Goal: Task Accomplishment & Management: Manage account settings

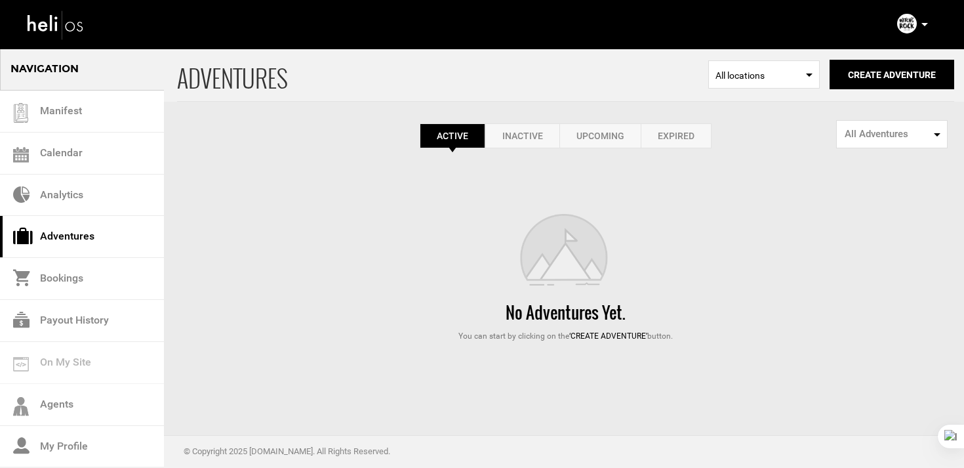
click at [668, 136] on link "Expired" at bounding box center [676, 135] width 71 height 25
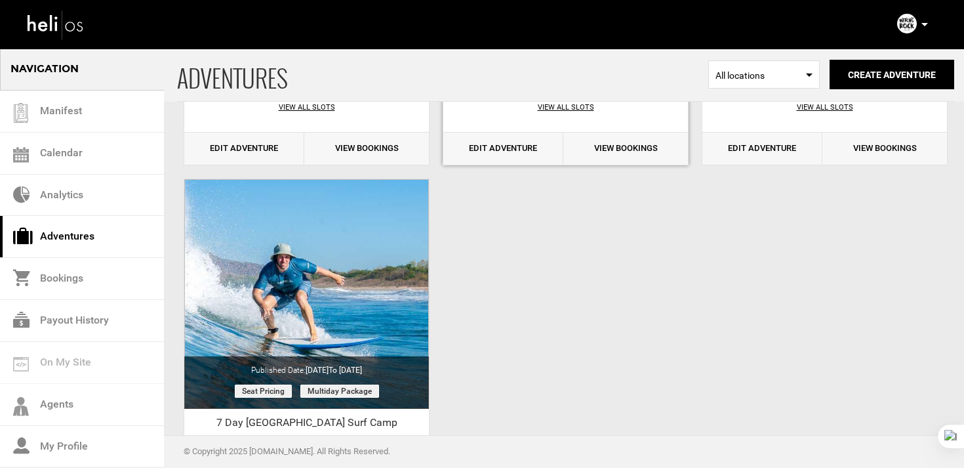
scroll to position [558, 0]
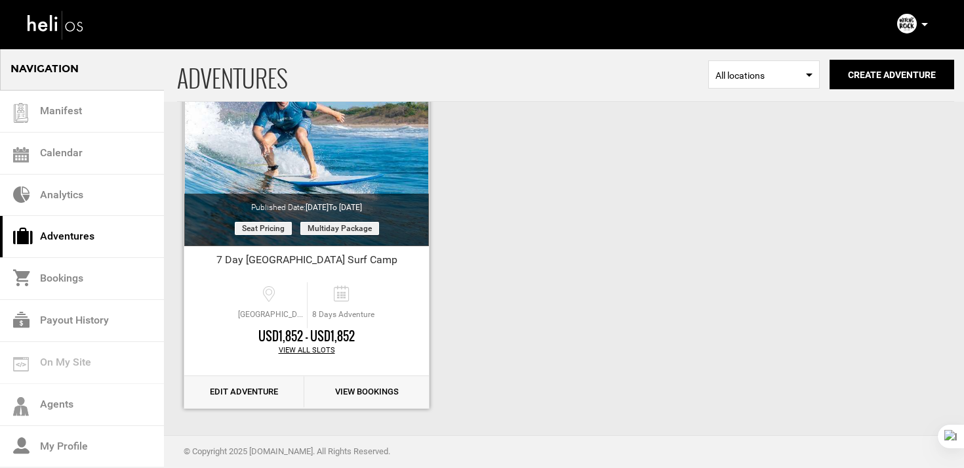
click at [228, 391] on link "Edit Adventure" at bounding box center [244, 392] width 120 height 32
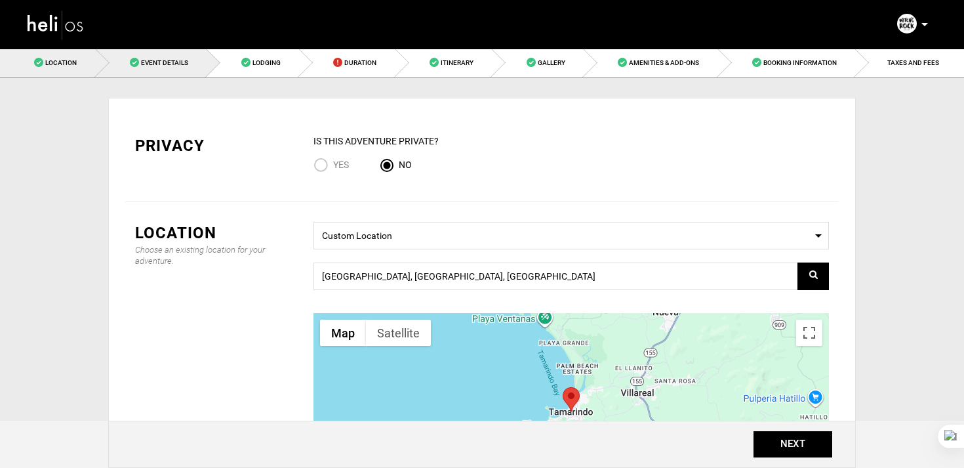
click at [159, 59] on span "Event Details" at bounding box center [164, 62] width 47 height 7
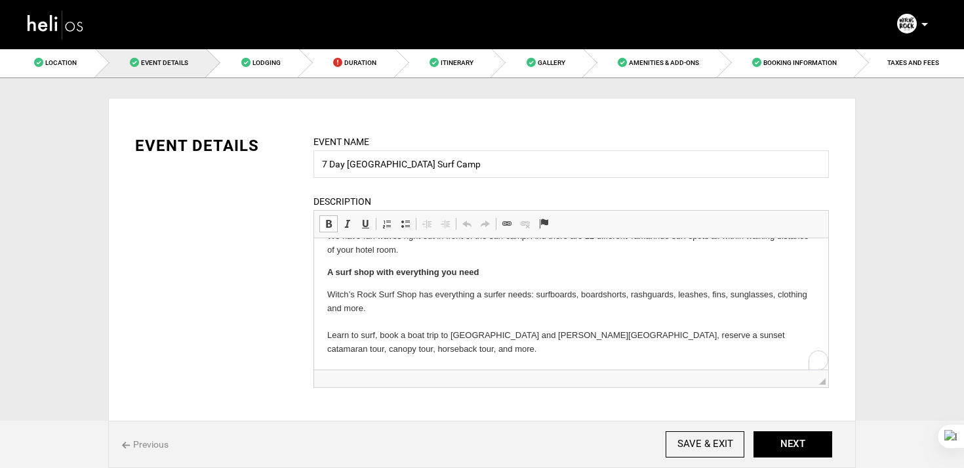
scroll to position [173, 0]
click at [323, 335] on html "Welcome to our surf camp on the beach in Tamarindo! Relax in our beachfront hot…" at bounding box center [571, 217] width 514 height 304
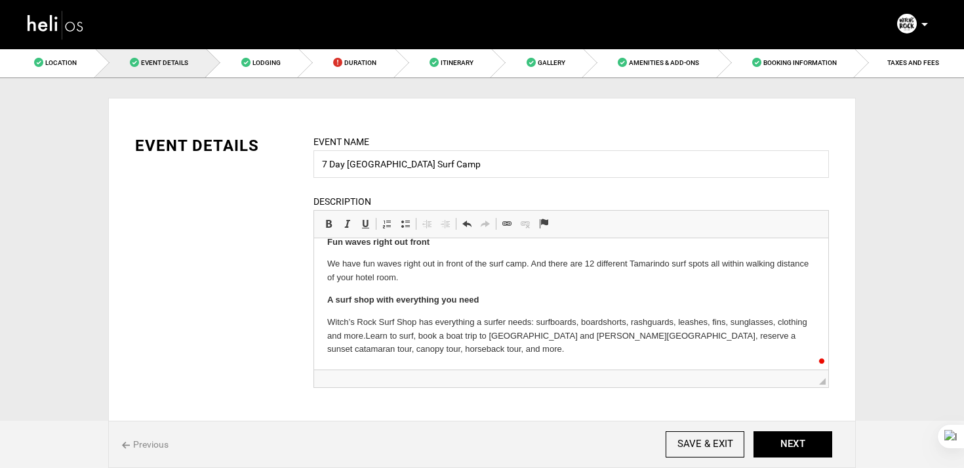
scroll to position [168, 0]
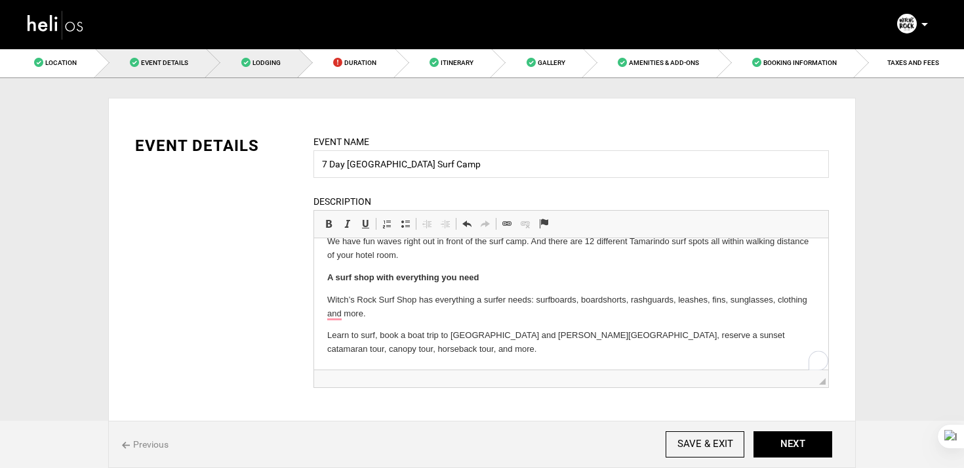
click at [258, 66] on span "Lodging" at bounding box center [267, 62] width 28 height 7
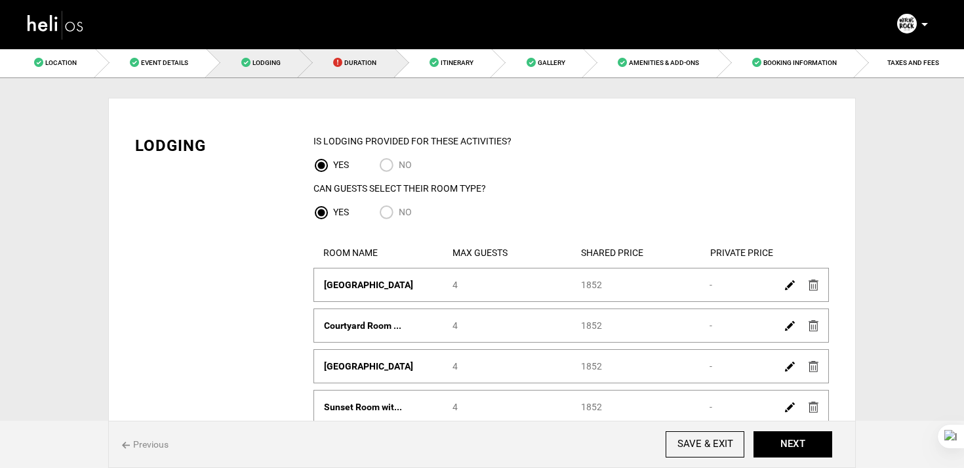
click at [356, 52] on link "Duration" at bounding box center [347, 63] width 96 height 30
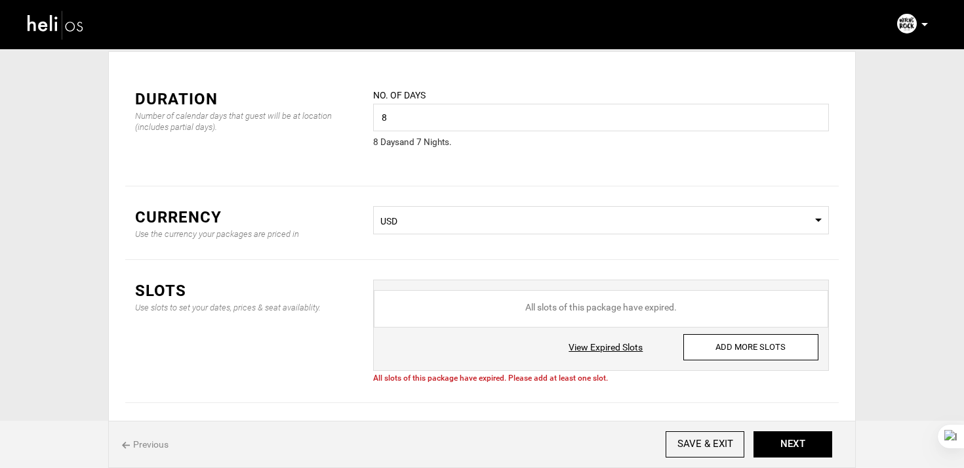
scroll to position [94, 0]
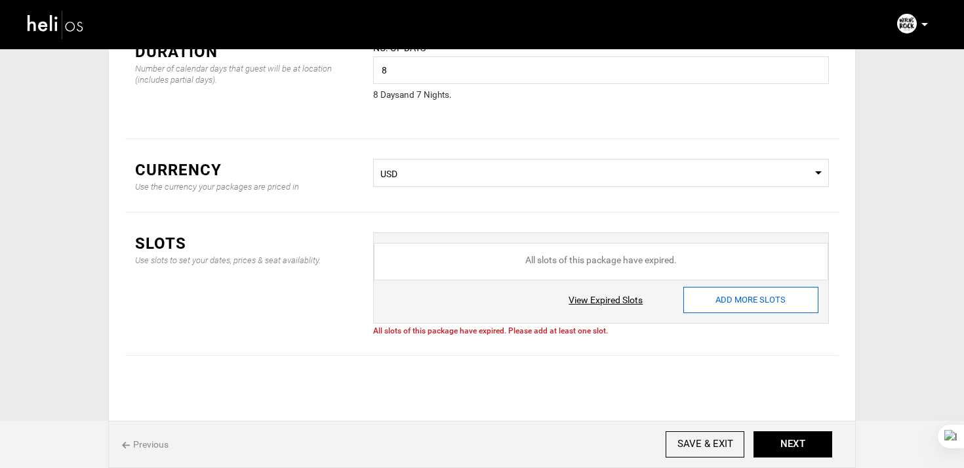
click at [729, 290] on input "ADD MORE SLOTS" at bounding box center [751, 300] width 135 height 26
type input "0"
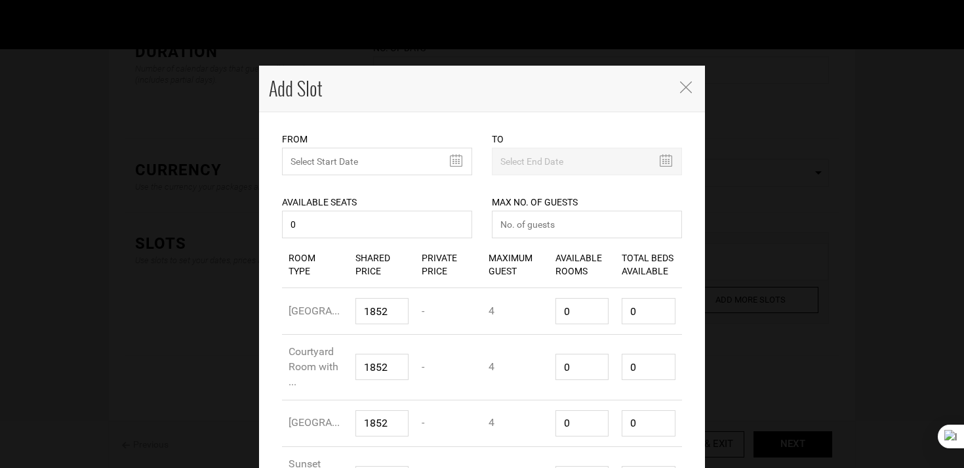
scroll to position [388, 0]
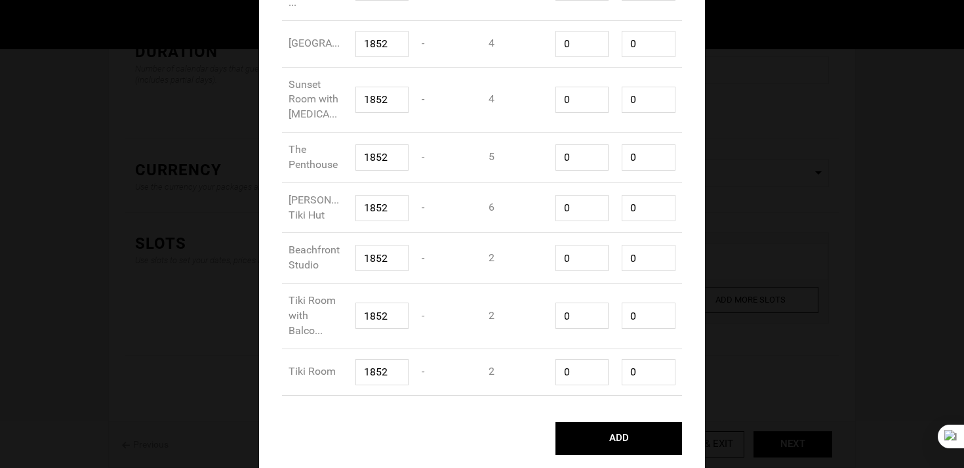
click at [176, 122] on div "Add Slot From Please select start date. Start date already exists, please selec…" at bounding box center [482, 234] width 964 height 468
click at [622, 438] on button "ADD" at bounding box center [619, 438] width 127 height 33
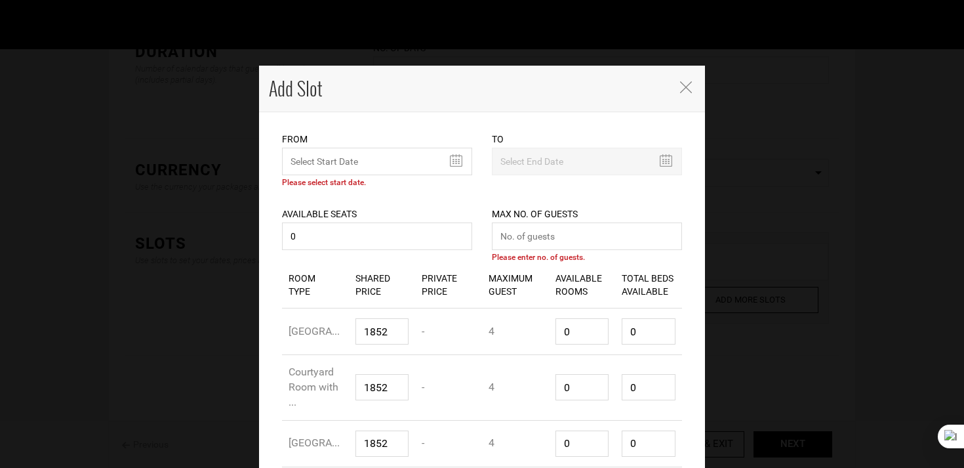
click at [686, 90] on icon "Close" at bounding box center [686, 87] width 12 height 12
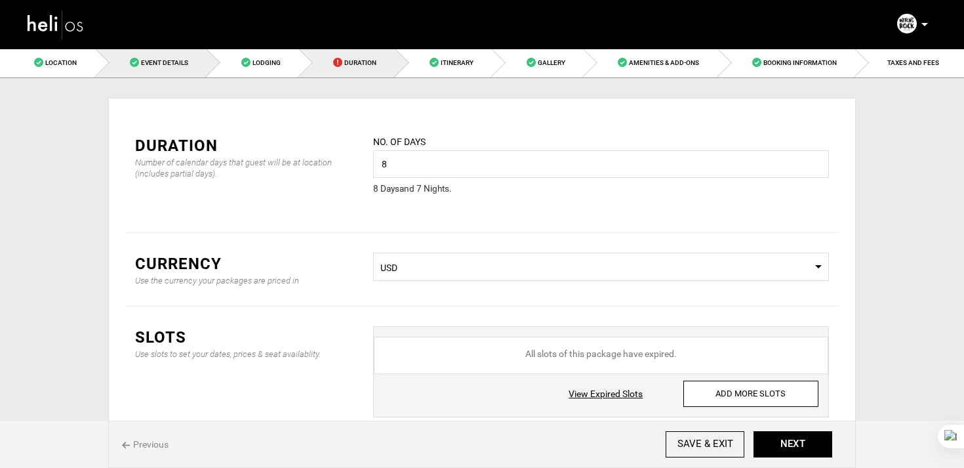
click at [160, 75] on link "Event Details" at bounding box center [152, 63] width 112 height 30
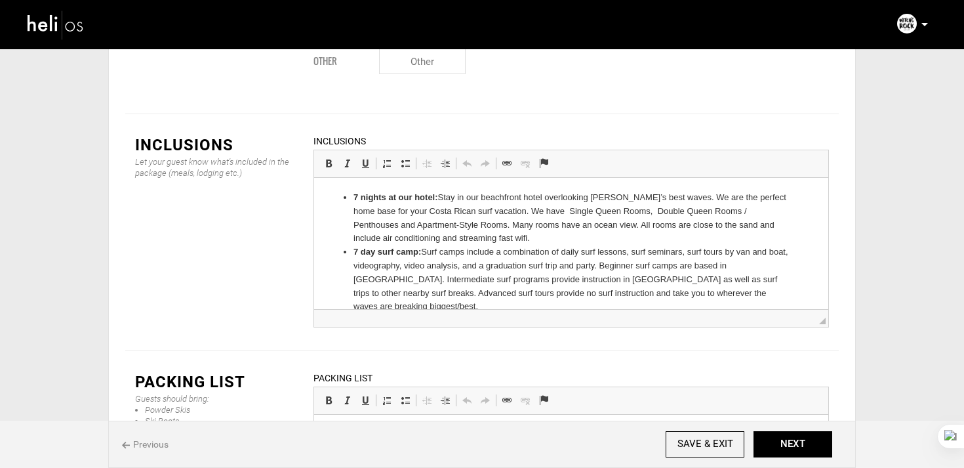
scroll to position [168, 0]
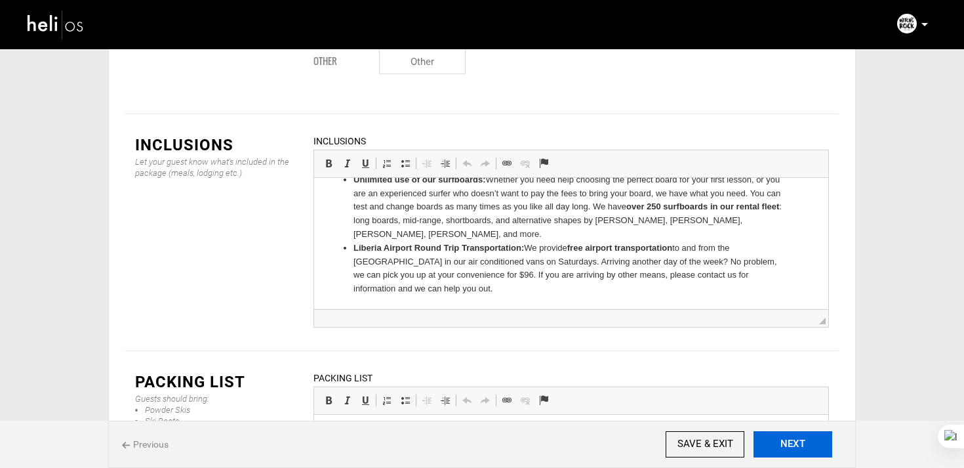
click at [785, 446] on button "NEXT" at bounding box center [793, 444] width 79 height 26
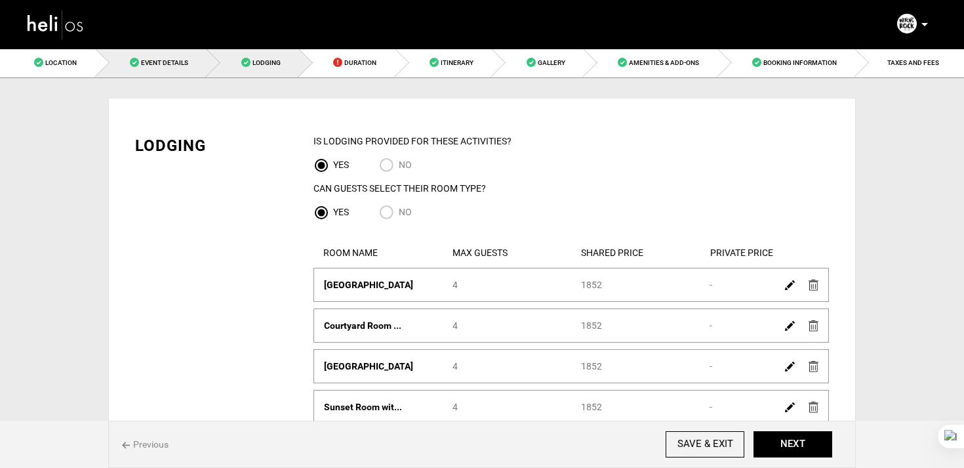
click at [173, 73] on link "Event Details" at bounding box center [152, 63] width 112 height 30
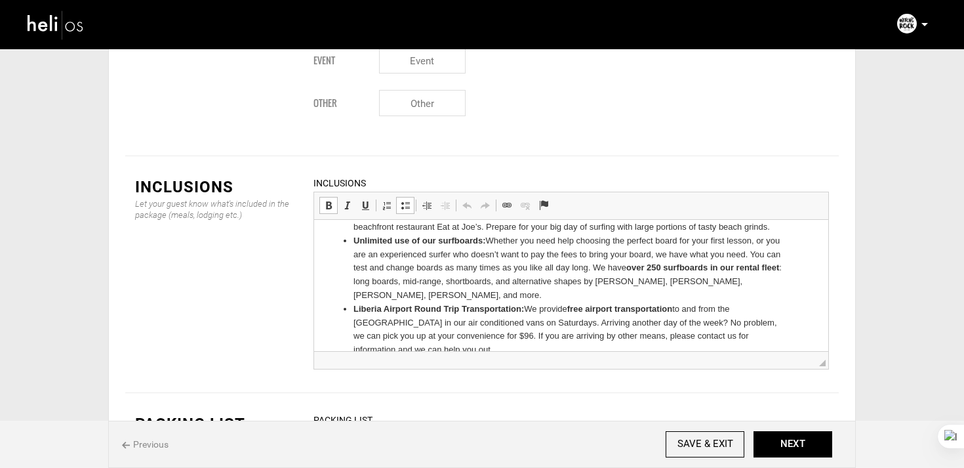
scroll to position [168, 0]
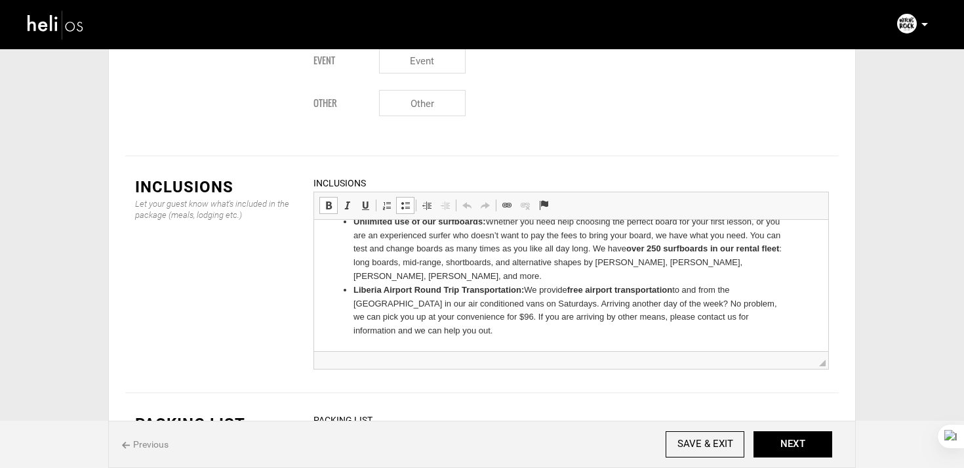
drag, startPoint x: 527, startPoint y: 291, endPoint x: 526, endPoint y: 355, distance: 64.3
click at [526, 351] on html "7 nights at our hotel: Stay in our beachfront hotel overlooking Tamarindo’s bes…" at bounding box center [571, 201] width 514 height 299
copy li "We provide free airport transportation to and from the Liberia International Ai…"
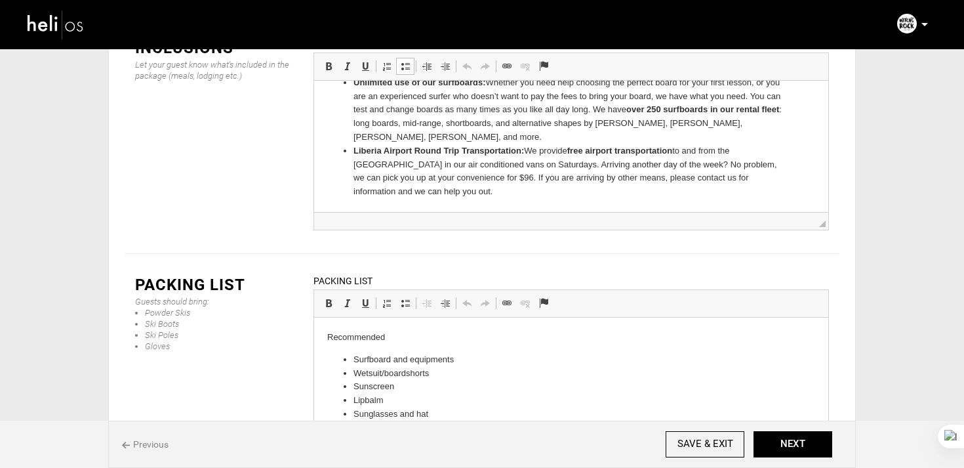
scroll to position [125, 0]
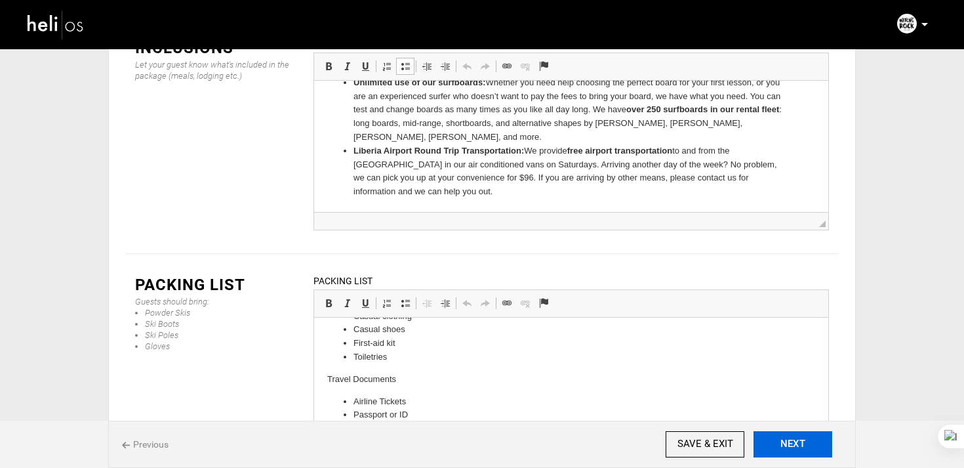
click at [800, 436] on button "NEXT" at bounding box center [793, 444] width 79 height 26
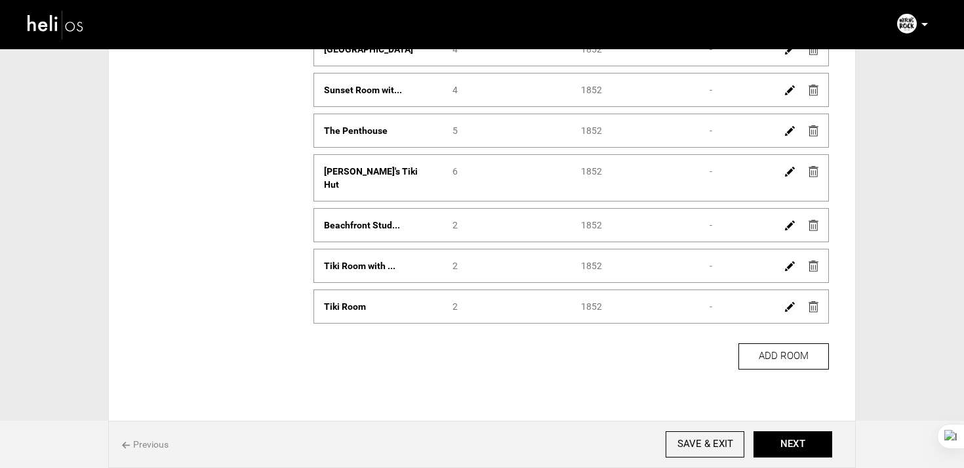
scroll to position [344, 0]
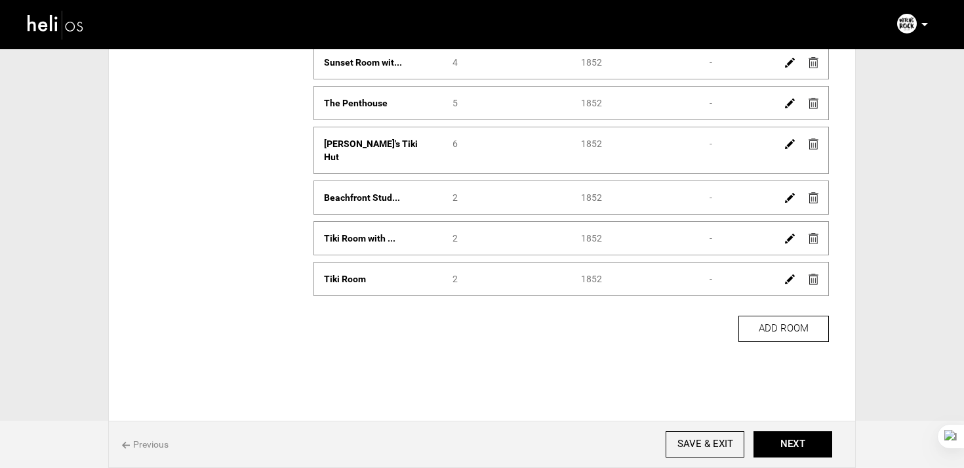
click at [787, 274] on img at bounding box center [790, 279] width 10 height 10
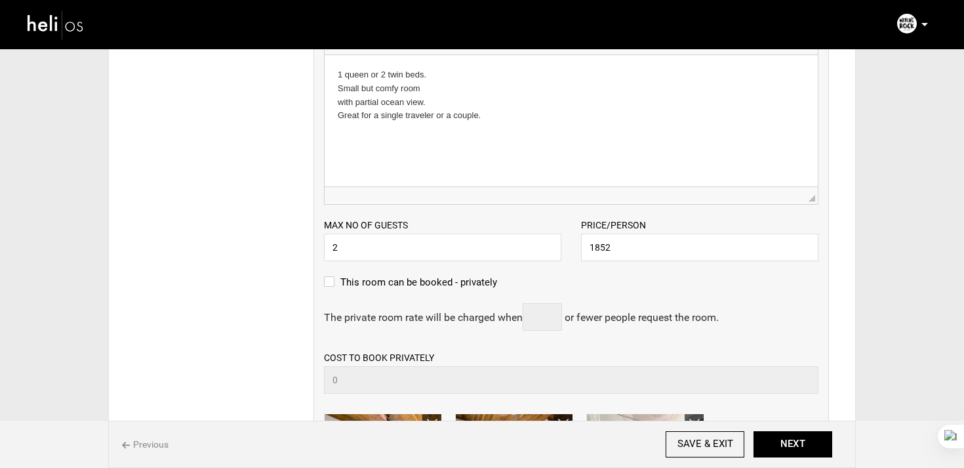
scroll to position [663, 0]
drag, startPoint x: 647, startPoint y: 243, endPoint x: 541, endPoint y: 232, distance: 107.5
click at [541, 232] on div "Max no of guests 2 Please enter a valid Guest no. Price/Person 1852 Please ente…" at bounding box center [571, 231] width 514 height 56
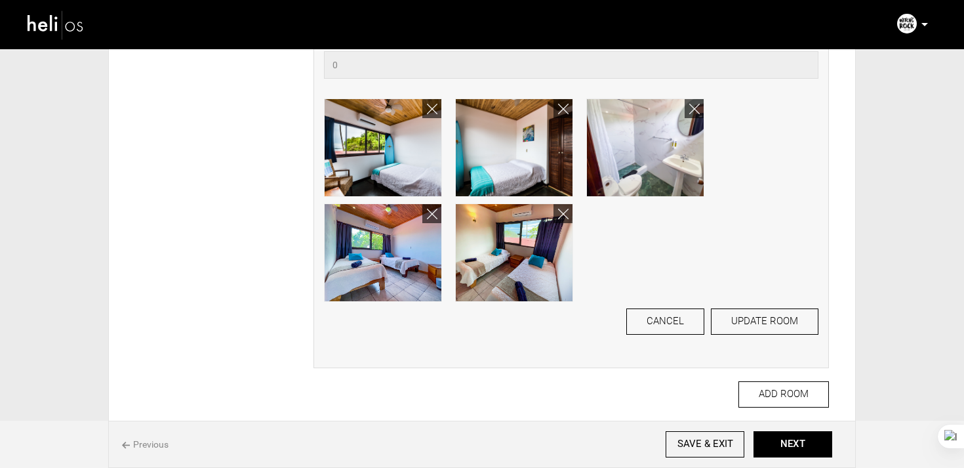
scroll to position [1057, 0]
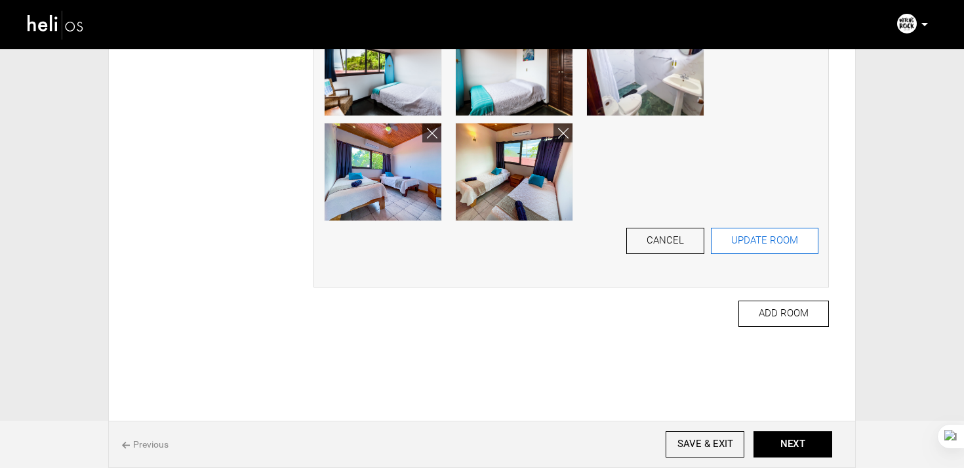
type input "2520"
click at [791, 231] on button "UPDATE ROOM" at bounding box center [765, 241] width 108 height 26
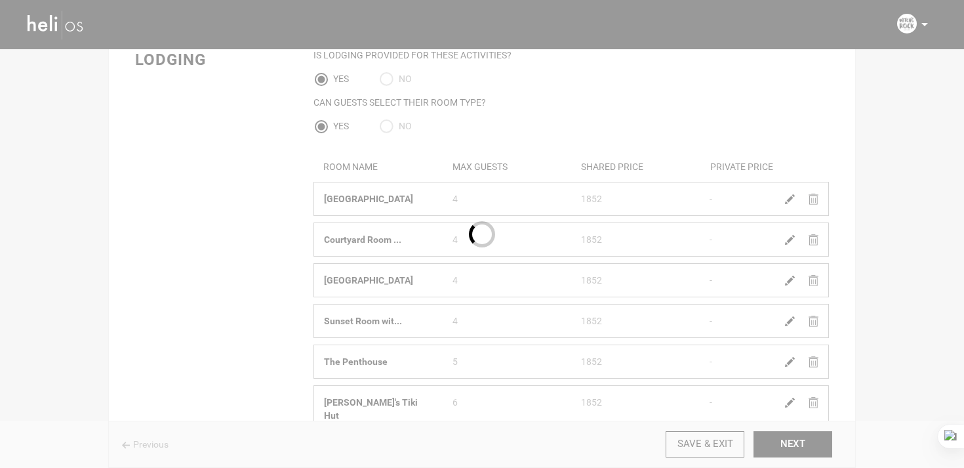
scroll to position [0, 0]
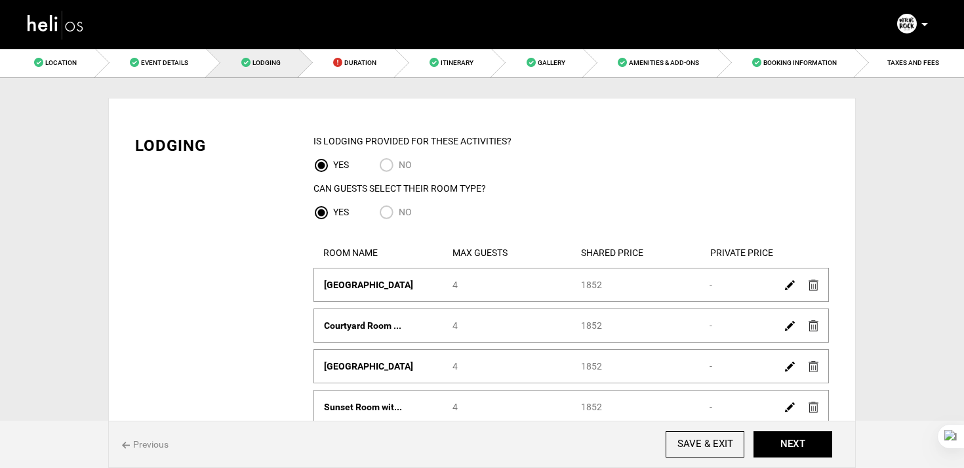
click at [787, 283] on img at bounding box center [790, 285] width 10 height 10
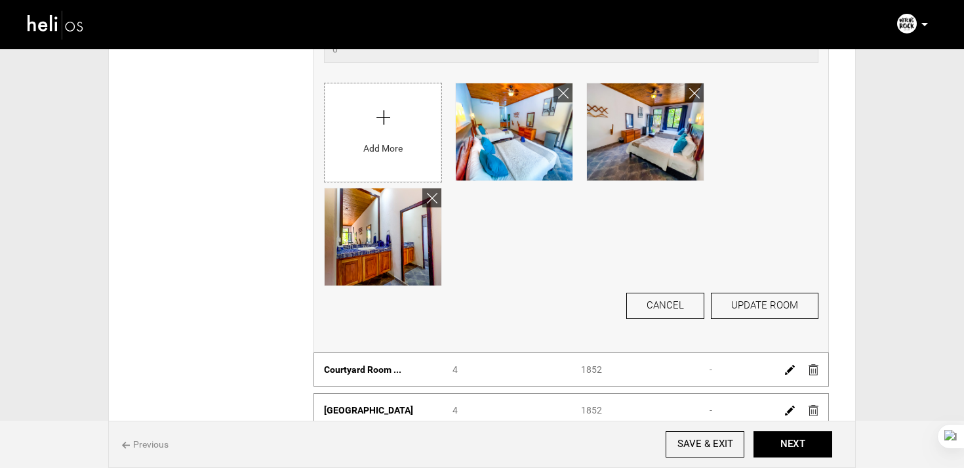
scroll to position [375, 0]
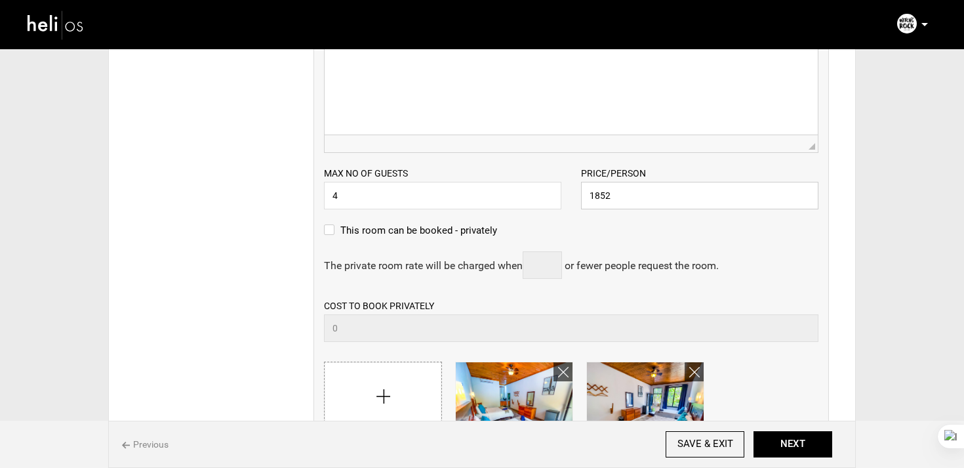
drag, startPoint x: 648, startPoint y: 199, endPoint x: 524, endPoint y: 170, distance: 127.4
click at [524, 170] on div "Max no of guests 4 Please enter a valid Guest no. Price/Person 1852 Please ente…" at bounding box center [571, 181] width 514 height 56
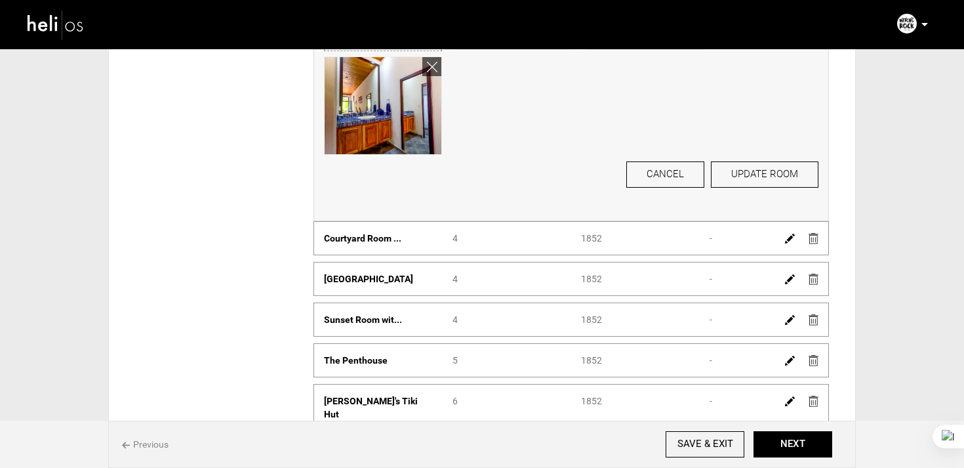
scroll to position [851, 0]
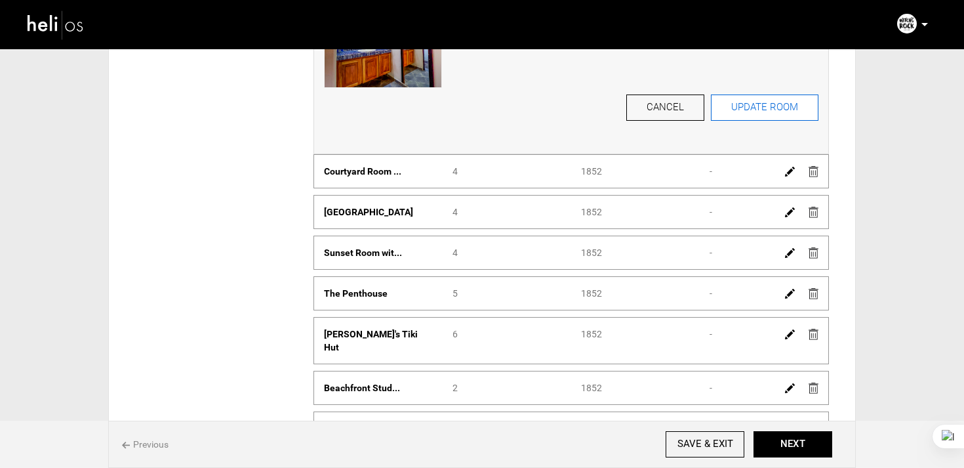
type input "2520"
click at [764, 116] on button "UPDATE ROOM" at bounding box center [765, 107] width 108 height 26
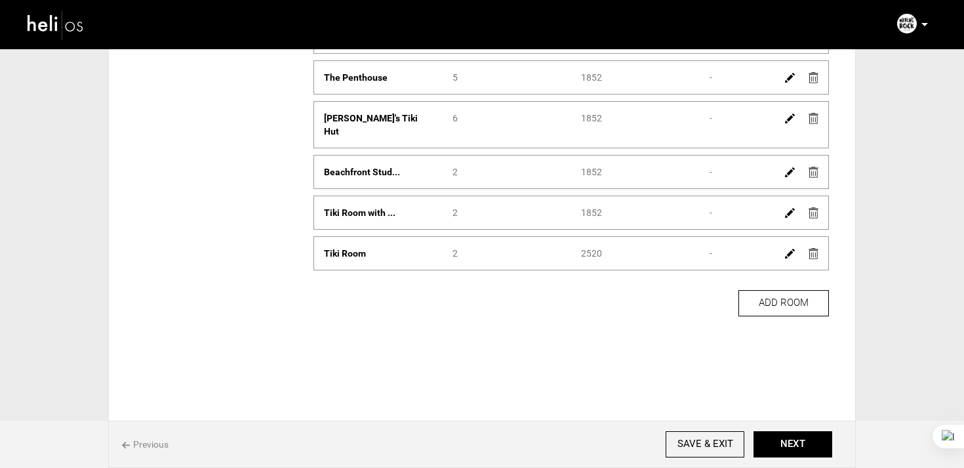
scroll to position [152, 0]
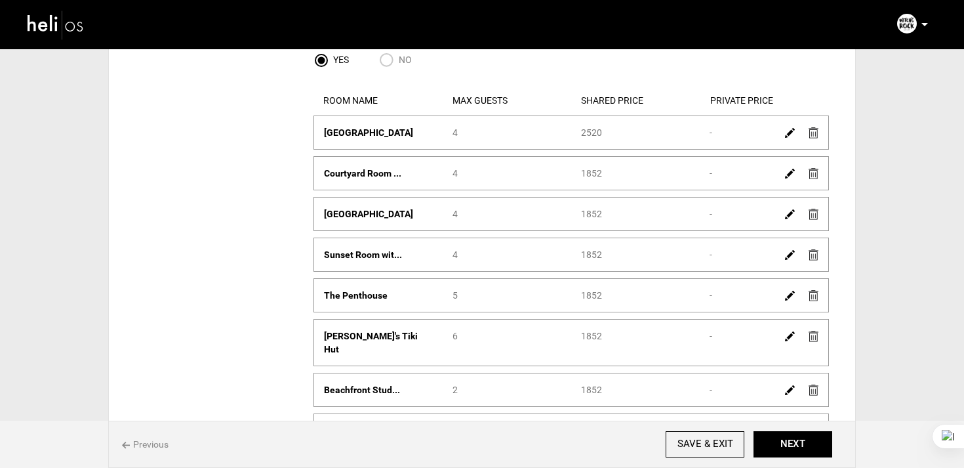
click at [788, 173] on img at bounding box center [790, 174] width 10 height 10
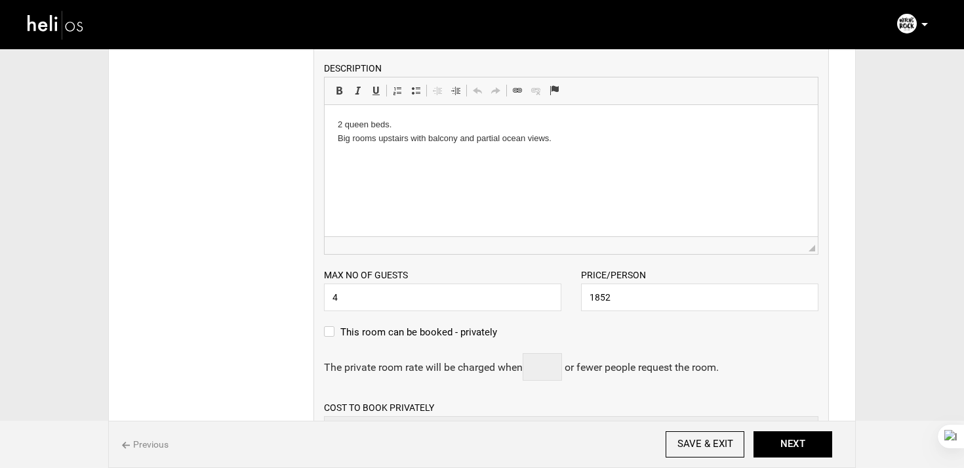
scroll to position [378, 0]
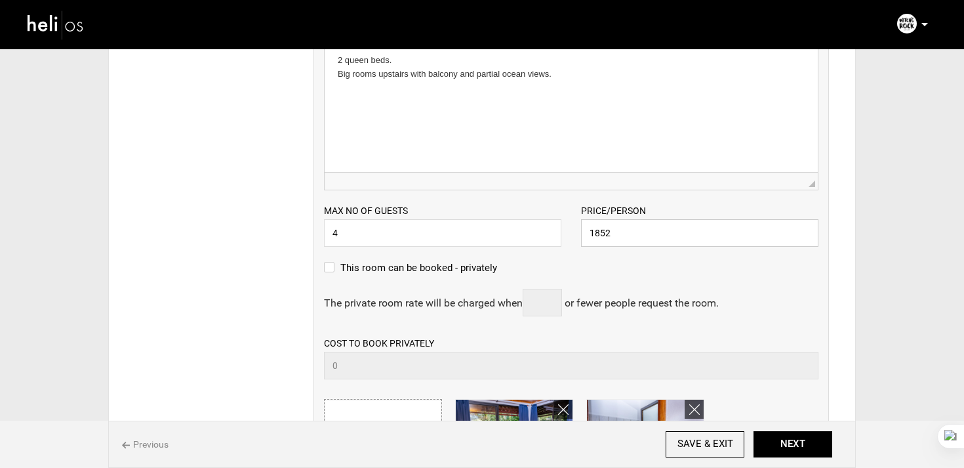
drag, startPoint x: 640, startPoint y: 236, endPoint x: 551, endPoint y: 236, distance: 89.2
click at [551, 236] on div "Max no of guests 4 Please enter a valid Guest no. Price/Person 1852 Please ente…" at bounding box center [571, 218] width 514 height 56
paste input "2520"
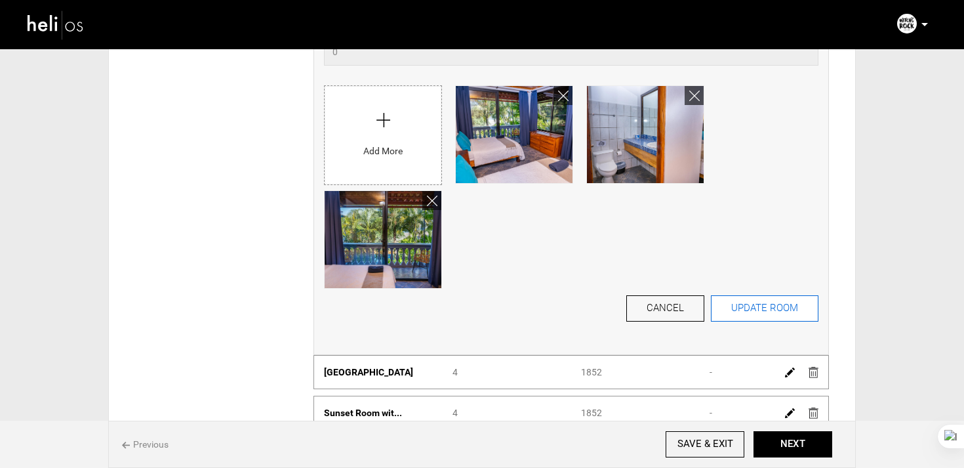
type input "2520"
click at [756, 304] on button "UPDATE ROOM" at bounding box center [765, 308] width 108 height 26
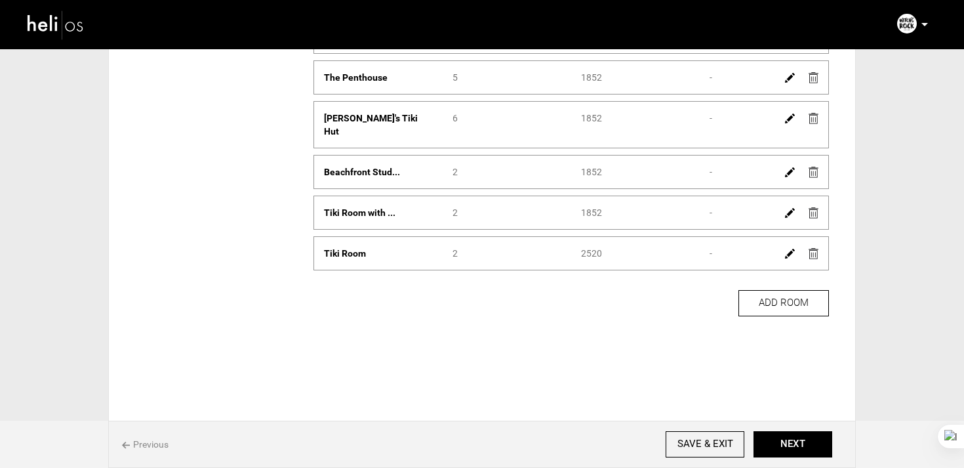
scroll to position [216, 0]
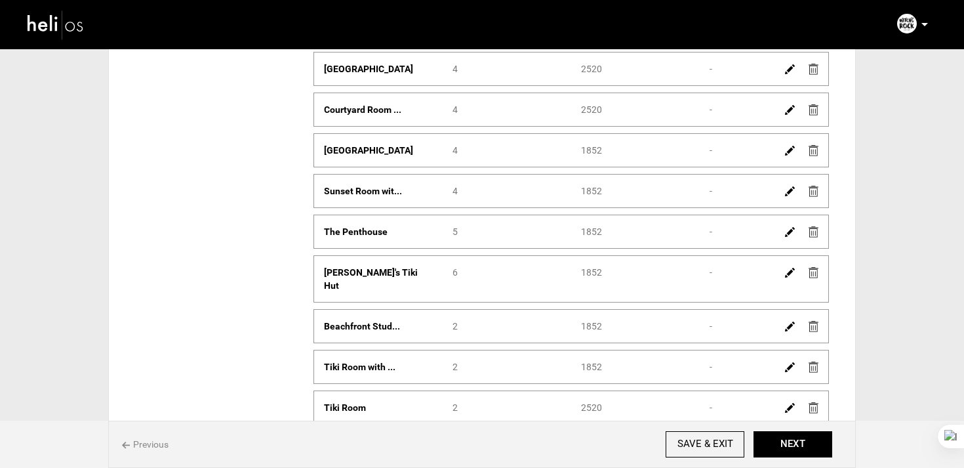
click at [796, 225] on div at bounding box center [801, 231] width 45 height 19
click at [790, 226] on link at bounding box center [790, 231] width 10 height 19
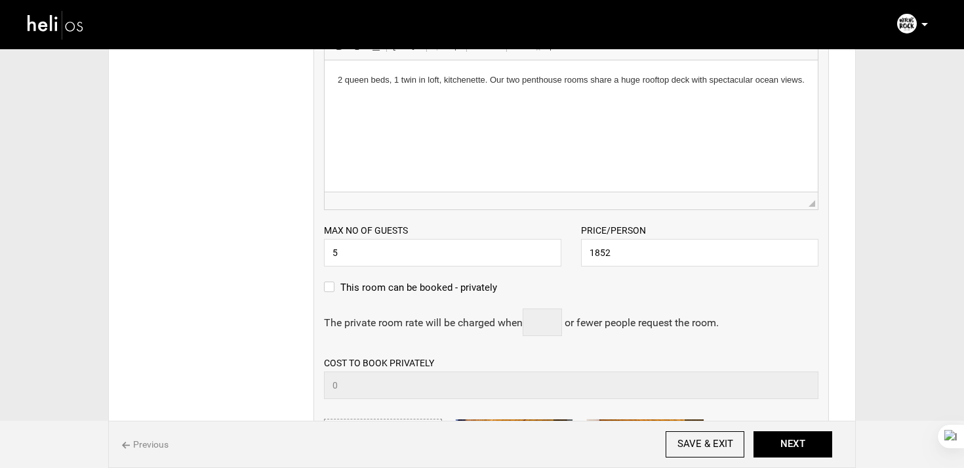
scroll to position [480, 0]
drag, startPoint x: 642, startPoint y: 263, endPoint x: 576, endPoint y: 255, distance: 66.2
click at [576, 255] on div "Price/Person 1852 Please enter a valid price." at bounding box center [699, 245] width 257 height 43
paste input "2520"
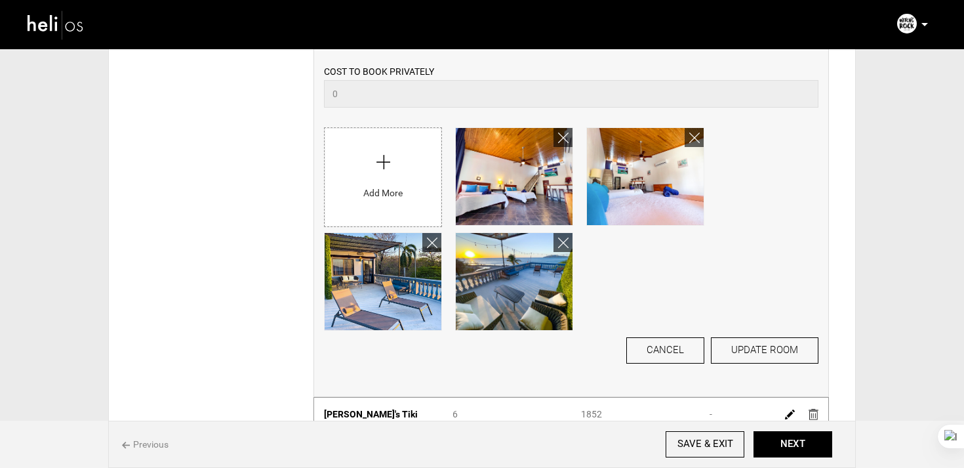
scroll to position [778, 0]
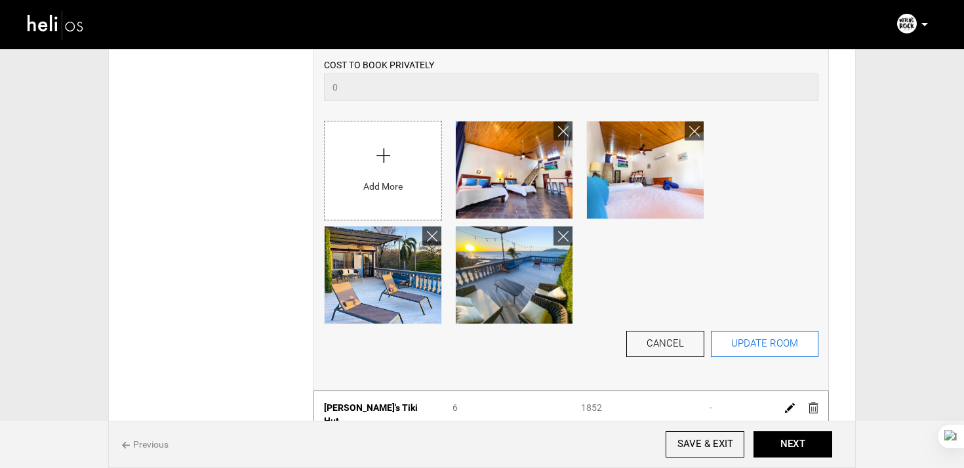
type input "2520"
click at [740, 340] on button "UPDATE ROOM" at bounding box center [765, 344] width 108 height 26
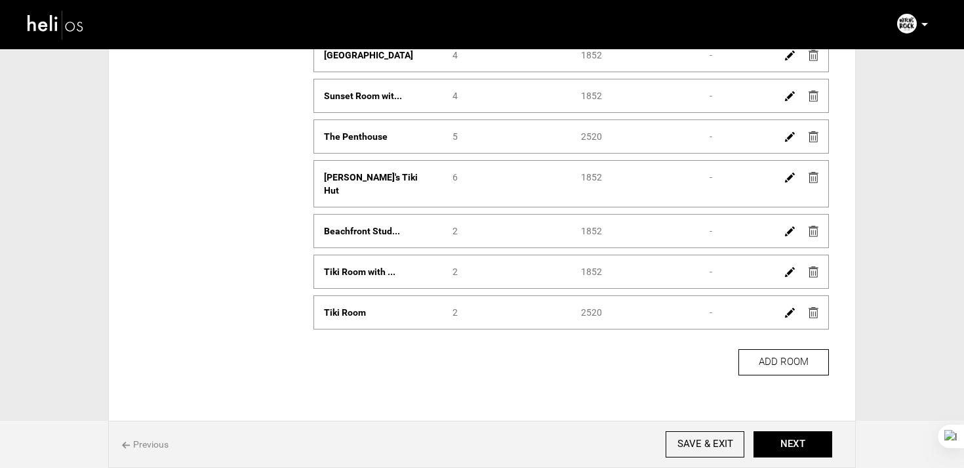
scroll to position [331, 0]
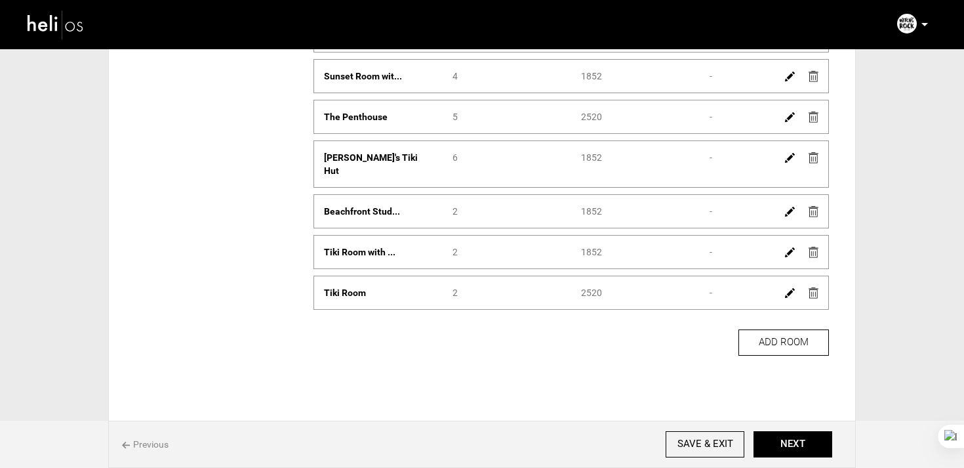
click at [791, 247] on img at bounding box center [790, 252] width 10 height 10
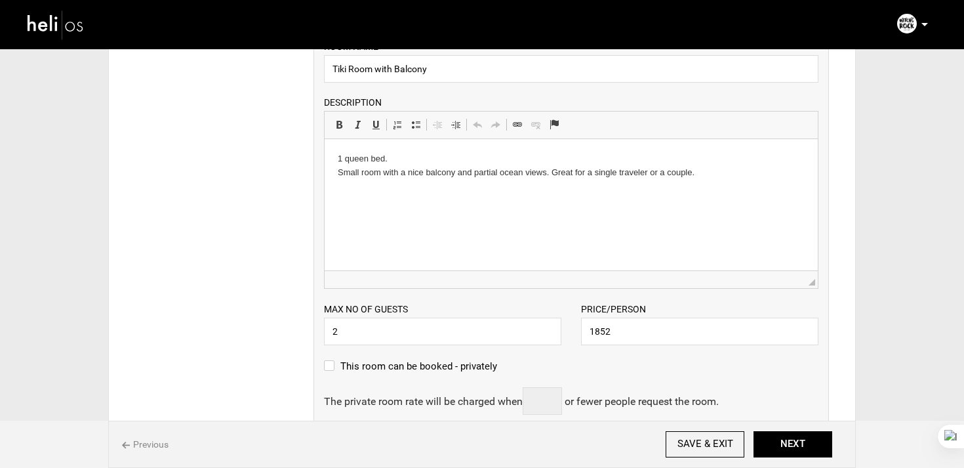
scroll to position [600, 0]
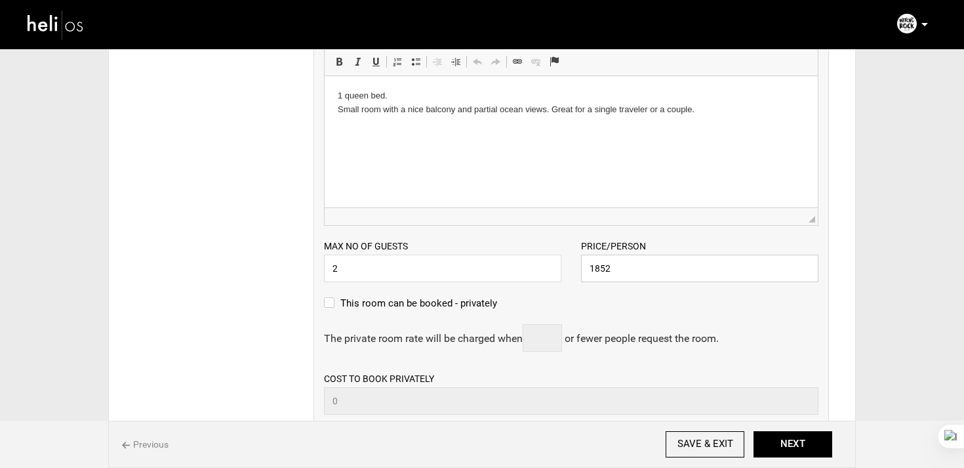
drag, startPoint x: 631, startPoint y: 267, endPoint x: 549, endPoint y: 235, distance: 88.1
click at [549, 235] on div "Max no of guests 2 Please enter a valid Guest no. Price/Person 1852 Please ente…" at bounding box center [571, 254] width 514 height 56
paste input "2520"
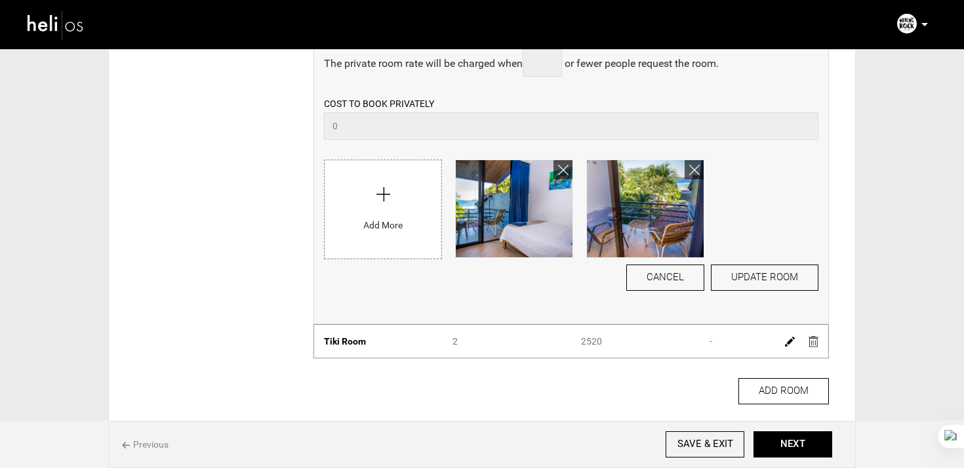
scroll to position [876, 0]
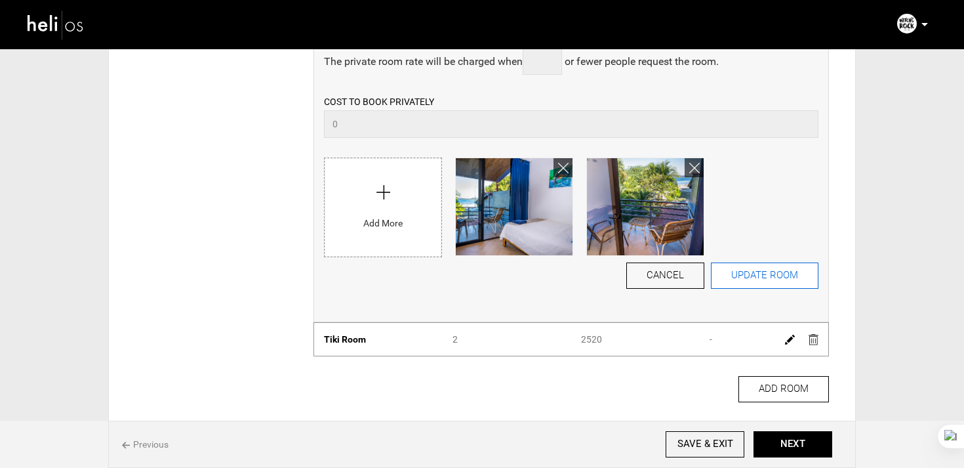
type input "2520"
click at [741, 270] on button "UPDATE ROOM" at bounding box center [765, 275] width 108 height 26
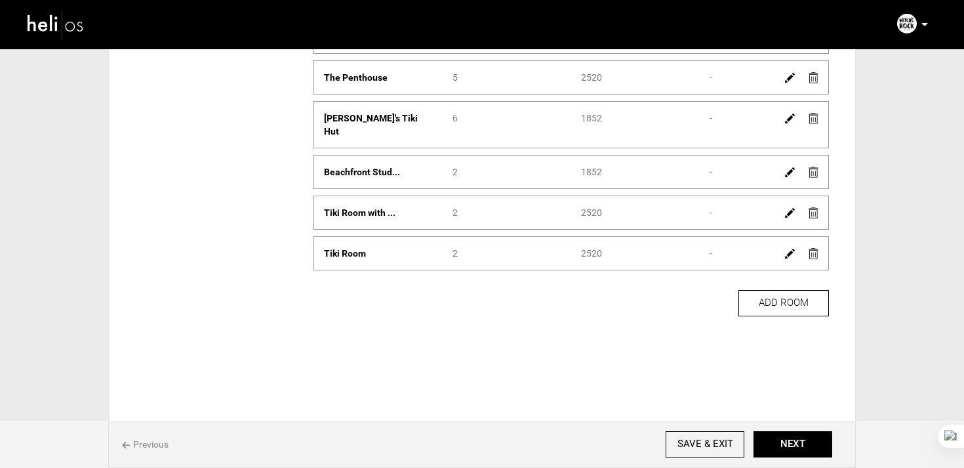
scroll to position [282, 0]
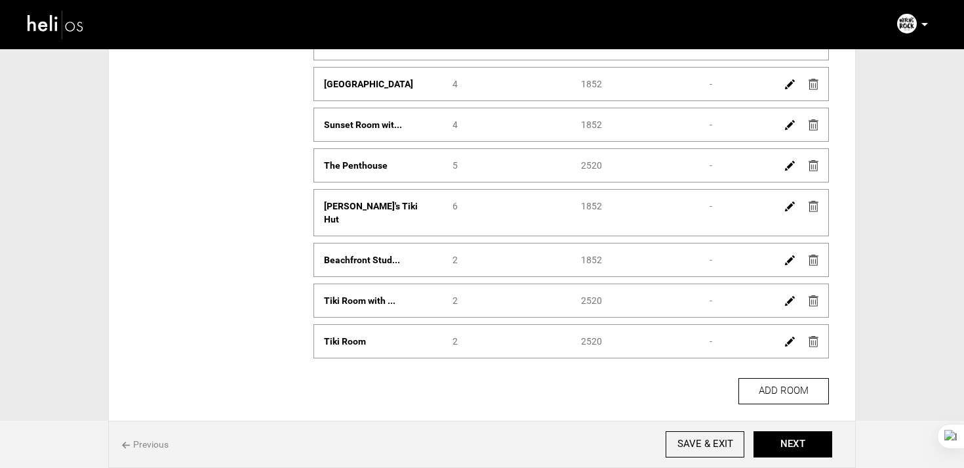
click at [794, 255] on img at bounding box center [790, 260] width 10 height 10
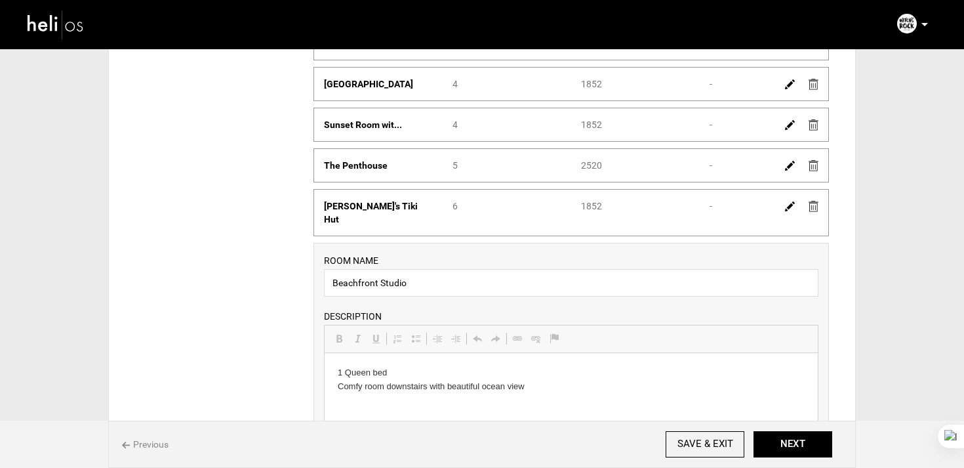
scroll to position [0, 0]
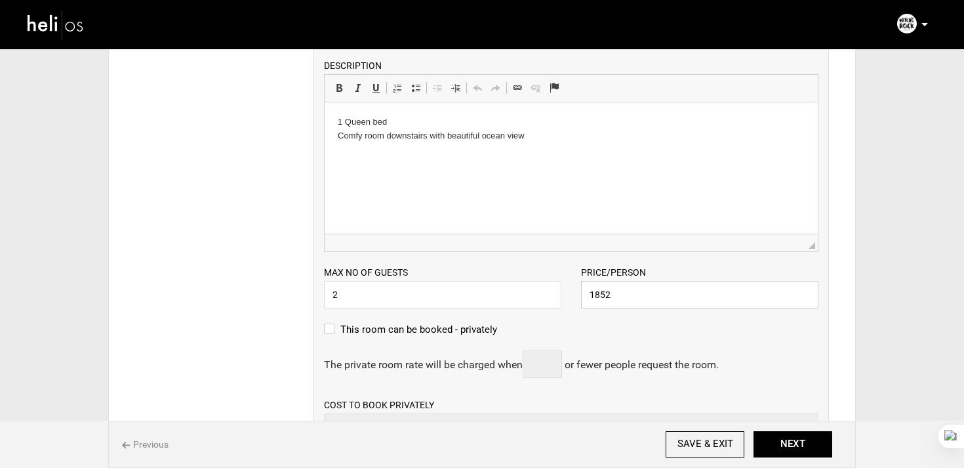
drag, startPoint x: 654, startPoint y: 288, endPoint x: 525, endPoint y: 289, distance: 129.2
click at [525, 288] on div "Max no of guests 2 Please enter a valid Guest no. Price/Person 1852 Please ente…" at bounding box center [571, 280] width 514 height 56
paste input "2520"
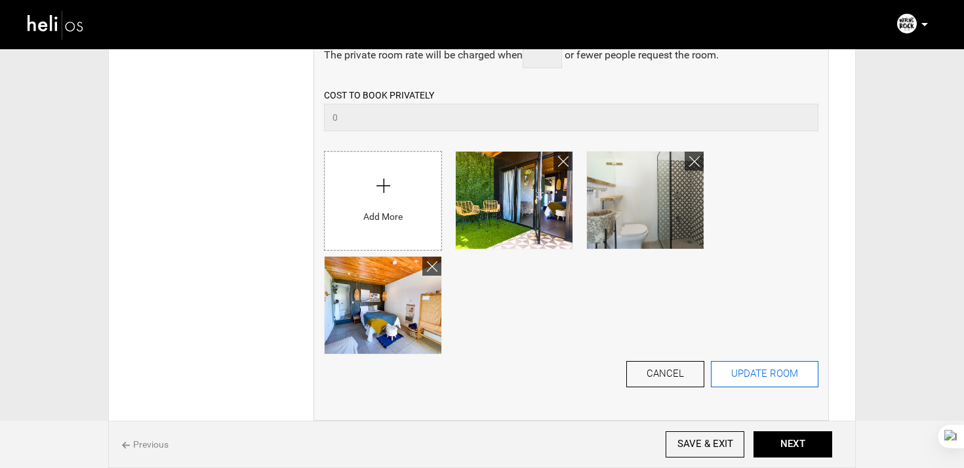
type input "2520"
click at [762, 367] on button "UPDATE ROOM" at bounding box center [765, 374] width 108 height 26
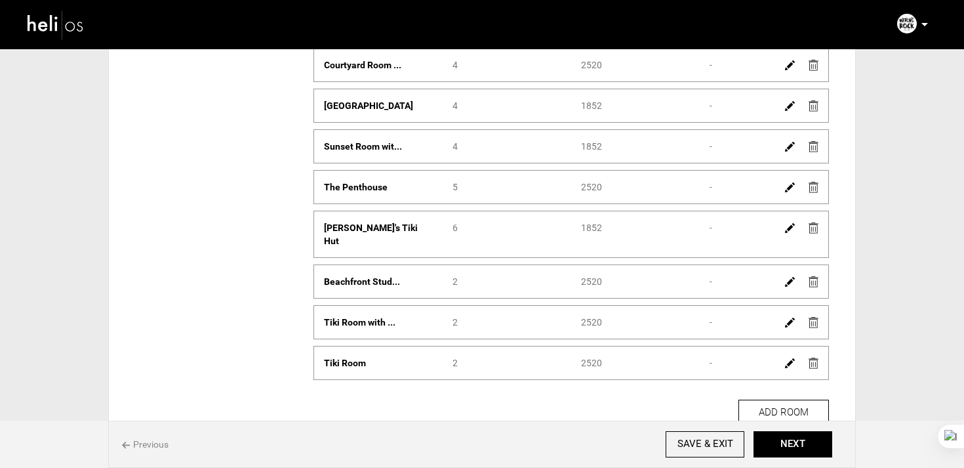
click at [793, 226] on img at bounding box center [790, 228] width 10 height 10
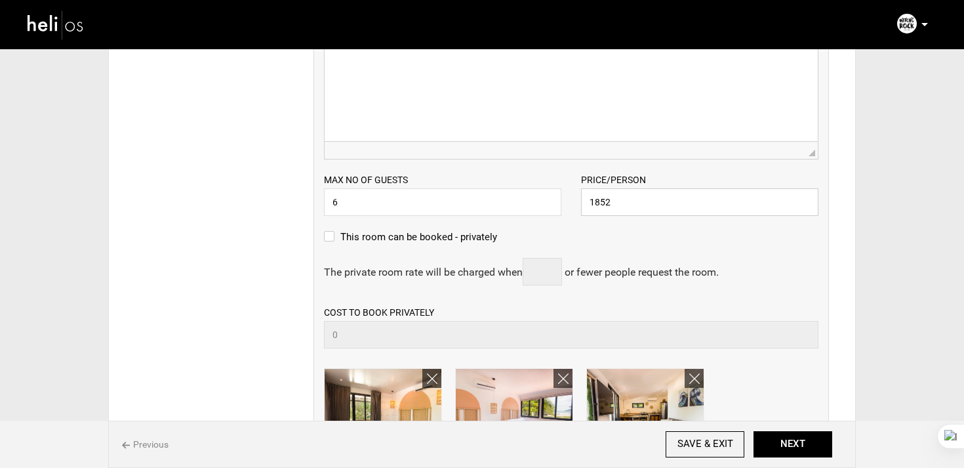
paste input "2520"
drag, startPoint x: 651, startPoint y: 211, endPoint x: 566, endPoint y: 209, distance: 84.6
click at [566, 209] on div "Max no of guests 6 Please enter a valid Guest no. Price/Person 2520 Please ente…" at bounding box center [571, 187] width 514 height 56
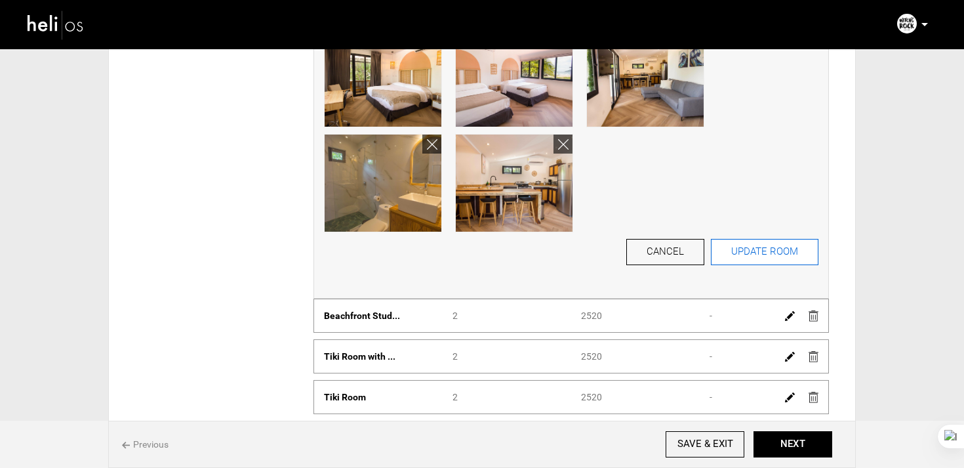
type input "2520"
click at [762, 254] on button "UPDATE ROOM" at bounding box center [765, 252] width 108 height 26
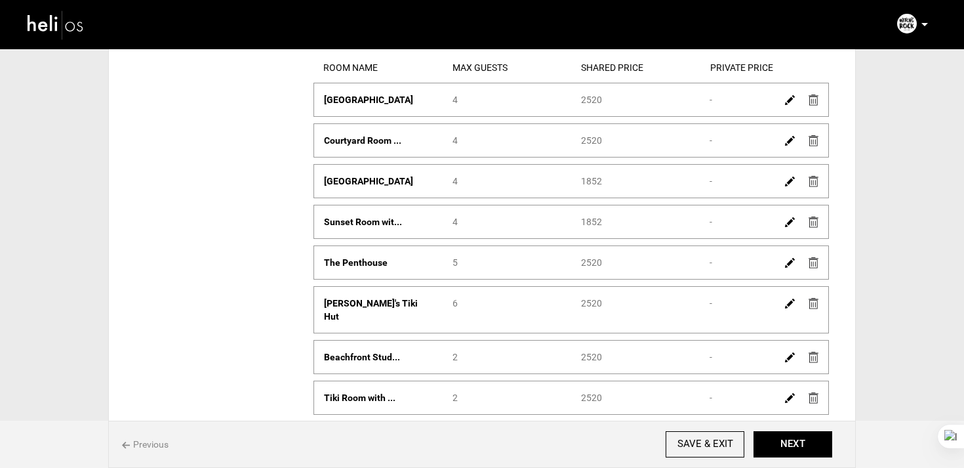
click at [790, 220] on img at bounding box center [790, 222] width 10 height 10
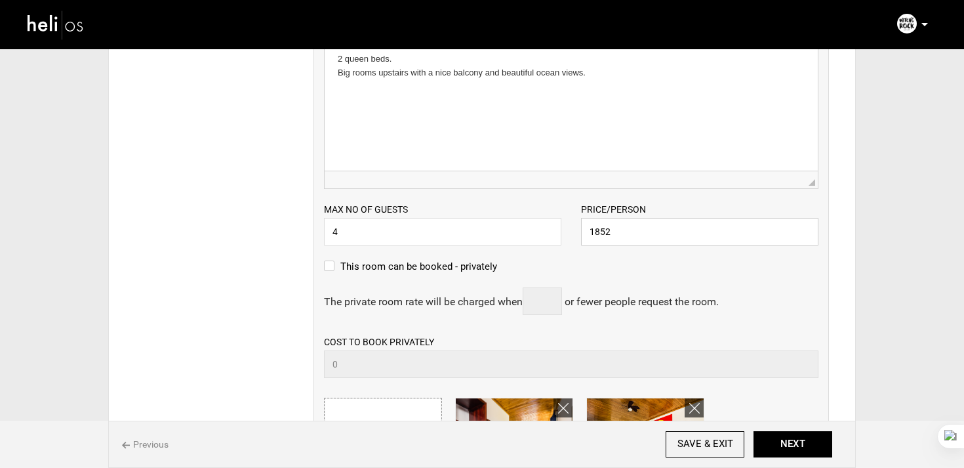
drag, startPoint x: 682, startPoint y: 240, endPoint x: 577, endPoint y: 230, distance: 105.4
click at [577, 230] on div "Price/Person 1852 Please enter a valid price." at bounding box center [699, 223] width 257 height 43
paste input "2520"
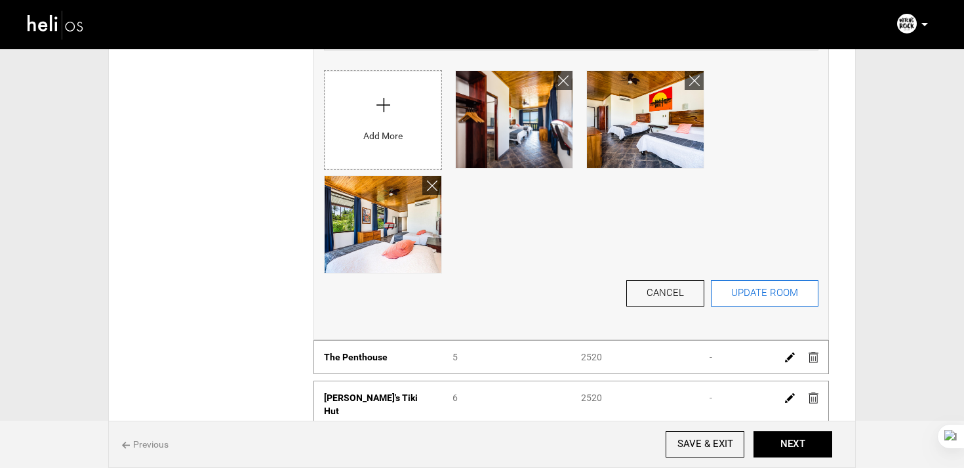
type input "2520"
click at [752, 294] on button "UPDATE ROOM" at bounding box center [765, 293] width 108 height 26
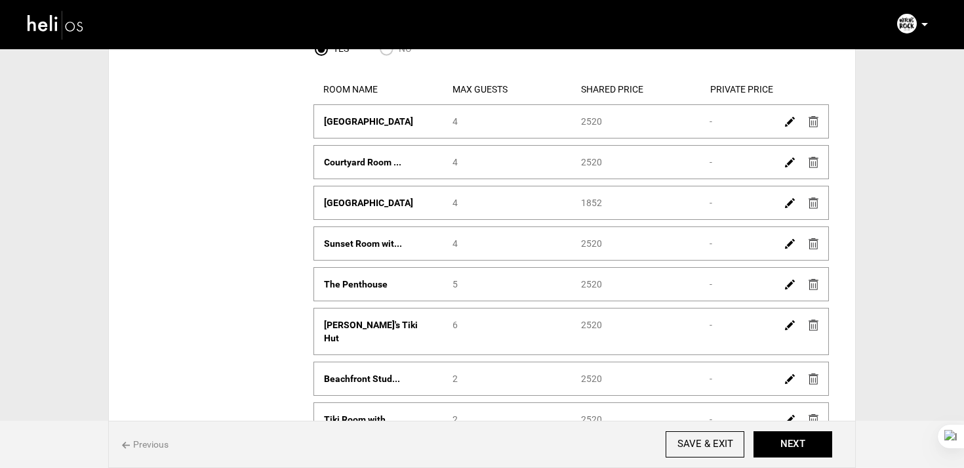
click at [792, 205] on img at bounding box center [790, 203] width 10 height 10
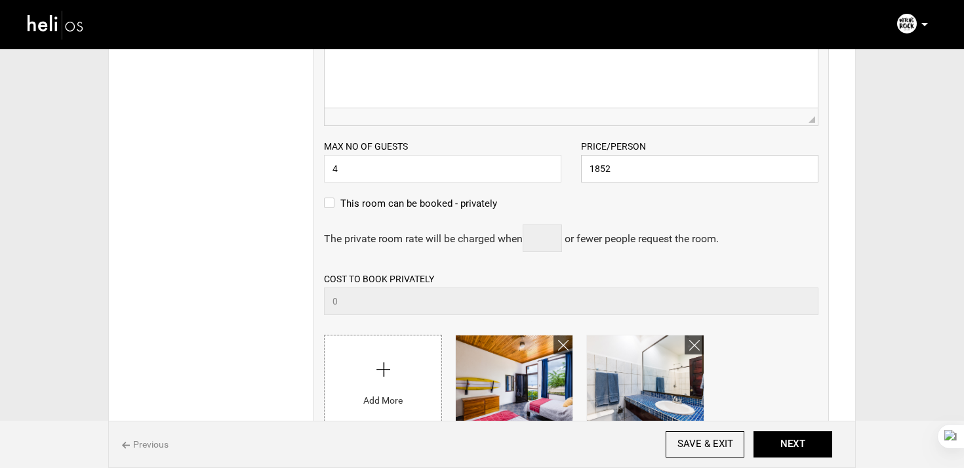
drag, startPoint x: 657, startPoint y: 177, endPoint x: 573, endPoint y: 166, distance: 84.7
click at [573, 166] on div "Price/Person 1852 Please enter a valid price." at bounding box center [699, 160] width 257 height 43
paste input "2520"
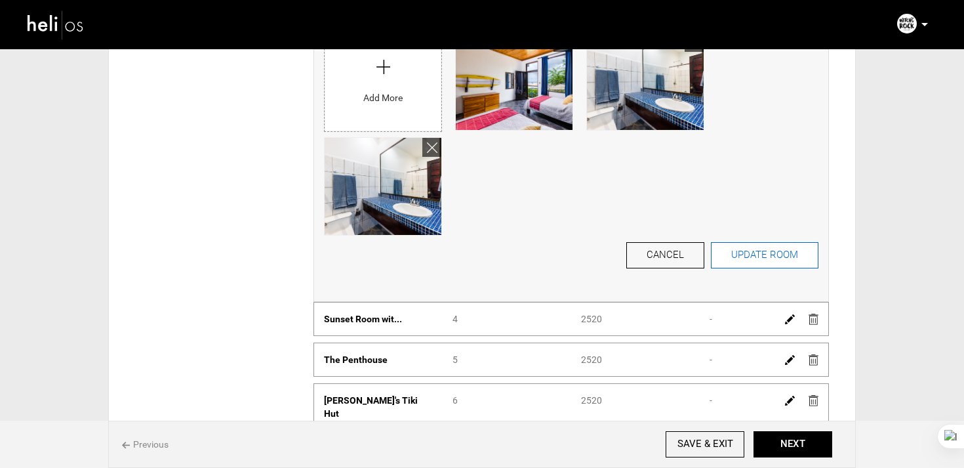
type input "2520"
click at [758, 267] on button "UPDATE ROOM" at bounding box center [765, 255] width 108 height 26
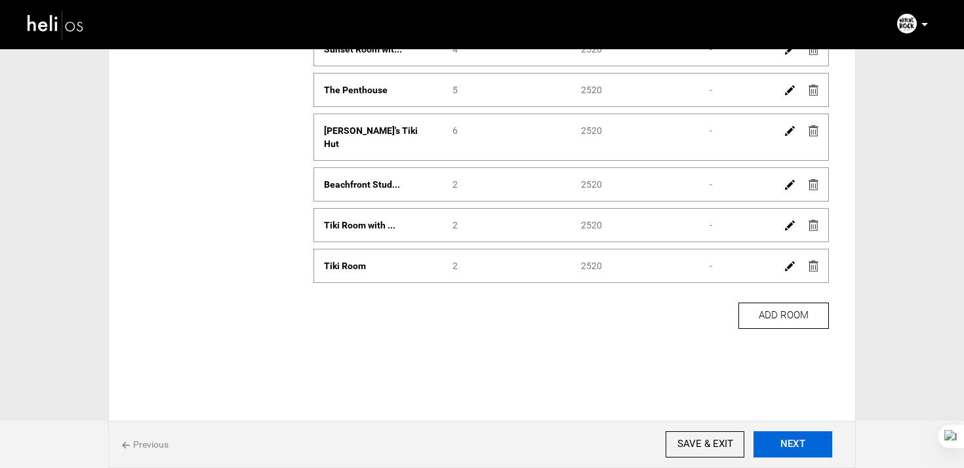
click at [790, 447] on button "NEXT" at bounding box center [793, 444] width 79 height 26
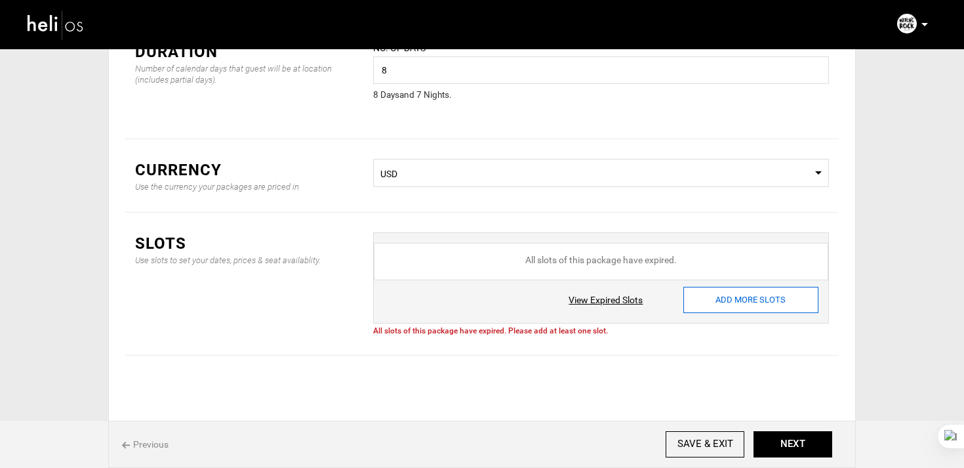
click at [747, 297] on input "ADD MORE SLOTS" at bounding box center [751, 300] width 135 height 26
type input "0"
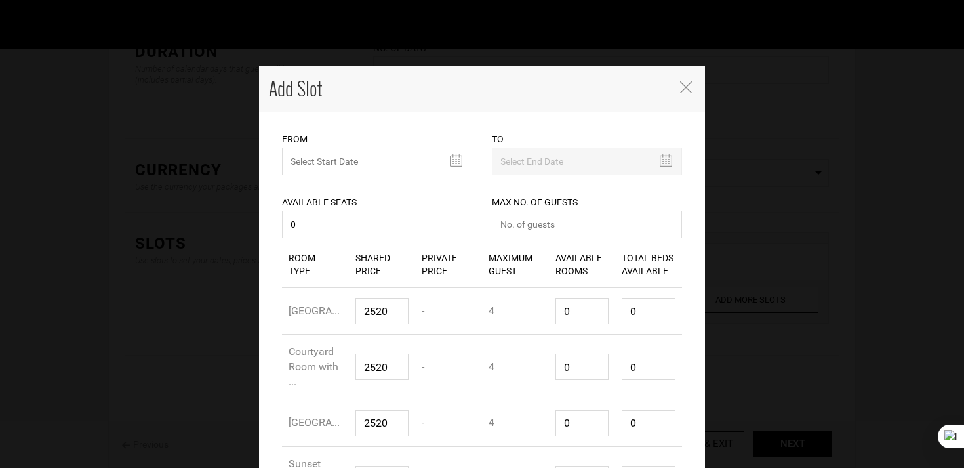
click at [684, 85] on icon "Close" at bounding box center [686, 87] width 12 height 12
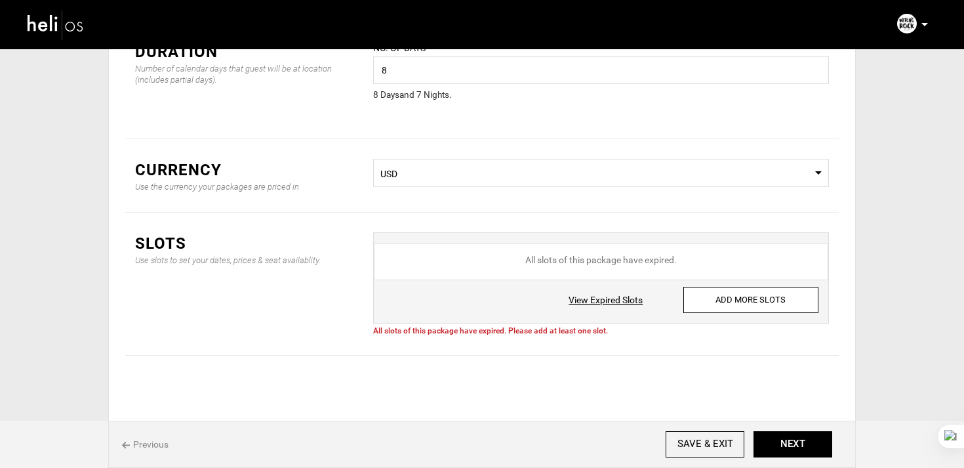
click at [625, 296] on link "View Expired Slots" at bounding box center [606, 299] width 74 height 13
click at [714, 288] on input "ADD MORE SLOTS" at bounding box center [751, 300] width 135 height 26
type input "0"
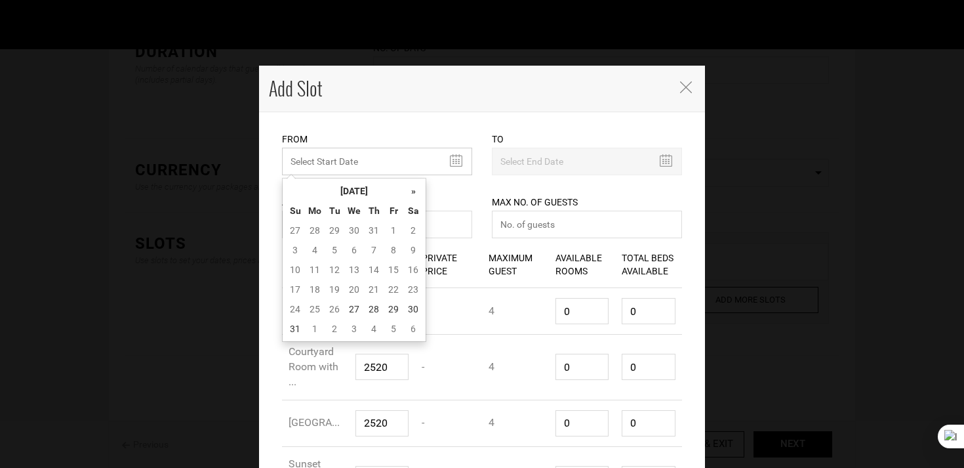
click at [350, 157] on input "text" at bounding box center [377, 162] width 190 height 28
click at [358, 187] on th "August 2025" at bounding box center [354, 191] width 98 height 20
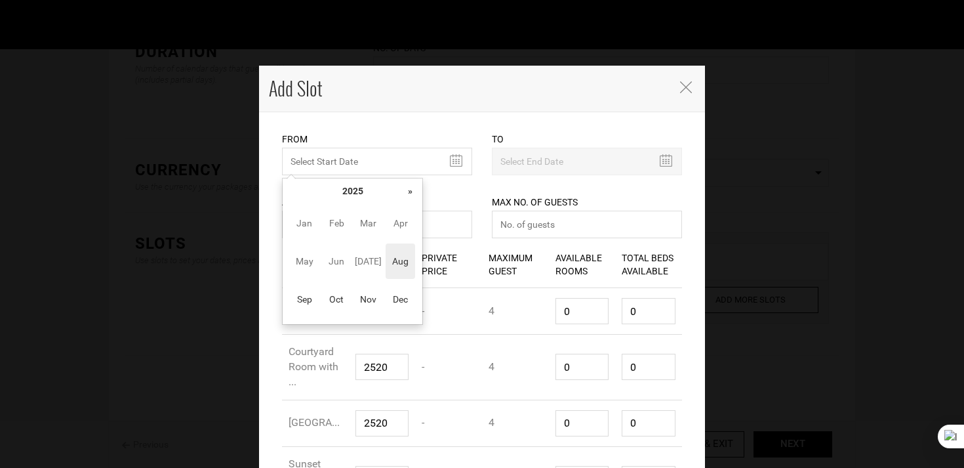
click at [420, 188] on div "« August 2025 » Su Mo Tu We Th Fr Sa 27 28 29 30 31 1 2 3 4 5 6 7 8 9 10 11 12 …" at bounding box center [352, 251] width 141 height 147
click at [415, 187] on th "»" at bounding box center [410, 191] width 20 height 20
click at [409, 259] on span "Aug" at bounding box center [401, 260] width 30 height 35
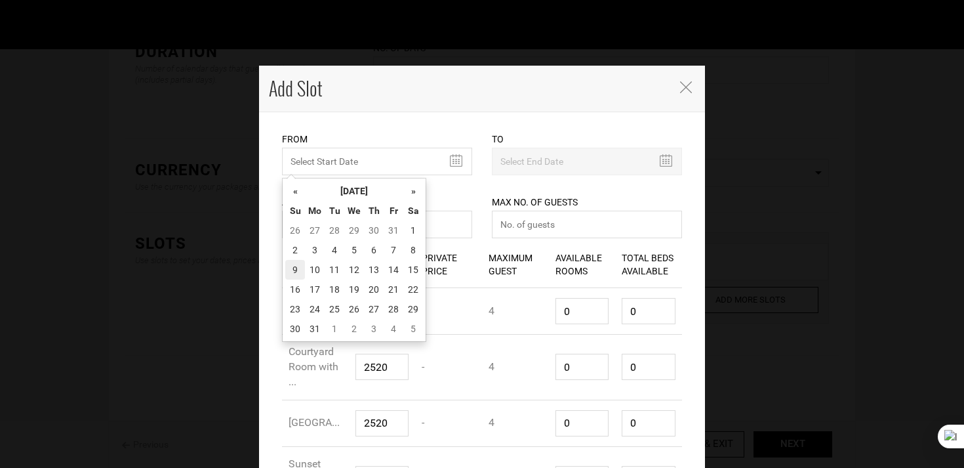
click at [298, 272] on td "9" at bounding box center [295, 270] width 20 height 20
type input "08/09/2026"
type input "08/16/2026"
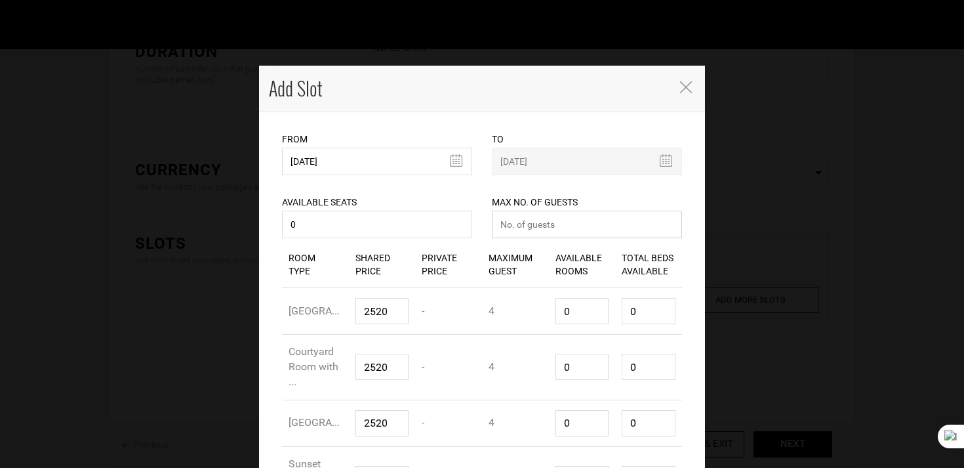
click at [540, 232] on input "number" at bounding box center [587, 225] width 190 height 28
type input "0"
type input "1"
type input "4"
type input "1"
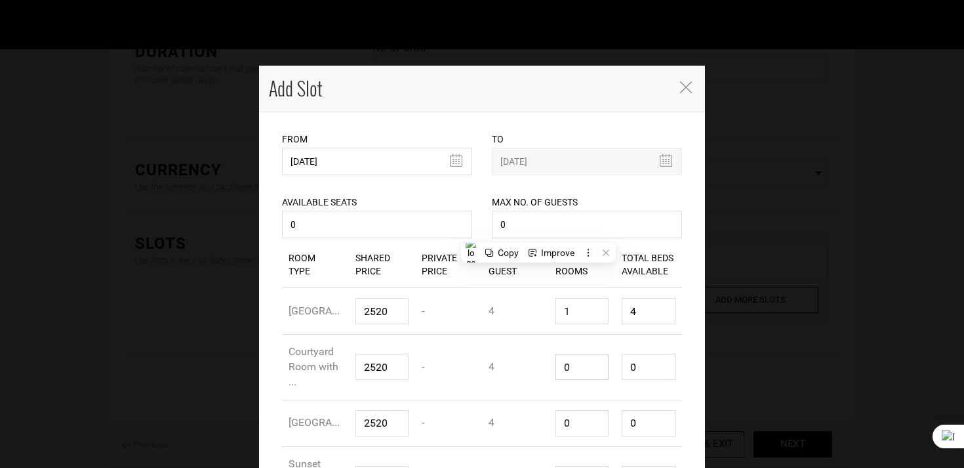
type input "1"
type input "4"
type input "1"
type input "4"
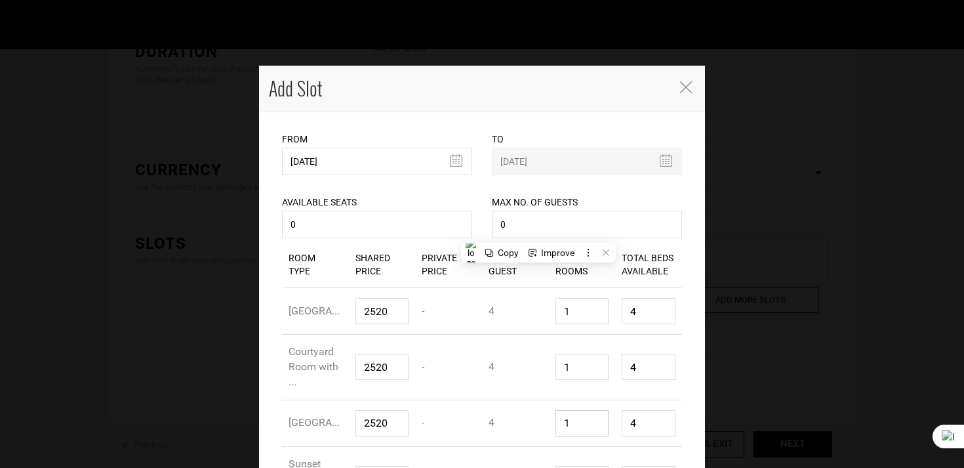
type input "1"
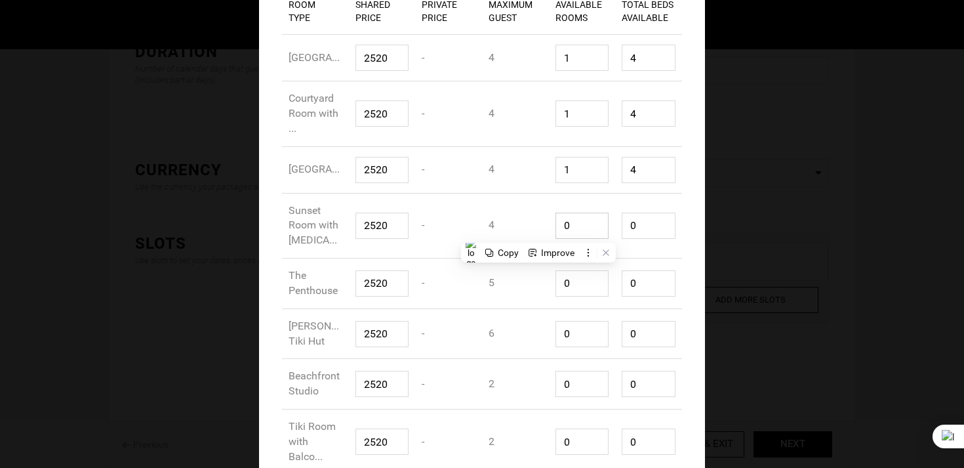
type input "1"
type input "4"
type input "1"
type input "5"
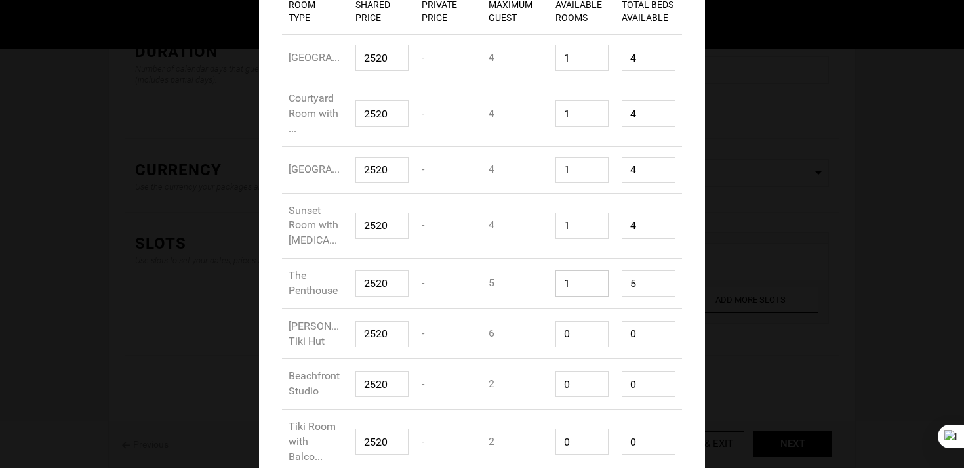
type input "1"
type input "6"
type input "1"
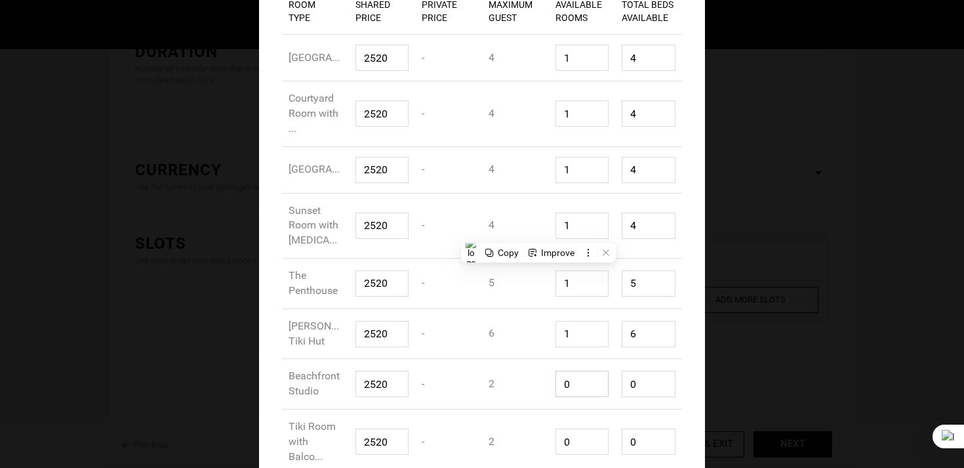
type input "2"
type input "1"
type input "2"
type input "1"
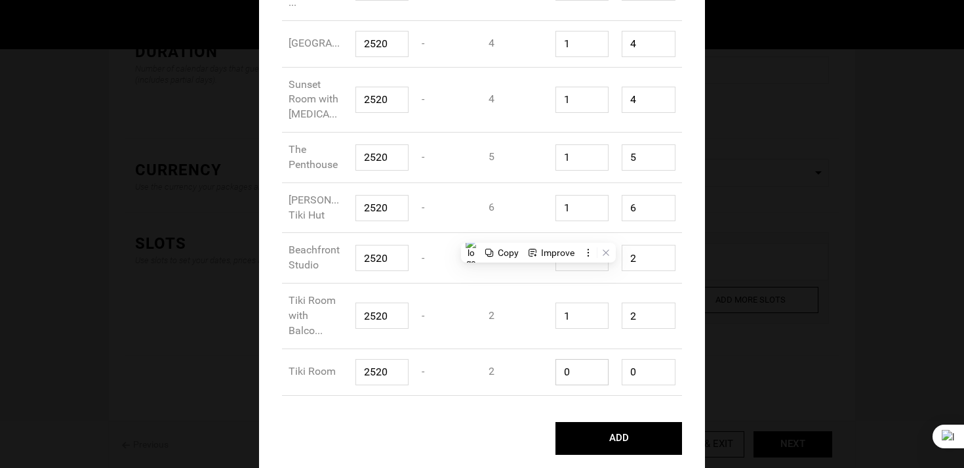
type input "1"
type input "2"
type input "1"
click at [634, 421] on div "ADD" at bounding box center [482, 432] width 420 height 46
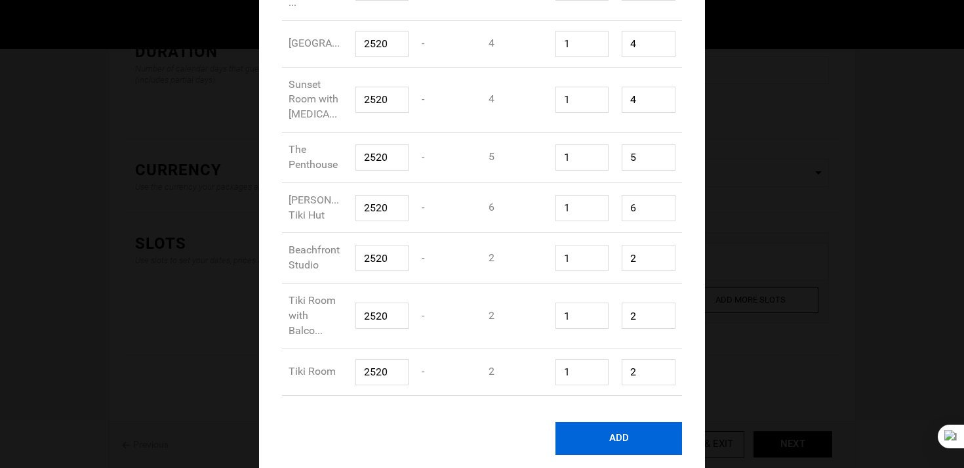
click at [634, 437] on button "ADD" at bounding box center [619, 438] width 127 height 33
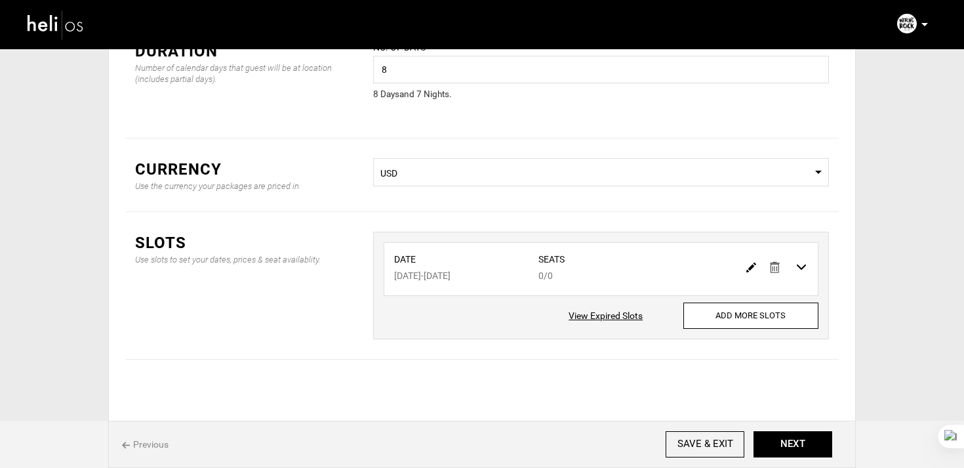
click at [758, 459] on div "Previous SAVE & EXIT NEXT" at bounding box center [482, 443] width 748 height 47
click at [775, 450] on button "NEXT" at bounding box center [793, 444] width 79 height 26
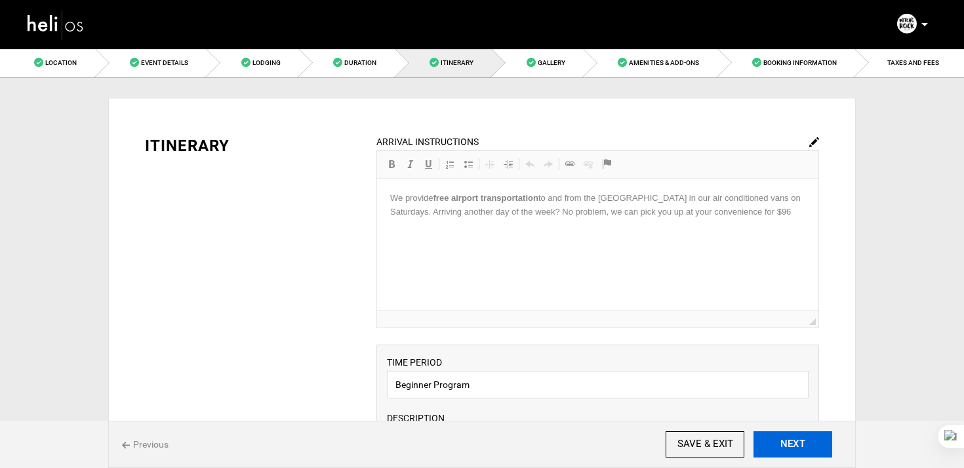
click at [775, 450] on button "NEXT" at bounding box center [793, 444] width 79 height 26
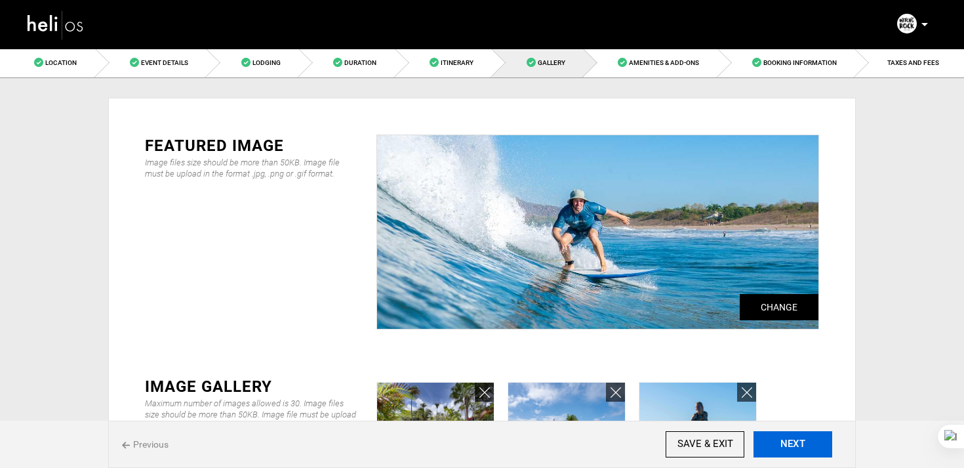
click at [775, 450] on button "NEXT" at bounding box center [793, 444] width 79 height 26
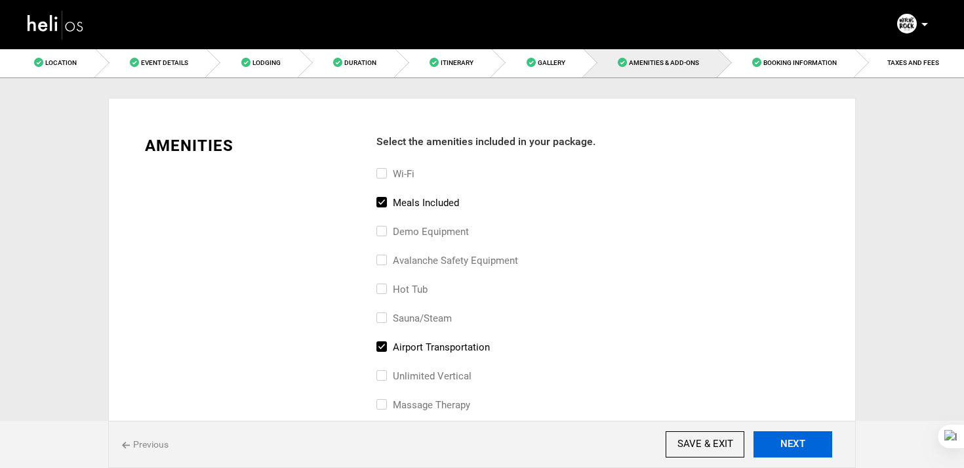
click at [775, 450] on button "NEXT" at bounding box center [793, 444] width 79 height 26
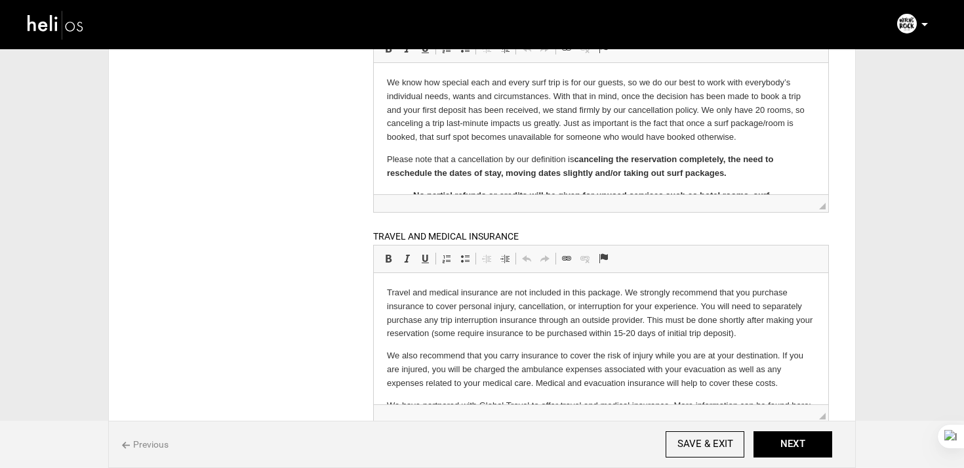
scroll to position [283, 0]
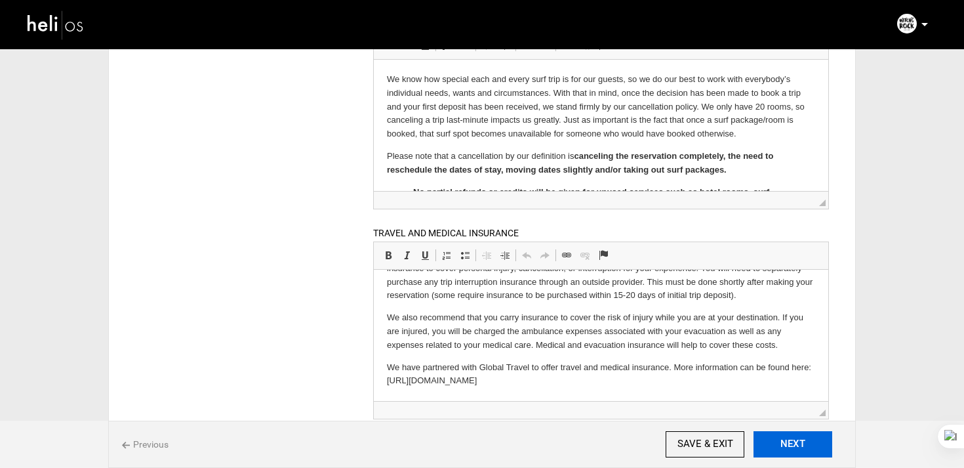
click at [795, 450] on button "NEXT" at bounding box center [793, 444] width 79 height 26
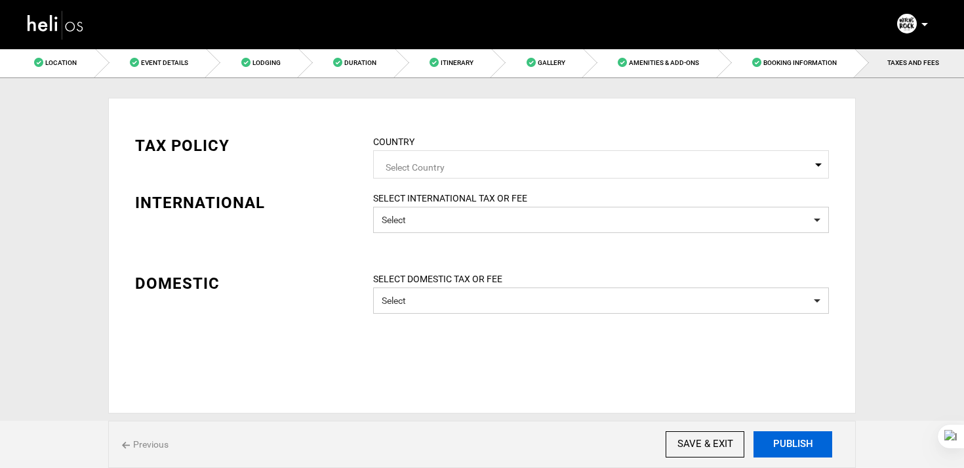
click at [795, 450] on button "PUBLISH" at bounding box center [793, 444] width 79 height 26
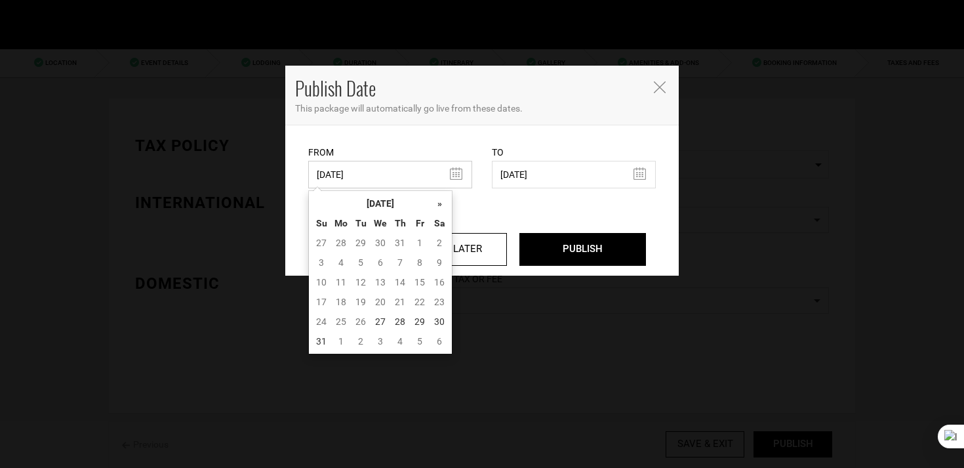
click at [390, 169] on input "06/14/2024" at bounding box center [390, 175] width 164 height 28
click at [381, 323] on td "27" at bounding box center [381, 322] width 20 height 20
type input "08/27/2025"
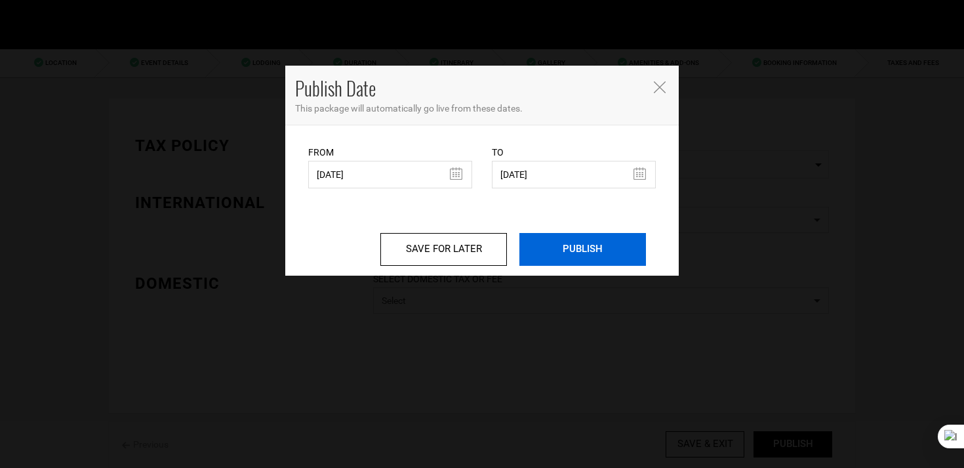
click at [556, 253] on input "PUBLISH" at bounding box center [583, 249] width 127 height 33
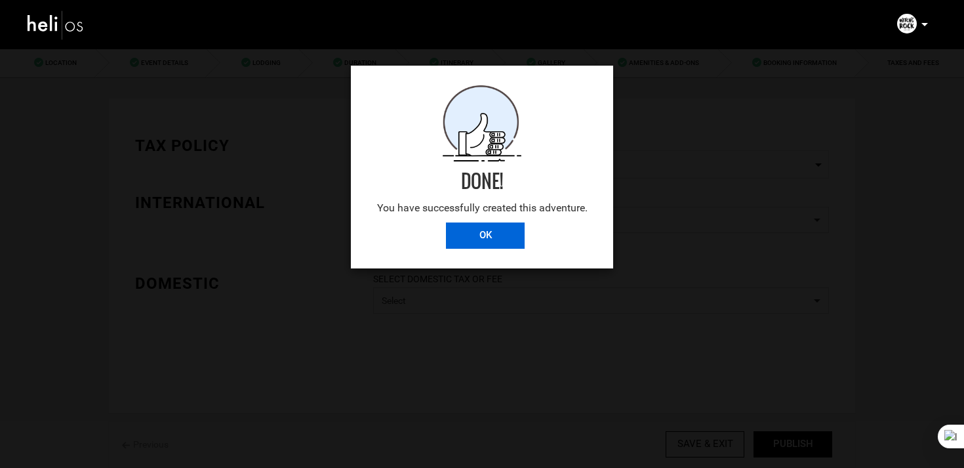
click at [480, 232] on input "OK" at bounding box center [485, 235] width 79 height 26
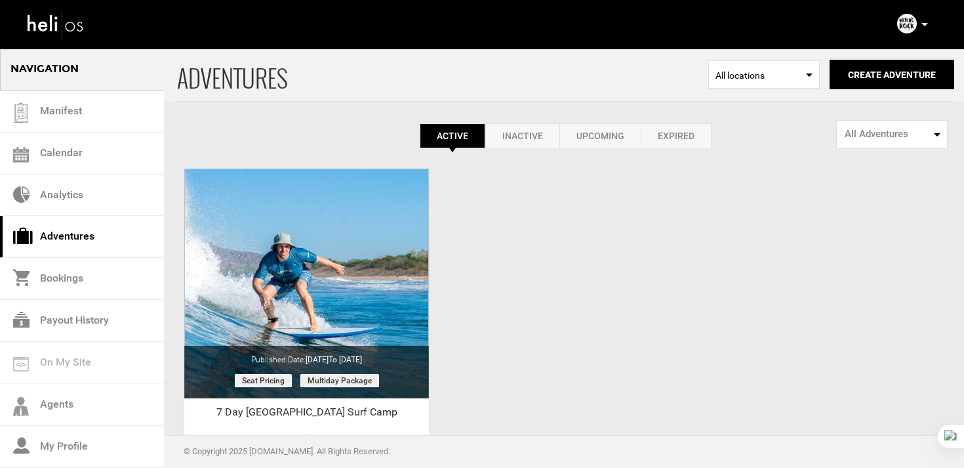
click at [677, 134] on link "Expired" at bounding box center [676, 135] width 71 height 25
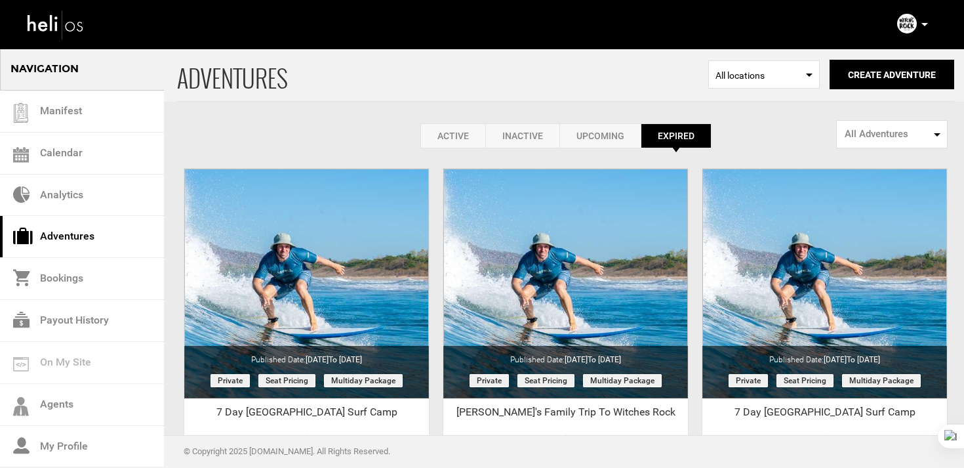
click at [434, 154] on div "ADVENTURES Select Location All locations Create Adventure Public Adventure This…" at bounding box center [482, 310] width 964 height 525
click at [449, 141] on link "Active" at bounding box center [452, 135] width 65 height 25
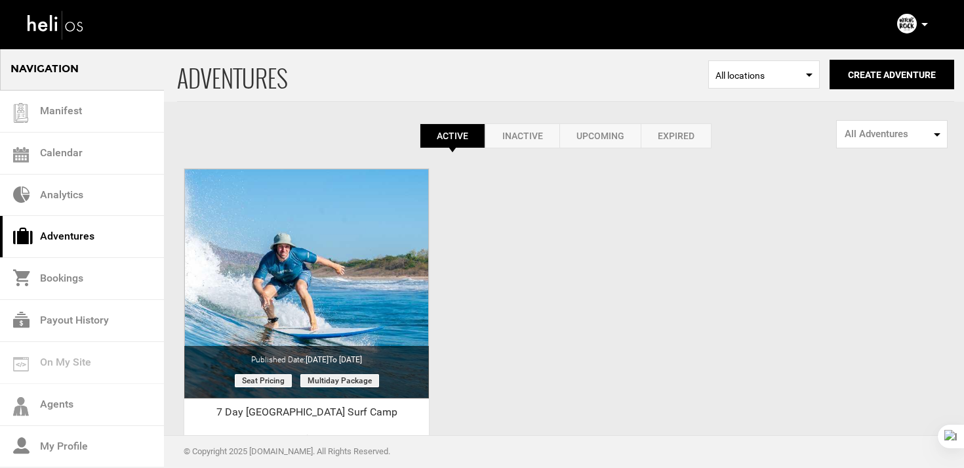
click at [669, 143] on link "Expired" at bounding box center [676, 135] width 71 height 25
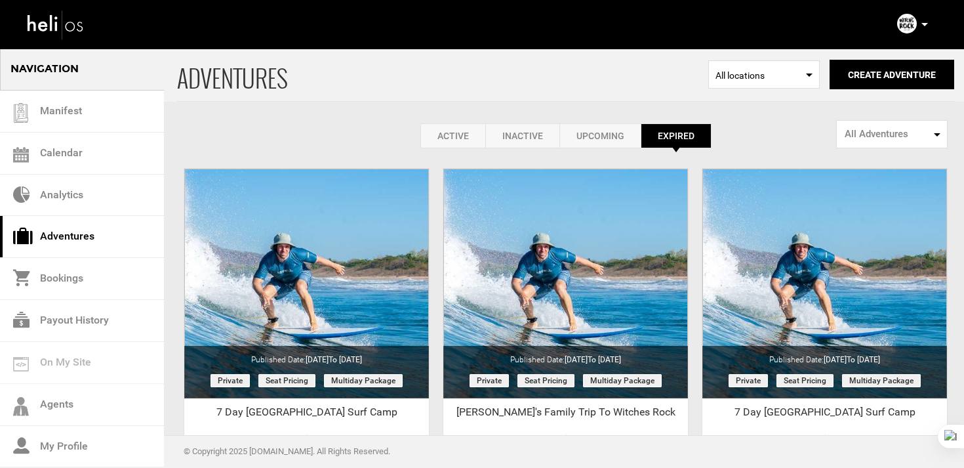
click at [462, 134] on link "Active" at bounding box center [452, 135] width 65 height 25
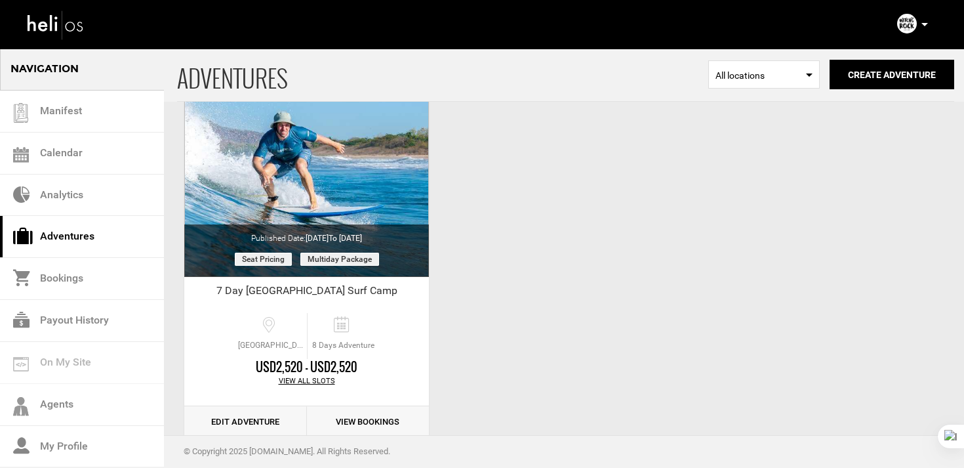
scroll to position [152, 0]
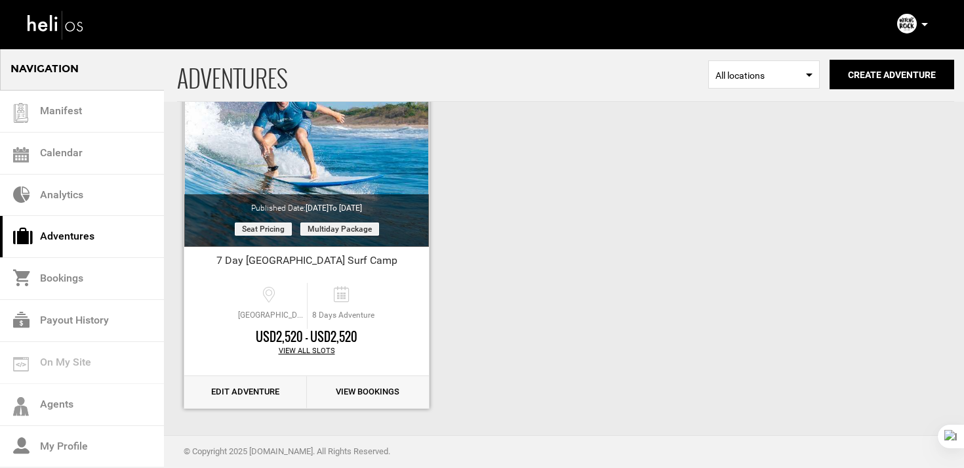
click at [251, 399] on link "Edit Adventure" at bounding box center [245, 392] width 123 height 32
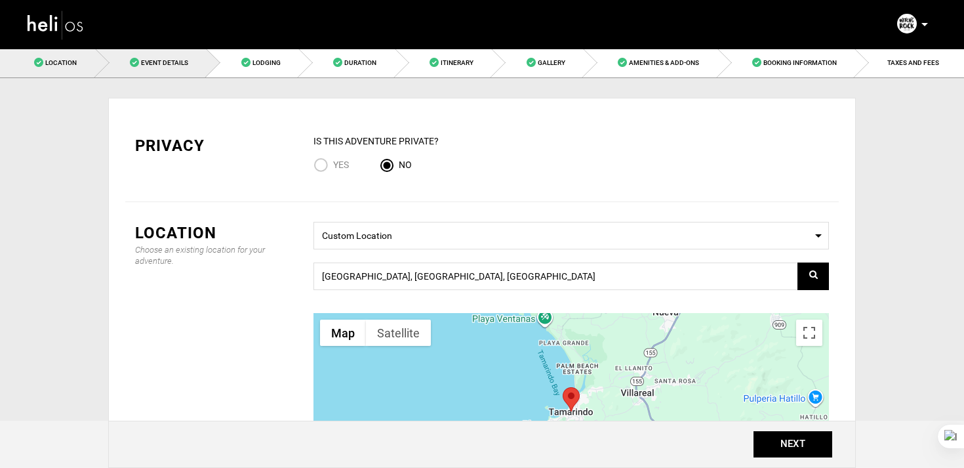
click at [178, 56] on link "Event Details" at bounding box center [152, 63] width 112 height 30
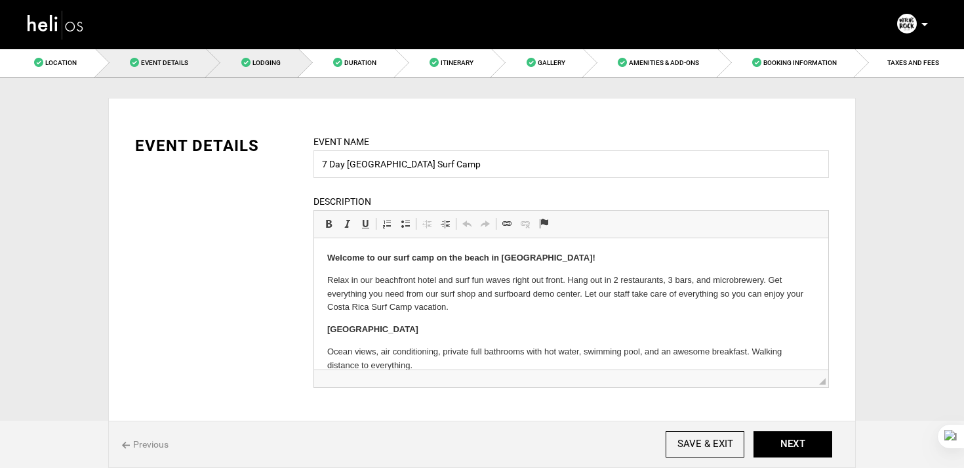
click at [261, 59] on span "Lodging" at bounding box center [267, 62] width 28 height 7
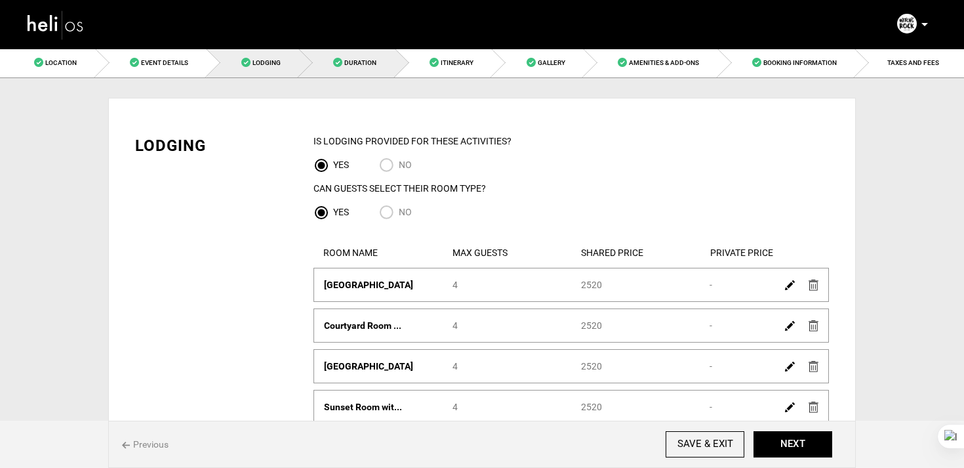
click at [381, 65] on link "Duration" at bounding box center [347, 63] width 96 height 30
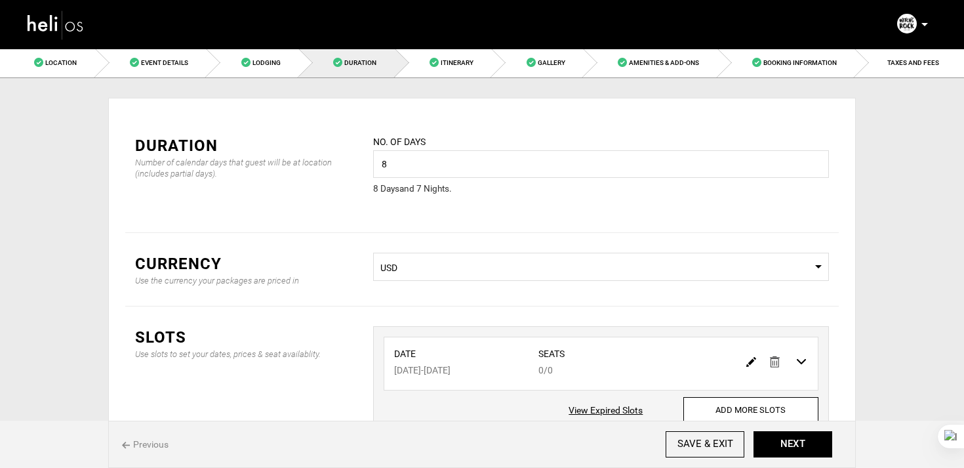
scroll to position [99, 0]
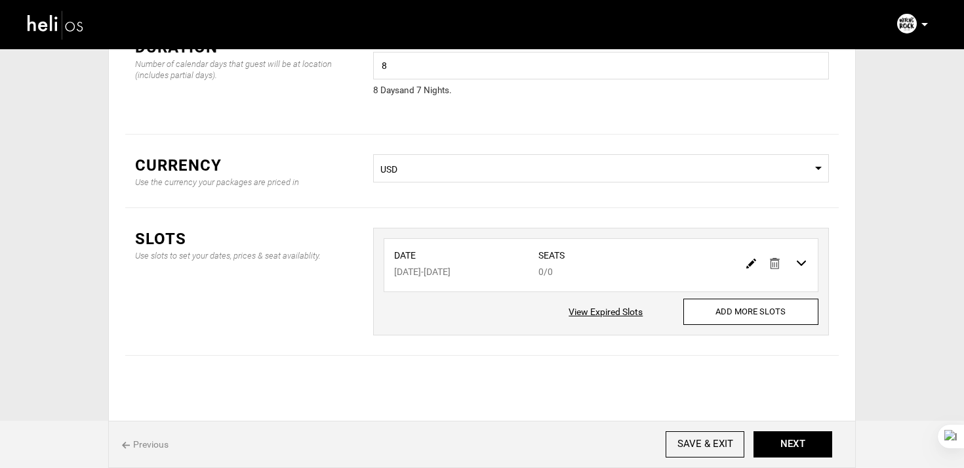
click at [751, 262] on img at bounding box center [752, 263] width 10 height 10
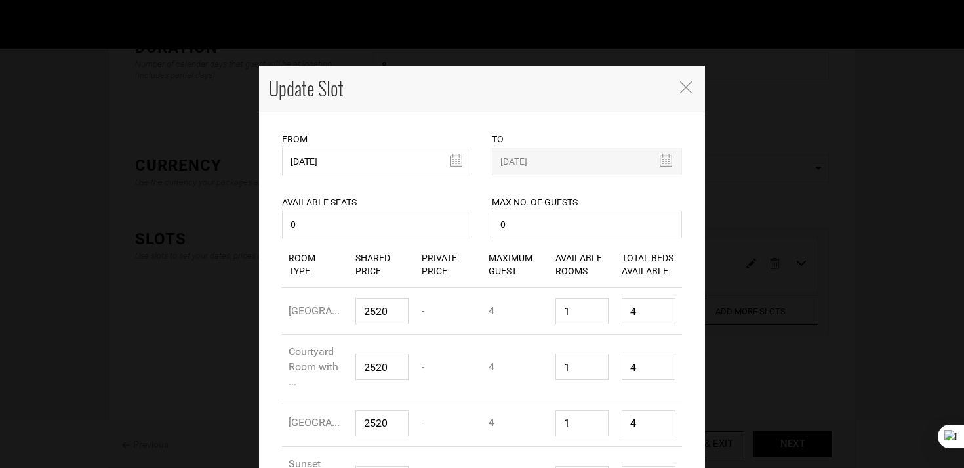
scroll to position [388, 0]
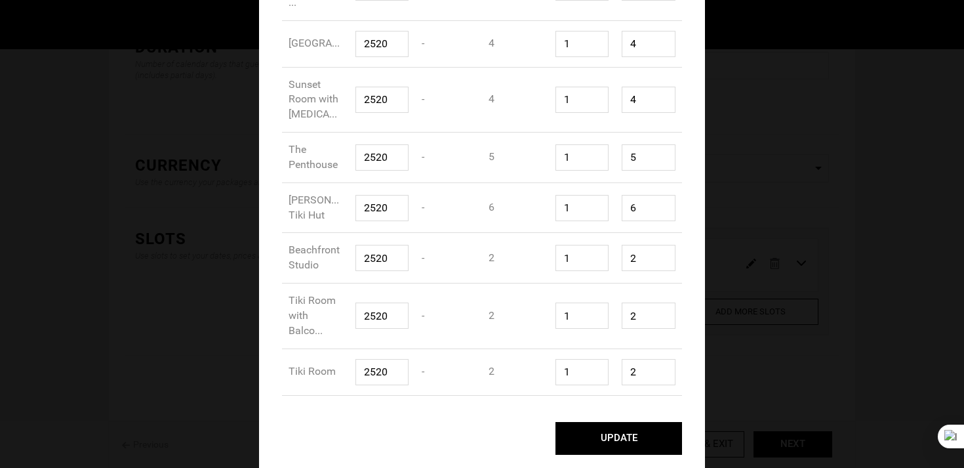
click at [612, 436] on button "UPDATE" at bounding box center [619, 438] width 127 height 33
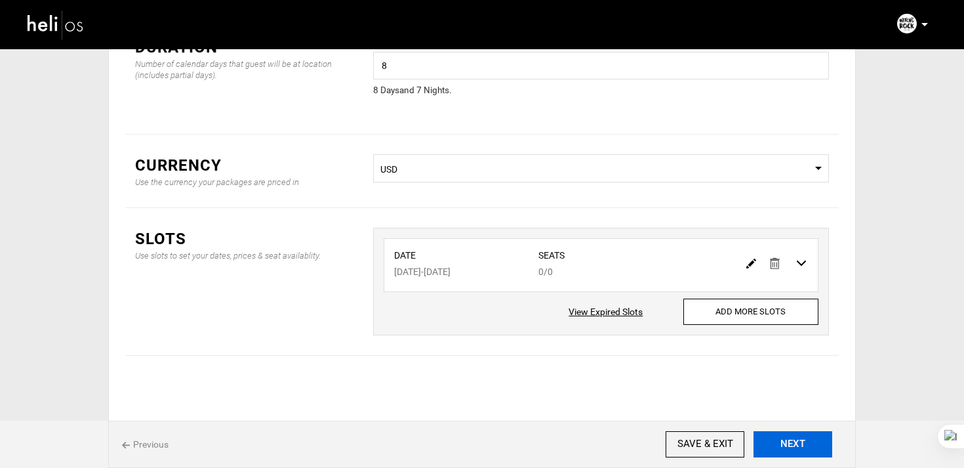
click at [825, 450] on button "NEXT" at bounding box center [793, 444] width 79 height 26
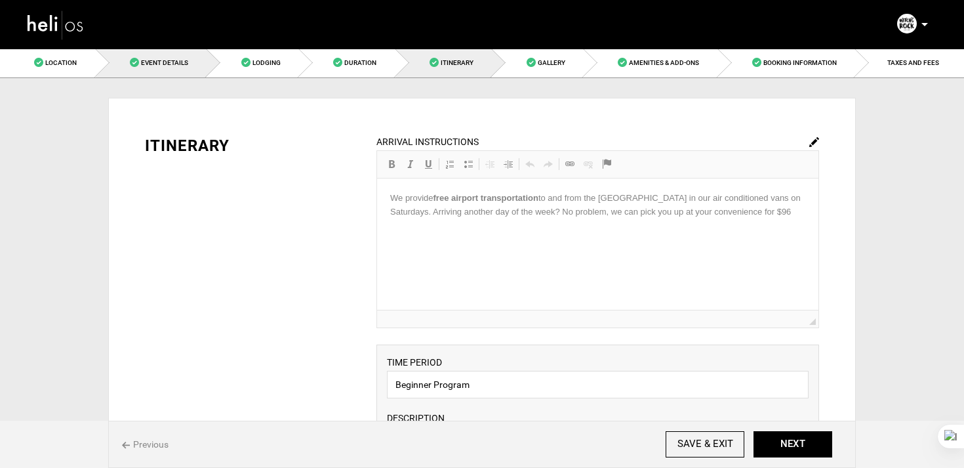
click at [158, 66] on link "Event Details" at bounding box center [152, 63] width 112 height 30
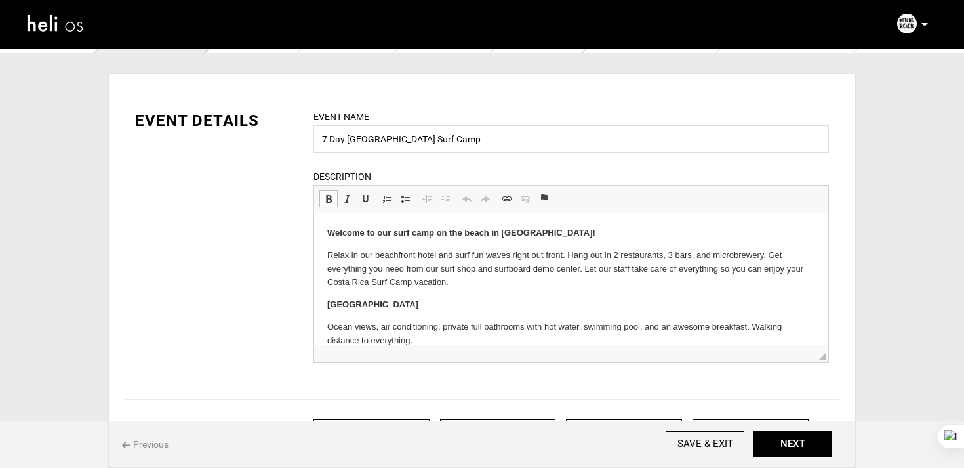
click at [359, 291] on body "Welcome to our surf camp on the beach in Tamarindo! Relax in our beachfront hot…" at bounding box center [571, 362] width 488 height 273
click at [329, 235] on strong "Welcome to our surf camp on the beach in Tamarindo!" at bounding box center [461, 233] width 268 height 10
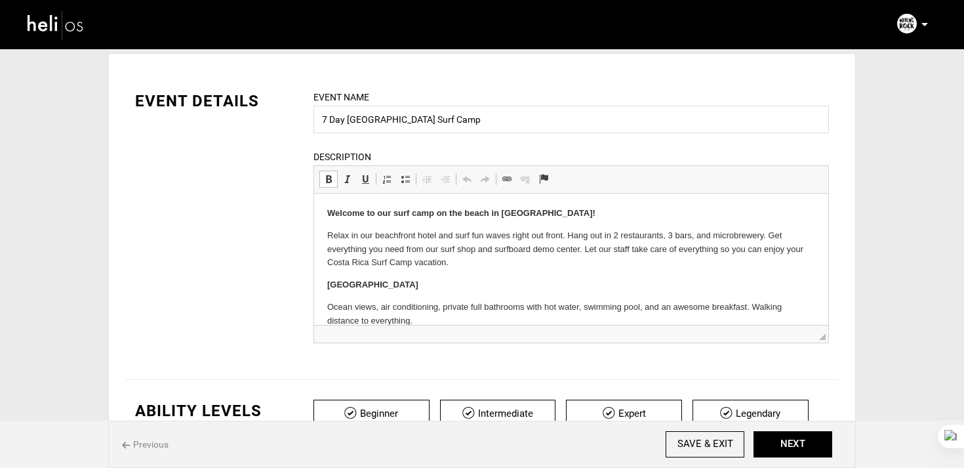
click at [373, 280] on strong "Beachfront Hotel" at bounding box center [372, 284] width 91 height 10
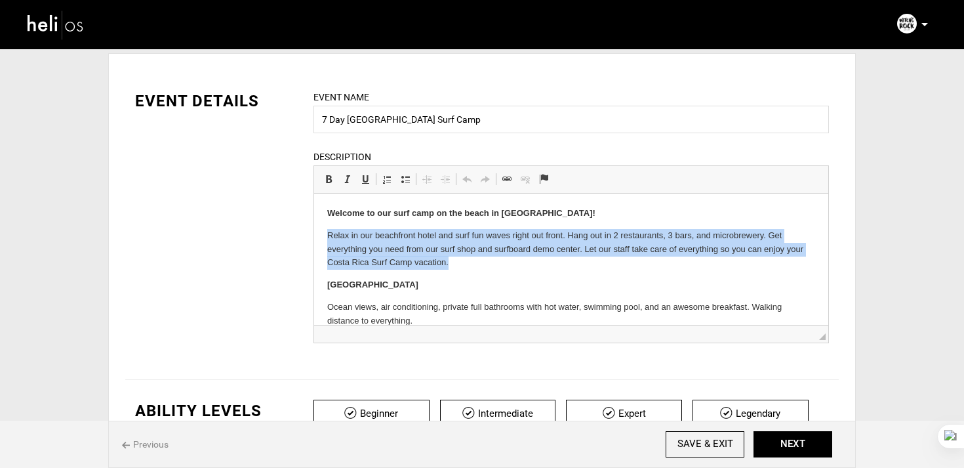
drag, startPoint x: 321, startPoint y: 231, endPoint x: 481, endPoint y: 266, distance: 163.9
click at [481, 266] on html "Welcome to our surf camp on the beach in Tamarindo! Relax in our beachfront hot…" at bounding box center [571, 343] width 514 height 299
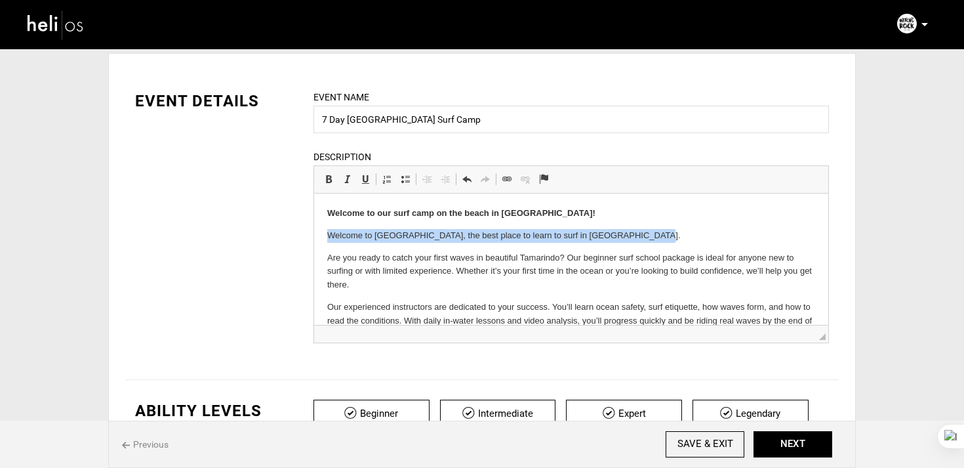
drag, startPoint x: 324, startPoint y: 236, endPoint x: 675, endPoint y: 236, distance: 351.0
click at [675, 236] on html "Welcome to our surf camp on the beach in Tamarindo! Welcome to Witch’s Rock Sur…" at bounding box center [571, 422] width 514 height 456
copy p "Welcome to Witch’s Rock Surf Camp, the best place to learn to surf in Costa Ric…"
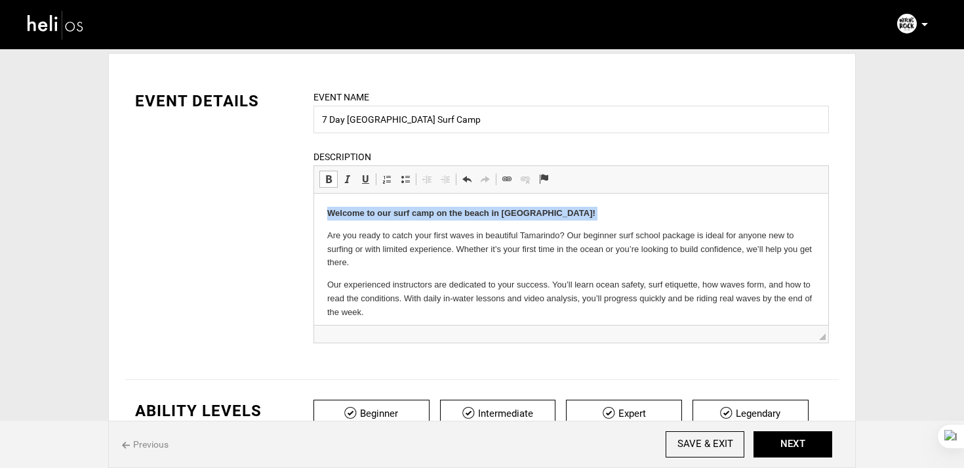
drag, startPoint x: 592, startPoint y: 206, endPoint x: 579, endPoint y: 222, distance: 21.4
click at [579, 222] on html "Welcome to our surf camp on the beach in Tamarindo! Are you ready to catch your…" at bounding box center [571, 411] width 514 height 434
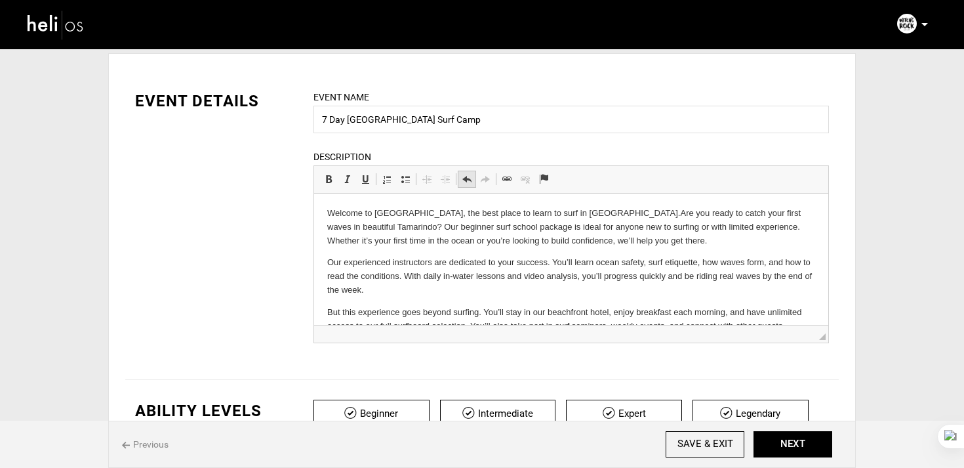
click at [474, 184] on link "Undo Keyboard shortcut Command+Z" at bounding box center [467, 179] width 18 height 17
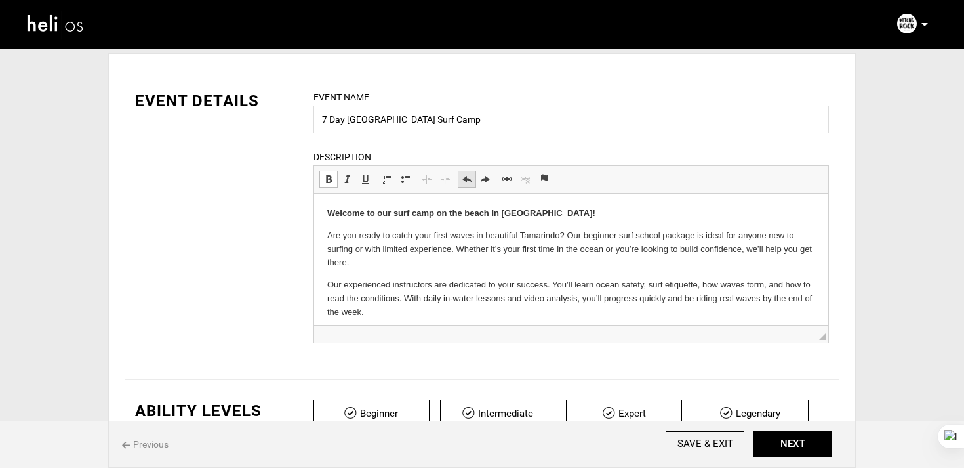
click at [469, 183] on span at bounding box center [467, 179] width 10 height 10
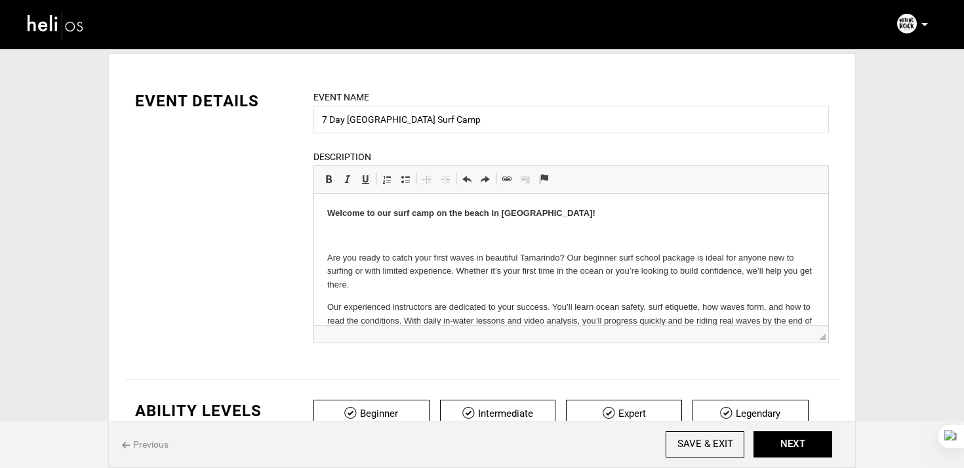
click at [506, 214] on strong "Welcome to our surf camp on the beach in Tamarindo!" at bounding box center [461, 213] width 268 height 10
click at [466, 182] on span at bounding box center [467, 179] width 10 height 10
click at [496, 211] on strong "Welcome to our surf camp on the beach in Tamarindo!" at bounding box center [461, 213] width 268 height 10
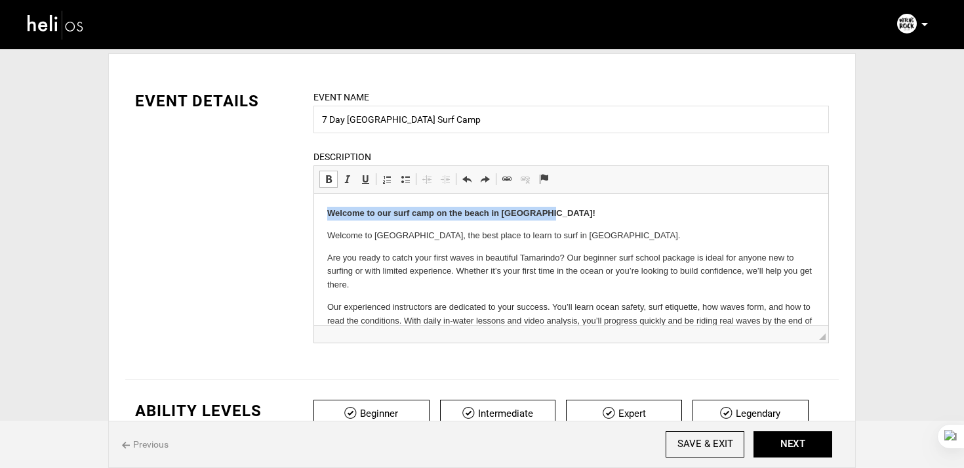
drag, startPoint x: 331, startPoint y: 217, endPoint x: 648, endPoint y: 210, distance: 317.6
click at [648, 210] on p "Welcome to our surf camp on the beach in Tamarindo!" at bounding box center [571, 214] width 488 height 14
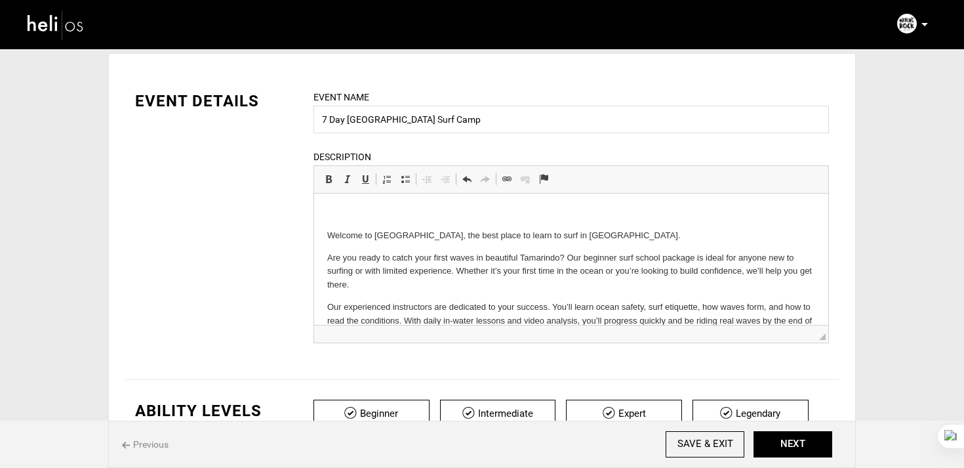
click at [325, 238] on html "Welcome to Witch’s Rock Surf Camp, the best place to learn to surf in Costa Ric…" at bounding box center [571, 422] width 514 height 456
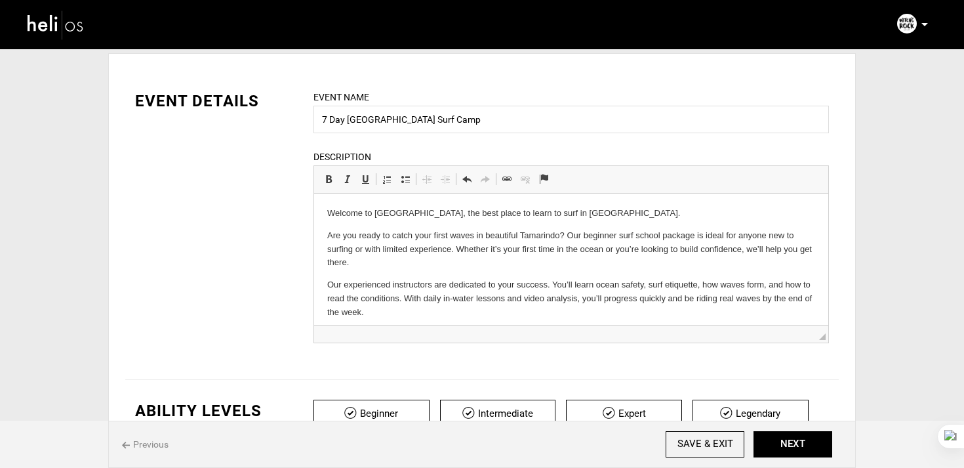
click at [659, 209] on p "Welcome to Witch’s Rock Surf Camp, the best place to learn to surf in Costa Ric…" at bounding box center [571, 214] width 488 height 14
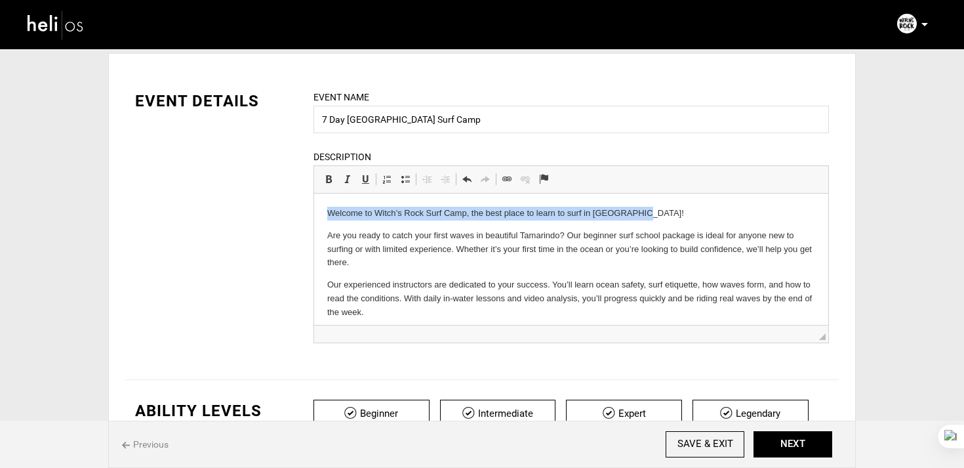
drag, startPoint x: 695, startPoint y: 209, endPoint x: 260, endPoint y: 207, distance: 434.3
click at [314, 207] on html "Welcome to Witch’s Rock Surf Camp, the best place to learn to surf in Costa Ric…" at bounding box center [571, 411] width 514 height 434
click at [322, 183] on link "Bold Keyboard shortcut Command+B" at bounding box center [328, 179] width 18 height 17
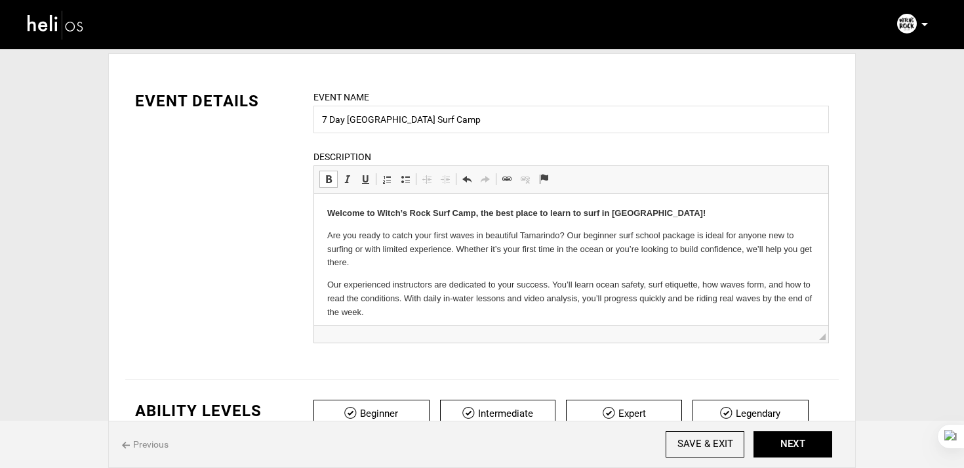
click at [332, 210] on strong "Welcome to Witch’s Rock Surf Camp, the best place to learn to surf in Costa Ric…" at bounding box center [516, 213] width 379 height 10
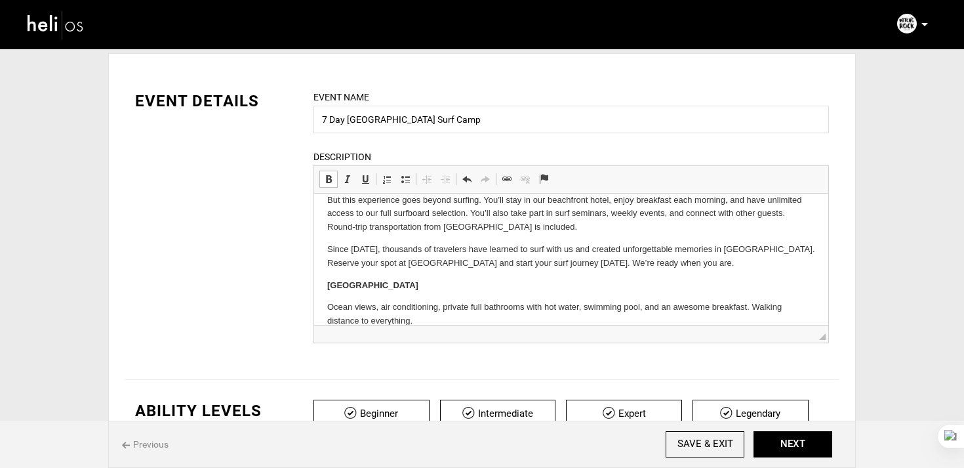
scroll to position [153, 0]
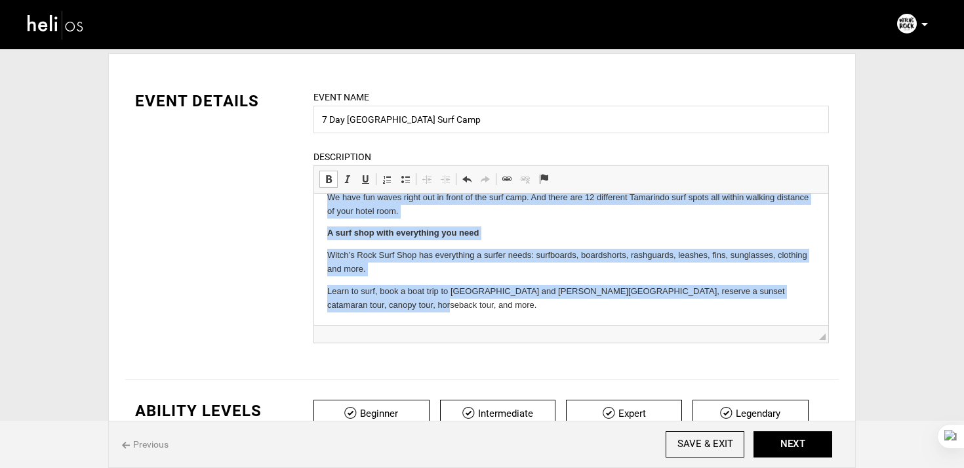
drag, startPoint x: 325, startPoint y: 265, endPoint x: 448, endPoint y: 360, distance: 155.2
click at [448, 325] on html "Welcome to Witch’s Rock Surf Camp, the best place to learn to surf in Costa Ric…" at bounding box center [571, 108] width 514 height 434
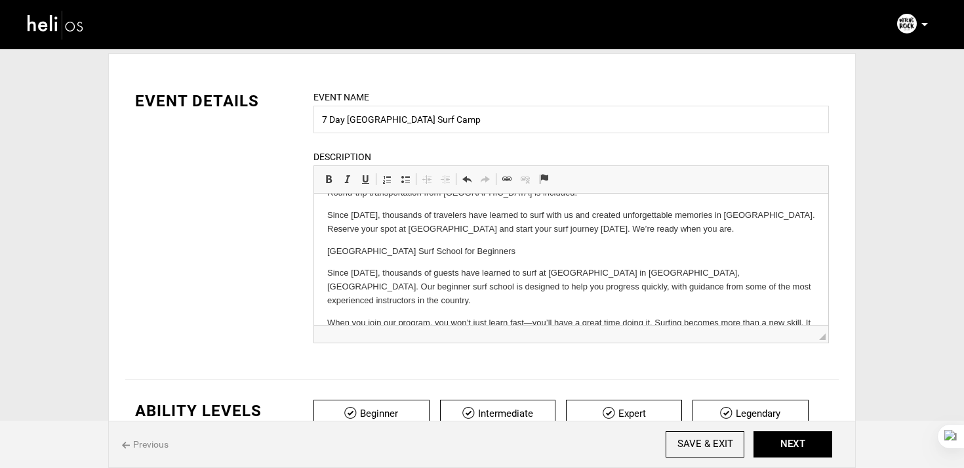
scroll to position [165, 0]
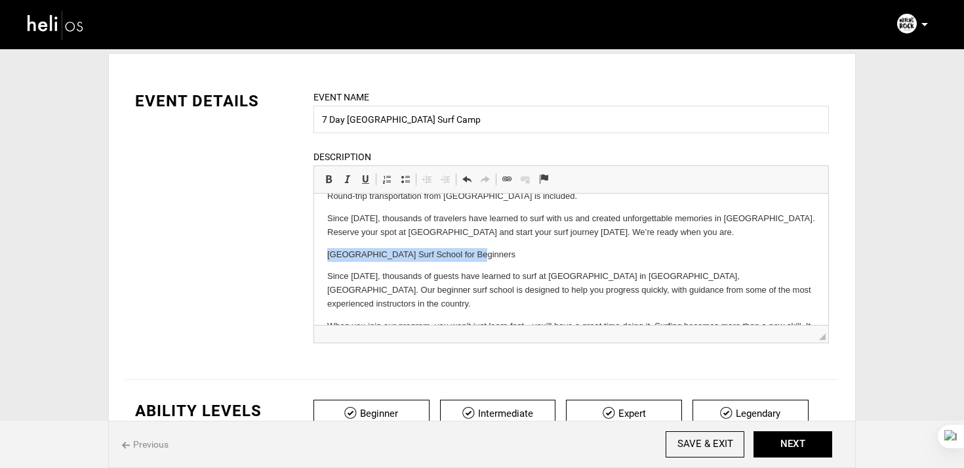
drag, startPoint x: 493, startPoint y: 258, endPoint x: 315, endPoint y: 252, distance: 177.9
click at [315, 252] on html "Welcome to Witch’s Rock Surf Camp, the best place to learn to surf in Costa Ric…" at bounding box center [571, 193] width 514 height 331
click at [326, 173] on link "Bold Keyboard shortcut Command+B" at bounding box center [328, 179] width 18 height 17
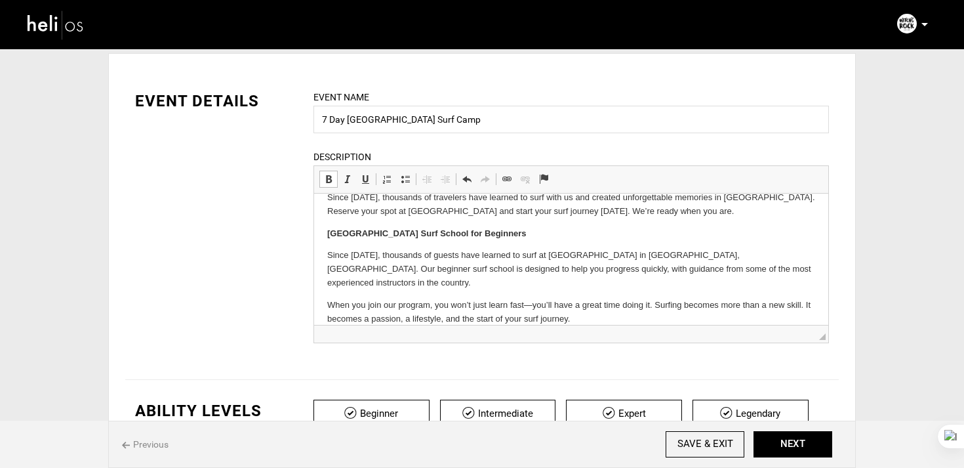
click at [589, 305] on p "When you join our program, you won’t just learn fast—you’ll have a great time d…" at bounding box center [571, 312] width 488 height 28
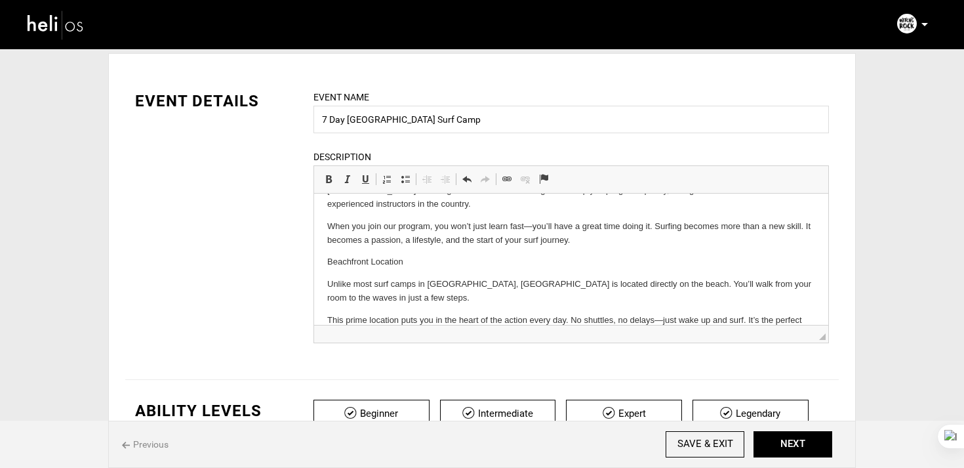
scroll to position [225, 0]
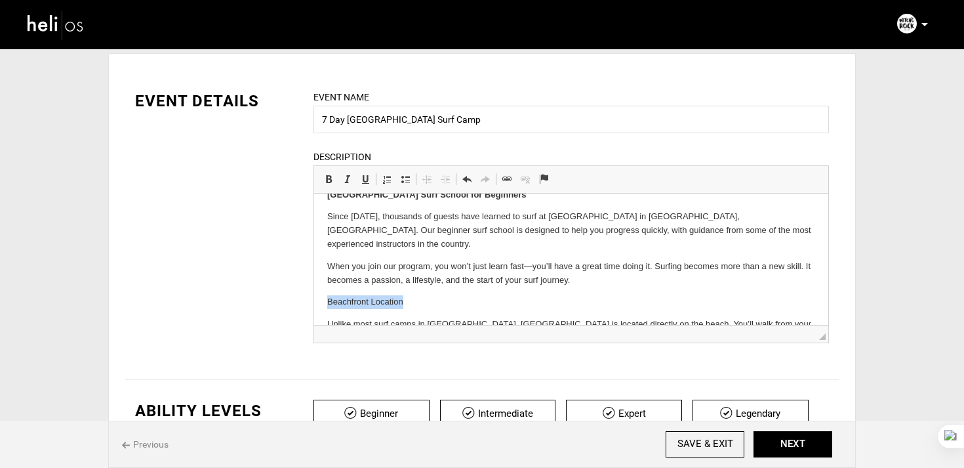
drag, startPoint x: 426, startPoint y: 283, endPoint x: 291, endPoint y: 281, distance: 135.1
click at [314, 281] on html "Welcome to Witch’s Rock Surf Camp, the best place to learn to surf in Costa Ric…" at bounding box center [571, 181] width 514 height 425
click at [331, 182] on span at bounding box center [328, 179] width 10 height 10
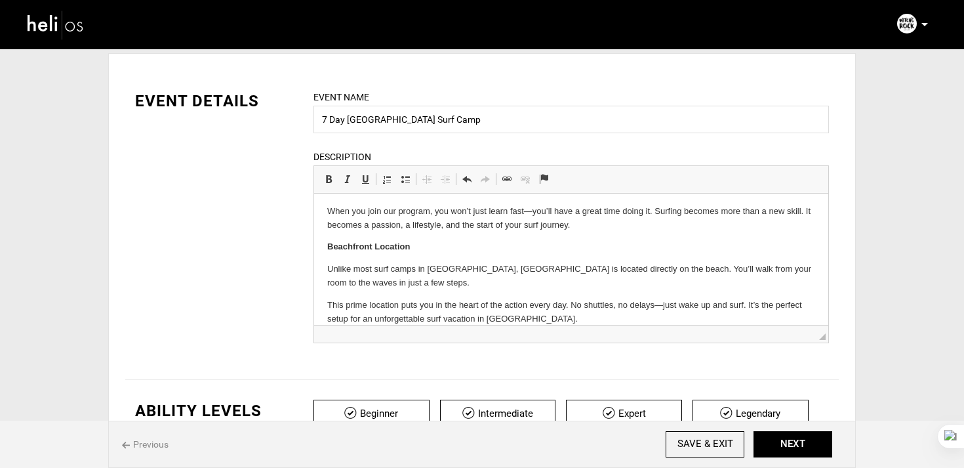
click at [552, 314] on html "Welcome to Witch’s Rock Surf Camp, the best place to learn to surf in Costa Ric…" at bounding box center [571, 125] width 514 height 425
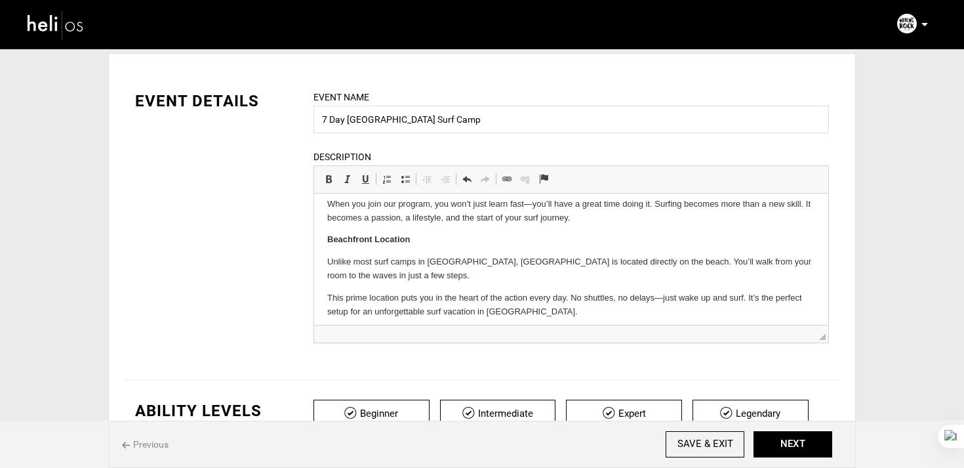
scroll to position [359, 0]
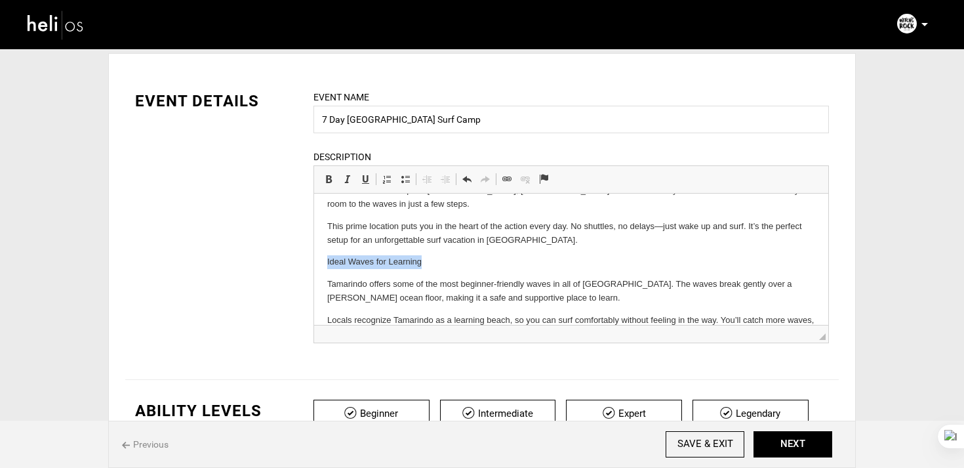
drag, startPoint x: 440, startPoint y: 249, endPoint x: 314, endPoint y: 237, distance: 126.5
click at [314, 237] on html "Welcome to Witch’s Rock Surf Camp, the best place to learn to surf in Costa Ric…" at bounding box center [571, 94] width 514 height 519
click at [335, 178] on link "Bold Keyboard shortcut Command+B" at bounding box center [328, 179] width 18 height 17
click at [573, 316] on p "Locals recognize Tamarindo as a learning beach, so you can surf comfortably wit…" at bounding box center [571, 328] width 488 height 28
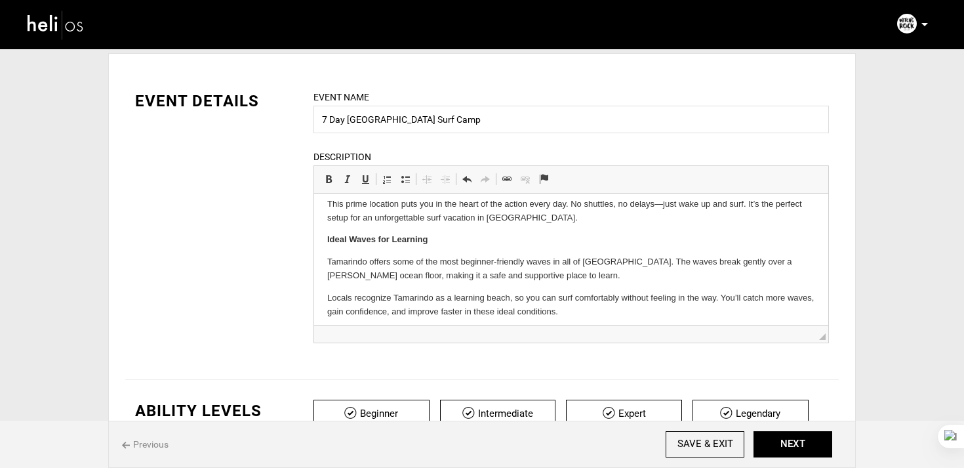
scroll to position [461, 0]
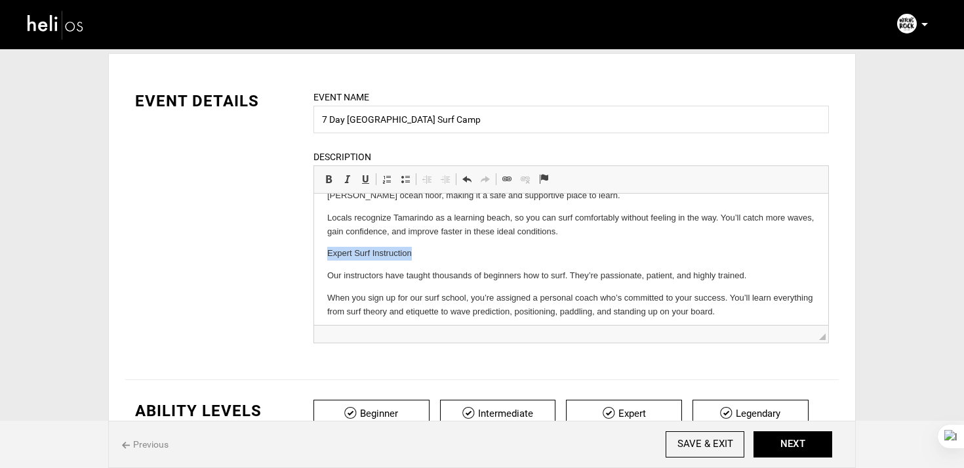
drag, startPoint x: 445, startPoint y: 241, endPoint x: 293, endPoint y: 238, distance: 152.2
click at [314, 238] on html "Welcome to Witch’s Rock Surf Camp, the best place to learn to surf in Costa Ric…" at bounding box center [571, 42] width 514 height 621
click at [329, 182] on span at bounding box center [328, 179] width 10 height 10
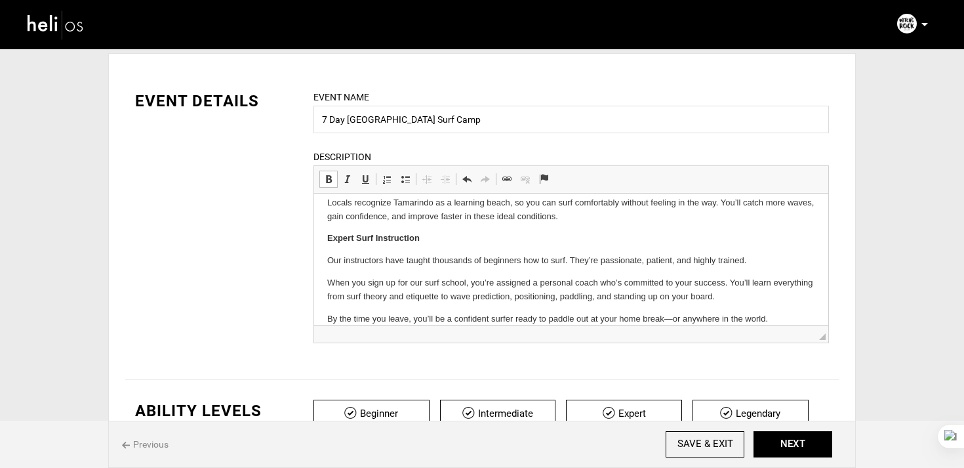
click at [784, 312] on p "By the time you leave, you’ll be a confident surfer ready to paddle out at your…" at bounding box center [571, 319] width 488 height 14
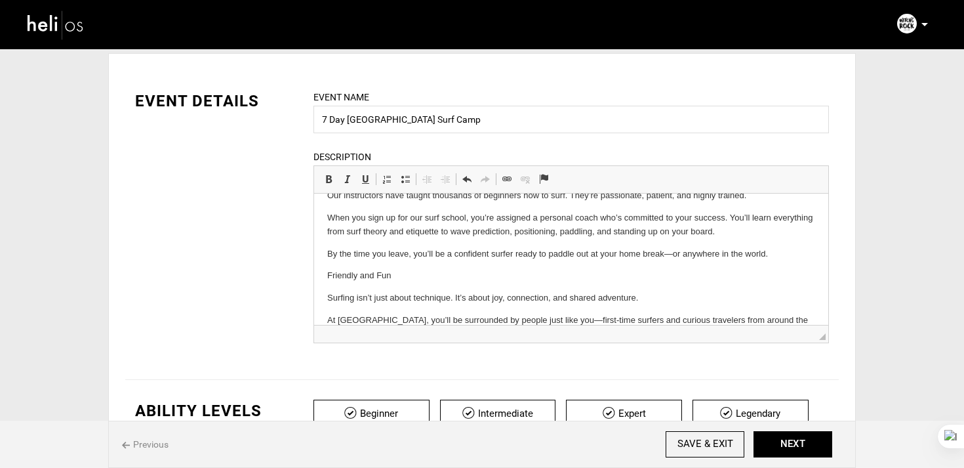
scroll to position [535, 0]
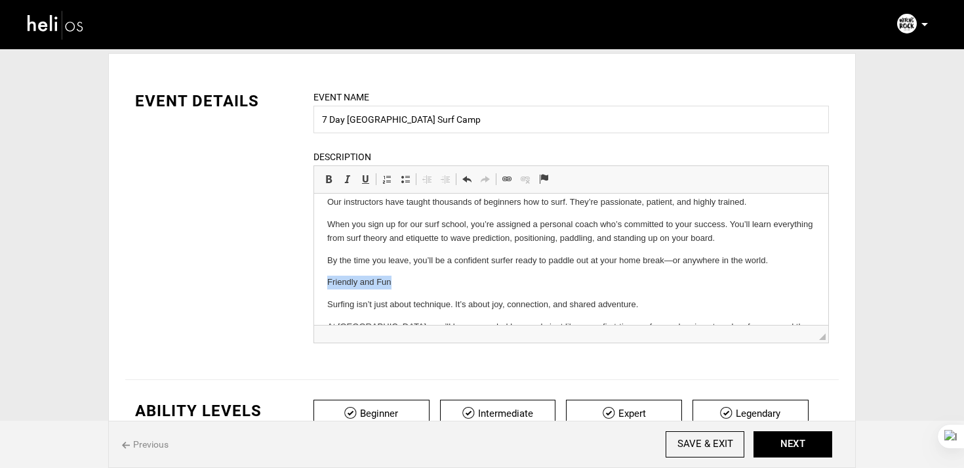
drag, startPoint x: 415, startPoint y: 267, endPoint x: 310, endPoint y: 267, distance: 105.0
click at [314, 267] on html "Welcome to Witch’s Rock Surf Camp, the best place to learn to surf in Costa Ric…" at bounding box center [571, 9] width 514 height 701
click at [338, 278] on body "Welcome to Witch’s Rock Surf Camp, the best place to learn to surf in Costa Ric…" at bounding box center [571, 9] width 488 height 675
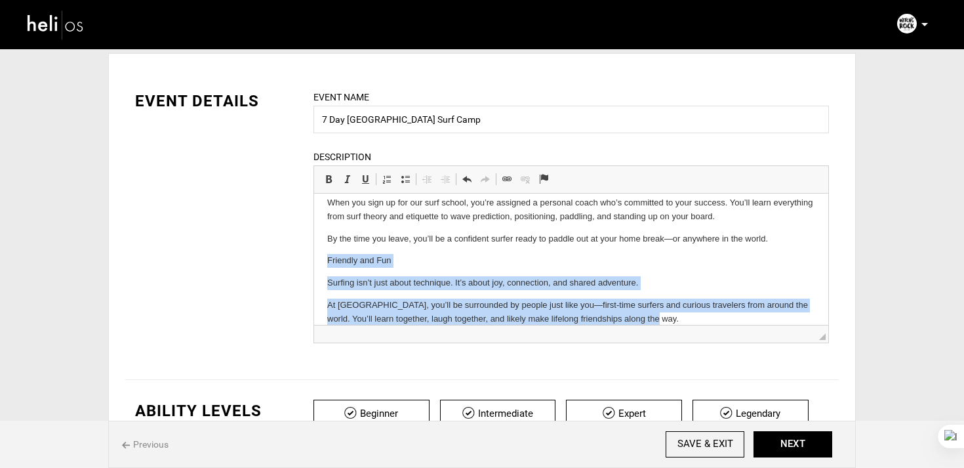
drag, startPoint x: 328, startPoint y: 268, endPoint x: 590, endPoint y: 358, distance: 277.4
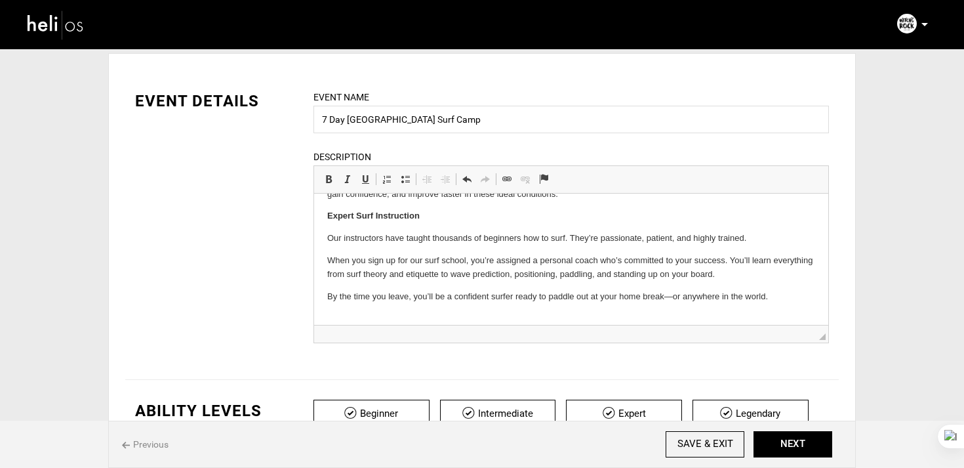
scroll to position [476, 0]
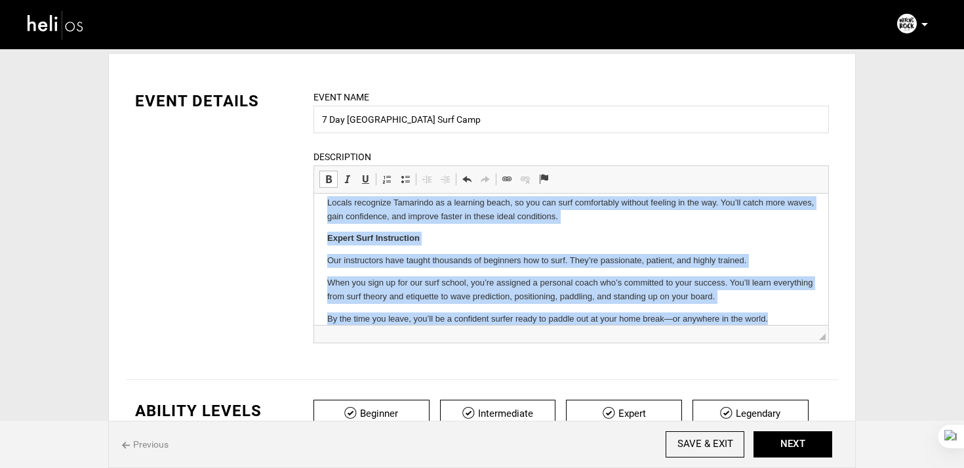
drag, startPoint x: 326, startPoint y: 243, endPoint x: 514, endPoint y: 371, distance: 227.6
click at [514, 338] on html "Welcome to Witch’s Rock Surf Camp, the best place to learn to surf in Costa Ric…" at bounding box center [571, 27] width 514 height 621
copy body "Ideal Waves for Learning Tamarindo offers some of the most beginner-friendly wa…"
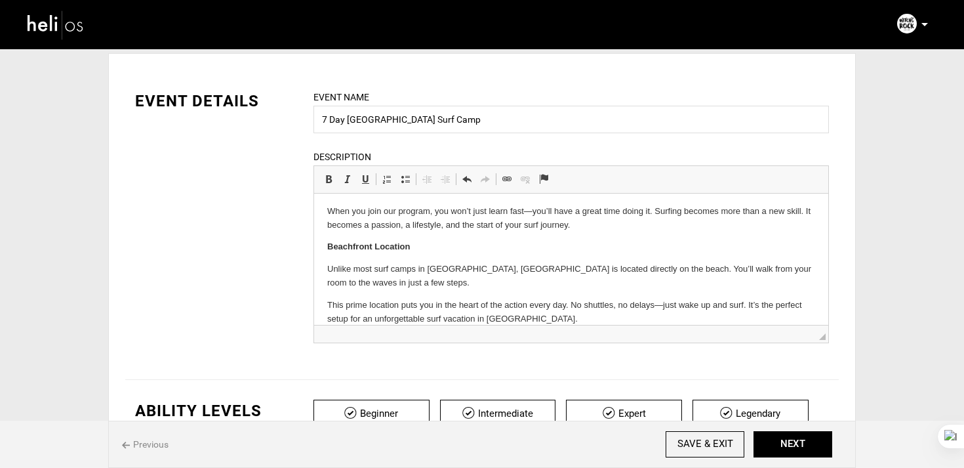
scroll to position [0, 0]
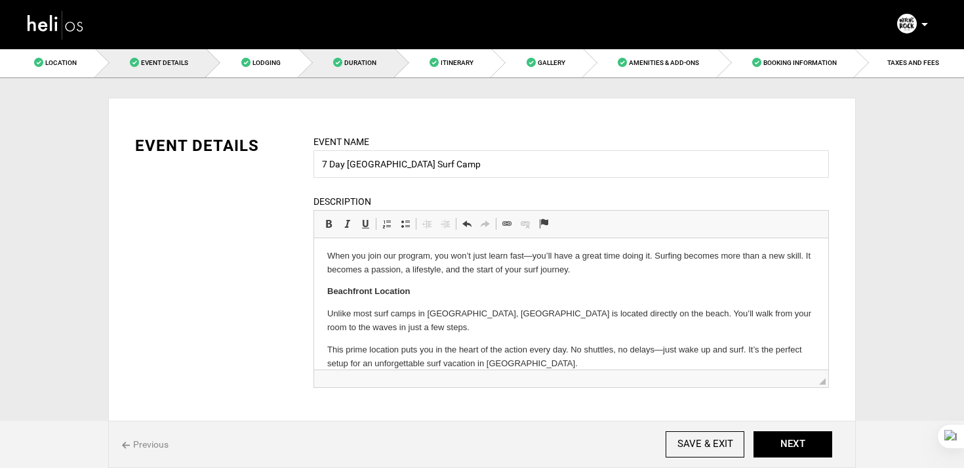
click at [359, 68] on link "Duration" at bounding box center [347, 63] width 96 height 30
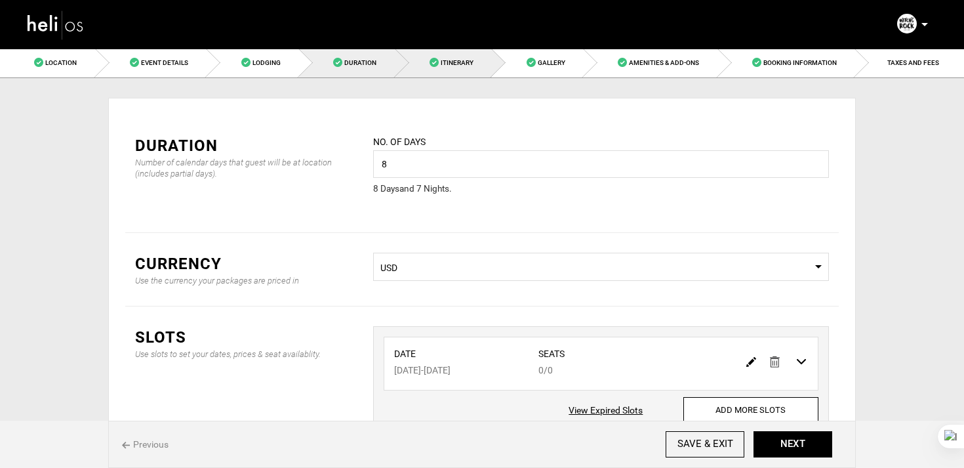
click at [458, 75] on link "Itinerary" at bounding box center [444, 63] width 97 height 30
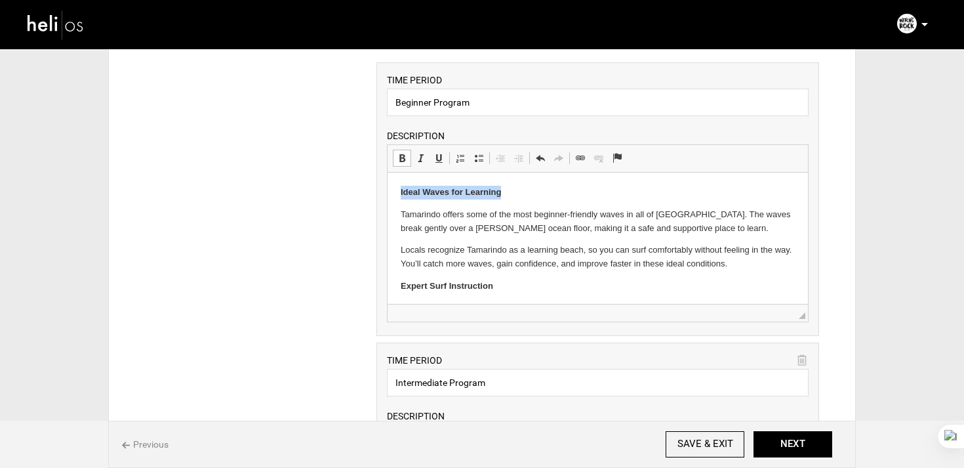
drag, startPoint x: 394, startPoint y: 193, endPoint x: 562, endPoint y: 193, distance: 168.6
click at [562, 193] on html "Ideal Waves for Learning Tamarindo offers some of the most beginner-friendly wa…" at bounding box center [597, 300] width 420 height 255
copy strong "Ideal Waves for Learning"
click at [529, 85] on div "TIME PERIOD Beginner Program DESCRIPTION Rich Text Editor, editor47 Editor tool…" at bounding box center [598, 199] width 443 height 274
click at [517, 104] on input "Beginner Program" at bounding box center [598, 103] width 422 height 28
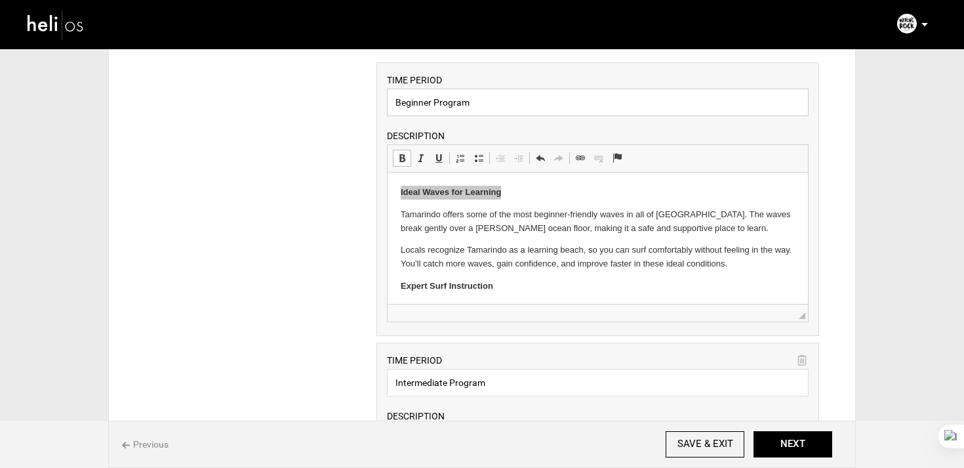
click at [517, 104] on input "Beginner Program" at bounding box center [598, 103] width 422 height 28
paste input "Ideal Waves for Learning"
type input "Ideal Waves for Learning"
click at [402, 218] on p "Tamarindo offers some of the most beginner-friendly waves in all of Costa Rica.…" at bounding box center [597, 222] width 394 height 28
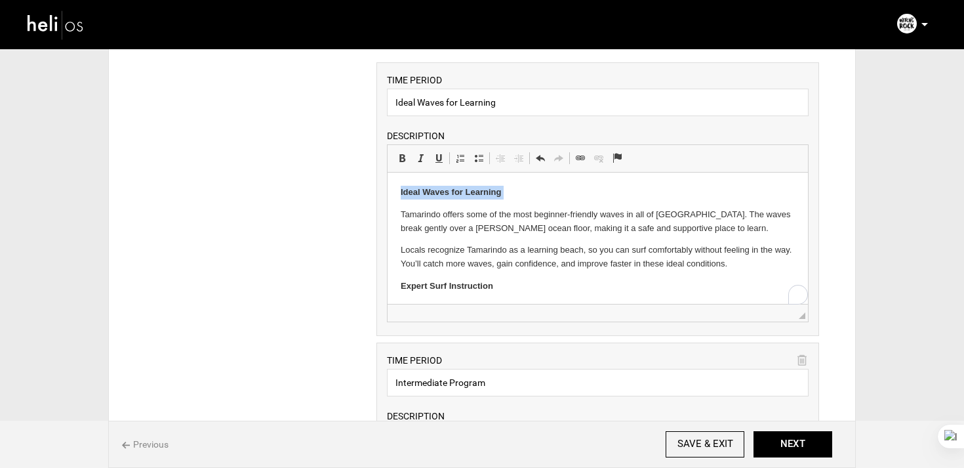
drag, startPoint x: 398, startPoint y: 217, endPoint x: 397, endPoint y: 183, distance: 34.1
click at [397, 183] on html "Ideal Waves for Learning Tamarindo offers some of the most beginner-friendly wa…" at bounding box center [597, 300] width 420 height 255
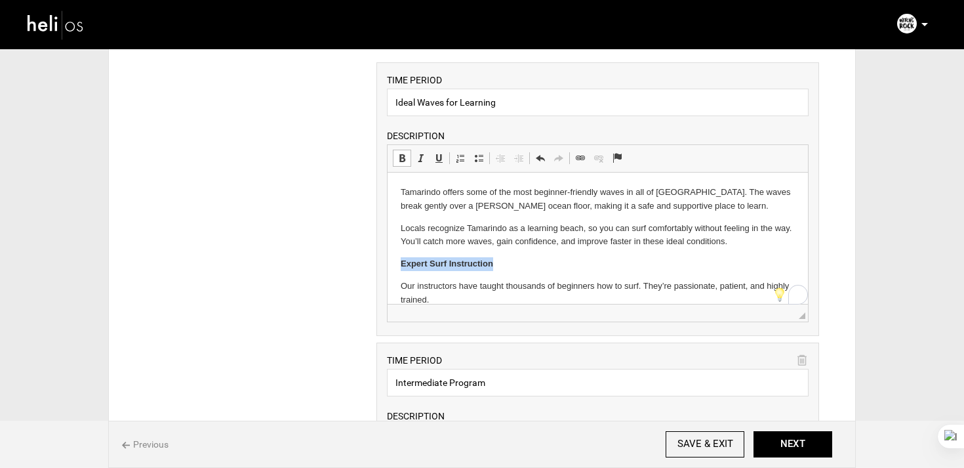
drag, startPoint x: 391, startPoint y: 259, endPoint x: 537, endPoint y: 260, distance: 145.6
click at [537, 260] on html "Tamarindo offers some of the most beginner-friendly waves in all of Costa Rica.…" at bounding box center [597, 289] width 420 height 233
copy strong "Expert Surf Instruction"
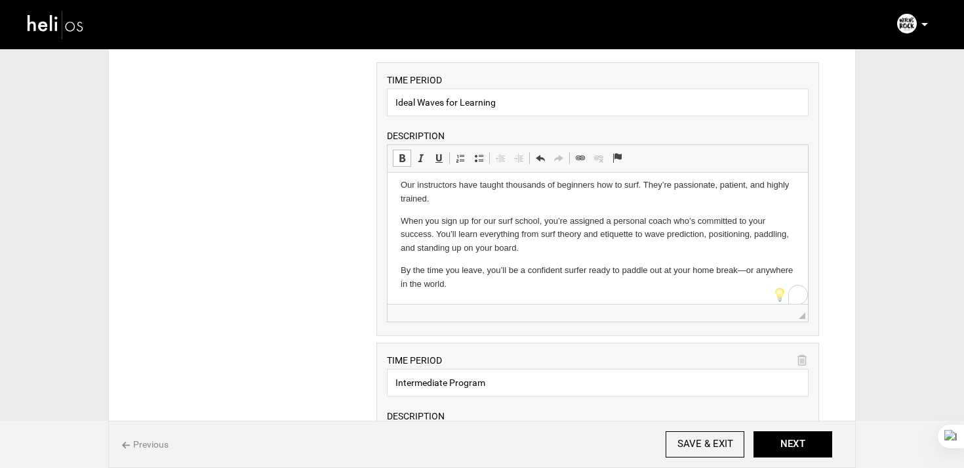
scroll to position [101, 0]
drag, startPoint x: 496, startPoint y: 388, endPoint x: 373, endPoint y: 383, distance: 122.8
paste input "Expert Surf Instruction"
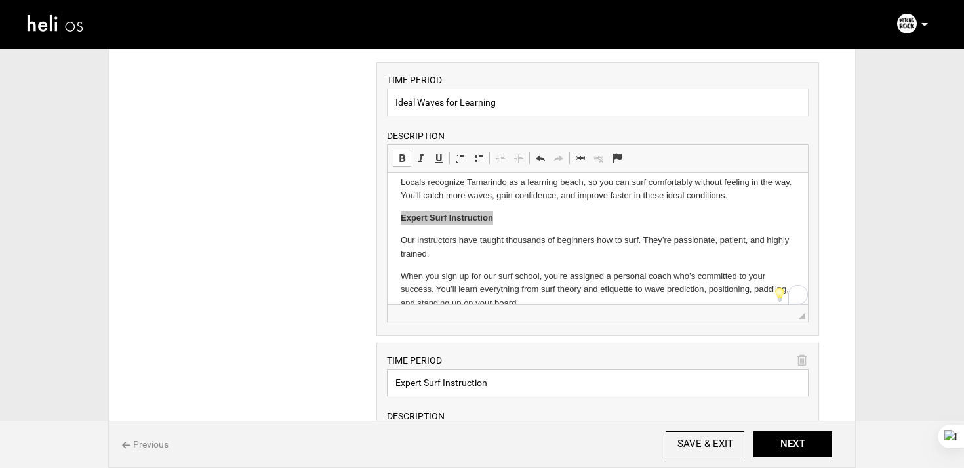
scroll to position [38, 0]
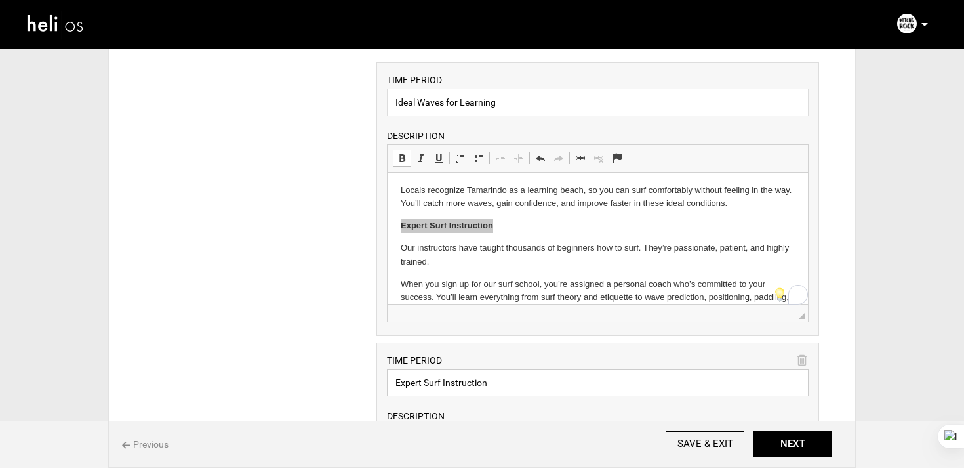
type input "Expert Surf Instruction"
click at [466, 246] on p "Our instructors have taught thousands of beginners how to surf. They’re passion…" at bounding box center [597, 255] width 394 height 28
drag, startPoint x: 394, startPoint y: 226, endPoint x: 518, endPoint y: 225, distance: 124.0
click at [518, 225] on html "Tamarindo offers some of the most beginner-friendly waves in all of Costa Rica.…" at bounding box center [597, 250] width 420 height 233
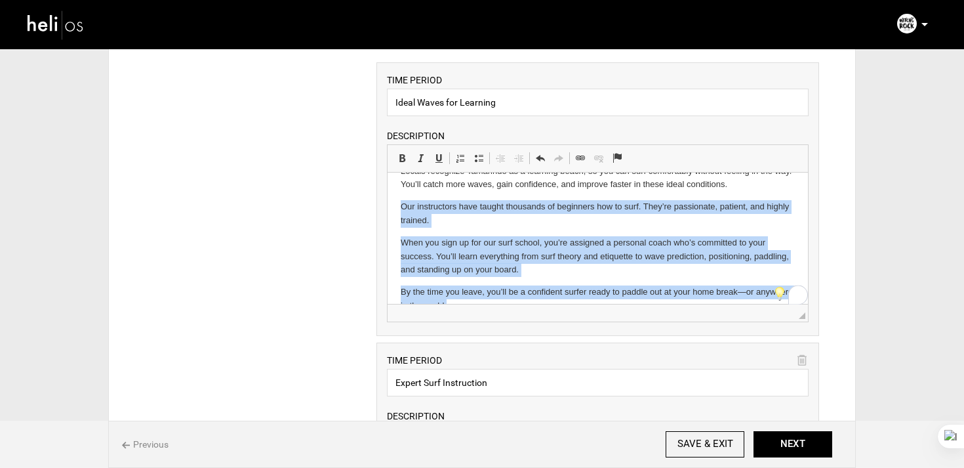
scroll to position [79, 0]
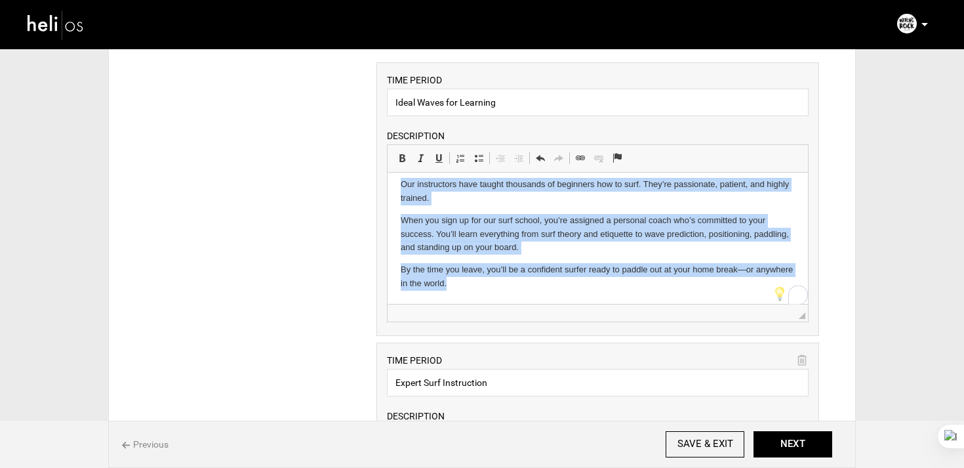
drag, startPoint x: 398, startPoint y: 224, endPoint x: 572, endPoint y: 291, distance: 186.9
click at [572, 291] on html "Tamarindo offers some of the most beginner-friendly waves in all of Costa Rica.…" at bounding box center [597, 198] width 420 height 211
copy body "Our instructors have taught thousands of beginners how to surf. They’re passion…"
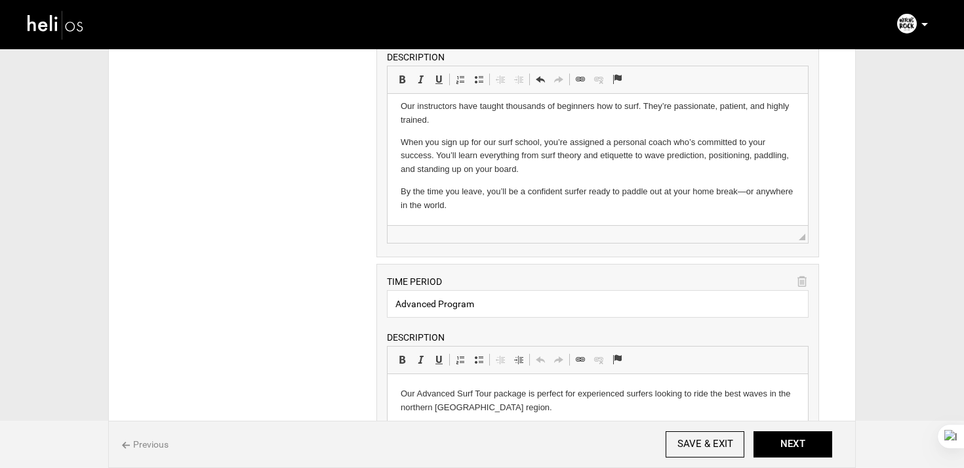
scroll to position [651, 0]
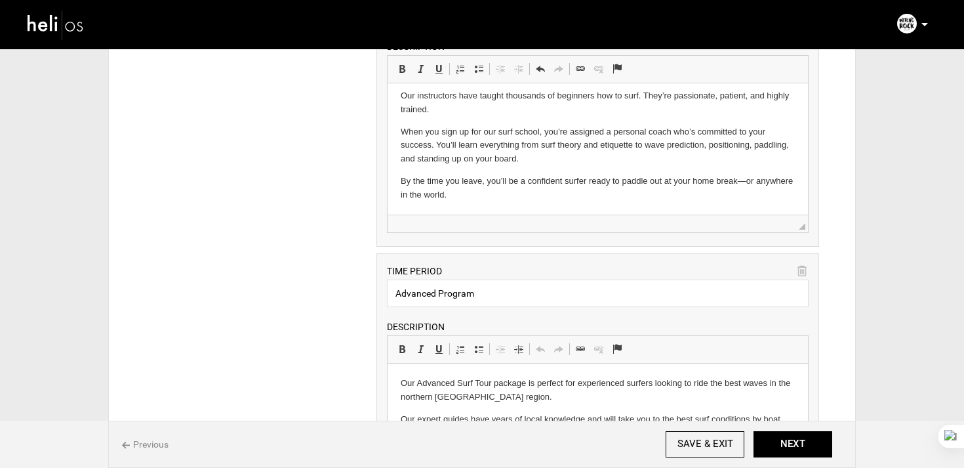
click at [800, 270] on icon at bounding box center [802, 271] width 9 height 15
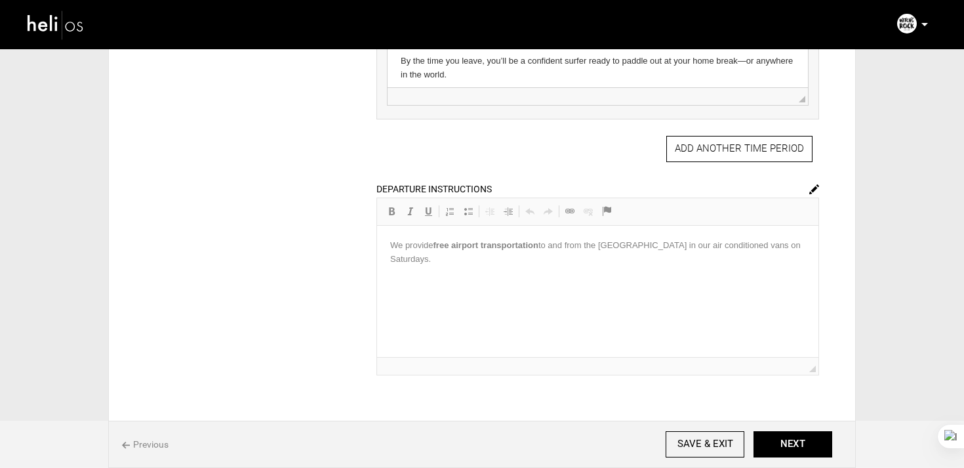
scroll to position [883, 0]
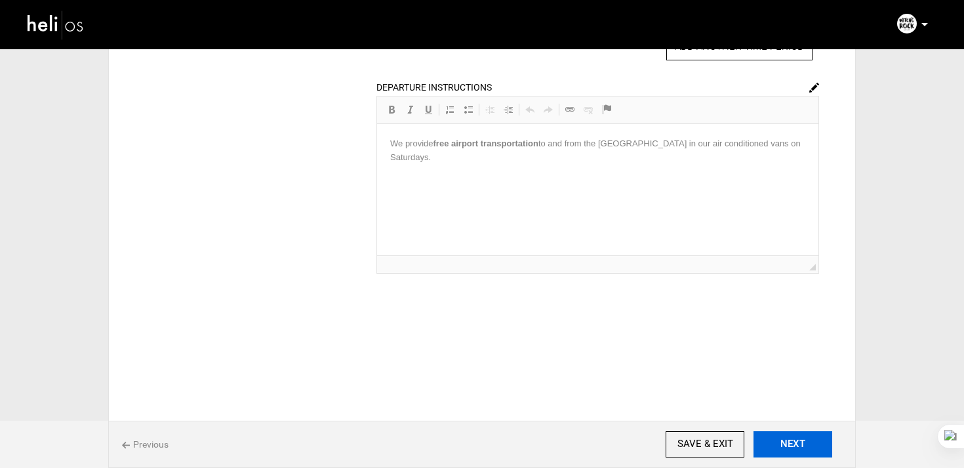
click at [803, 441] on button "NEXT" at bounding box center [793, 444] width 79 height 26
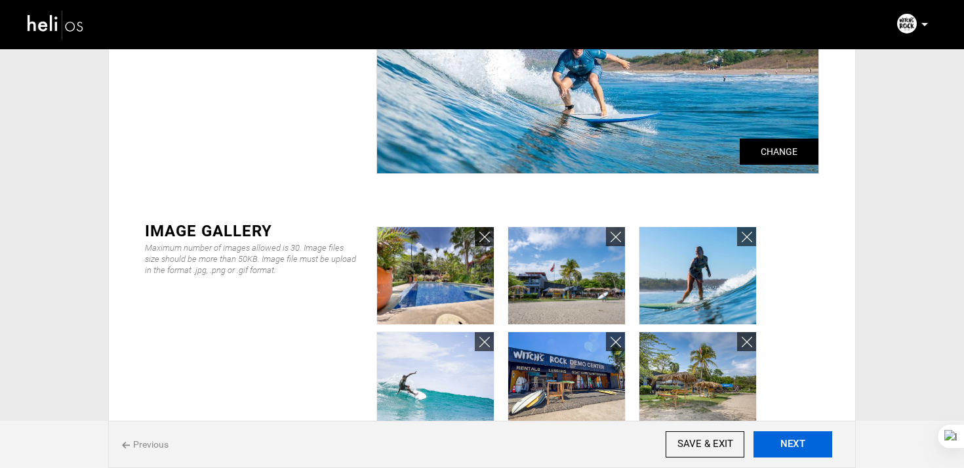
click at [818, 436] on button "NEXT" at bounding box center [793, 444] width 79 height 26
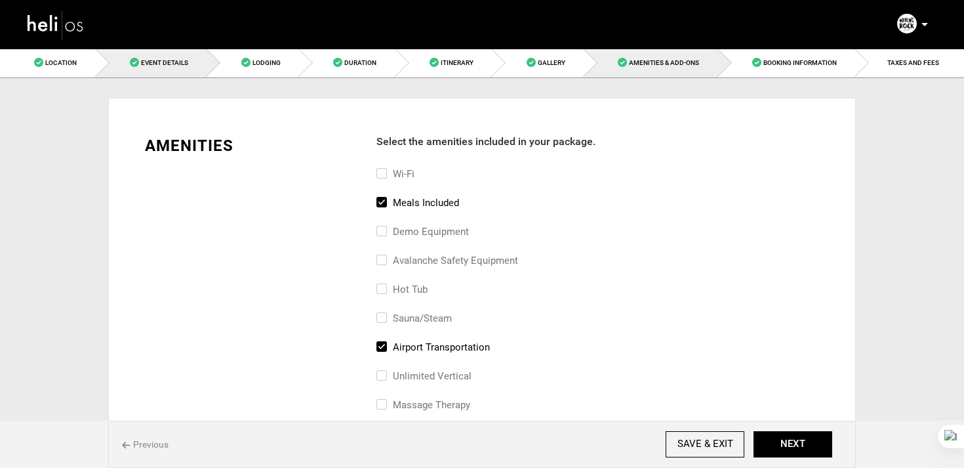
click at [191, 74] on link "Event Details" at bounding box center [152, 63] width 112 height 30
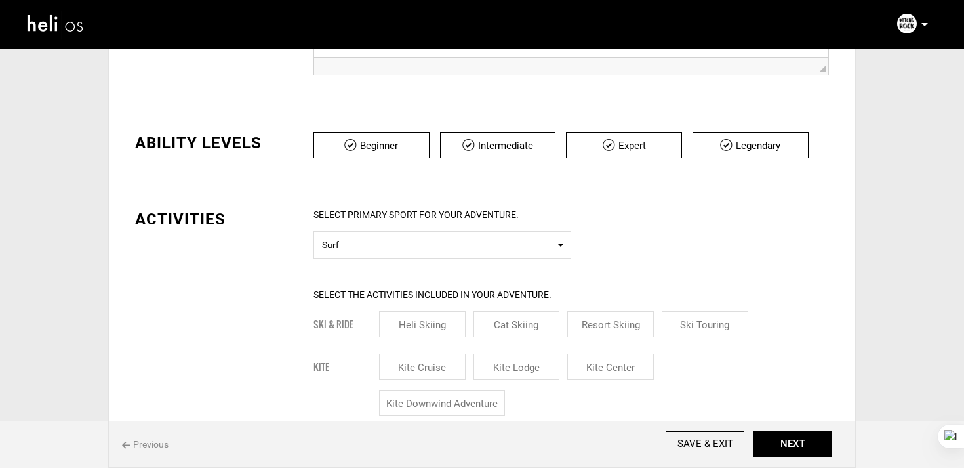
click at [510, 151] on input "checkbox" at bounding box center [498, 145] width 116 height 26
checkbox input "false"
click at [651, 148] on input "checkbox" at bounding box center [624, 145] width 116 height 26
checkbox input "false"
click at [770, 165] on div "Beginner Intermediate Expert Legendary" at bounding box center [572, 150] width 516 height 36
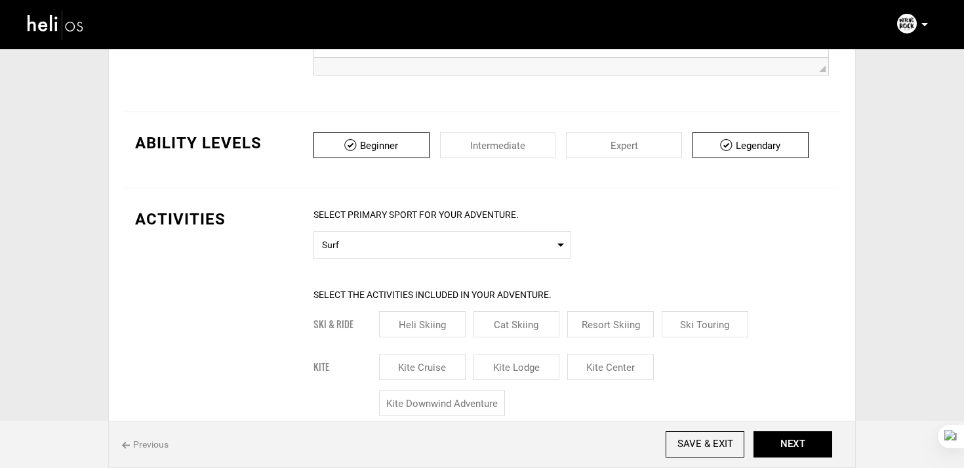
click at [770, 148] on input "checkbox" at bounding box center [751, 145] width 116 height 26
checkbox input "false"
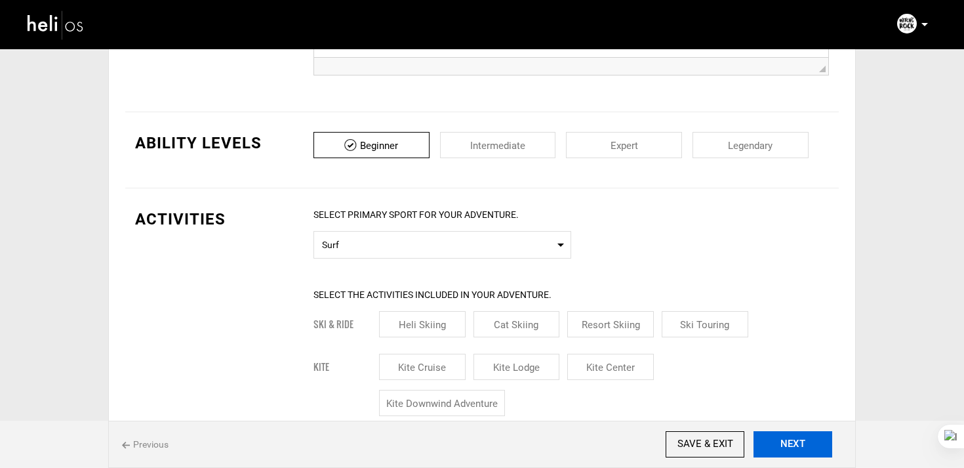
click at [781, 438] on button "NEXT" at bounding box center [793, 444] width 79 height 26
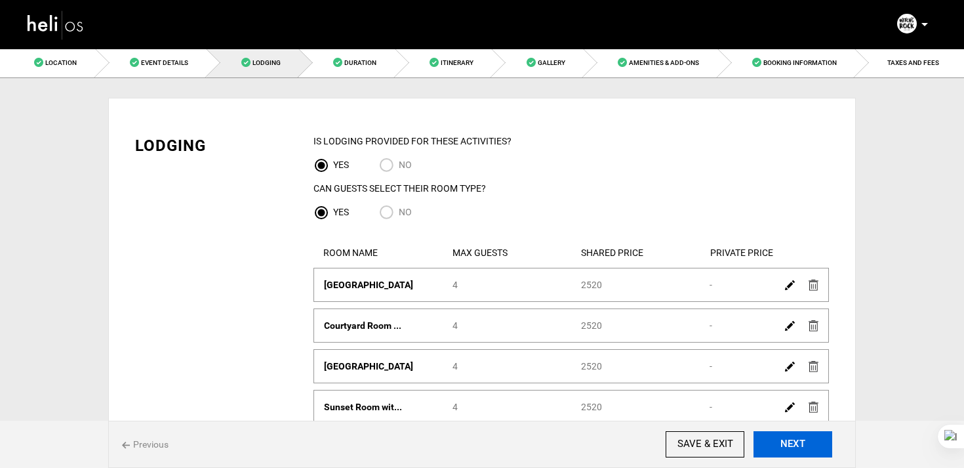
click at [781, 438] on button "NEXT" at bounding box center [793, 444] width 79 height 26
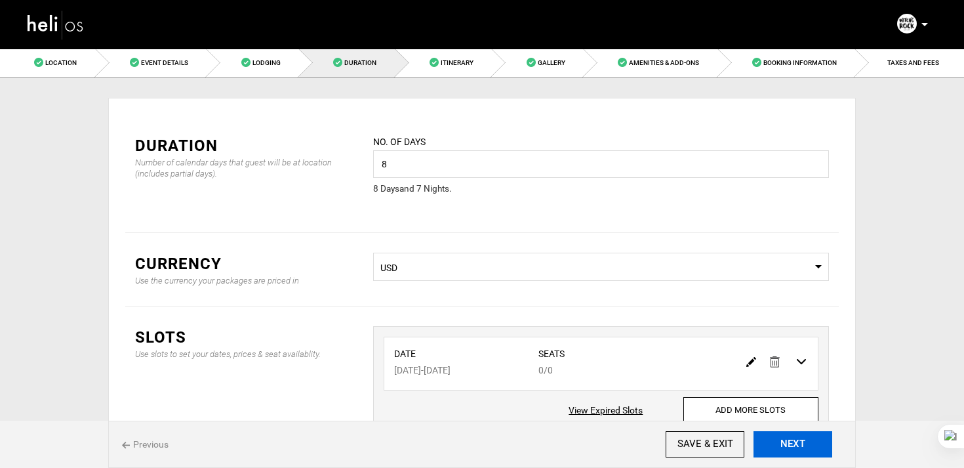
click at [781, 438] on button "NEXT" at bounding box center [793, 444] width 79 height 26
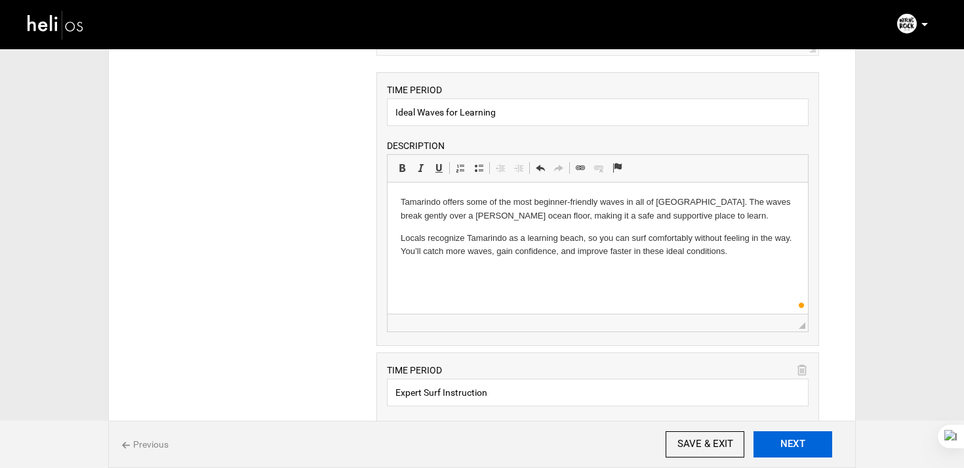
click at [827, 445] on button "NEXT" at bounding box center [793, 444] width 79 height 26
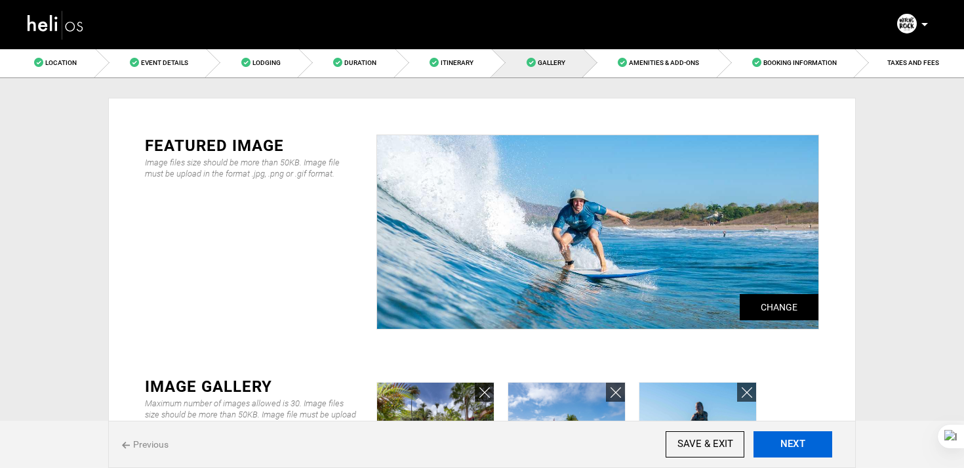
click at [827, 445] on button "NEXT" at bounding box center [793, 444] width 79 height 26
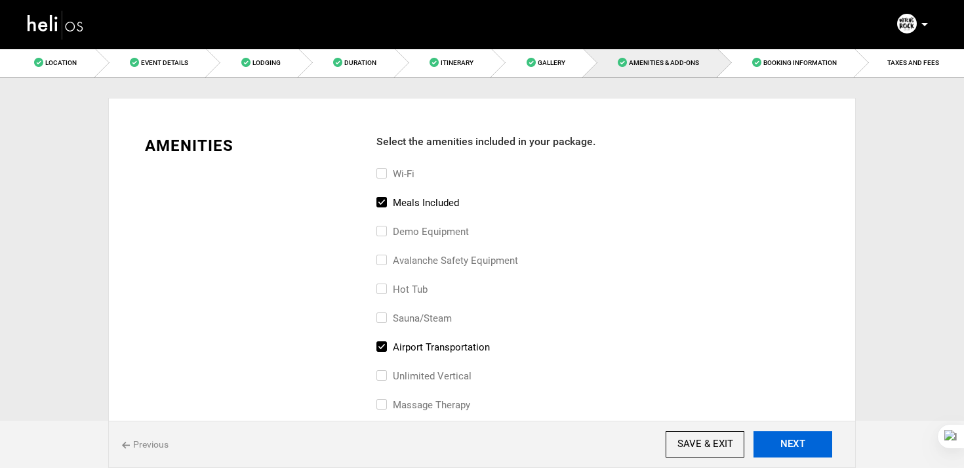
click at [827, 445] on button "NEXT" at bounding box center [793, 444] width 79 height 26
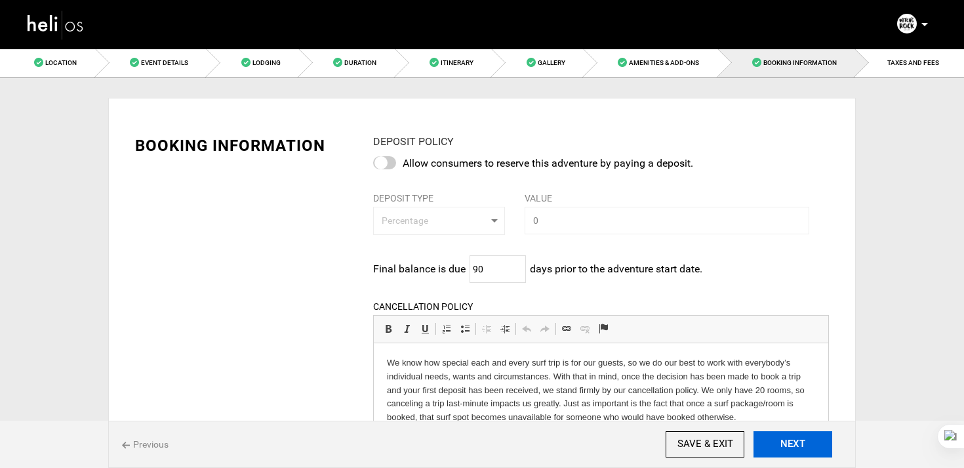
click at [827, 445] on button "NEXT" at bounding box center [793, 444] width 79 height 26
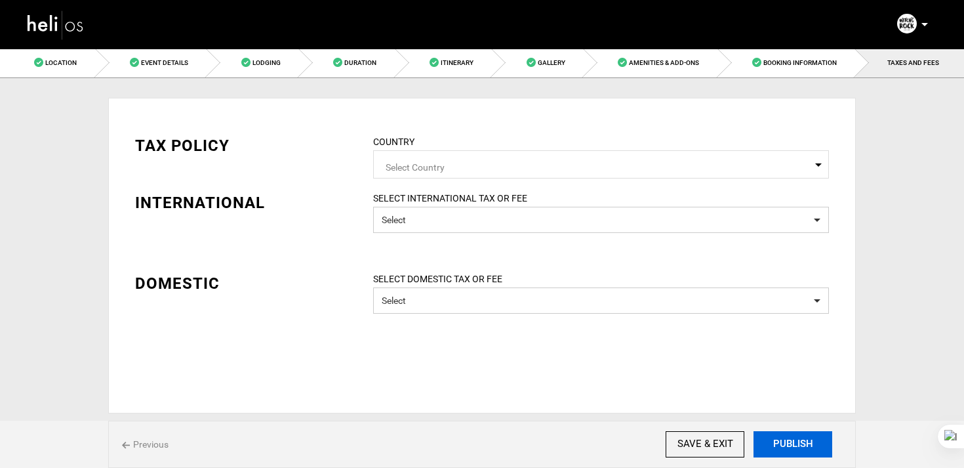
click at [827, 445] on button "PUBLISH" at bounding box center [793, 444] width 79 height 26
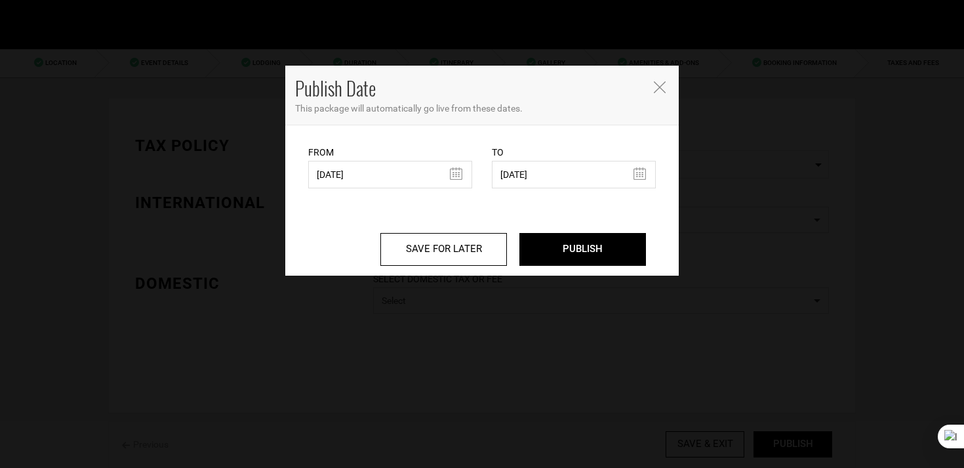
click at [660, 84] on icon "Close" at bounding box center [660, 87] width 12 height 12
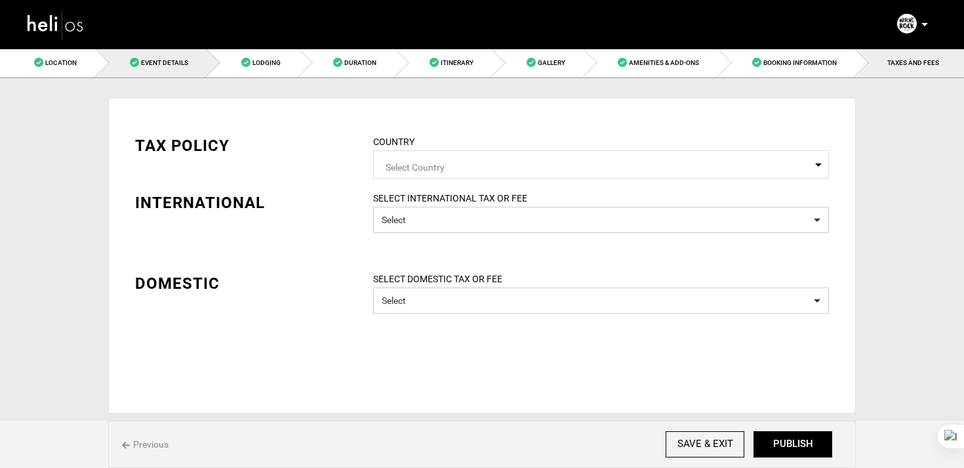
click at [178, 60] on span "Event Details" at bounding box center [164, 62] width 47 height 7
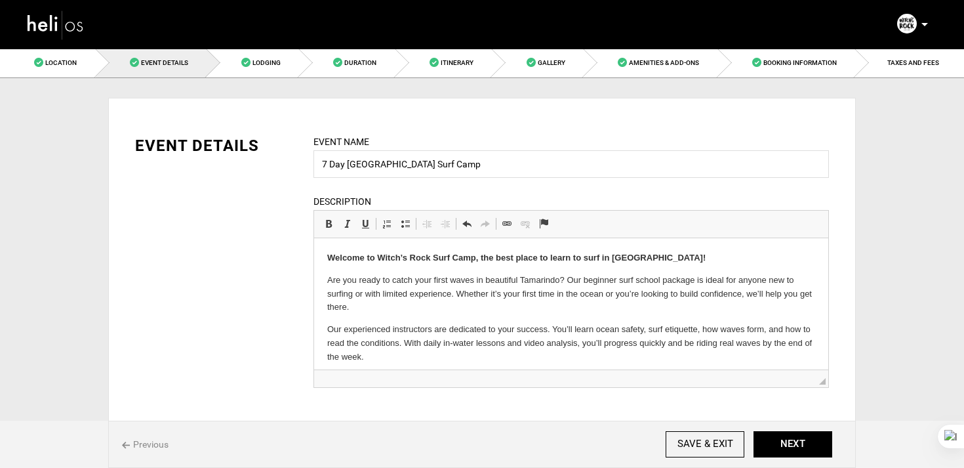
click at [351, 279] on p "Are you ready to catch your first waves in beautiful Tamarindo? Our beginner su…" at bounding box center [571, 294] width 488 height 41
drag, startPoint x: 470, startPoint y: 163, endPoint x: 292, endPoint y: 165, distance: 178.4
click at [292, 165] on div "EVENT DETAILS Event Name 7 Day Costa Rica Surf Camp Event name can not be less …" at bounding box center [482, 269] width 714 height 270
paste input "Learn to Surf in Costa Rica"
paste input "Beginner Surf School"
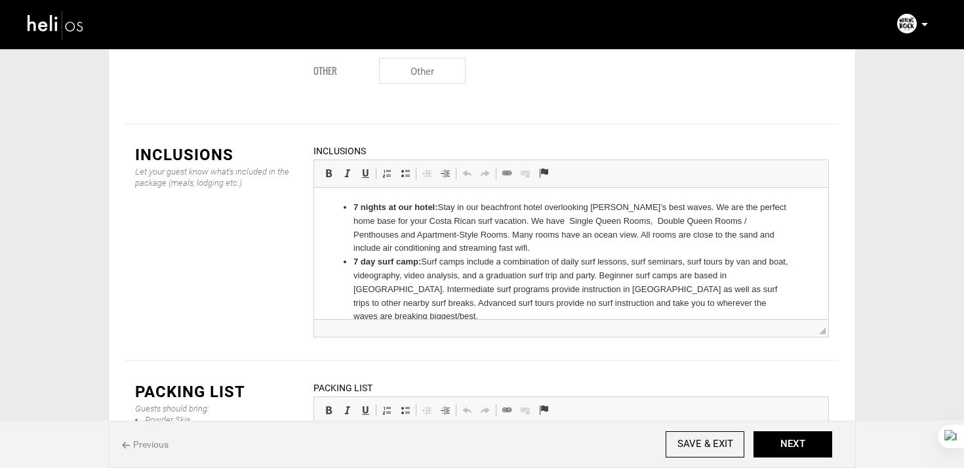
scroll to position [1729, 0]
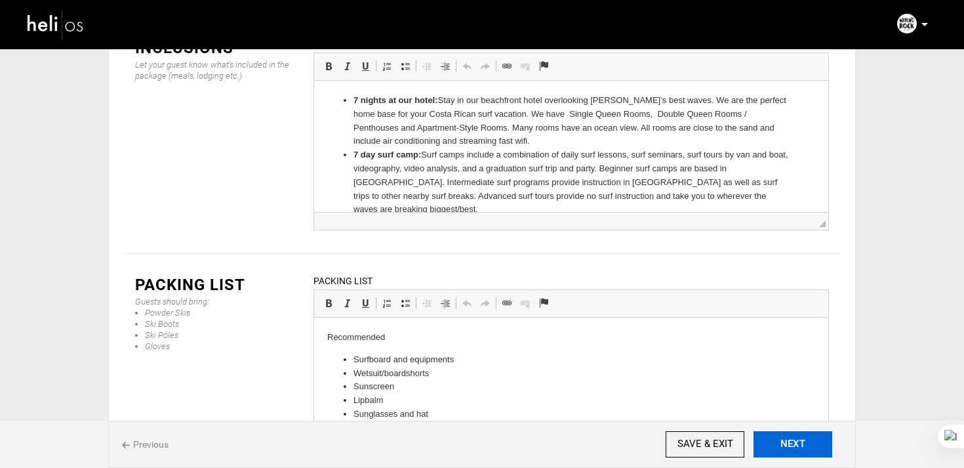
type input "Learn to Surf in Costa Rica | Beginner Surf School"
click at [798, 436] on button "NEXT" at bounding box center [793, 444] width 79 height 26
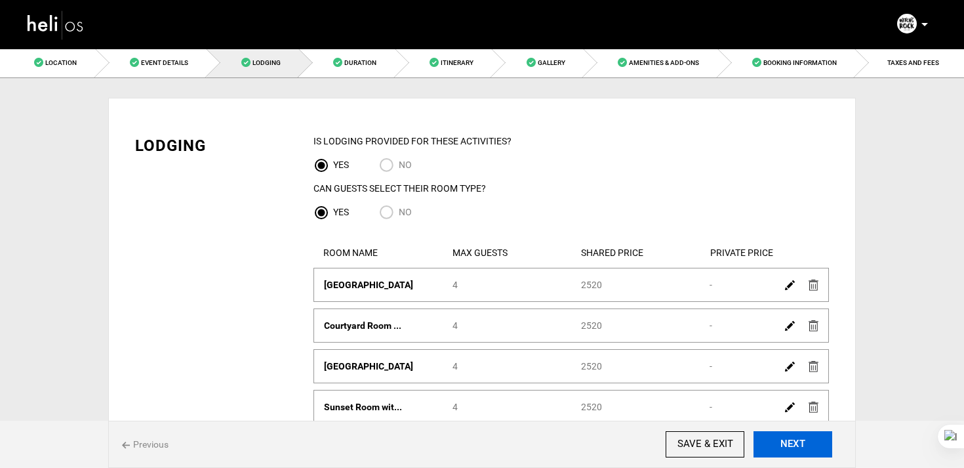
click at [798, 436] on button "NEXT" at bounding box center [793, 444] width 79 height 26
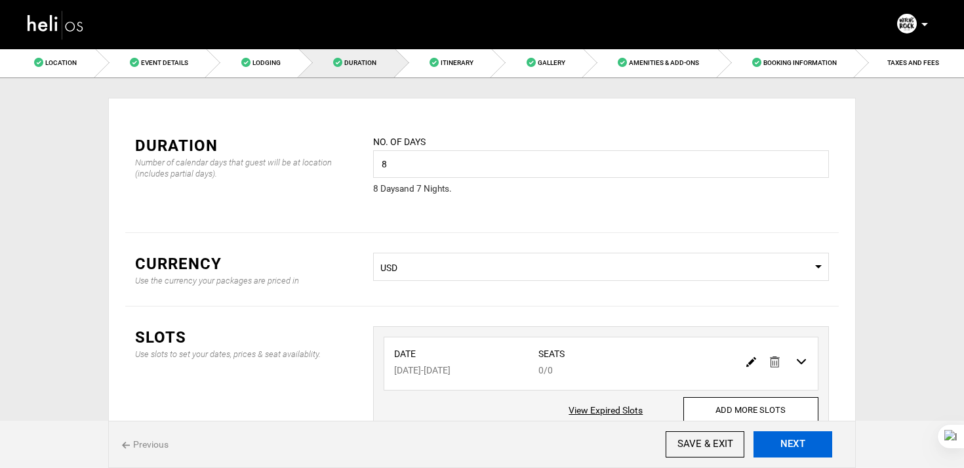
click at [798, 436] on button "NEXT" at bounding box center [793, 444] width 79 height 26
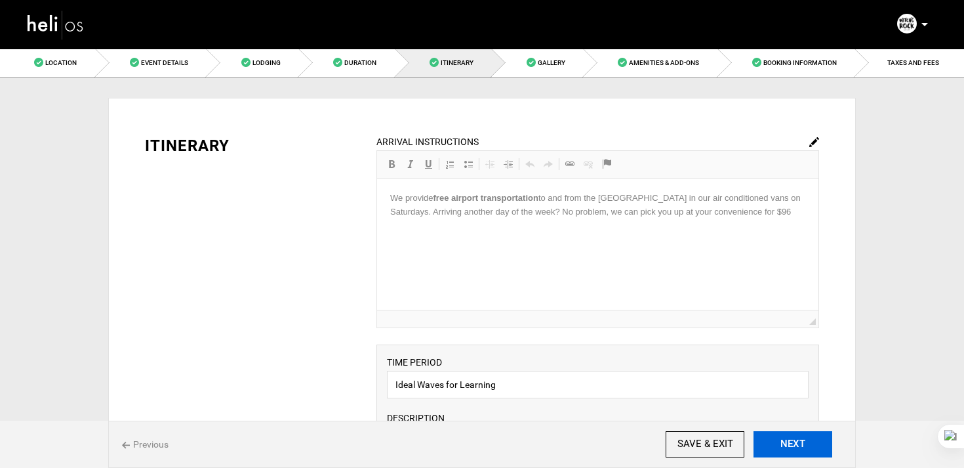
click at [798, 436] on button "NEXT" at bounding box center [793, 444] width 79 height 26
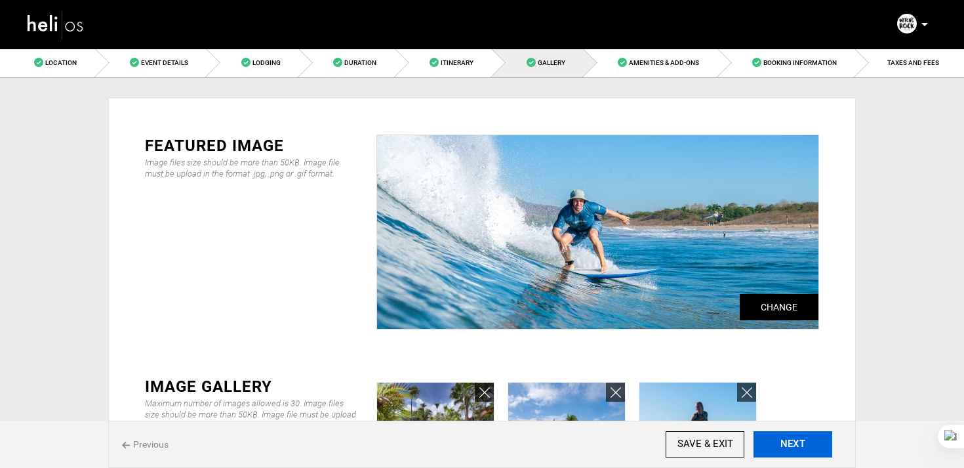
click at [798, 436] on button "NEXT" at bounding box center [793, 444] width 79 height 26
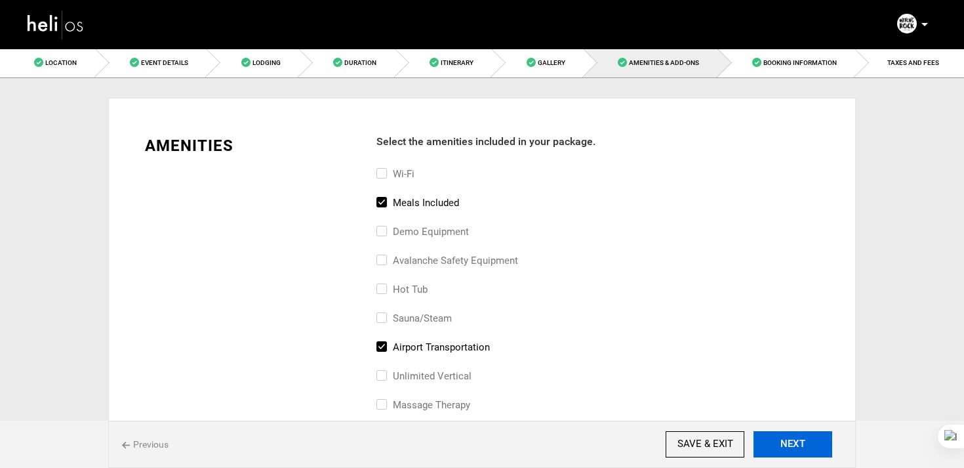
click at [798, 436] on button "NEXT" at bounding box center [793, 444] width 79 height 26
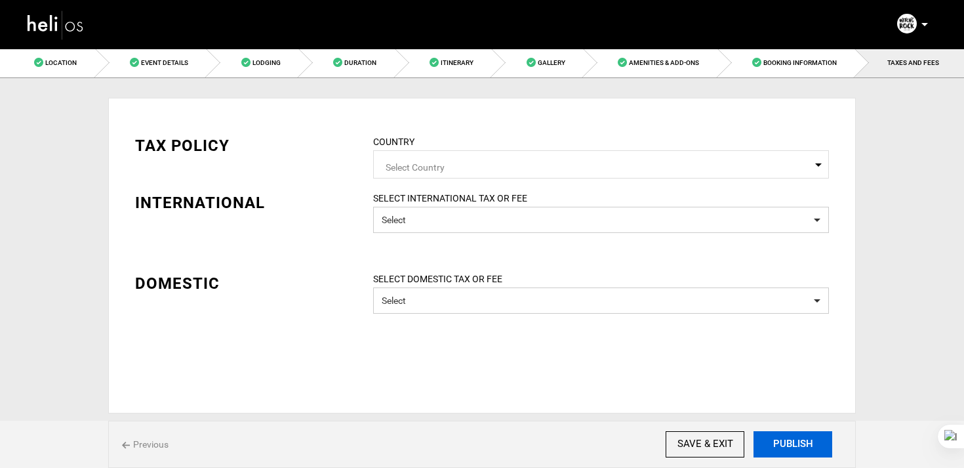
click at [798, 436] on button "PUBLISH" at bounding box center [793, 444] width 79 height 26
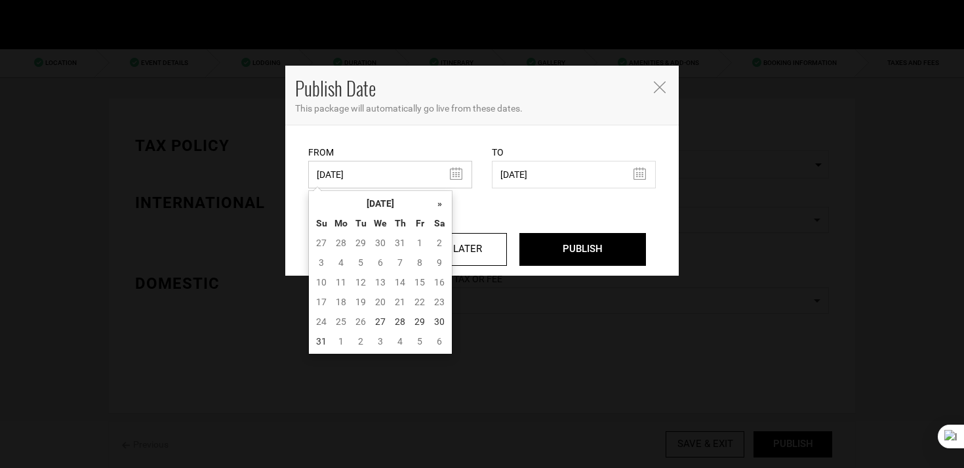
click at [359, 165] on input "08/27/2025" at bounding box center [390, 175] width 164 height 28
click at [378, 316] on td "27" at bounding box center [381, 322] width 20 height 20
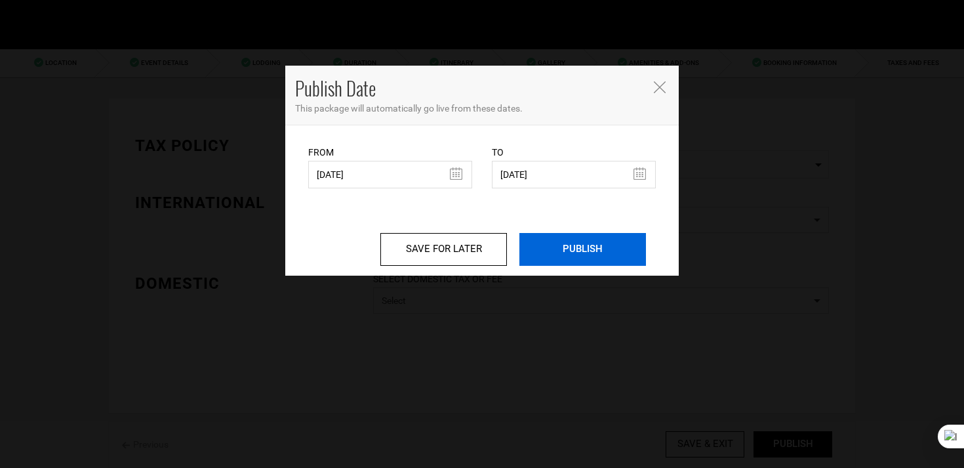
click at [602, 251] on input "PUBLISH" at bounding box center [583, 249] width 127 height 33
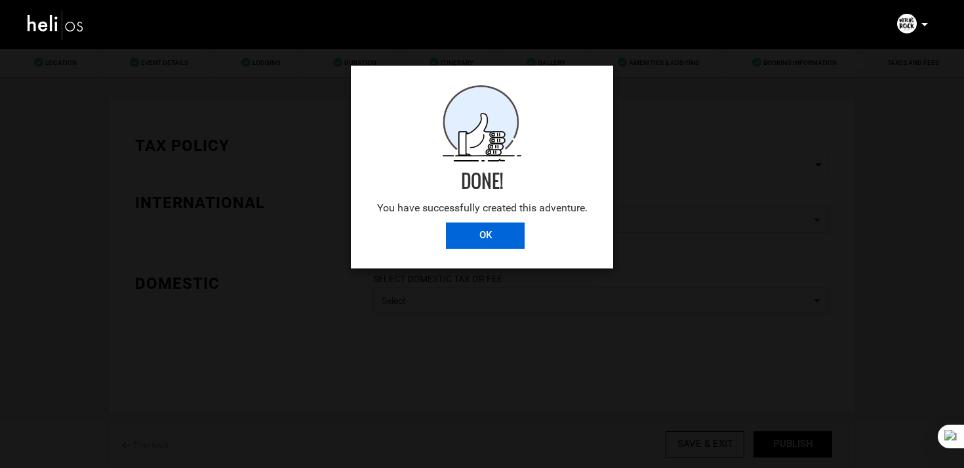
click at [489, 225] on input "OK" at bounding box center [485, 235] width 79 height 26
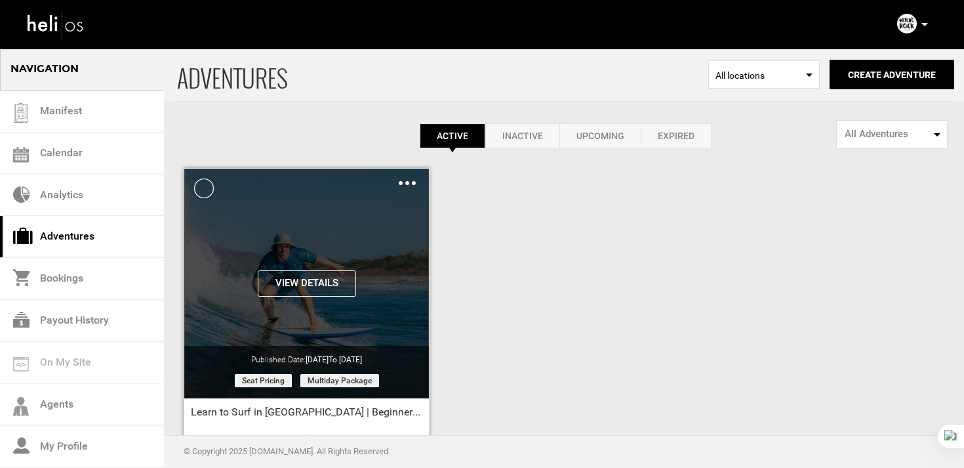
click at [415, 176] on div "Clone De-Activate Share Delete" at bounding box center [407, 182] width 17 height 15
click at [401, 184] on img at bounding box center [407, 183] width 17 height 4
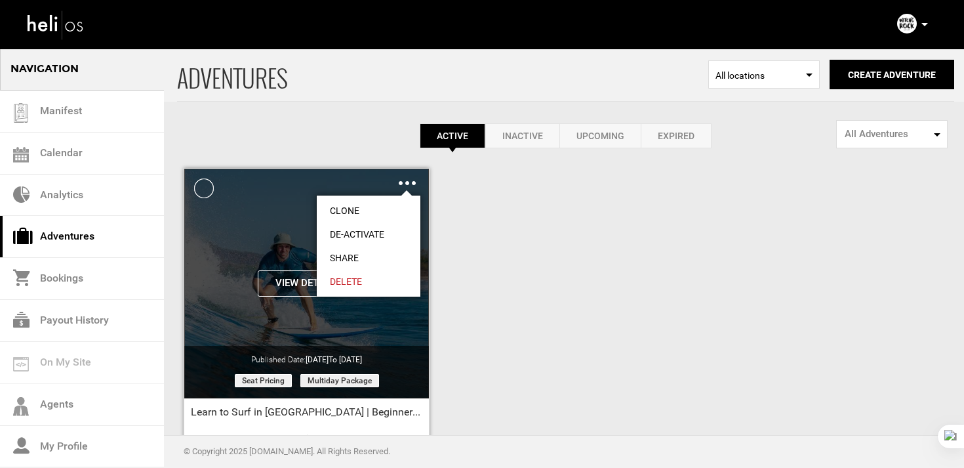
click at [345, 204] on link "Clone" at bounding box center [369, 211] width 104 height 24
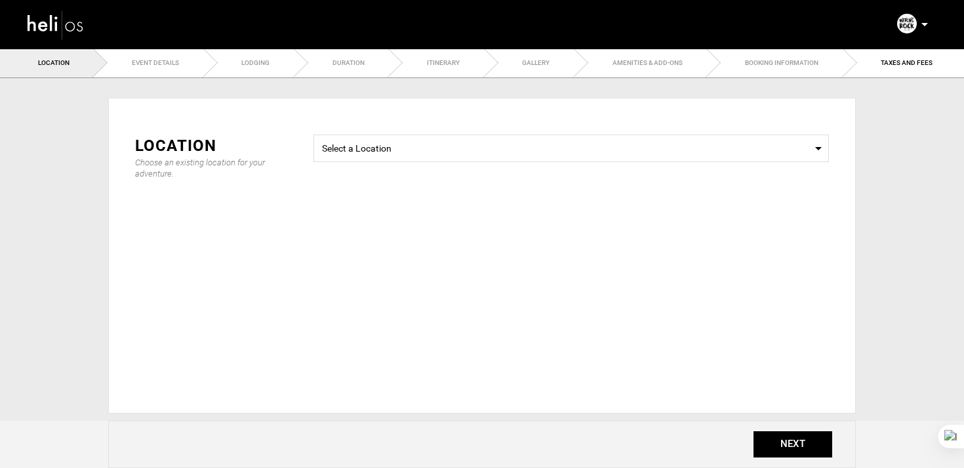
click at [447, 118] on div "Location Choose an existing location for your adventure. Select a Location Sele…" at bounding box center [482, 180] width 714 height 130
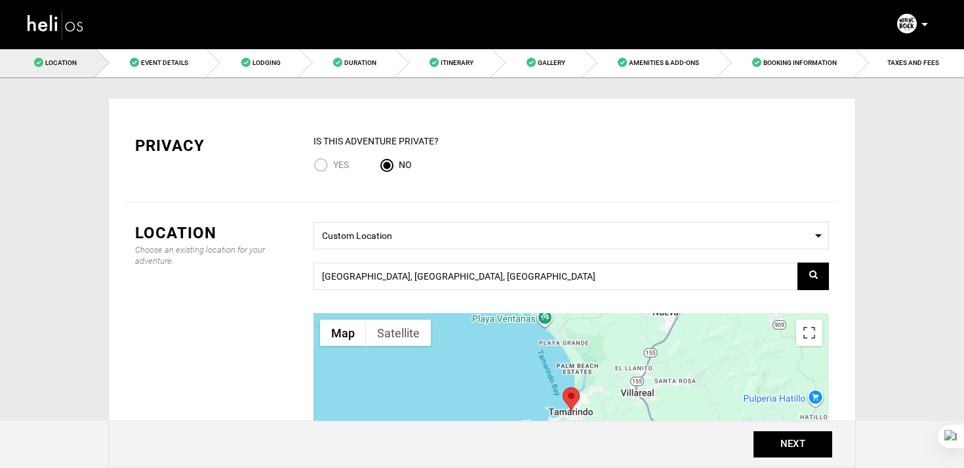
click at [85, 21] on img at bounding box center [55, 24] width 59 height 35
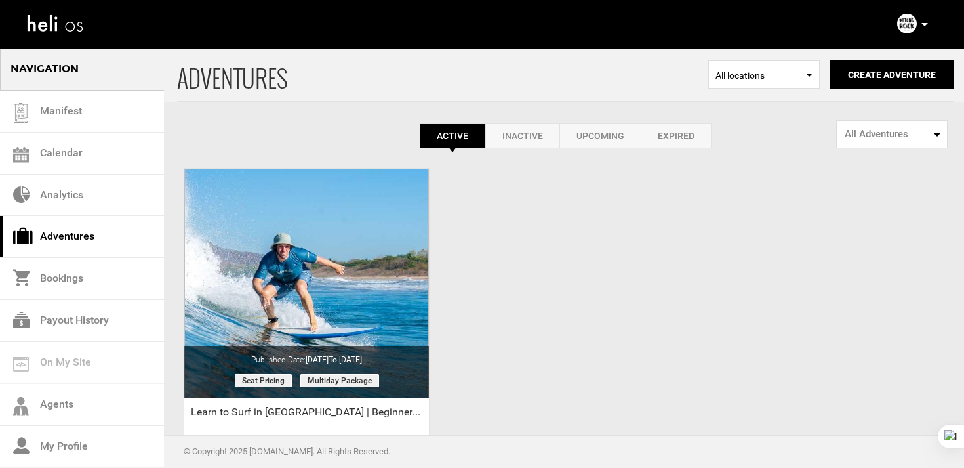
scroll to position [152, 0]
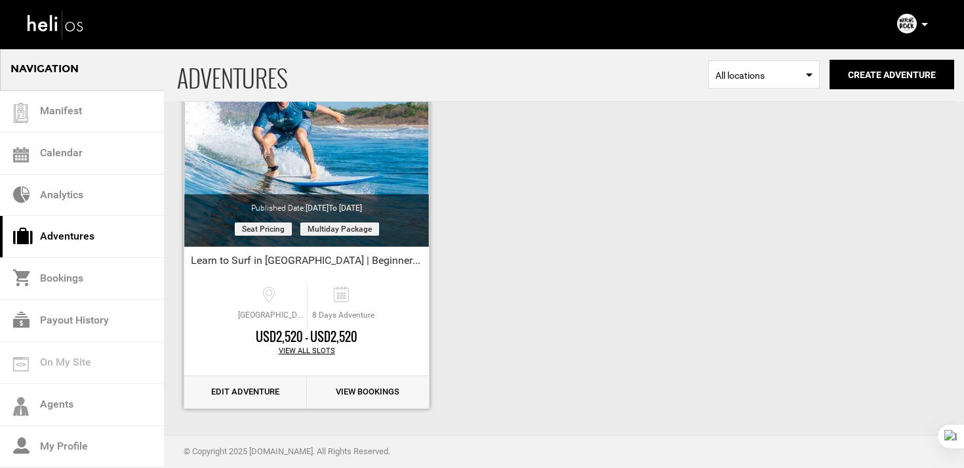
click at [254, 391] on link "Edit Adventure" at bounding box center [245, 392] width 123 height 32
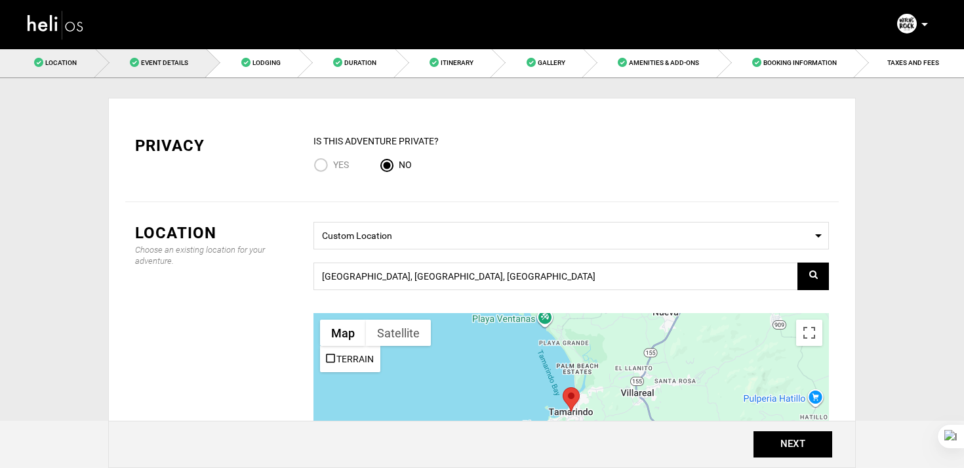
click at [150, 58] on link "Event Details" at bounding box center [152, 63] width 112 height 30
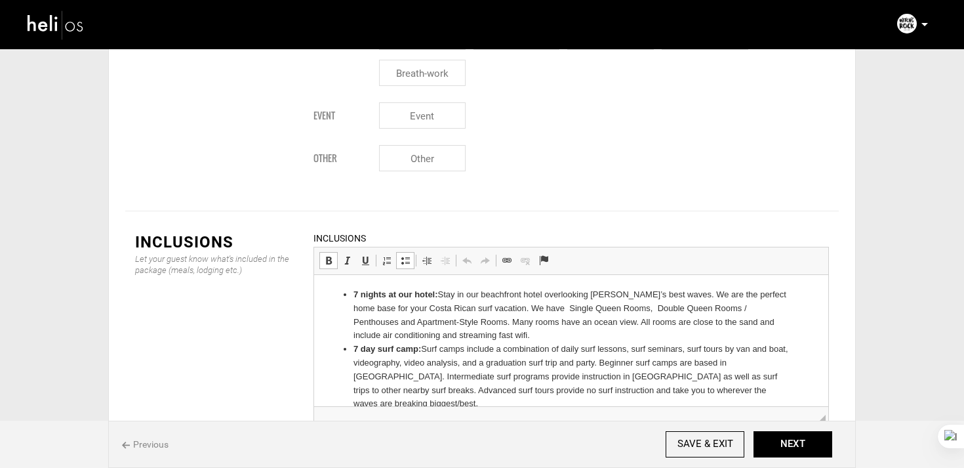
click at [379, 396] on li "7 day surf camp: Surf camps include a combination of daily surf lessons, surf s…" at bounding box center [572, 376] width 436 height 68
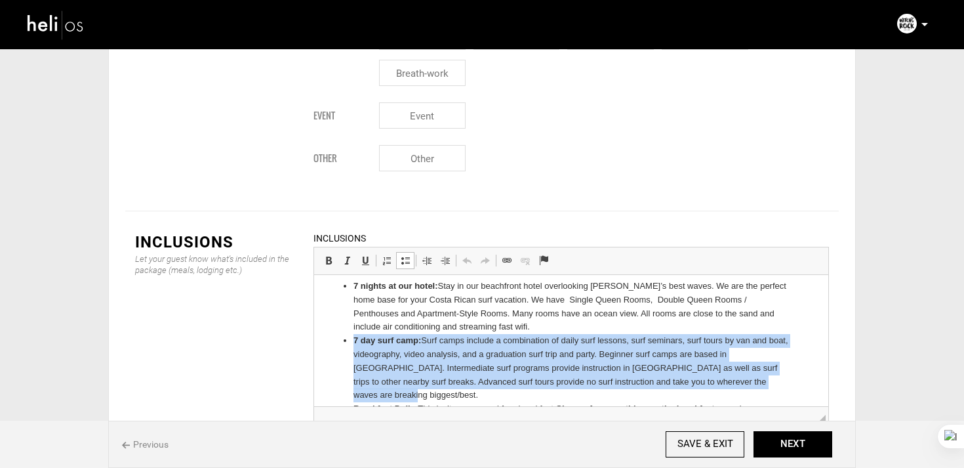
scroll to position [18, 0]
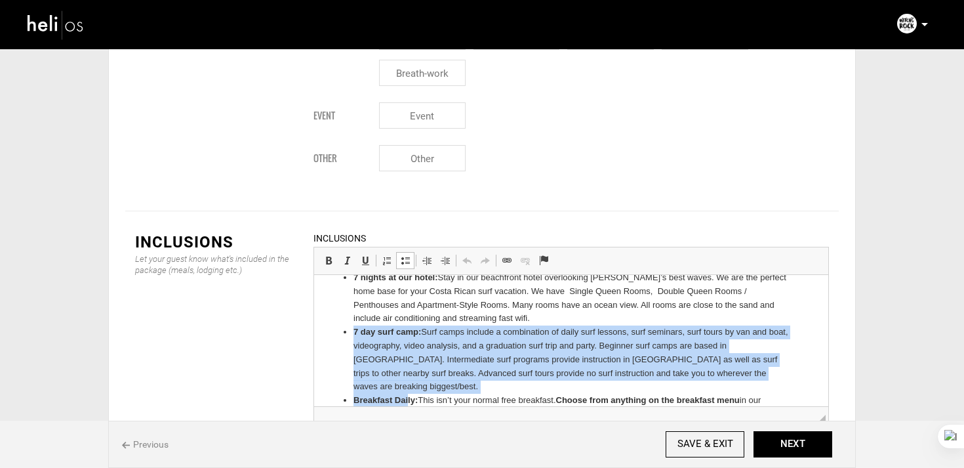
drag, startPoint x: 350, startPoint y: 346, endPoint x: 407, endPoint y: 400, distance: 78.9
click at [407, 400] on ul "7 nights at our hotel: Stay in our beachfront hotel overlooking Tamarindo’s bes…" at bounding box center [571, 407] width 488 height 273
click at [397, 373] on li "7 day surf camp: Surf camps include a combination of daily surf lessons, surf s…" at bounding box center [572, 358] width 436 height 68
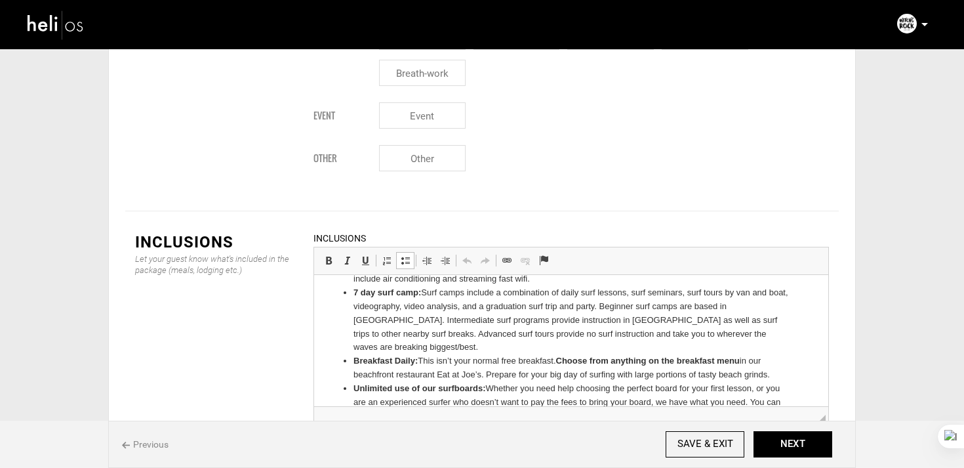
scroll to position [168, 0]
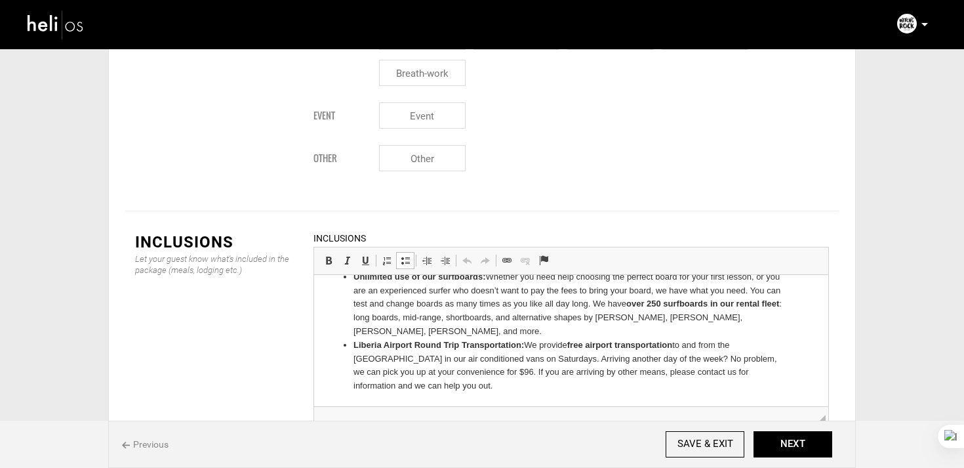
drag, startPoint x: 352, startPoint y: 331, endPoint x: 450, endPoint y: 454, distance: 157.8
click at [450, 406] on html "7 nights at our hotel: Stay in our beachfront hotel overlooking Tamarindo’s bes…" at bounding box center [571, 256] width 514 height 299
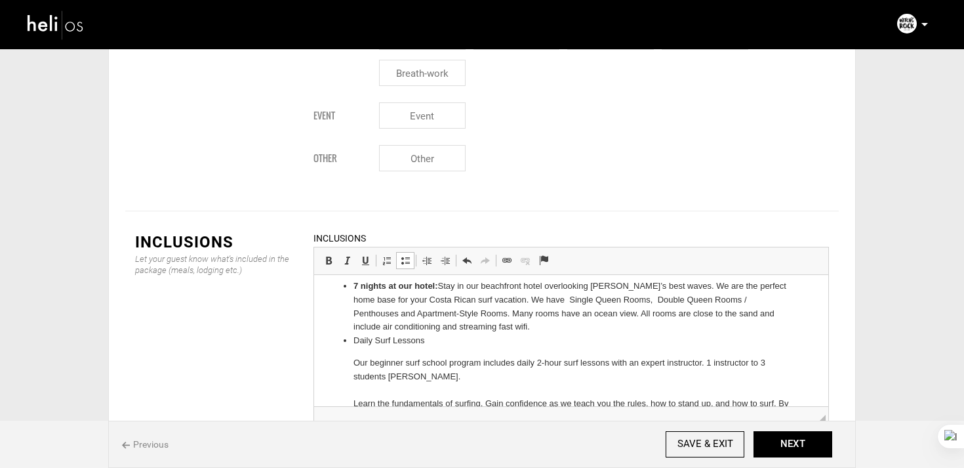
scroll to position [8, 0]
drag, startPoint x: 351, startPoint y: 341, endPoint x: 424, endPoint y: 341, distance: 72.8
click at [424, 341] on ul "7 nights at our hotel: Stay in our beachfront hotel overlooking Tamarindo’s bes…" at bounding box center [571, 373] width 488 height 186
click at [322, 252] on link "Bold Keyboard shortcut Command+B" at bounding box center [328, 260] width 18 height 17
click at [354, 369] on p "Our beginner surf school program includes daily 2-hour surf lessons with an exp…" at bounding box center [572, 411] width 436 height 109
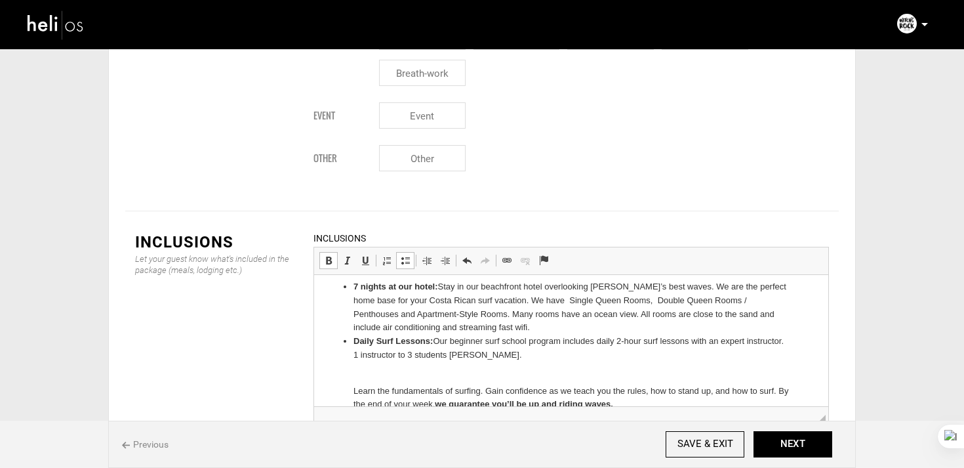
click at [348, 388] on ul "7 nights at our hotel: Stay in our beachfront hotel overlooking Tamarindo’s bes…" at bounding box center [571, 366] width 488 height 173
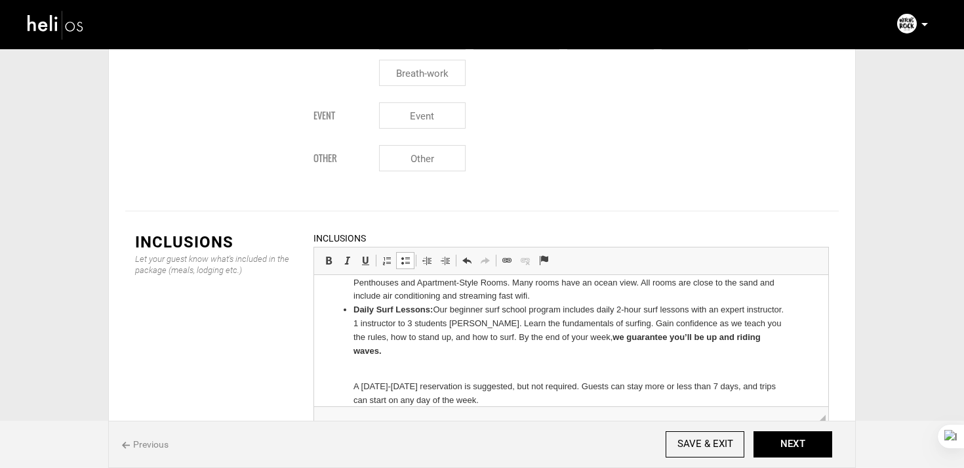
scroll to position [40, 0]
click at [347, 375] on ul "7 nights at our hotel: Stay in our beachfront hotel overlooking Tamarindo’s bes…" at bounding box center [571, 327] width 488 height 159
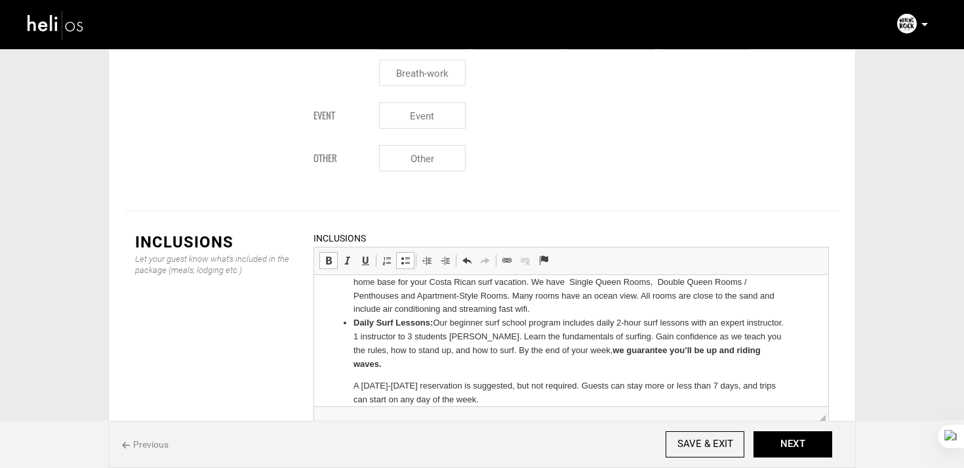
scroll to position [0, 0]
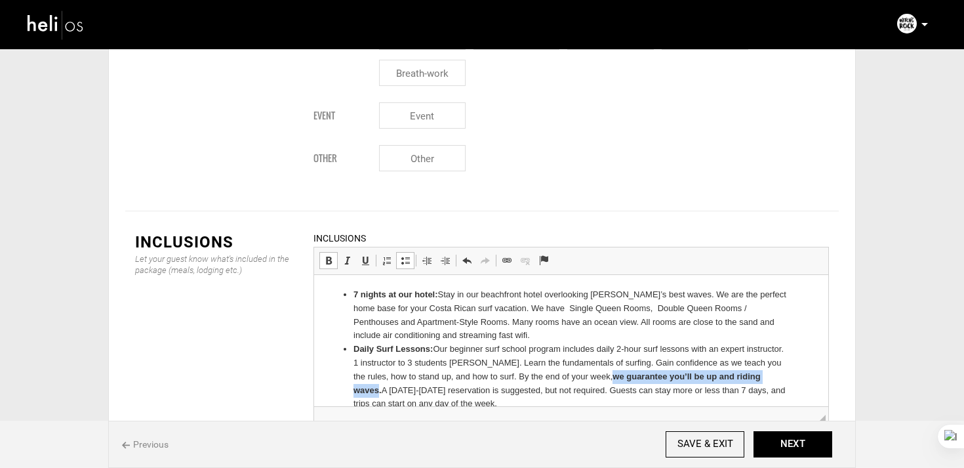
drag, startPoint x: 561, startPoint y: 371, endPoint x: 735, endPoint y: 371, distance: 174.5
click at [735, 371] on strong "we guarantee you’ll be up and riding waves." at bounding box center [557, 383] width 407 height 24
click at [328, 252] on link "Bold Keyboard shortcut Command+B" at bounding box center [328, 260] width 18 height 17
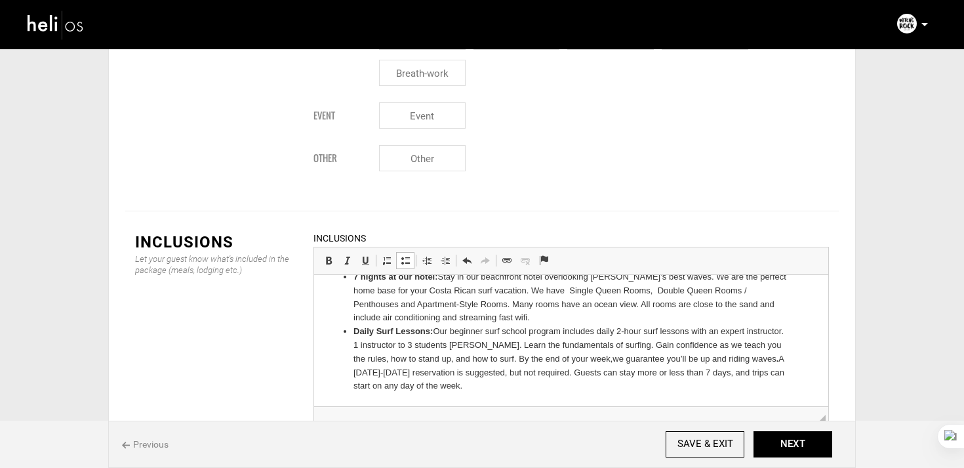
click at [464, 379] on li "Daily Surf Lessons: Our beginner surf school program includes daily 2-hour surf…" at bounding box center [572, 359] width 436 height 68
click at [451, 383] on li "Daily Surf Lessons: Our beginner surf school program includes daily 2-hour surf…" at bounding box center [572, 359] width 436 height 68
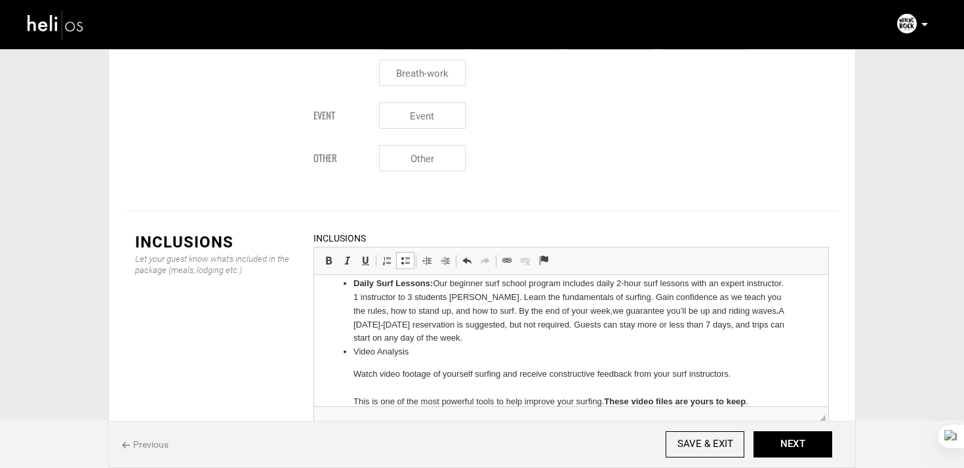
click at [356, 371] on p "Watch video footage of yourself surfing and receive constructive feedback from …" at bounding box center [572, 387] width 436 height 41
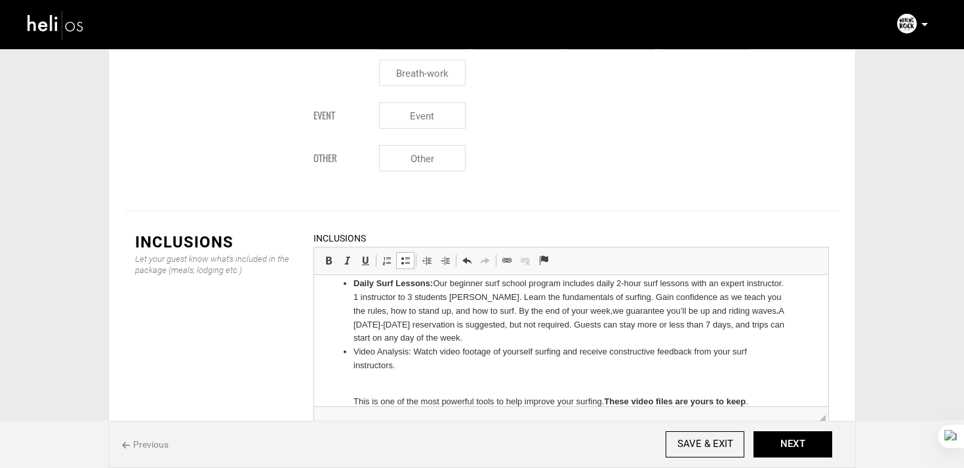
click at [352, 402] on ul "7 nights at our hotel: Stay in our beachfront hotel overlooking Tamarindo’s bes…" at bounding box center [571, 315] width 488 height 186
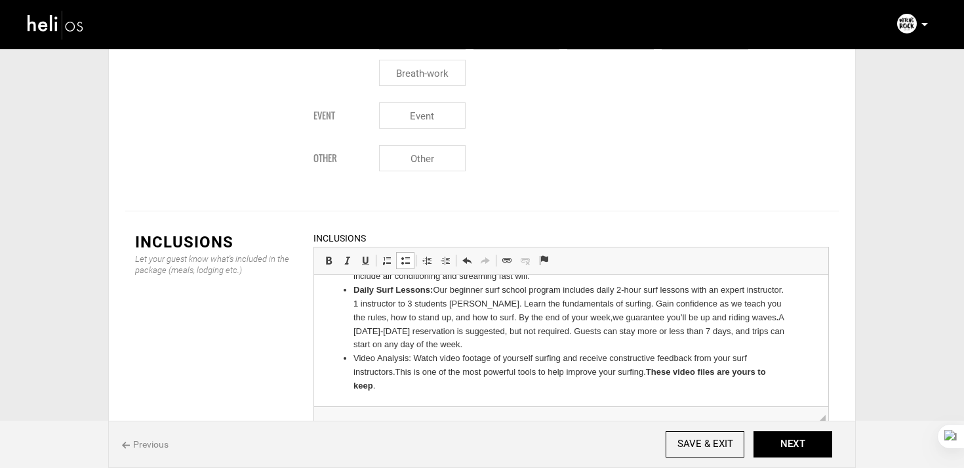
scroll to position [58, 0]
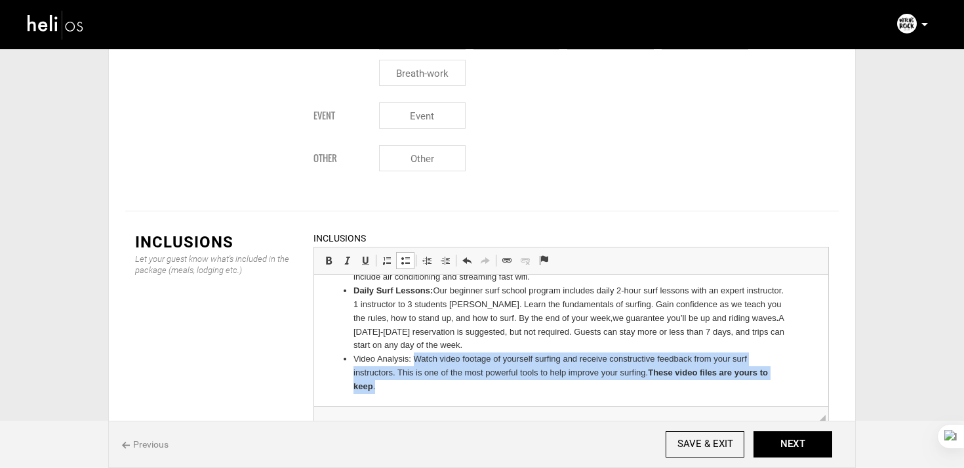
drag, startPoint x: 413, startPoint y: 360, endPoint x: 414, endPoint y: 410, distance: 49.9
click at [414, 407] on html "7 nights at our hotel: Stay in our beachfront hotel overlooking Tamarindo’s bes…" at bounding box center [571, 311] width 514 height 190
click at [334, 252] on link "Bold Keyboard shortcut Command+B" at bounding box center [328, 260] width 18 height 17
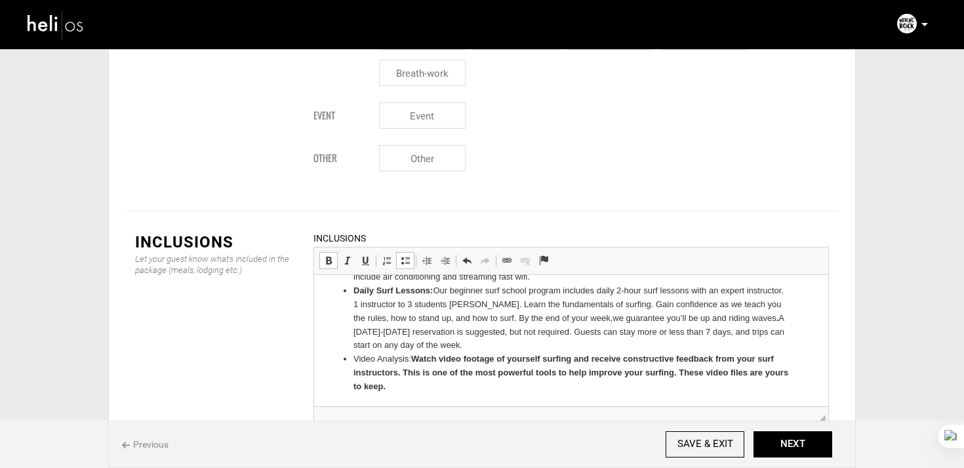
click at [334, 252] on link "Bold Keyboard shortcut Command+B" at bounding box center [328, 260] width 18 height 17
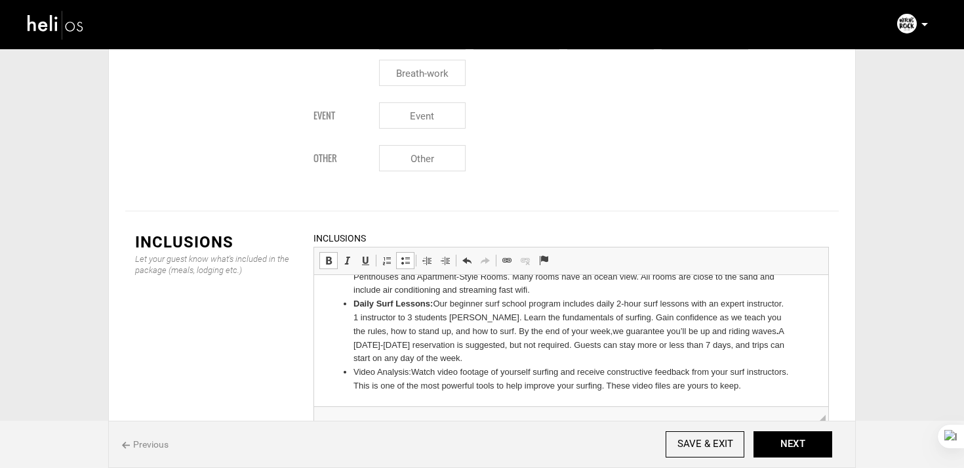
scroll to position [45, 0]
drag, startPoint x: 410, startPoint y: 372, endPoint x: 295, endPoint y: 372, distance: 115.5
click at [314, 372] on html "7 nights at our hotel: Stay in our beachfront hotel overlooking Tamarindo’s bes…" at bounding box center [571, 318] width 514 height 176
click at [326, 255] on span at bounding box center [328, 260] width 10 height 10
click at [798, 386] on ul "7 nights at our hotel: Stay in our beachfront hotel overlooking Tamarindo’s bes…" at bounding box center [571, 318] width 488 height 150
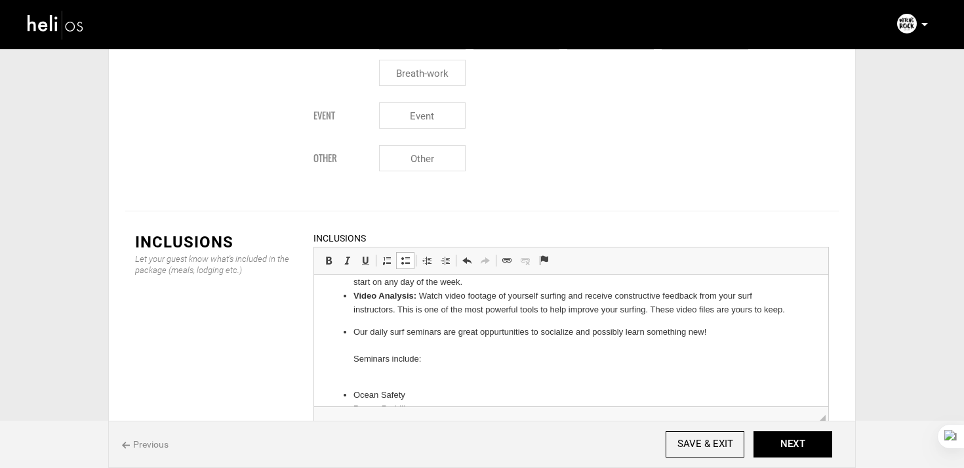
scroll to position [110, 0]
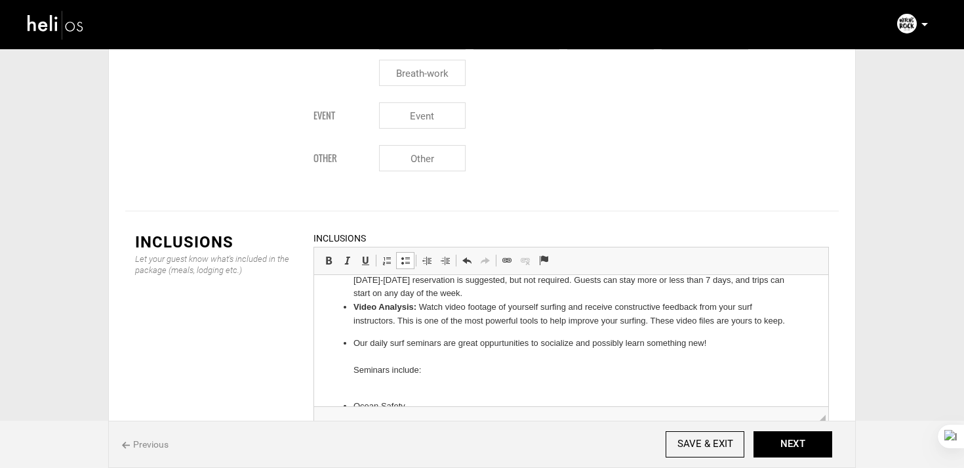
click at [354, 339] on p "Our daily surf seminars are great oppurtunities to socialize and possibly learn…" at bounding box center [572, 364] width 436 height 54
drag, startPoint x: 414, startPoint y: 345, endPoint x: 318, endPoint y: 334, distance: 96.4
click at [318, 334] on html "7 nights at our hotel: Stay in our beachfront hotel overlooking Tamarindo’s bes…" at bounding box center [571, 330] width 514 height 330
click at [327, 255] on span at bounding box center [328, 260] width 10 height 10
drag, startPoint x: 352, startPoint y: 371, endPoint x: 459, endPoint y: 370, distance: 106.3
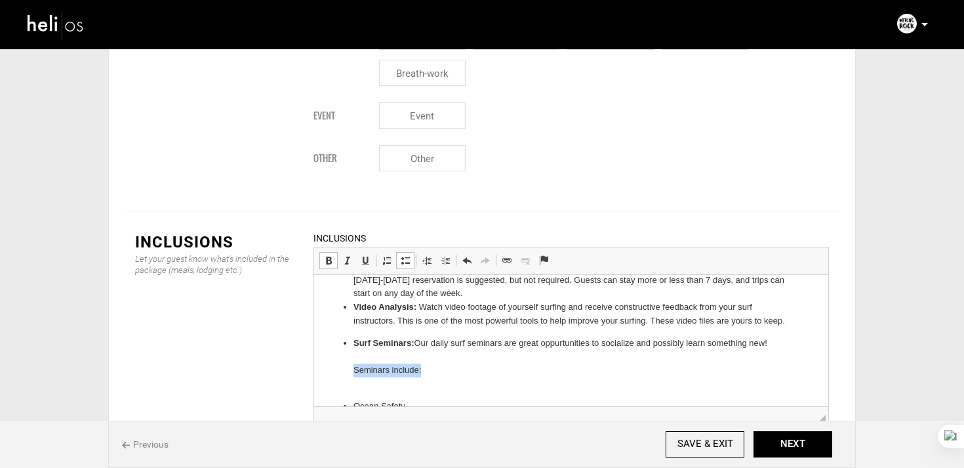
click at [459, 370] on ul "7 nights at our hotel: Stay in our beachfront hotel overlooking Tamarindo’s bes…" at bounding box center [571, 330] width 488 height 304
click at [349, 393] on ul "7 nights at our hotel: Stay in our beachfront hotel overlooking Tamarindo’s bes…" at bounding box center [571, 323] width 488 height 290
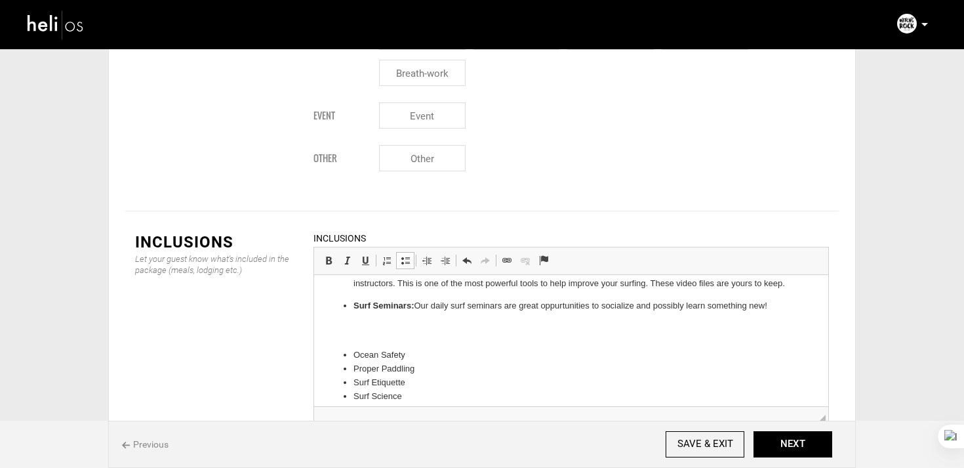
scroll to position [142, 0]
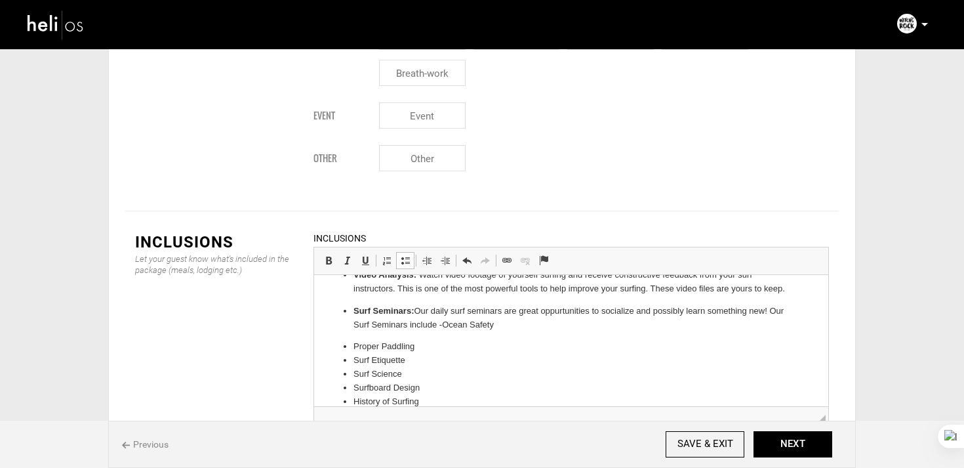
click at [350, 342] on ul "7 nights at our hotel: Stay in our beachfront hotel overlooking Tamarindo’s bes…" at bounding box center [571, 277] width 488 height 262
click at [354, 346] on li "Surf Etiquette" at bounding box center [572, 347] width 436 height 14
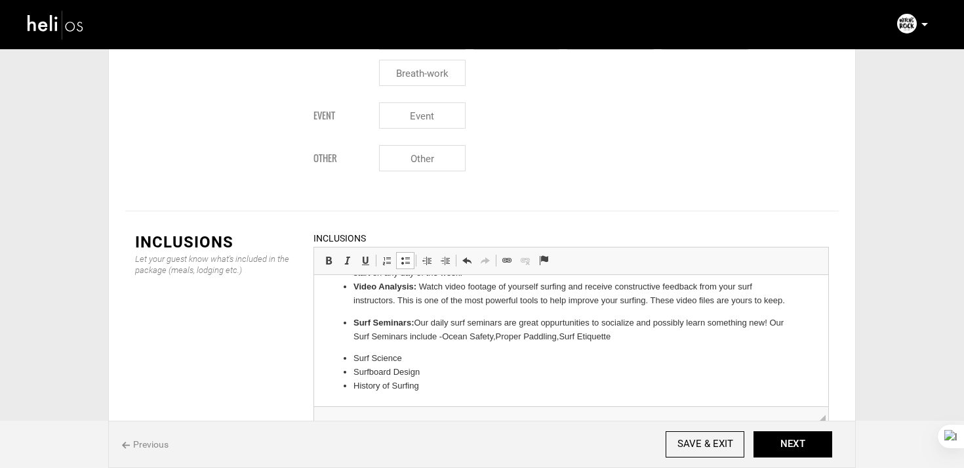
click at [349, 360] on ul "7 nights at our hotel: Stay in our beachfront hotel overlooking Tamarindo’s bes…" at bounding box center [571, 275] width 488 height 236
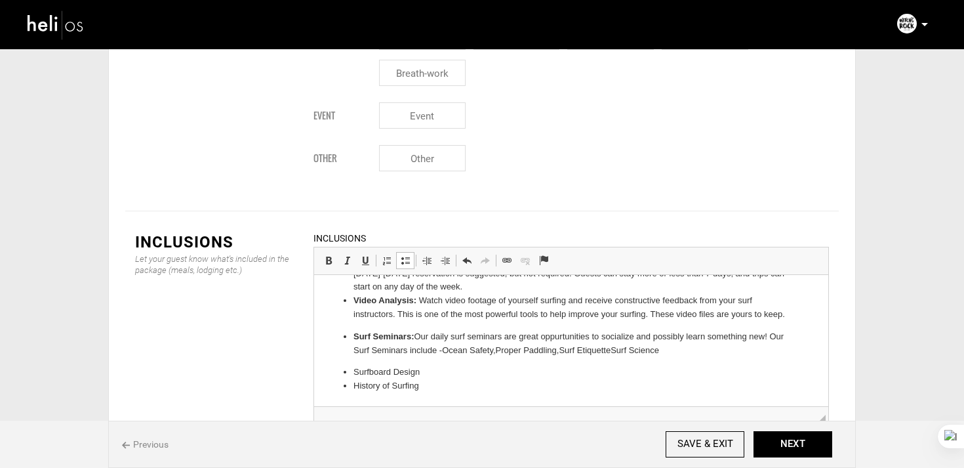
scroll to position [117, 0]
click at [350, 363] on ul "7 nights at our hotel: Stay in our beachfront hotel overlooking Tamarindo’s bes…" at bounding box center [571, 282] width 488 height 222
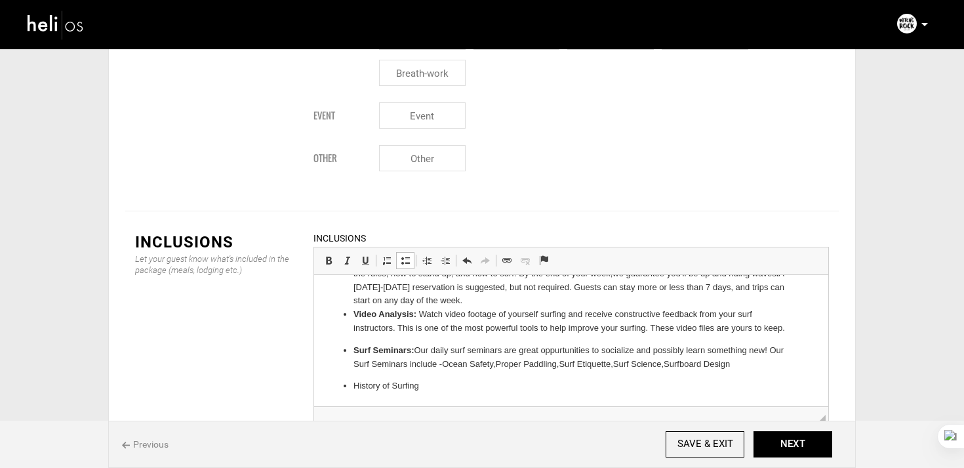
click at [351, 381] on ul "7 nights at our hotel: Stay in our beachfront hotel overlooking Tamarindo’s bes…" at bounding box center [571, 289] width 488 height 208
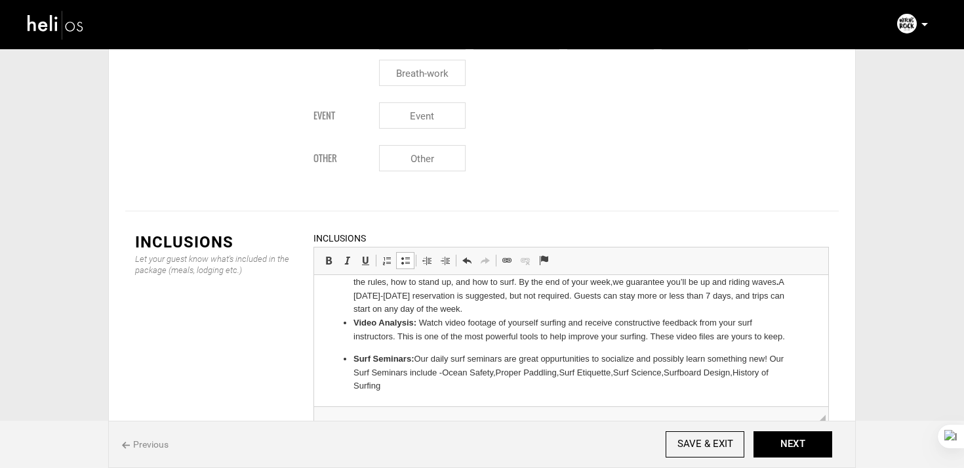
click at [352, 386] on ul "7 nights at our hotel: Stay in our beachfront hotel overlooking Tamarindo’s bes…" at bounding box center [571, 293] width 488 height 199
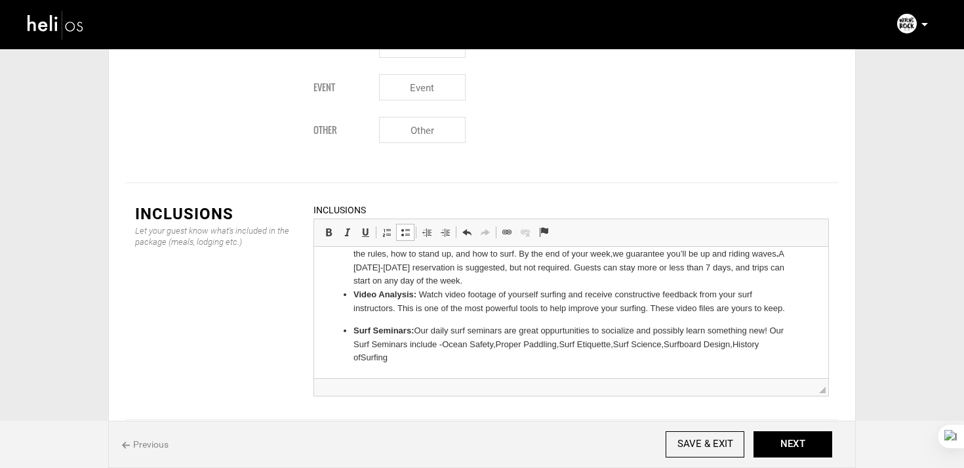
scroll to position [1568, 0]
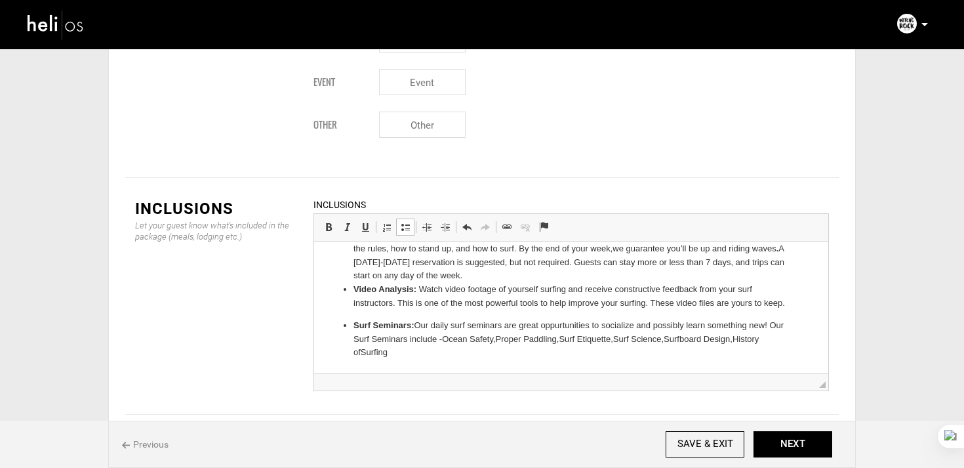
click at [392, 359] on p "Surf Seminars: Our daily surf seminars are great oppurtunities to socialize and…" at bounding box center [572, 339] width 436 height 41
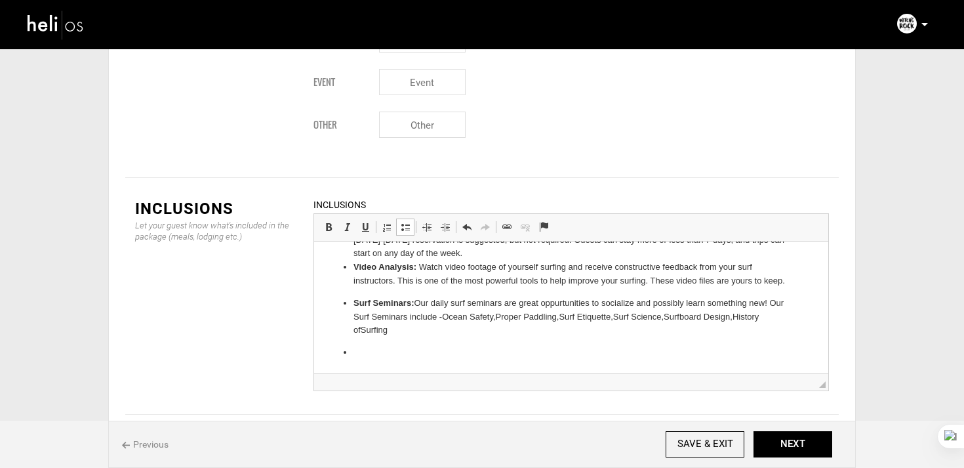
click at [349, 305] on ul "7 nights at our hotel: Stay in our beachfront hotel overlooking Tamarindo’s bes…" at bounding box center [571, 249] width 488 height 222
click at [406, 218] on link "Insert/Remove Bulleted List" at bounding box center [405, 226] width 18 height 17
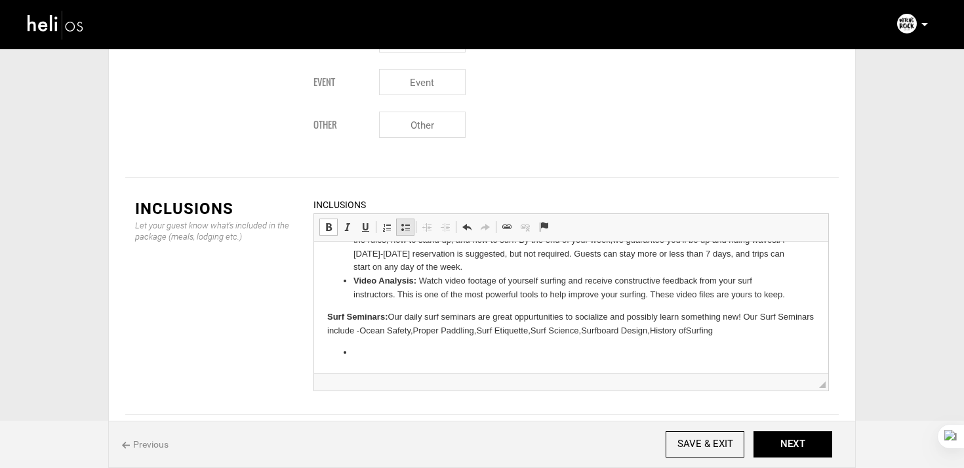
click at [406, 218] on link "Insert/Remove Bulleted List" at bounding box center [405, 226] width 18 height 17
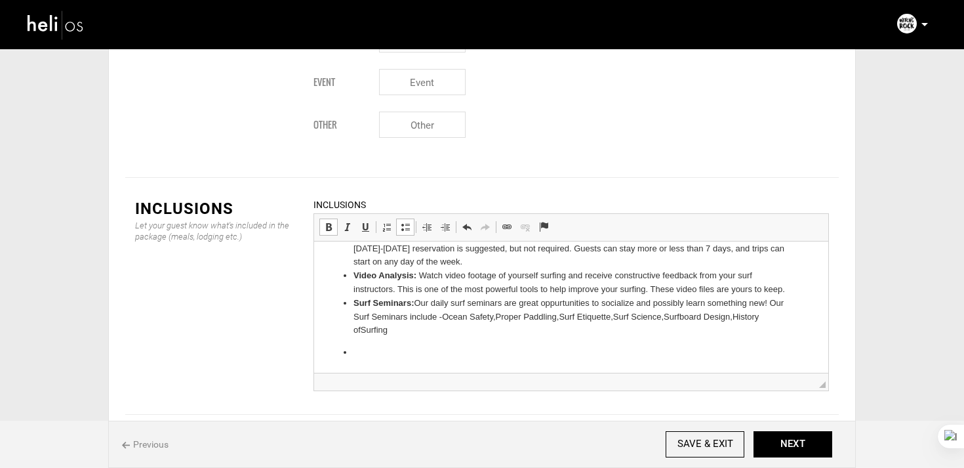
click at [359, 348] on p at bounding box center [572, 353] width 436 height 14
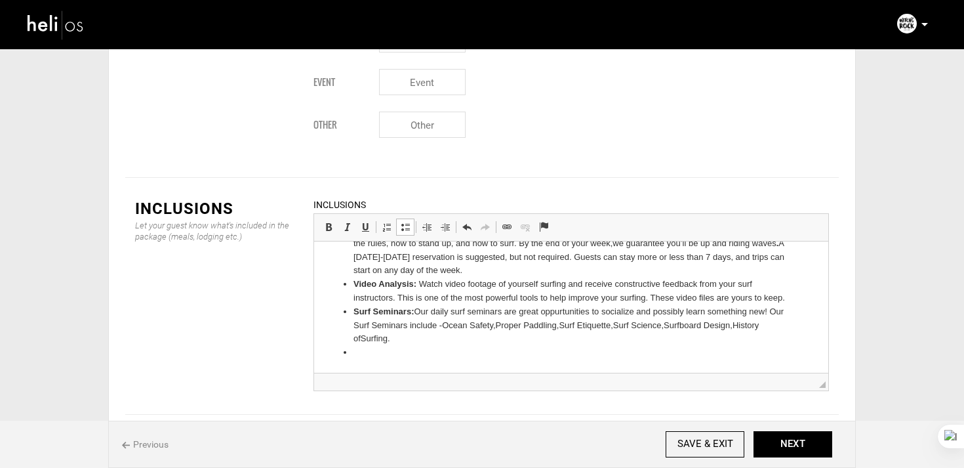
scroll to position [161, 0]
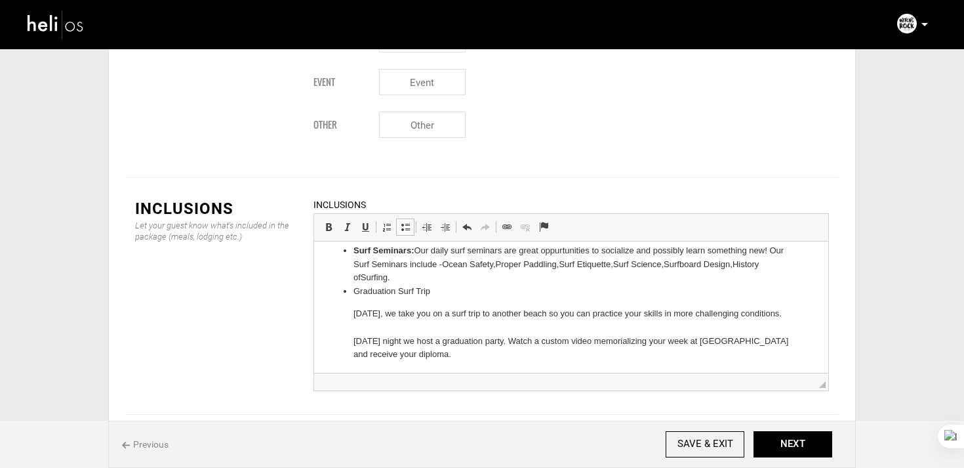
click at [352, 312] on ul "7 nights at our hotel: Stay in our beachfront hotel overlooking Tamarindo’s bes…" at bounding box center [571, 228] width 488 height 268
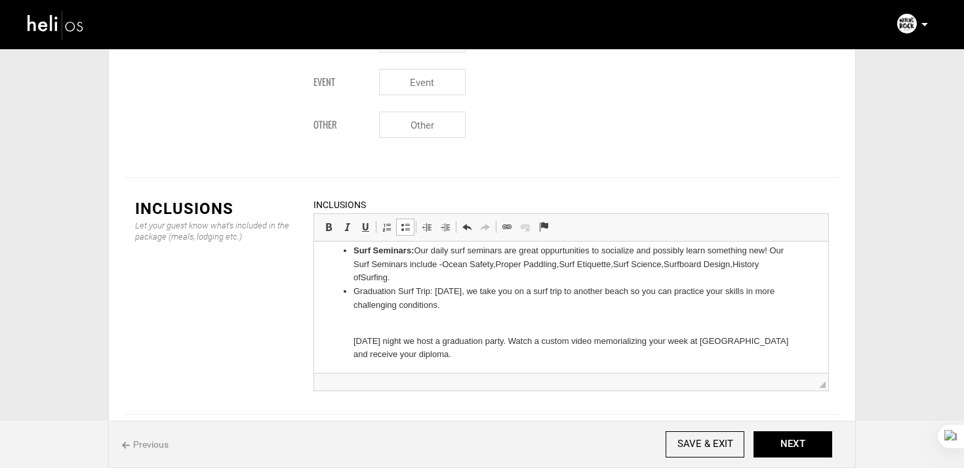
click at [348, 337] on ul "7 nights at our hotel: Stay in our beachfront hotel overlooking Tamarindo’s bes…" at bounding box center [571, 228] width 488 height 268
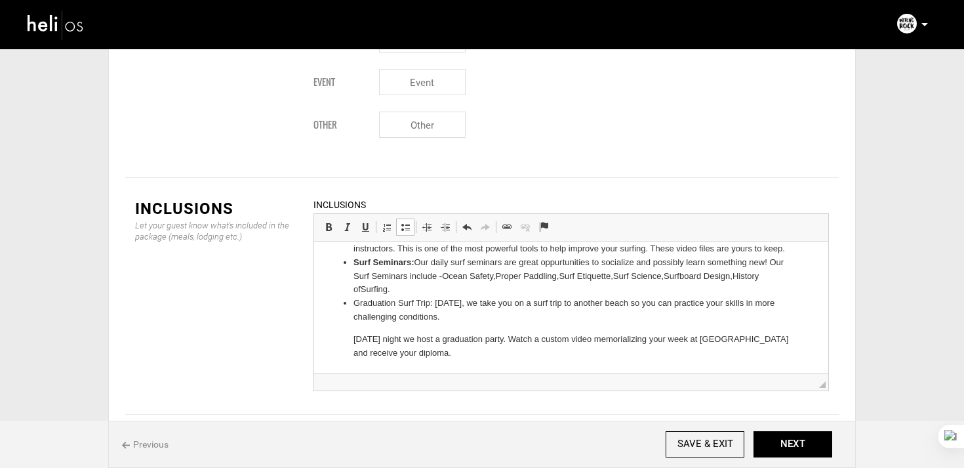
scroll to position [127, 0]
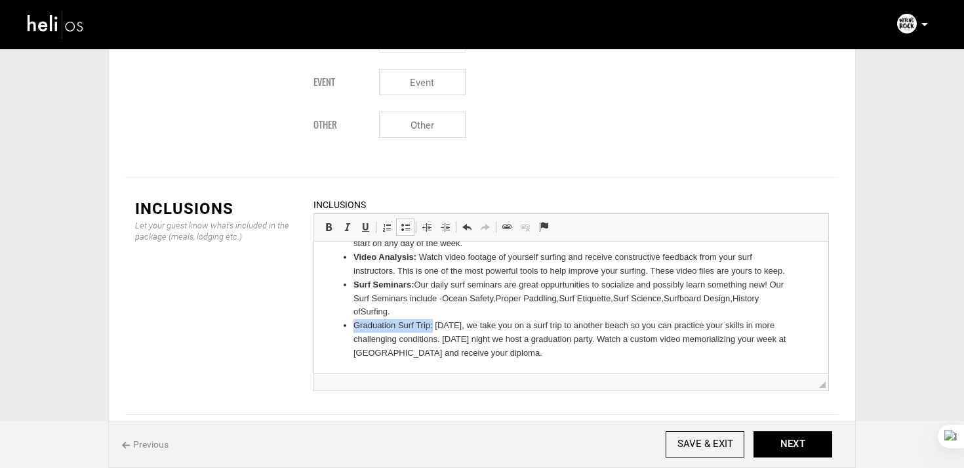
drag, startPoint x: 433, startPoint y: 321, endPoint x: 302, endPoint y: 325, distance: 130.6
click at [314, 325] on html "7 nights at our hotel: Stay in our beachfront hotel overlooking Tamarindo’s bes…" at bounding box center [571, 244] width 514 height 258
click at [327, 222] on span at bounding box center [328, 227] width 10 height 10
click at [587, 356] on li "Graduation Surf Trip: On Friday, we take you on a surf trip to another beach so…" at bounding box center [572, 339] width 436 height 41
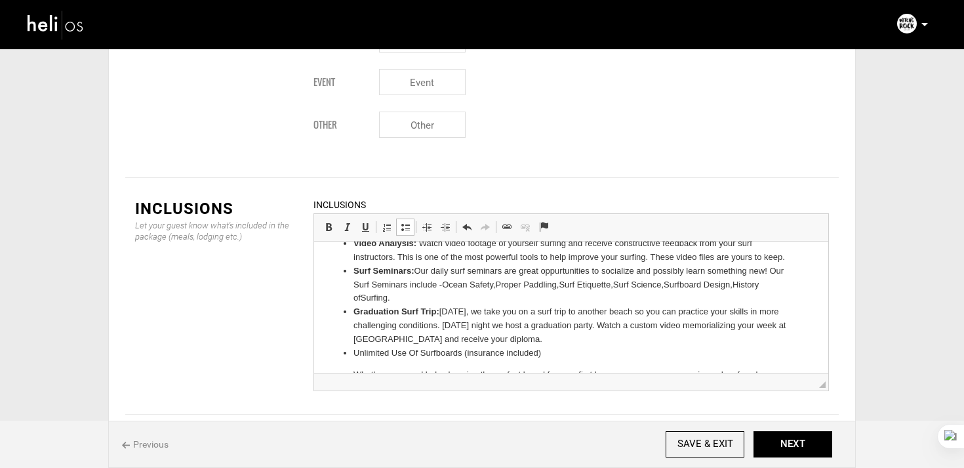
scroll to position [216, 0]
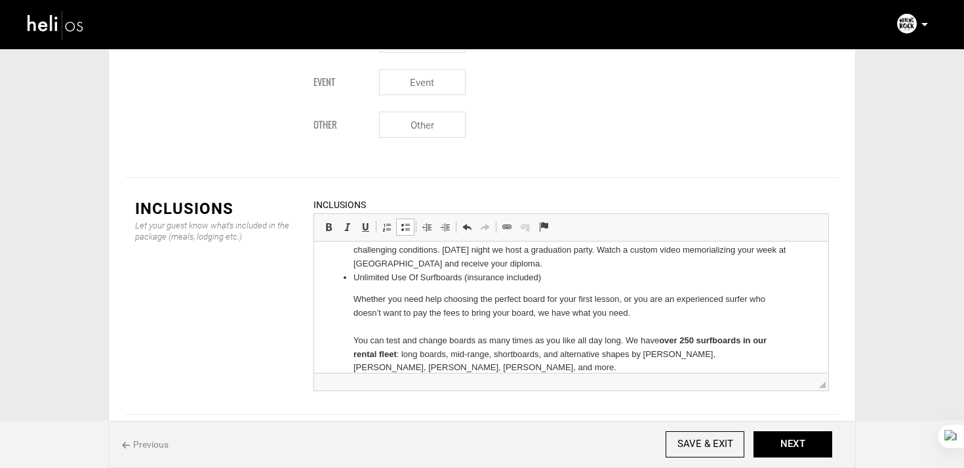
click at [342, 306] on ul "7 nights at our hotel: Stay in our beachfront hotel overlooking Tamarindo’s bes…" at bounding box center [571, 207] width 488 height 336
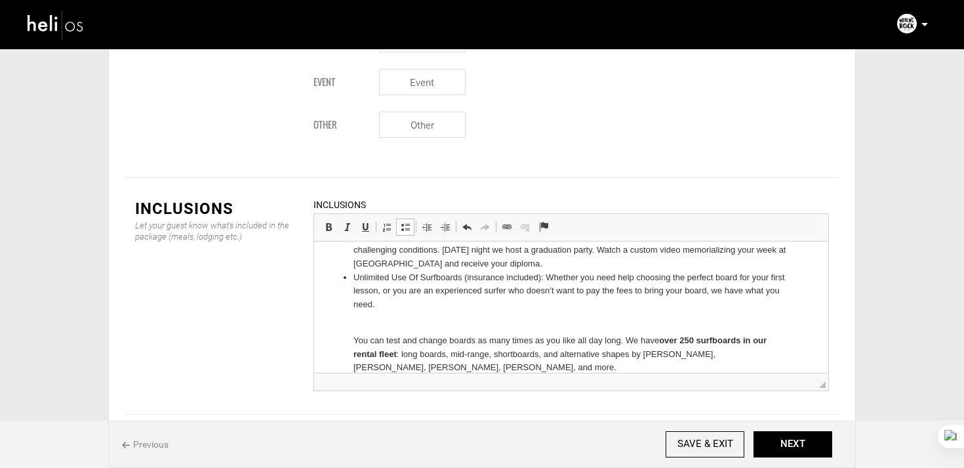
click at [348, 325] on ul "7 nights at our hotel: Stay in our beachfront hotel overlooking Tamarindo’s bes…" at bounding box center [571, 207] width 488 height 336
click at [349, 339] on ul "7 nights at our hotel: Stay in our beachfront hotel overlooking Tamarindo’s bes…" at bounding box center [571, 207] width 488 height 336
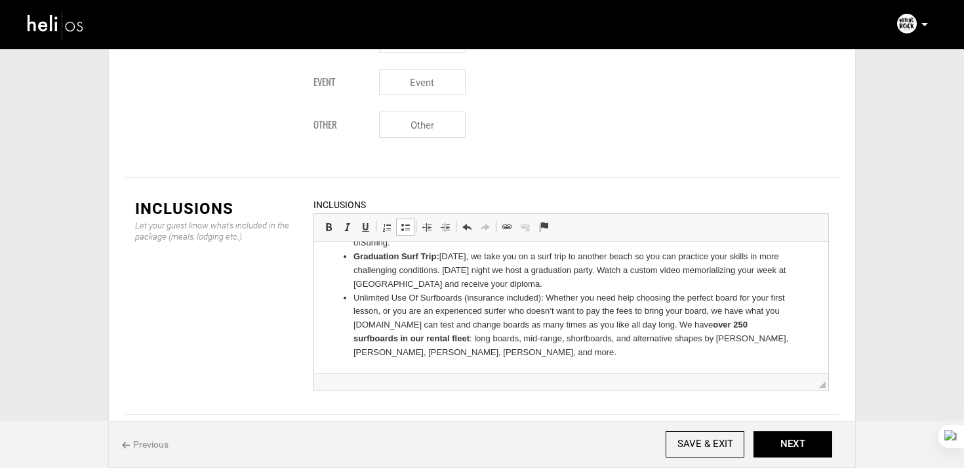
scroll to position [195, 0]
drag, startPoint x: 545, startPoint y: 300, endPoint x: 340, endPoint y: 295, distance: 205.4
click at [340, 295] on ul "7 nights at our hotel: Stay in our beachfront hotel overlooking Tamarindo’s bes…" at bounding box center [571, 210] width 488 height 300
click at [327, 222] on span at bounding box center [328, 227] width 10 height 10
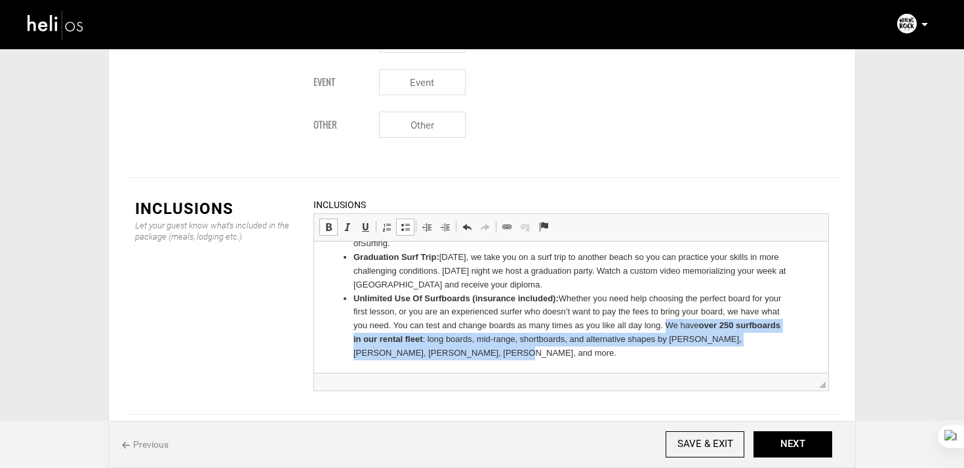
drag, startPoint x: 668, startPoint y: 325, endPoint x: 668, endPoint y: 361, distance: 36.7
click at [668, 361] on html "7 nights at our hotel: Stay in our beachfront hotel overlooking Tamarindo’s bes…" at bounding box center [571, 210] width 514 height 327
click at [338, 218] on link "Italic Keyboard shortcut Command+I" at bounding box center [347, 226] width 18 height 17
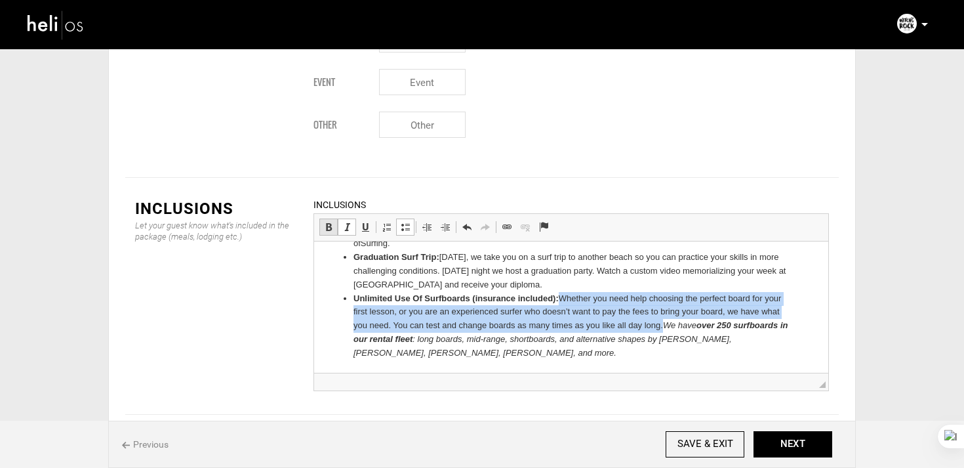
click at [335, 218] on link "Bold Keyboard shortcut Command+B" at bounding box center [328, 226] width 18 height 17
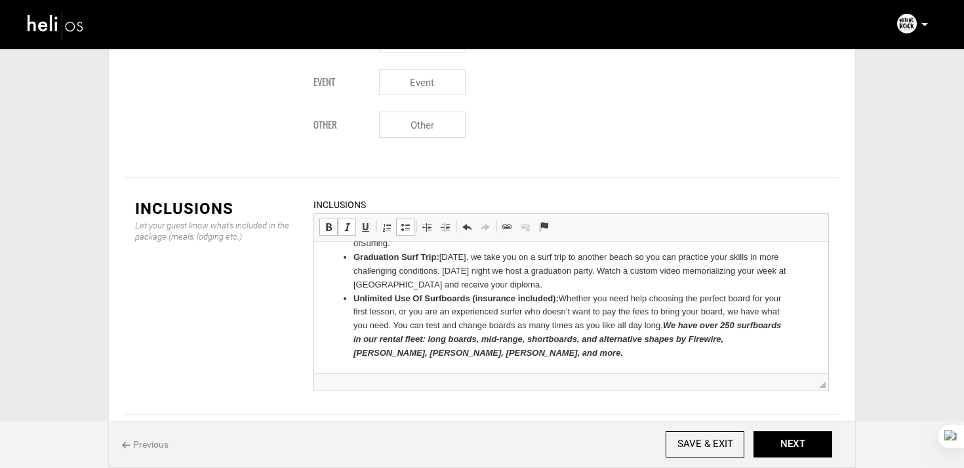
click at [335, 218] on link "Bold Keyboard shortcut Command+B" at bounding box center [328, 226] width 18 height 17
click at [349, 222] on span at bounding box center [347, 227] width 10 height 10
click at [409, 319] on li "Unlimited Use Of Surfboards (insurance included): Whether you need help choosin…" at bounding box center [572, 326] width 436 height 68
click at [441, 358] on li "Unlimited Use Of Surfboards (insurance included): Whether you need help choosin…" at bounding box center [572, 326] width 436 height 68
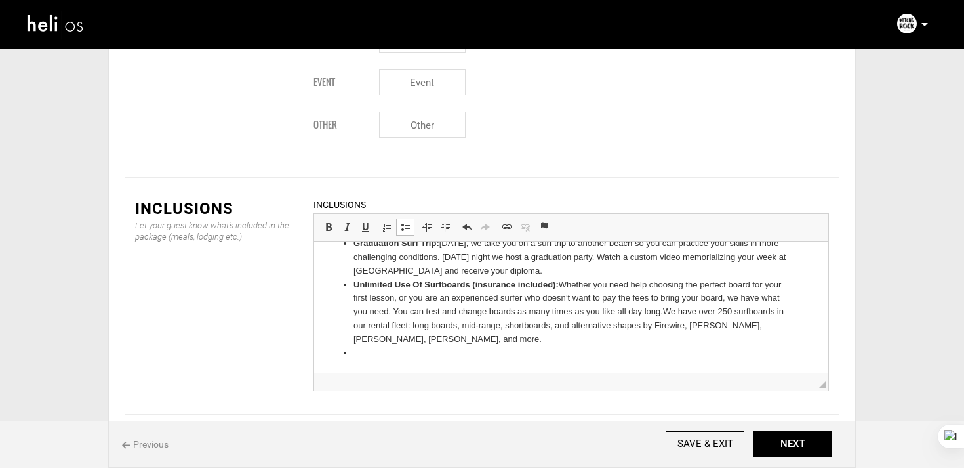
scroll to position [256, 0]
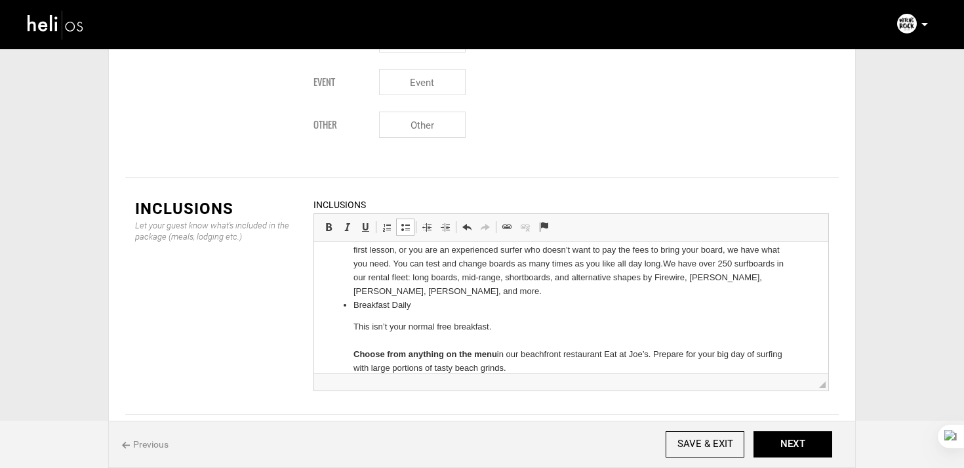
click at [352, 322] on ul "7 nights at our hotel: Stay in our beachfront hotel overlooking Tamarindo’s bes…" at bounding box center [571, 186] width 488 height 377
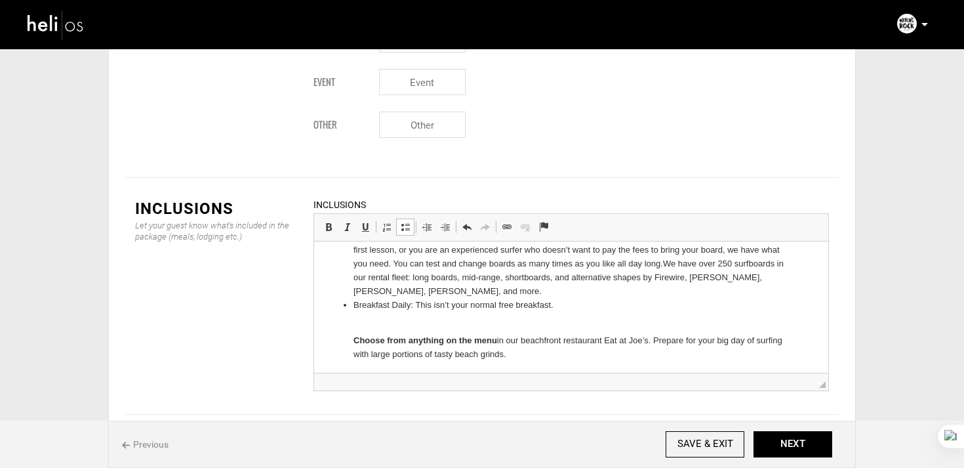
click at [344, 333] on ul "7 nights at our hotel: Stay in our beachfront hotel overlooking Tamarindo’s bes…" at bounding box center [571, 179] width 488 height 363
click at [344, 341] on ul "7 nights at our hotel: Stay in our beachfront hotel overlooking Tamarindo’s bes…" at bounding box center [571, 179] width 488 height 363
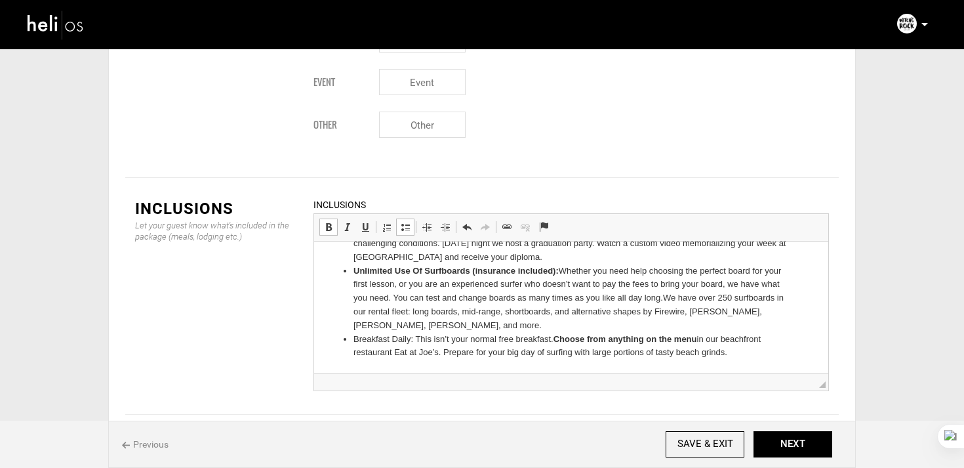
scroll to position [222, 0]
drag, startPoint x: 415, startPoint y: 338, endPoint x: 808, endPoint y: 373, distance: 394.5
click at [808, 373] on html "7 nights at our hotel: Stay in our beachfront hotel overlooking Tamarindo’s bes…" at bounding box center [571, 196] width 514 height 354
click at [330, 222] on span at bounding box center [328, 227] width 10 height 10
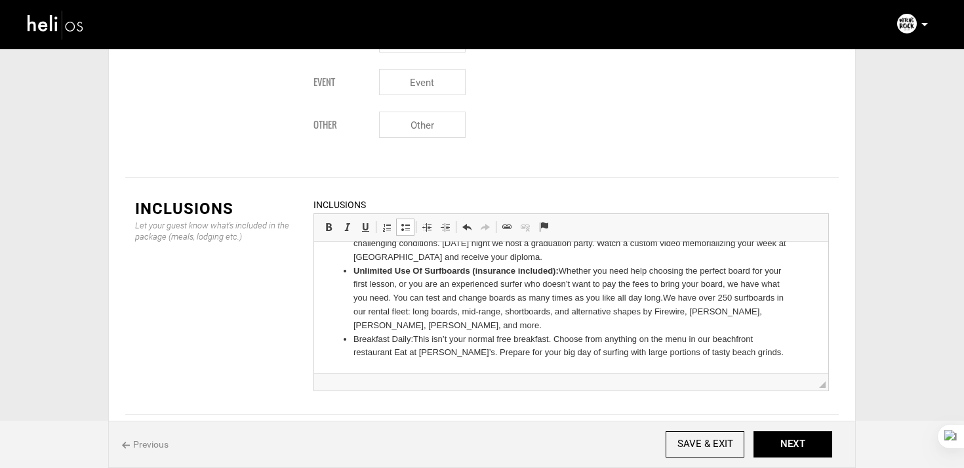
drag, startPoint x: 415, startPoint y: 342, endPoint x: 337, endPoint y: 342, distance: 78.1
click at [338, 342] on ul "7 nights at our hotel: Stay in our beachfront hotel overlooking Tamarindo’s bes…" at bounding box center [571, 195] width 488 height 327
click at [323, 222] on span at bounding box center [328, 227] width 10 height 10
click at [764, 358] on li "Breakfast Daily: This isn’t your normal free breakfast. Choose from anything on…" at bounding box center [572, 347] width 436 height 28
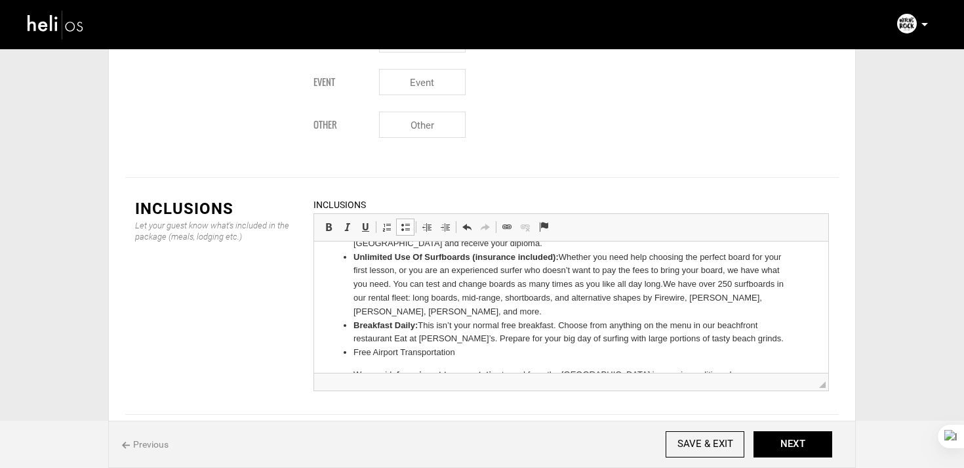
scroll to position [284, 0]
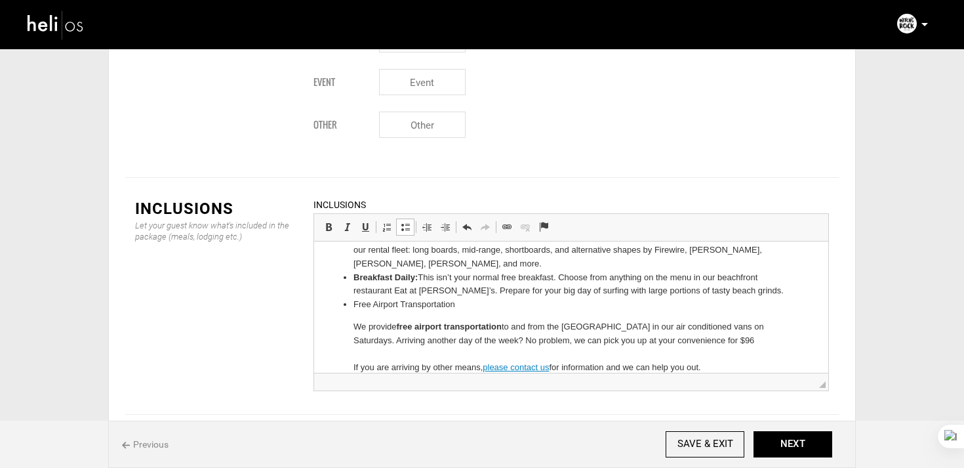
click at [348, 327] on ul "7 nights at our hotel: Stay in our beachfront hotel overlooking Tamarindo’s bes…" at bounding box center [571, 172] width 488 height 404
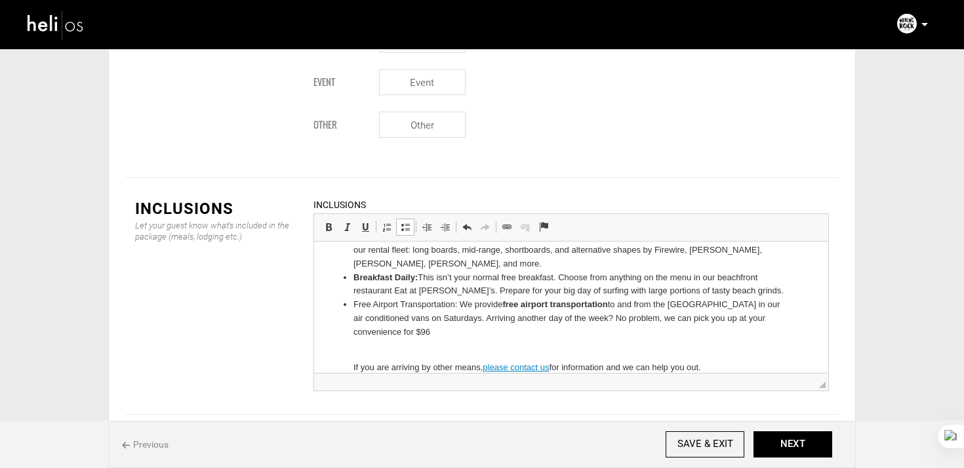
click at [342, 362] on ul "7 nights at our hotel: Stay in our beachfront hotel overlooking Tamarindo’s bes…" at bounding box center [571, 172] width 488 height 404
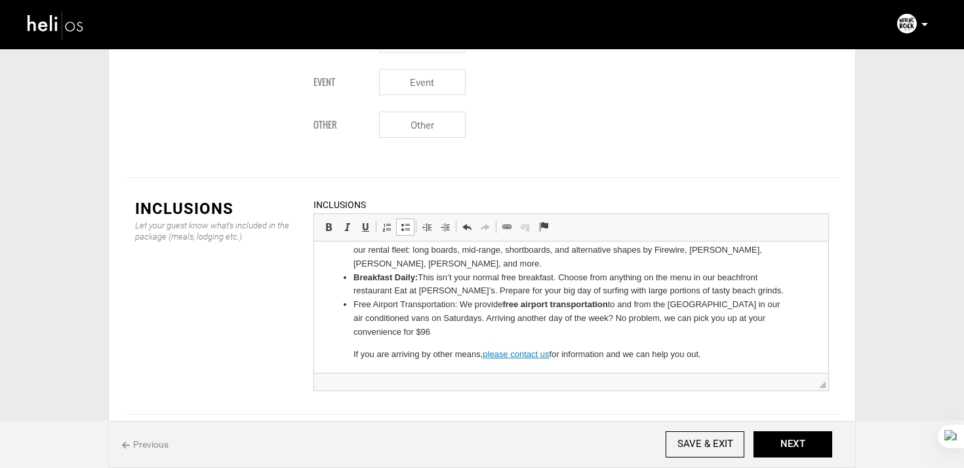
scroll to position [263, 0]
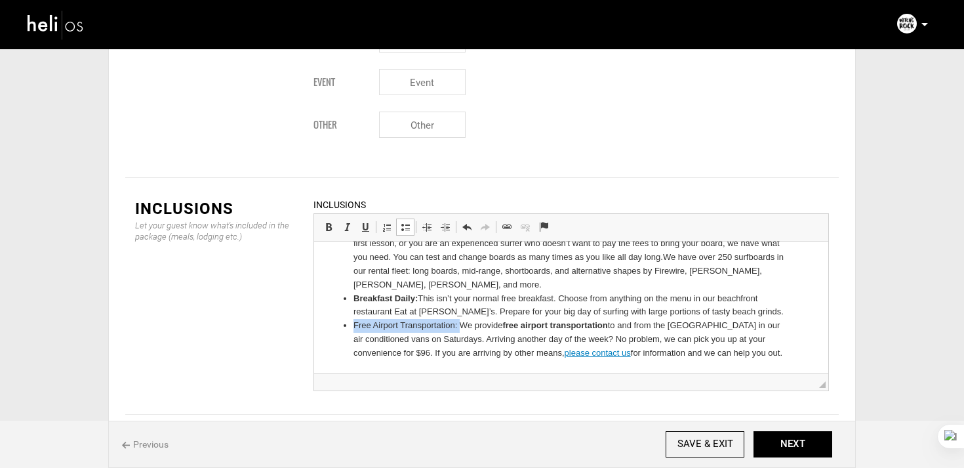
drag, startPoint x: 354, startPoint y: 327, endPoint x: 459, endPoint y: 327, distance: 105.6
click at [459, 327] on li "Free Airport Transportation: We provide free airport transportation to and from…" at bounding box center [572, 339] width 436 height 41
click at [321, 218] on link "Bold Keyboard shortcut Command+B" at bounding box center [328, 226] width 18 height 17
click at [493, 325] on li "Free Airport Transportation: We provide free airport transportation to and from…" at bounding box center [572, 338] width 436 height 41
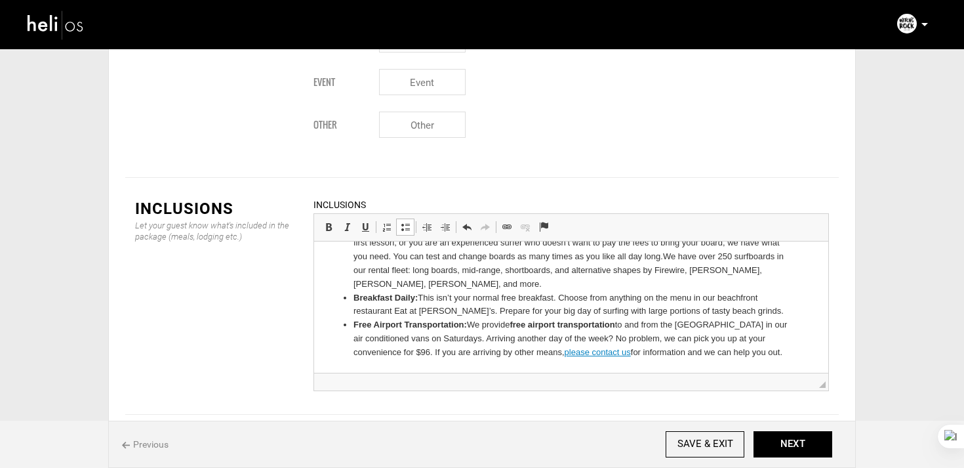
drag, startPoint x: 466, startPoint y: 305, endPoint x: 474, endPoint y: 379, distance: 74.5
click at [474, 373] on html "7 nights at our hotel: Stay in our beachfront hotel overlooking Tamarindo’s bes…" at bounding box center [571, 175] width 514 height 395
click at [477, 318] on li "Free Airport Transportation: We provide free airport transportation to and from…" at bounding box center [572, 338] width 436 height 41
drag, startPoint x: 469, startPoint y: 312, endPoint x: 488, endPoint y: 370, distance: 61.4
click at [488, 370] on html "7 nights at our hotel: Stay in our beachfront hotel overlooking Tamarindo’s bes…" at bounding box center [571, 175] width 514 height 395
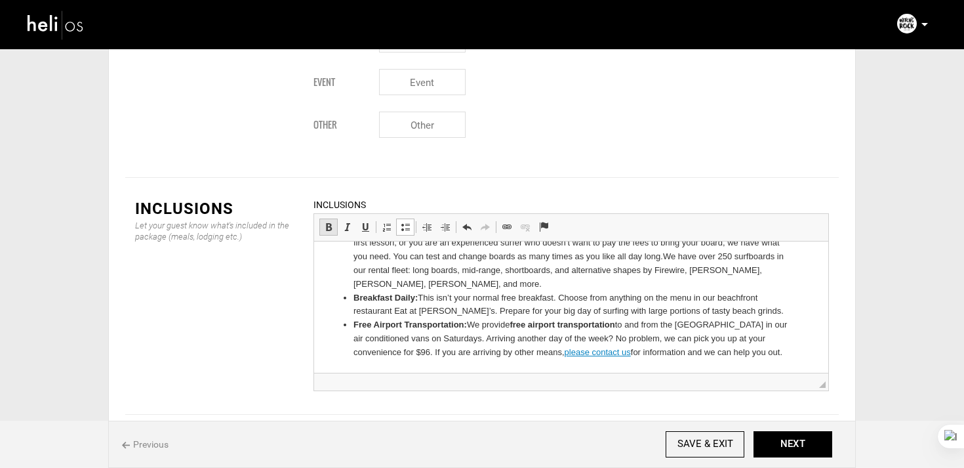
click at [332, 222] on span at bounding box center [328, 227] width 10 height 10
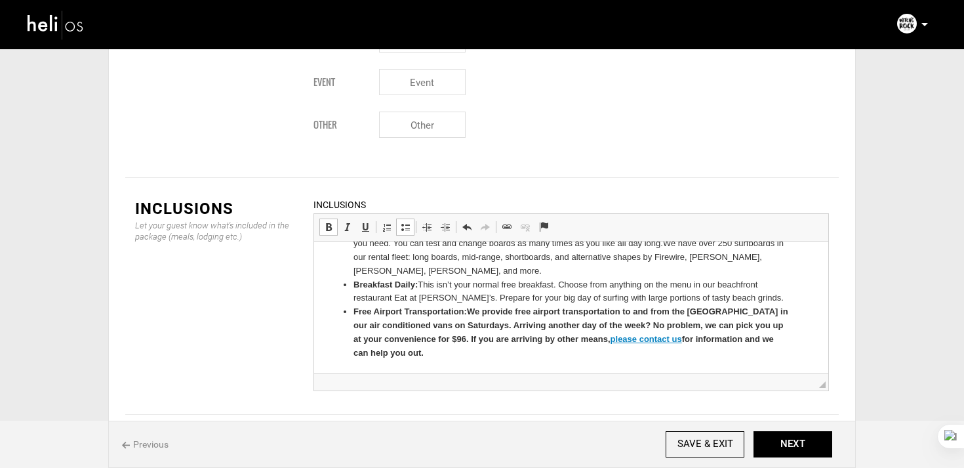
click at [332, 222] on span at bounding box center [328, 227] width 10 height 10
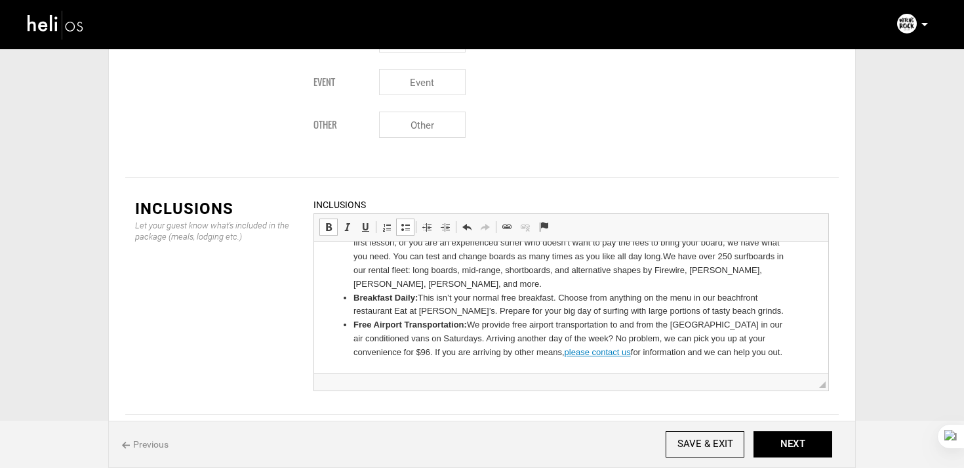
scroll to position [263, 0]
click at [604, 308] on li "Breakfast Daily: This isn’t your normal free breakfast. Choose from anything on…" at bounding box center [572, 306] width 436 height 28
drag, startPoint x: 571, startPoint y: 352, endPoint x: 636, endPoint y: 355, distance: 65.0
click at [636, 355] on li "Free Airport Transportation: We provide free airport transportation to and from…" at bounding box center [572, 339] width 436 height 41
click at [635, 355] on li "Free Airport Transportation: We provide free airport transportation to and from…" at bounding box center [572, 339] width 436 height 41
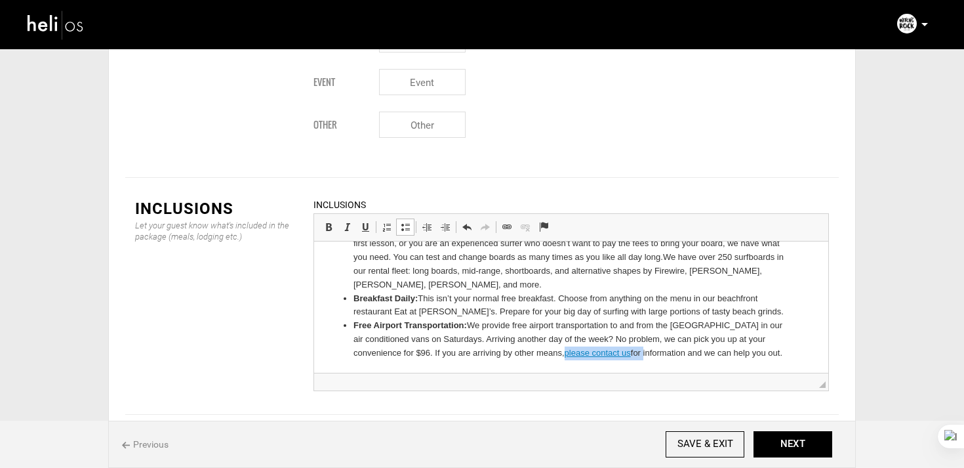
drag, startPoint x: 635, startPoint y: 355, endPoint x: 577, endPoint y: 355, distance: 57.7
click at [577, 355] on li "Free Airport Transportation: We provide free airport transportation to and from…" at bounding box center [572, 339] width 436 height 41
click at [522, 222] on span at bounding box center [525, 227] width 10 height 10
click at [556, 279] on li "Unlimited Use Of Surfboards (insurance included): Whether you need help choosin…" at bounding box center [572, 258] width 436 height 68
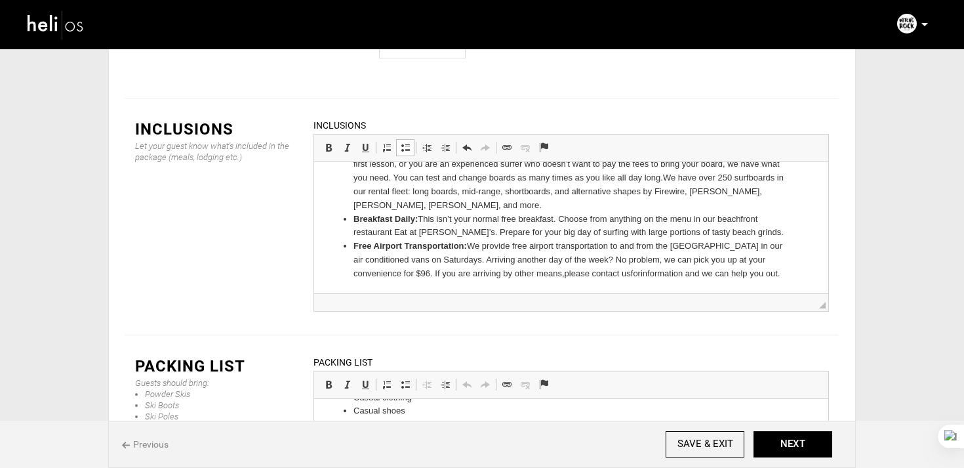
scroll to position [1668, 0]
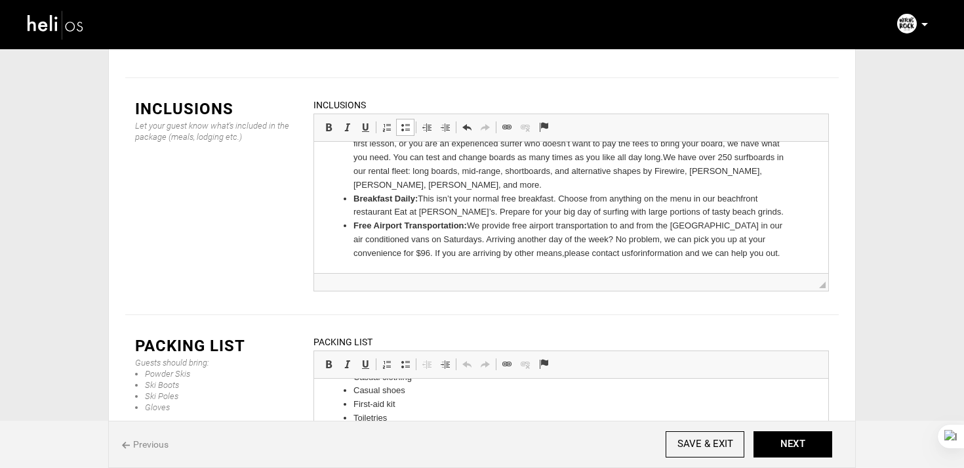
click at [811, 256] on ul "7 nights at our hotel: Stay in our beachfront hotel overlooking Tamarindo’s bes…" at bounding box center [571, 76] width 488 height 369
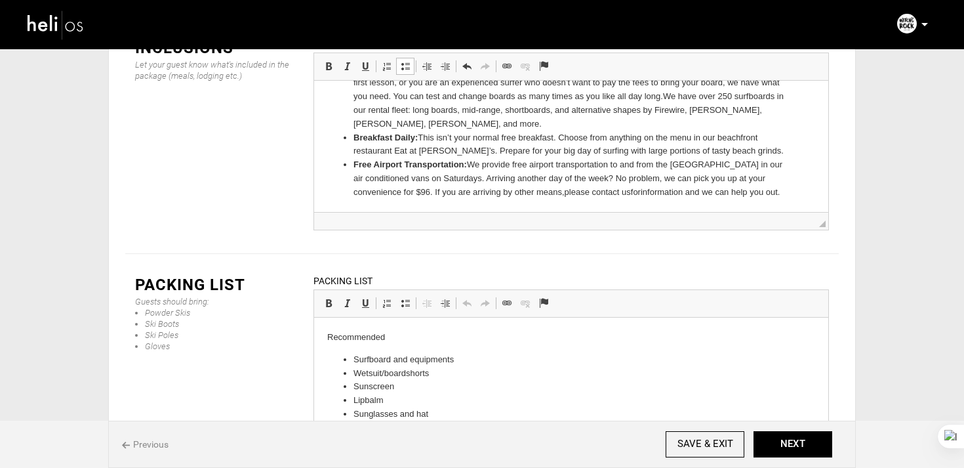
scroll to position [125, 0]
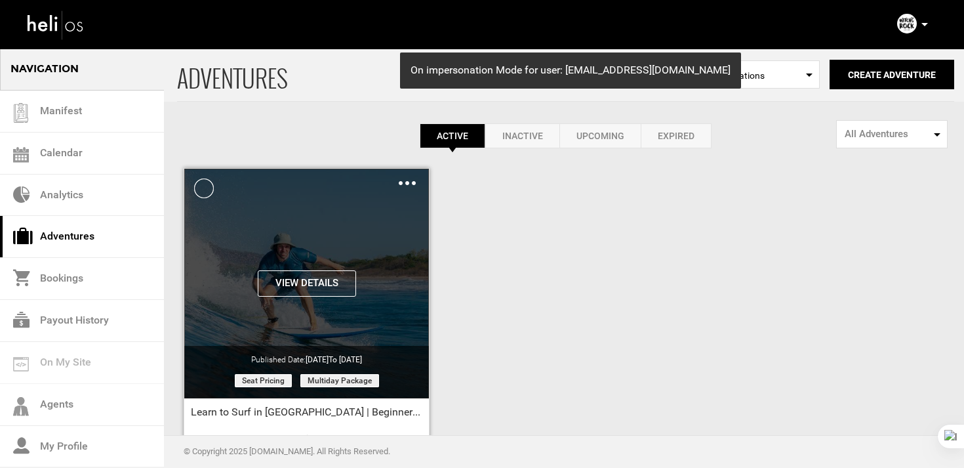
scroll to position [152, 0]
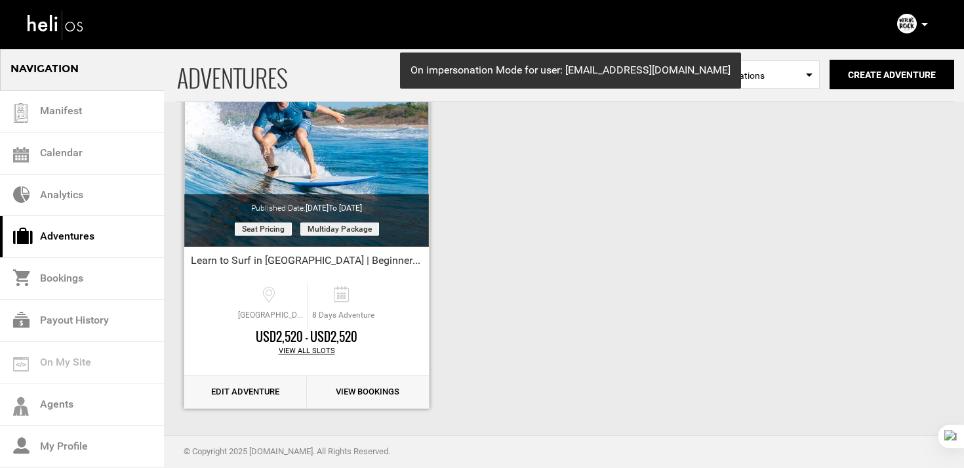
click at [270, 394] on link "Edit Adventure" at bounding box center [245, 392] width 123 height 32
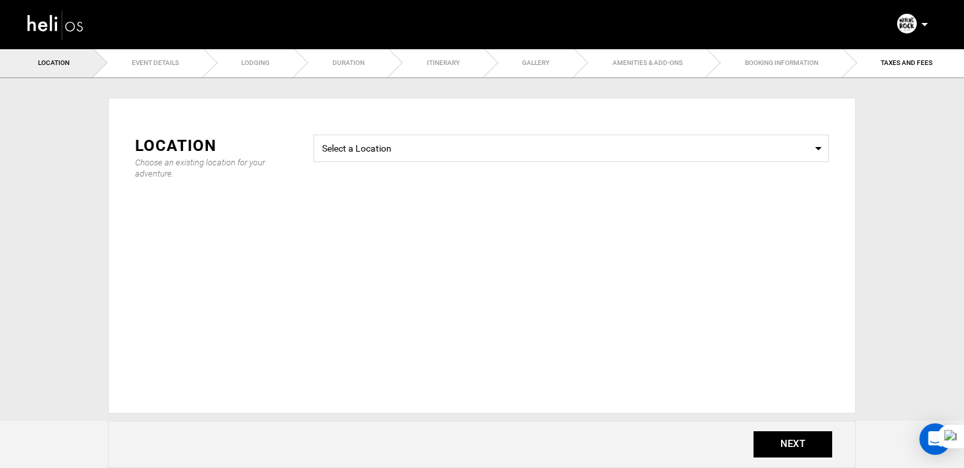
type input "Learn to Surf in Costa Rica | Beginner Surf School"
checkbox input "true"
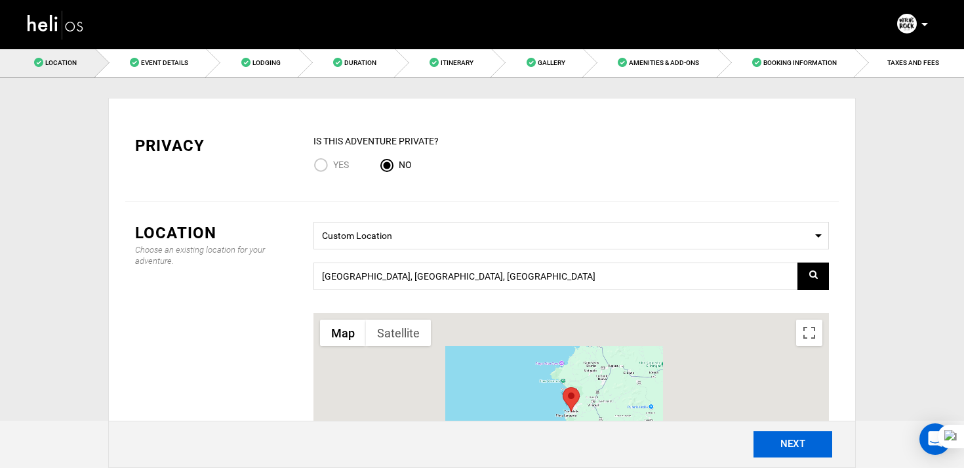
click at [821, 445] on button "NEXT" at bounding box center [793, 444] width 79 height 26
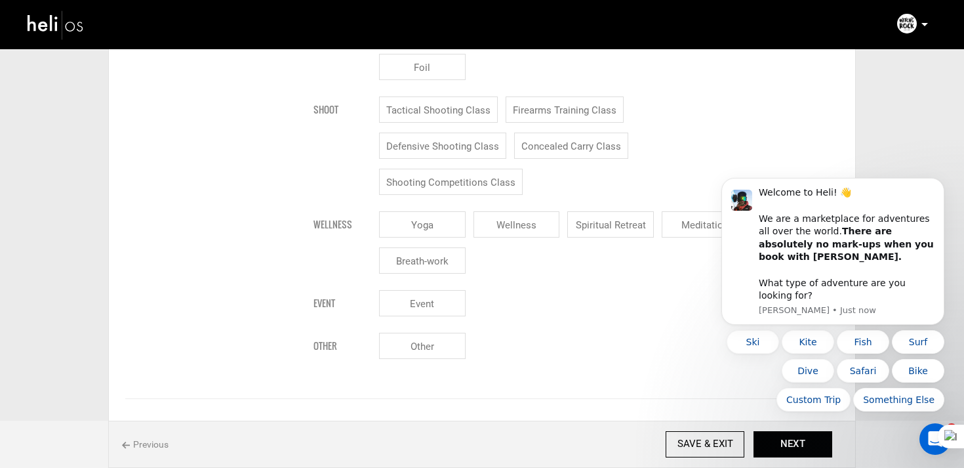
scroll to position [1587, 0]
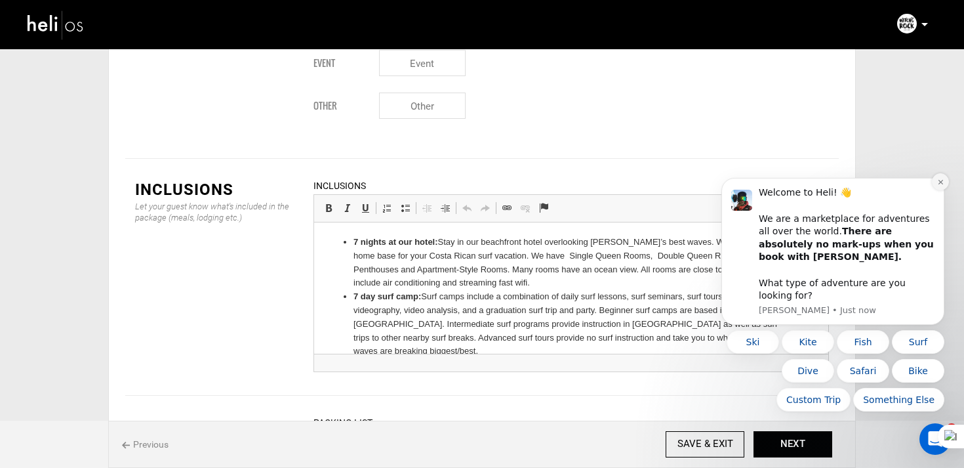
click at [944, 189] on button "Dismiss notification" at bounding box center [940, 181] width 17 height 17
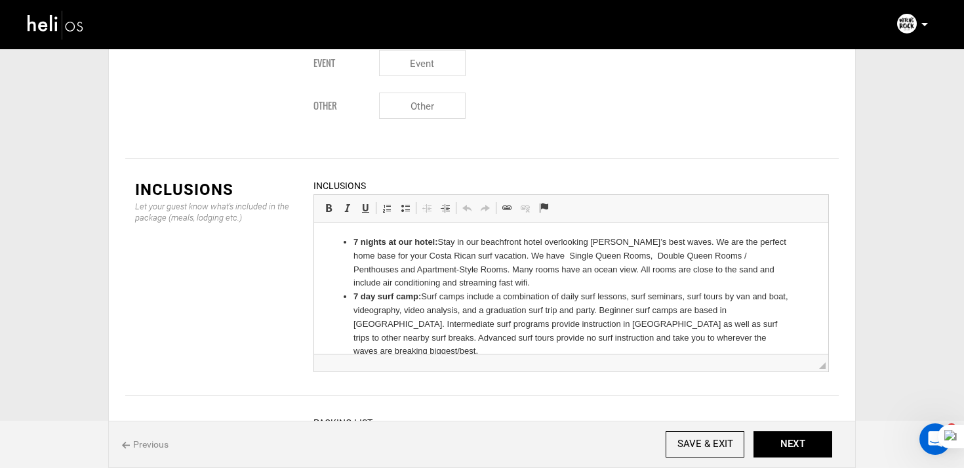
click at [384, 354] on span "◢" at bounding box center [571, 363] width 514 height 18
drag, startPoint x: 354, startPoint y: 299, endPoint x: 443, endPoint y: 389, distance: 126.6
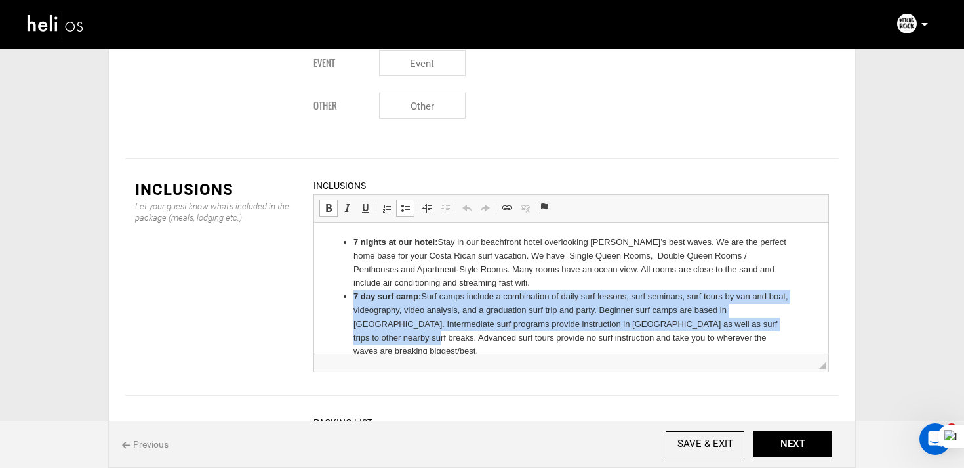
scroll to position [168, 0]
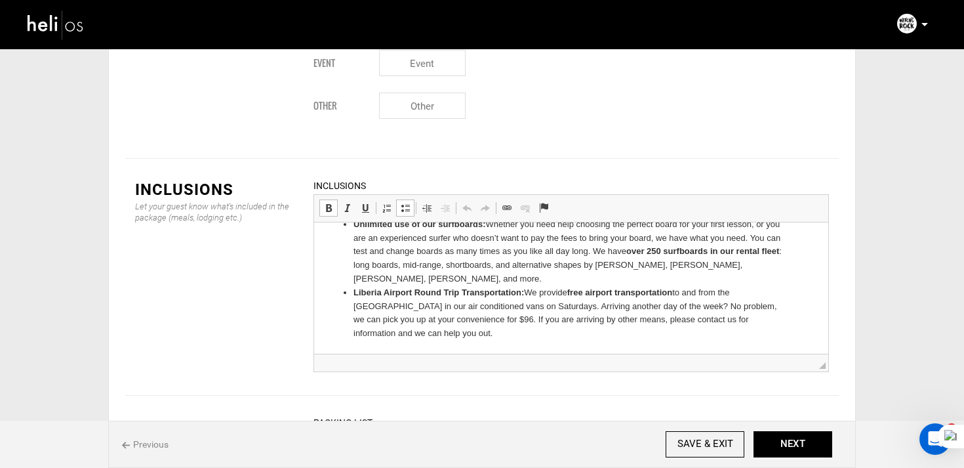
drag, startPoint x: 355, startPoint y: 293, endPoint x: 479, endPoint y: 423, distance: 180.0
click at [479, 354] on html "7 nights at our hotel: Stay in our beachfront hotel overlooking Tamarindo’s bes…" at bounding box center [571, 203] width 514 height 299
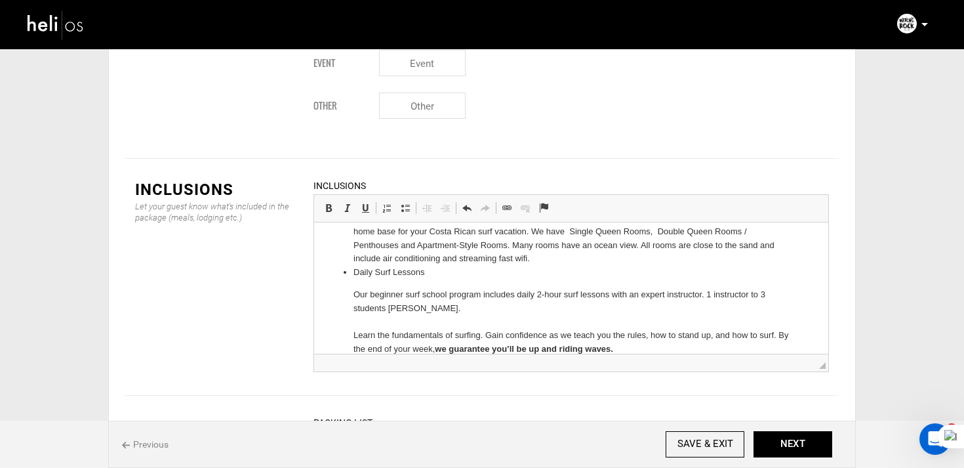
scroll to position [26, 0]
click at [350, 289] on ul "7 nights at our hotel: Stay in our beachfront hotel overlooking Tamarindo’s bes…" at bounding box center [571, 426] width 488 height 433
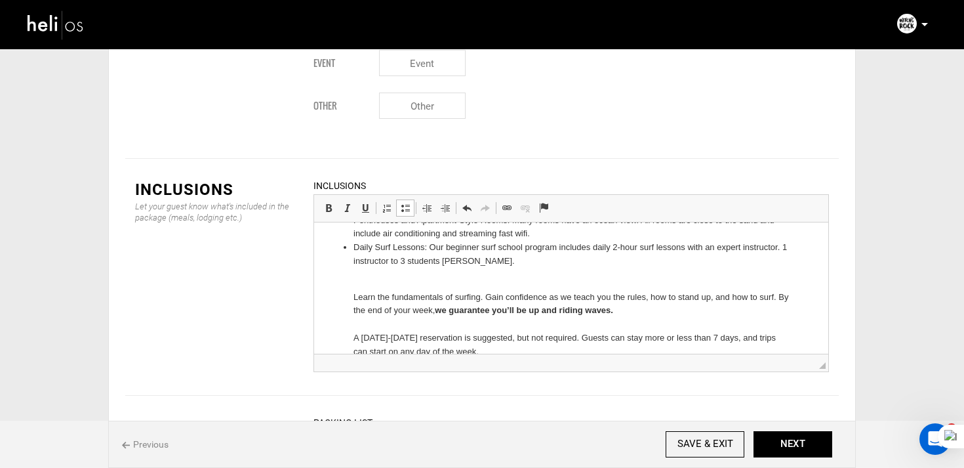
scroll to position [52, 0]
click at [350, 291] on ul "7 nights at our hotel: Stay in our beachfront hotel overlooking Tamarindo’s bes…" at bounding box center [571, 394] width 488 height 420
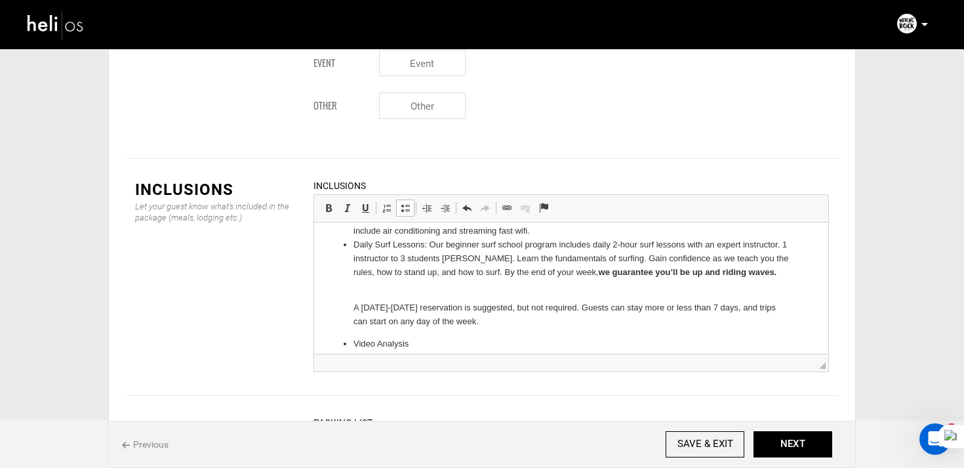
click at [350, 308] on ul "7 nights at our hotel: Stay in our beachfront hotel overlooking Tamarindo’s bes…" at bounding box center [571, 380] width 488 height 392
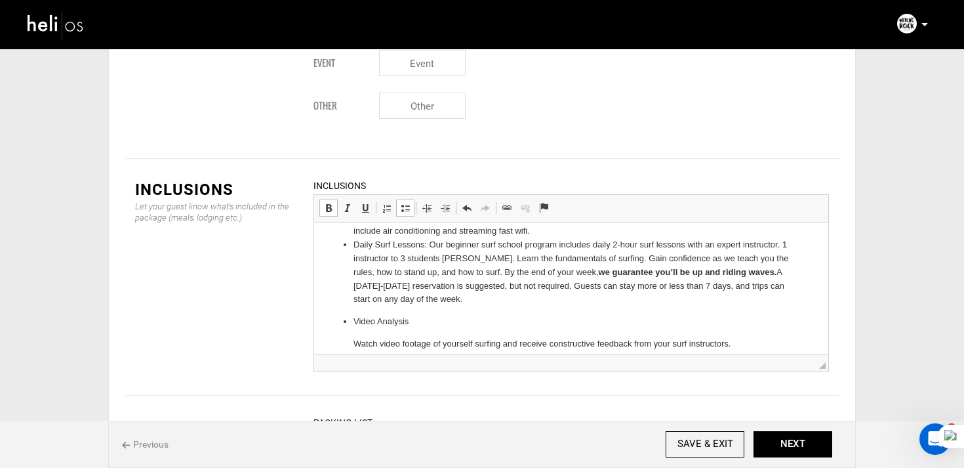
click at [344, 338] on ul "7 nights at our hotel: Stay in our beachfront hotel overlooking Tamarindo’s bes…" at bounding box center [571, 369] width 488 height 370
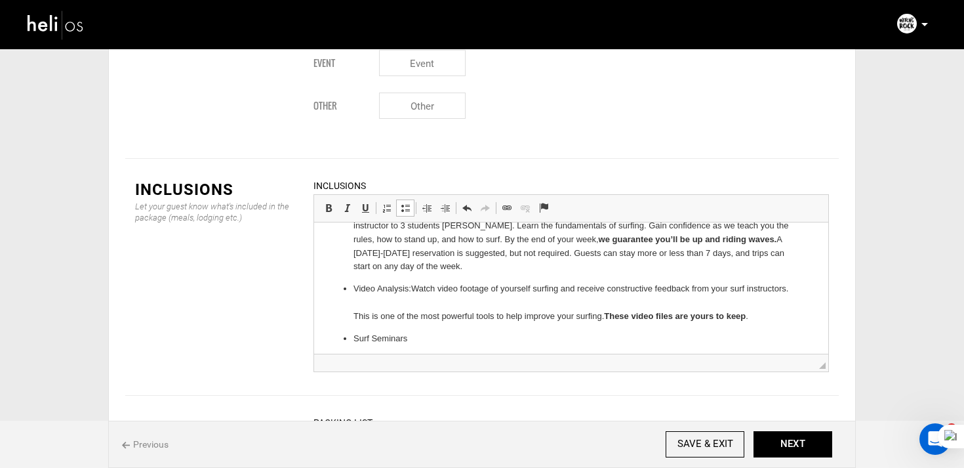
scroll to position [87, 0]
click at [349, 326] on ul "7 nights at our hotel: Stay in our beachfront hotel overlooking Tamarindo’s bes…" at bounding box center [571, 322] width 488 height 348
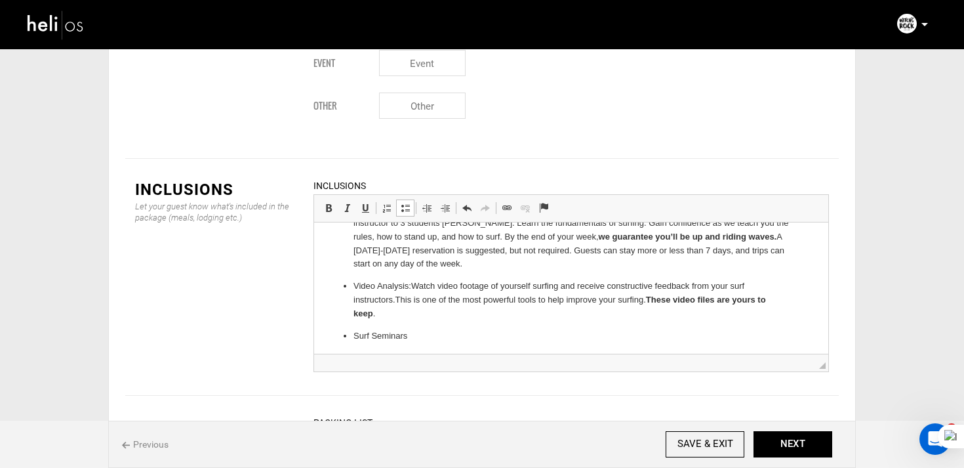
click at [352, 337] on ul "7 nights at our hotel: Stay in our beachfront hotel overlooking Tamarindo’s bes…" at bounding box center [571, 322] width 488 height 348
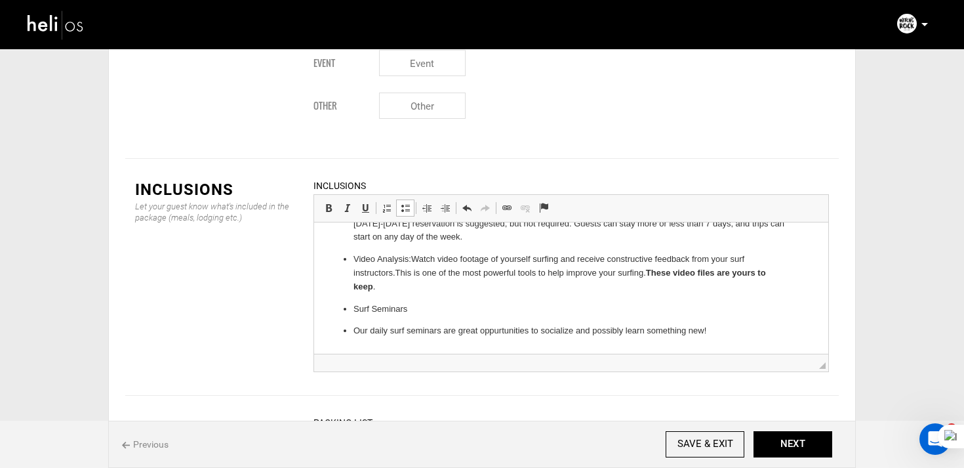
click at [350, 329] on ul "7 nights at our hotel: Stay in our beachfront hotel overlooking Tamarindo’s bes…" at bounding box center [571, 295] width 488 height 348
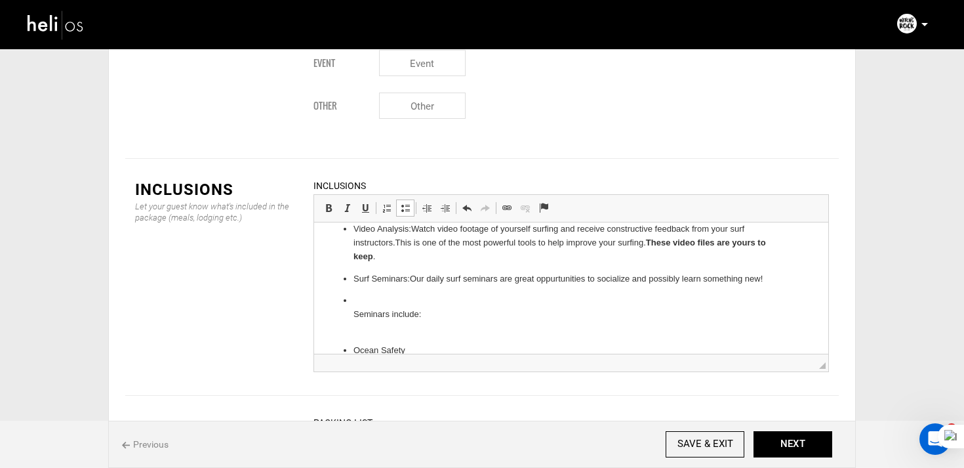
scroll to position [146, 0]
click at [351, 315] on ul "7 nights at our hotel: Stay in our beachfront hotel overlooking Tamarindo’s bes…" at bounding box center [571, 256] width 488 height 335
click at [350, 330] on ul "7 nights at our hotel: Stay in our beachfront hotel overlooking Tamarindo’s bes…" at bounding box center [571, 249] width 488 height 321
click at [350, 298] on ul "7 nights at our hotel: Stay in our beachfront hotel overlooking Tamarindo’s bes…" at bounding box center [571, 235] width 488 height 293
click at [424, 293] on p "Surf Seminars: Our daily surf seminars are great oppurtunities to socialize and…" at bounding box center [572, 284] width 436 height 28
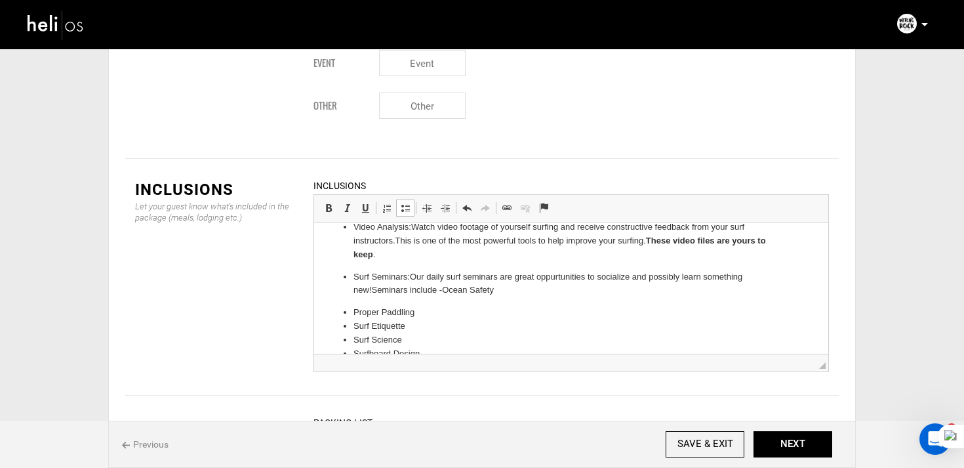
click at [354, 314] on li "Proper Paddling" at bounding box center [572, 313] width 436 height 14
click at [354, 310] on li "Surf Etiquette" at bounding box center [572, 313] width 436 height 14
click at [352, 316] on ul "7 nights at our hotel: Stay in our beachfront hotel overlooking Tamarindo’s bes…" at bounding box center [571, 218] width 488 height 258
click at [350, 312] on ul "7 nights at our hotel: Stay in our beachfront hotel overlooking Tamarindo’s bes…" at bounding box center [571, 211] width 488 height 244
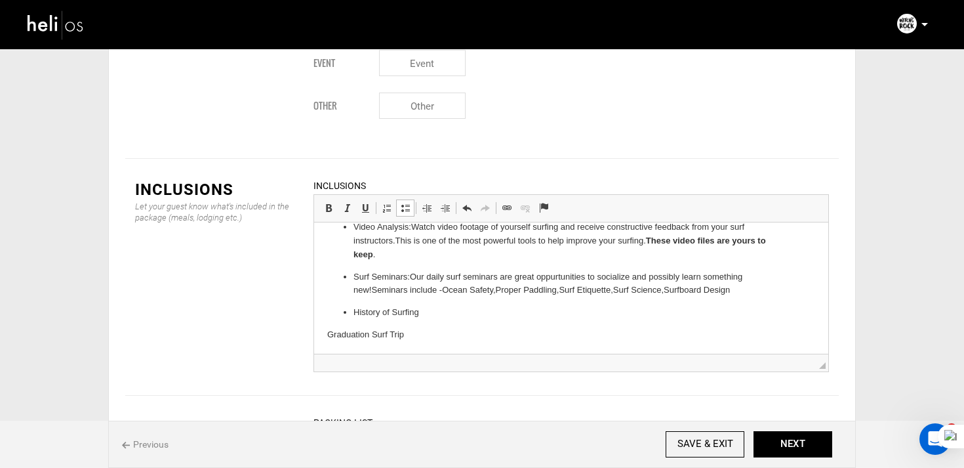
click at [354, 306] on li "History of Surfing" at bounding box center [572, 313] width 436 height 14
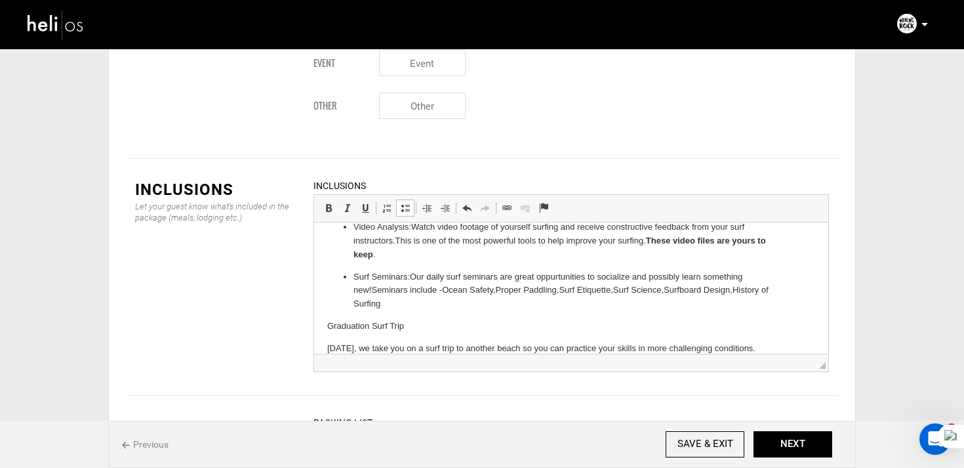
scroll to position [176, 0]
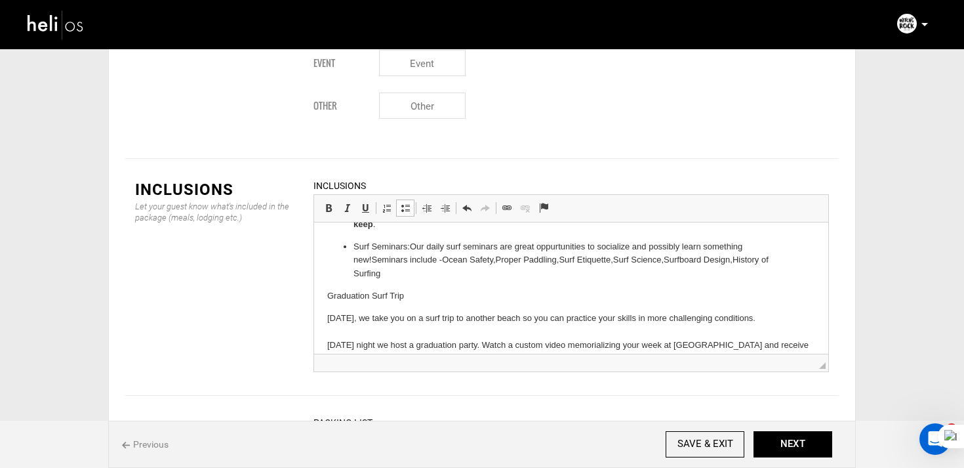
click at [329, 302] on p "Graduation Surf Trip" at bounding box center [571, 296] width 488 height 14
click at [323, 312] on html "7 nights at our hotel: Stay in our beachfront hotel overlooking Tamarindo’s bes…" at bounding box center [571, 309] width 514 height 526
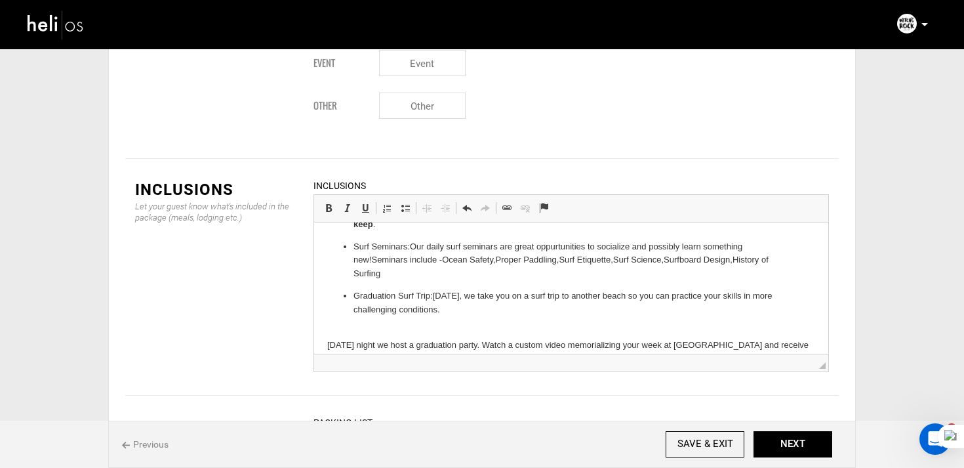
click at [316, 337] on html "7 nights at our hotel: Stay in our beachfront hotel overlooking Tamarindo’s bes…" at bounding box center [571, 309] width 514 height 526
click at [318, 346] on html "7 nights at our hotel: Stay in our beachfront hotel overlooking Tamarindo’s bes…" at bounding box center [571, 309] width 514 height 526
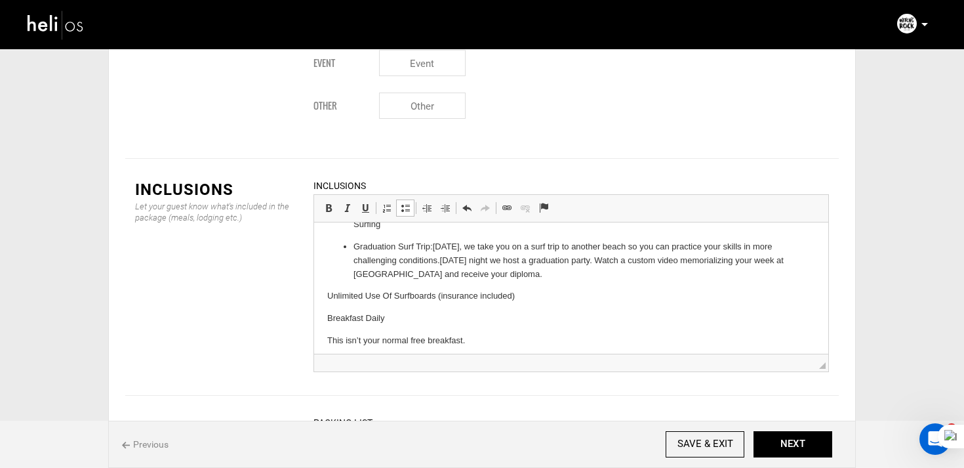
scroll to position [228, 0]
click at [325, 299] on html "7 nights at our hotel: Stay in our beachfront hotel overlooking Tamarindo’s bes…" at bounding box center [571, 240] width 514 height 490
click at [549, 291] on p "Unlimited Use Of Surfboards (insurance included)" at bounding box center [572, 294] width 436 height 14
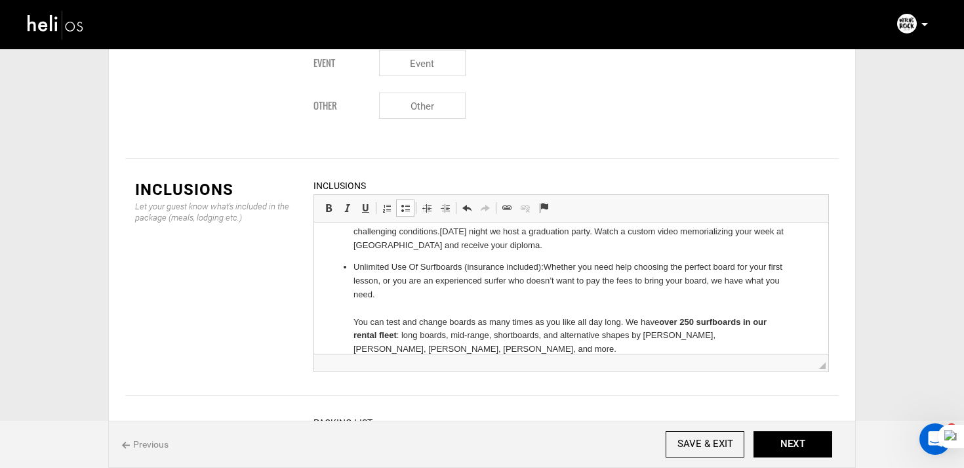
click at [344, 319] on ul "7 nights at our hotel: Stay in our beachfront hotel overlooking Tamarindo’s bes…" at bounding box center [571, 168] width 488 height 375
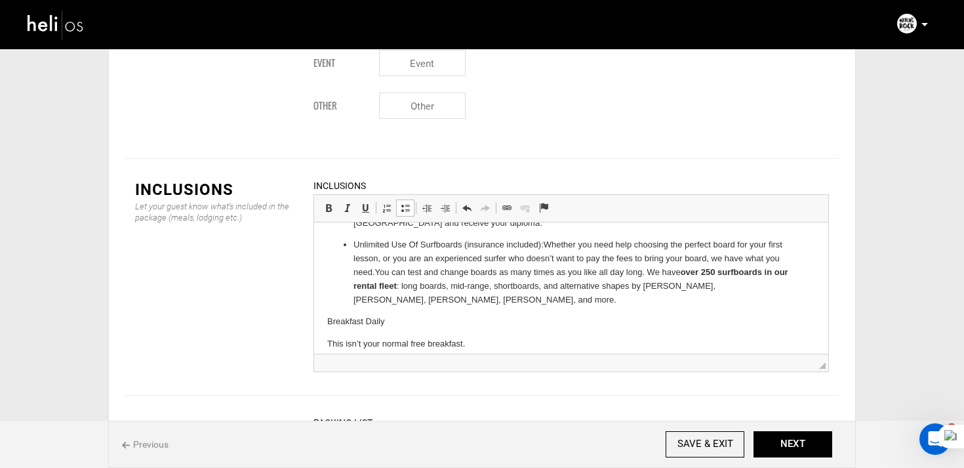
scroll to position [294, 0]
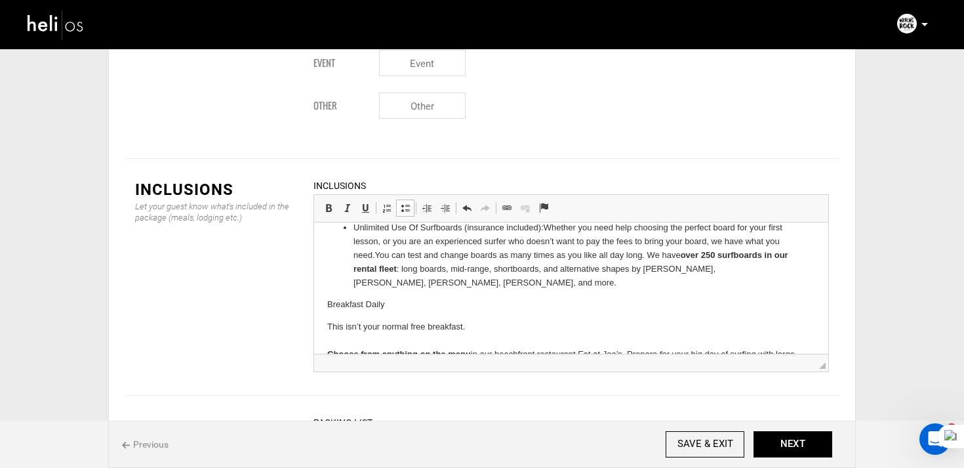
click at [405, 312] on body "7 nights at our hotel: Stay in our beachfront hotel overlooking Tamarindo’s bes…" at bounding box center [571, 201] width 488 height 518
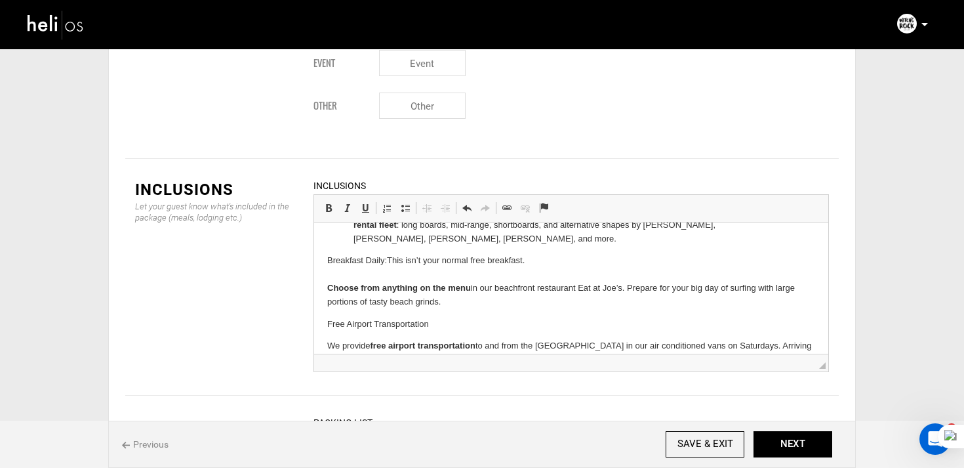
click at [323, 292] on html "7 nights at our hotel: Stay in our beachfront hotel overlooking Tamarindo’s bes…" at bounding box center [571, 146] width 514 height 523
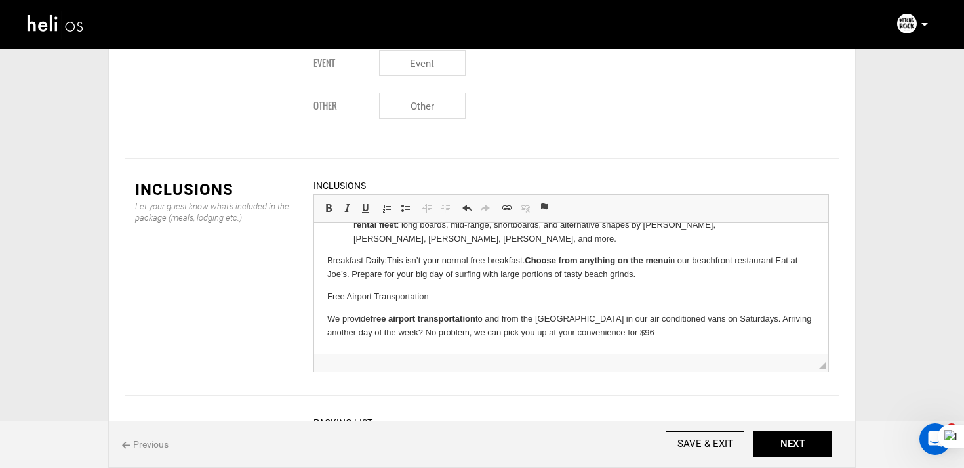
click at [323, 260] on html "7 nights at our hotel: Stay in our beachfront hotel overlooking Tamarindo’s bes…" at bounding box center [571, 132] width 514 height 495
click at [400, 203] on span at bounding box center [405, 208] width 10 height 10
click at [322, 317] on html "7 nights at our hotel: Stay in our beachfront hotel overlooking Tamarindo’s bes…" at bounding box center [571, 132] width 514 height 495
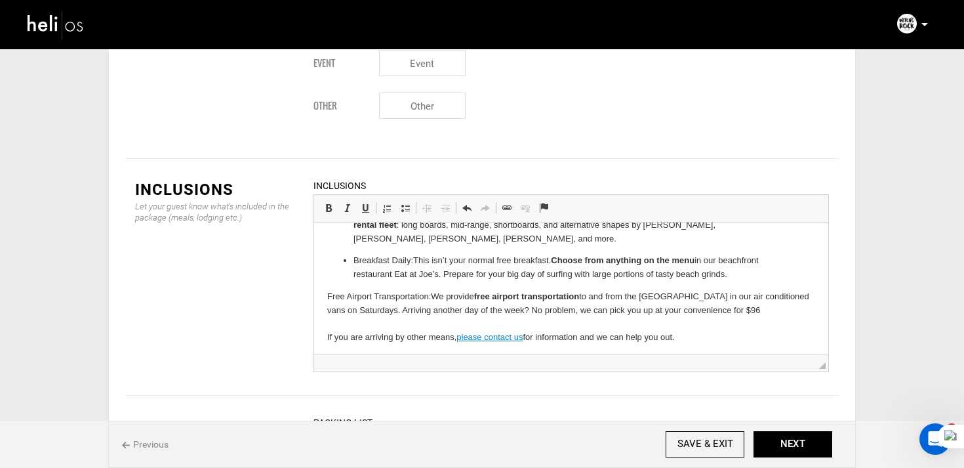
click at [321, 334] on html "7 nights at our hotel: Stay in our beachfront hotel overlooking Tamarindo’s bes…" at bounding box center [571, 121] width 514 height 473
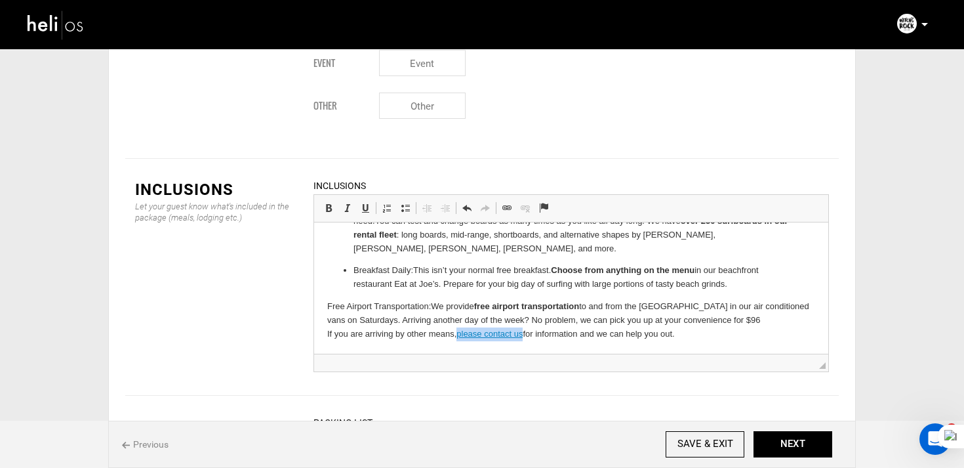
drag, startPoint x: 461, startPoint y: 336, endPoint x: 526, endPoint y: 338, distance: 65.0
click at [526, 338] on p "Free Airport Transportation: We provide free airport transportation to and from…" at bounding box center [571, 320] width 488 height 41
click at [528, 203] on span at bounding box center [525, 208] width 10 height 10
click at [522, 354] on span "◢" at bounding box center [571, 363] width 514 height 18
click at [327, 333] on p "Free Airport Transportation: We provide free airport transportation to and from…" at bounding box center [571, 320] width 488 height 41
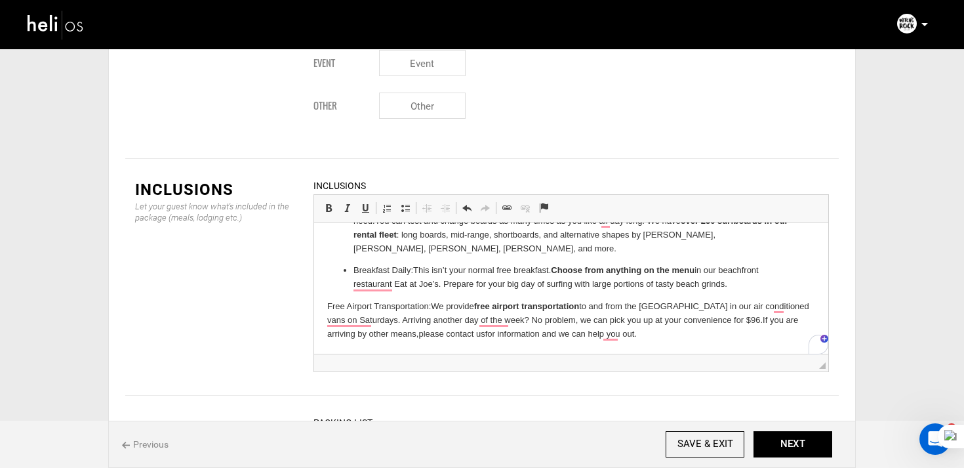
click at [317, 306] on html "7 nights at our hotel: Stay in our beachfront hotel overlooking Tamarindo’s bes…" at bounding box center [571, 123] width 514 height 459
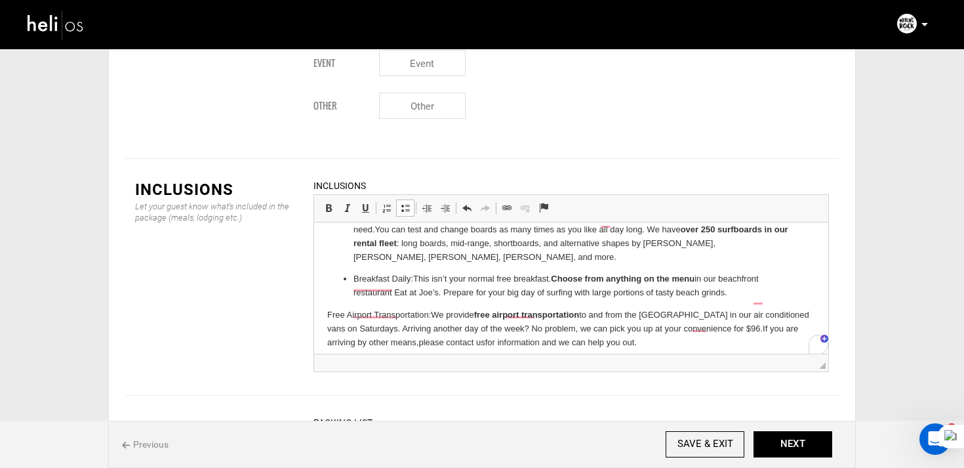
scroll to position [319, 0]
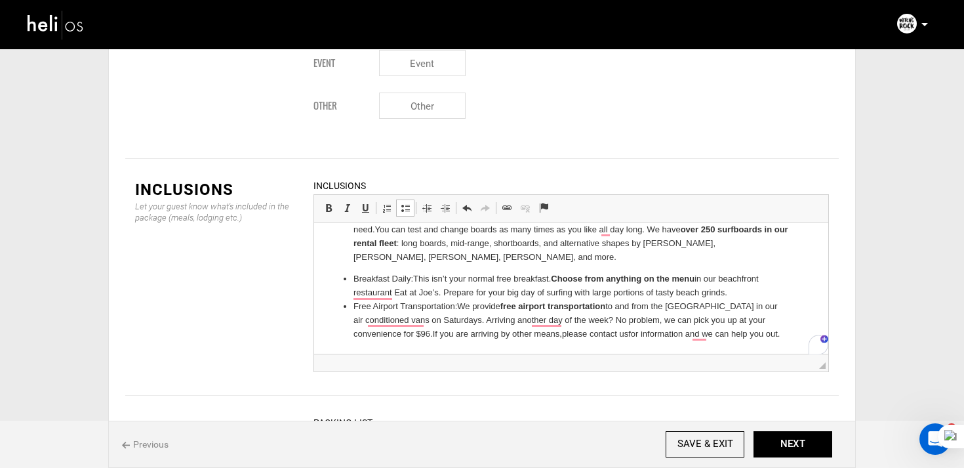
drag, startPoint x: 351, startPoint y: 309, endPoint x: 459, endPoint y: 310, distance: 108.2
click at [459, 310] on ul "7 nights at our hotel: Stay in our beachfront hotel overlooking Tamarindo’s bes…" at bounding box center [571, 128] width 488 height 424
drag, startPoint x: 515, startPoint y: 299, endPoint x: 620, endPoint y: 297, distance: 105.0
click at [621, 300] on li "Free Airport Transportation: We provide free airport transportation to and from…" at bounding box center [572, 320] width 436 height 41
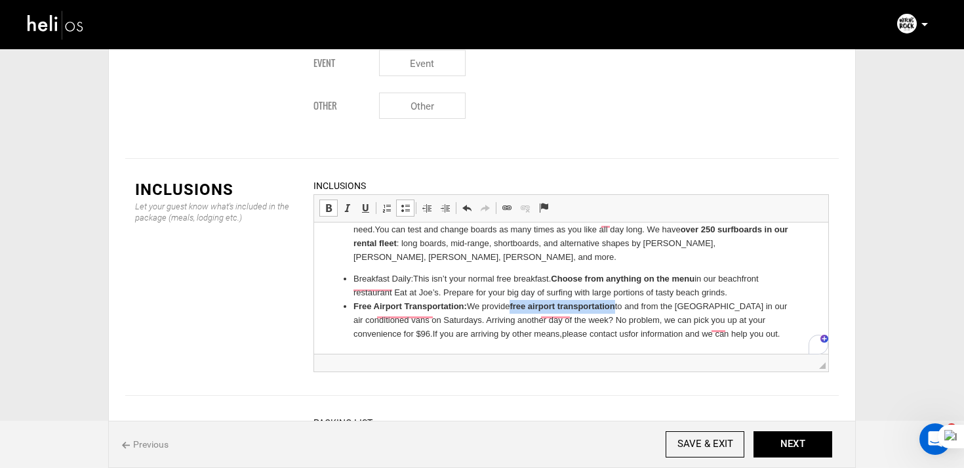
click at [329, 203] on span at bounding box center [328, 208] width 10 height 10
drag, startPoint x: 350, startPoint y: 277, endPoint x: 417, endPoint y: 277, distance: 66.3
click at [417, 277] on ul "7 nights at our hotel: Stay in our beachfront hotel overlooking Tamarindo’s bes…" at bounding box center [571, 128] width 488 height 424
click at [337, 199] on link "Bold Keyboard shortcut Command+B" at bounding box center [328, 207] width 18 height 17
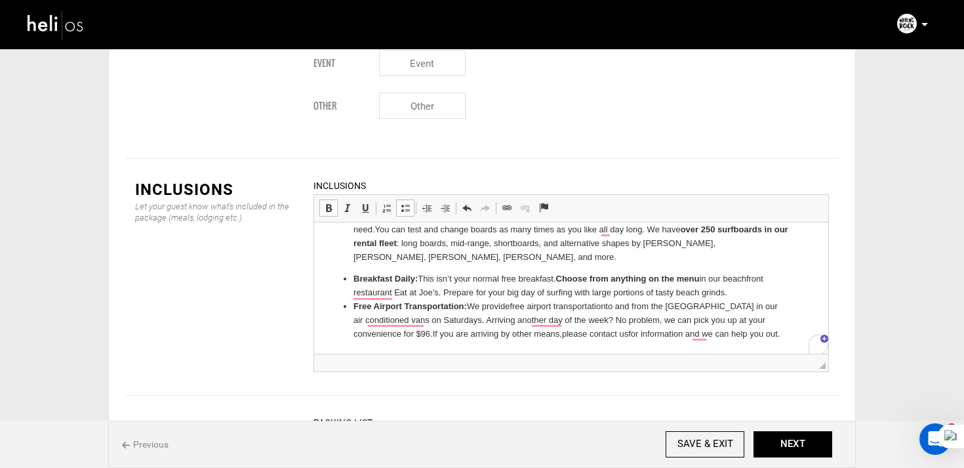
click at [545, 293] on li "Breakfast Daily: This isn’t your normal free breakfast. Choose from anything on…" at bounding box center [572, 286] width 436 height 28
drag, startPoint x: 560, startPoint y: 278, endPoint x: 706, endPoint y: 273, distance: 145.7
click at [706, 273] on li "Breakfast Daily: This isn’t your normal free breakfast. Choose from anything on…" at bounding box center [572, 286] width 436 height 28
click at [328, 203] on span at bounding box center [328, 208] width 10 height 10
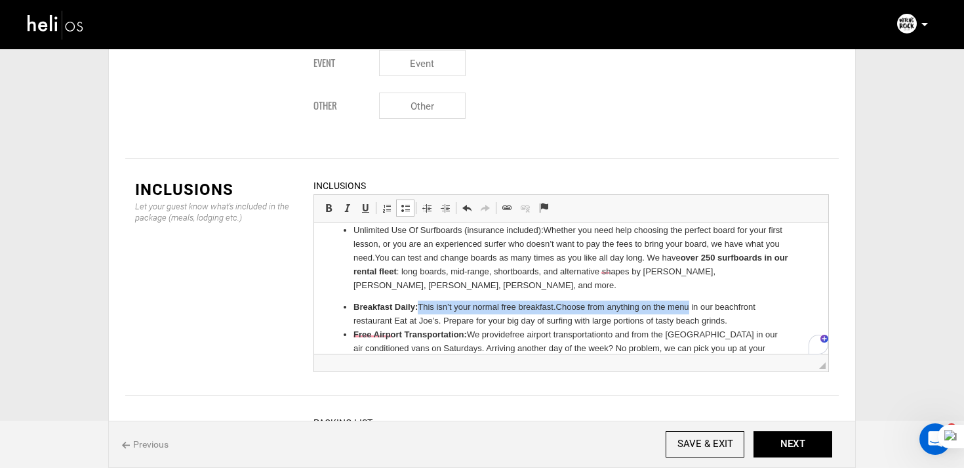
scroll to position [275, 0]
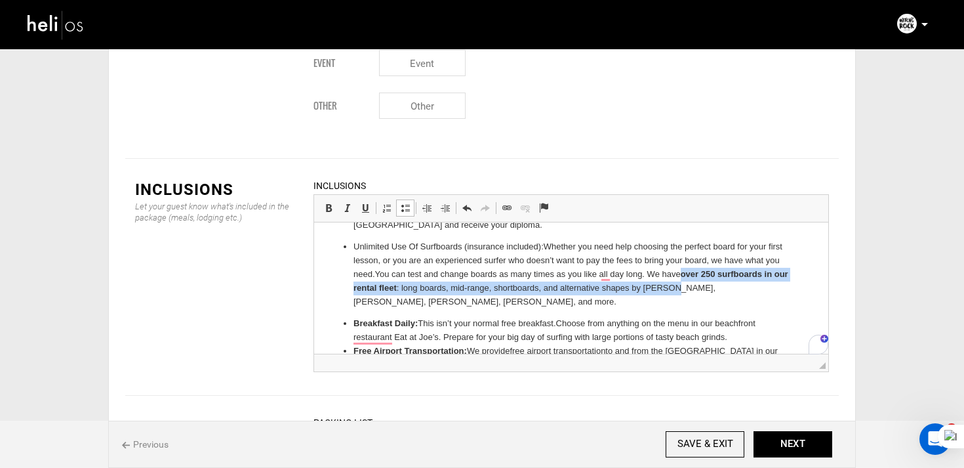
drag, startPoint x: 686, startPoint y: 272, endPoint x: 685, endPoint y: 288, distance: 15.8
click at [685, 288] on p "Unlimited Use Of Surfboards (insurance included): Whether you need help choosin…" at bounding box center [572, 274] width 436 height 68
click at [331, 203] on span at bounding box center [328, 208] width 10 height 10
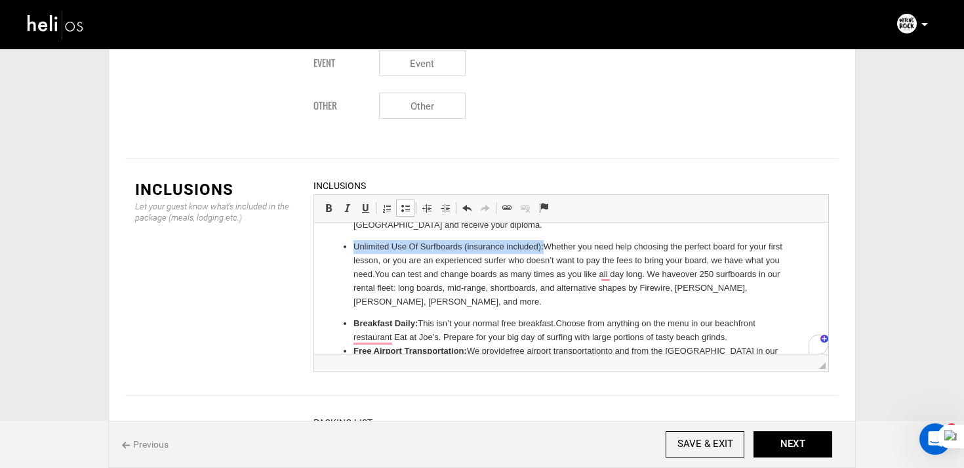
drag, startPoint x: 544, startPoint y: 247, endPoint x: 339, endPoint y: 247, distance: 205.3
click at [339, 247] on ul "7 nights at our hotel: Stay in our beachfront hotel overlooking Tamarindo’s bes…" at bounding box center [571, 173] width 488 height 424
click at [328, 203] on span at bounding box center [328, 208] width 10 height 10
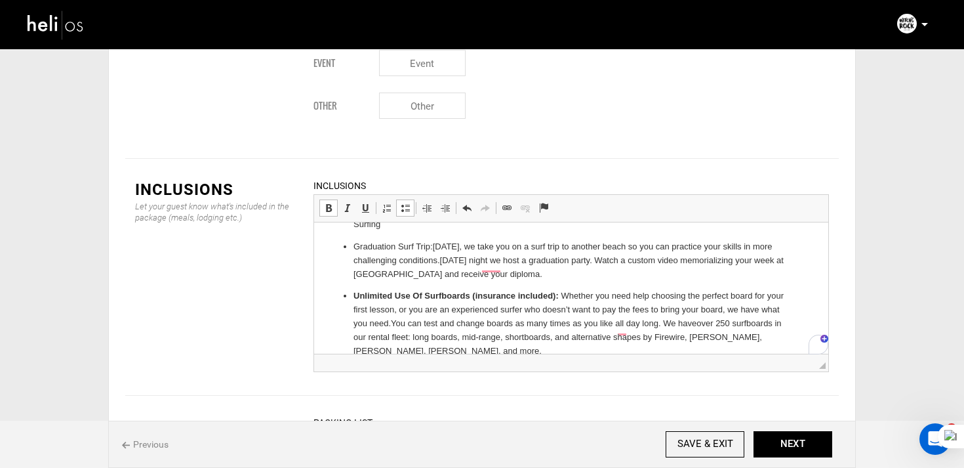
scroll to position [220, 0]
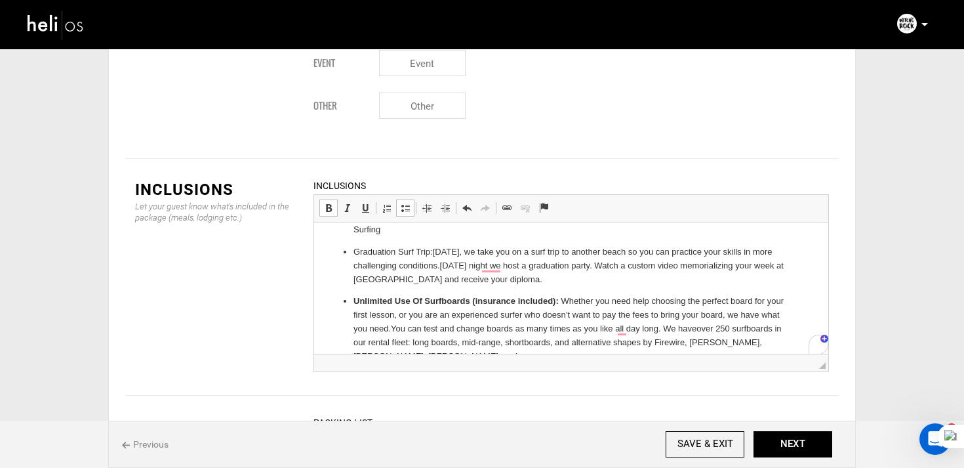
drag, startPoint x: 434, startPoint y: 252, endPoint x: 333, endPoint y: 251, distance: 101.0
click at [333, 251] on ul "7 nights at our hotel: Stay in our beachfront hotel overlooking Tamarindo’s bes…" at bounding box center [571, 227] width 488 height 424
click at [330, 199] on link "Bold Keyboard shortcut Command+B" at bounding box center [328, 207] width 18 height 17
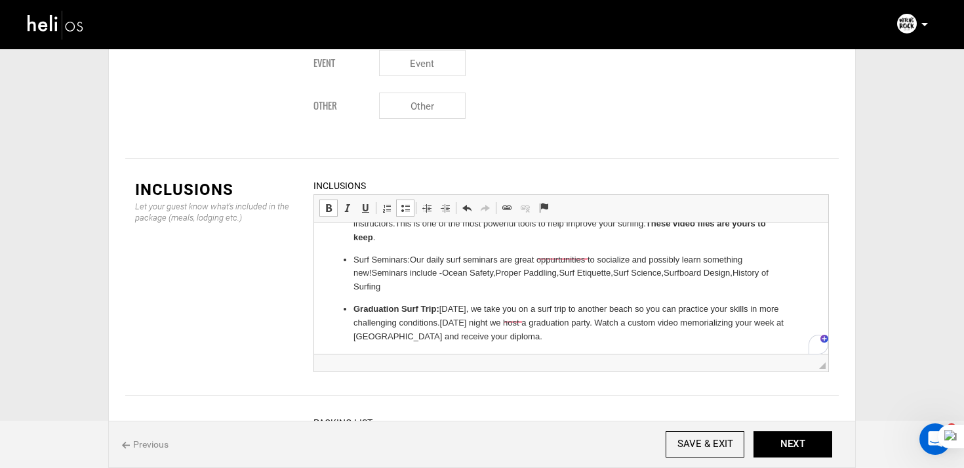
scroll to position [163, 0]
drag, startPoint x: 413, startPoint y: 260, endPoint x: 342, endPoint y: 249, distance: 71.7
click at [342, 249] on ul "7 nights at our hotel: Stay in our beachfront hotel overlooking Tamarindo’s bes…" at bounding box center [571, 284] width 488 height 424
click at [330, 199] on link "Bold Keyboard shortcut Command+B" at bounding box center [328, 207] width 18 height 17
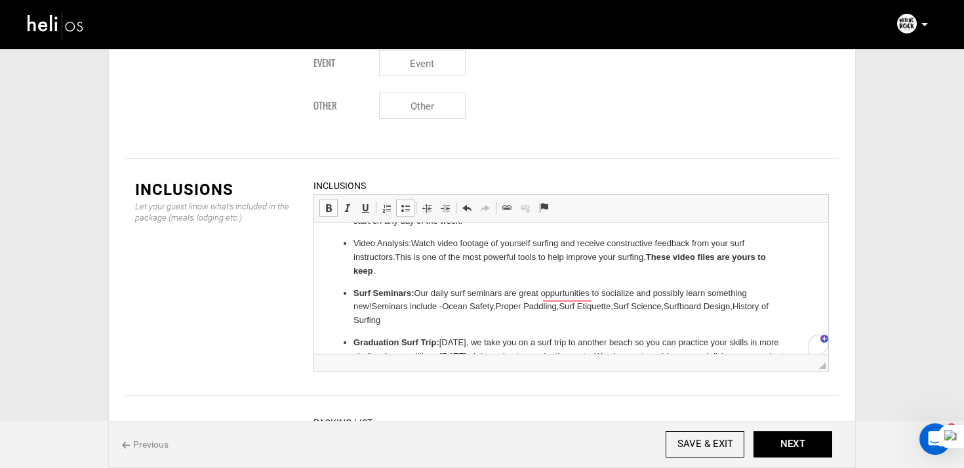
scroll to position [128, 0]
drag, startPoint x: 648, startPoint y: 255, endPoint x: 654, endPoint y: 270, distance: 15.6
click at [654, 270] on p "Video Analysis: Watch video footage of yourself surfing and receive constructiv…" at bounding box center [572, 259] width 436 height 41
click at [324, 203] on span at bounding box center [328, 208] width 10 height 10
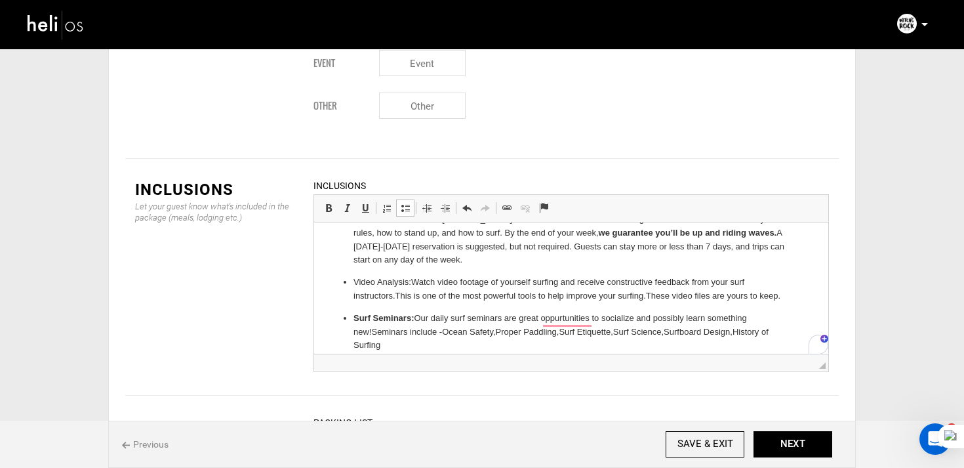
scroll to position [87, 0]
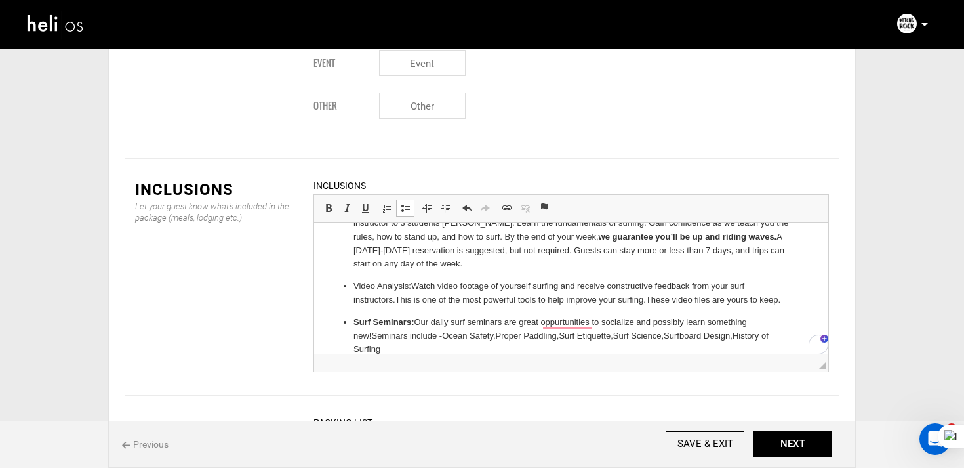
drag, startPoint x: 414, startPoint y: 287, endPoint x: 350, endPoint y: 287, distance: 64.3
click at [350, 287] on ul "7 nights at our hotel: Stay in our beachfront hotel overlooking Tamarindo’s bes…" at bounding box center [571, 353] width 488 height 411
click at [325, 203] on span at bounding box center [328, 208] width 10 height 10
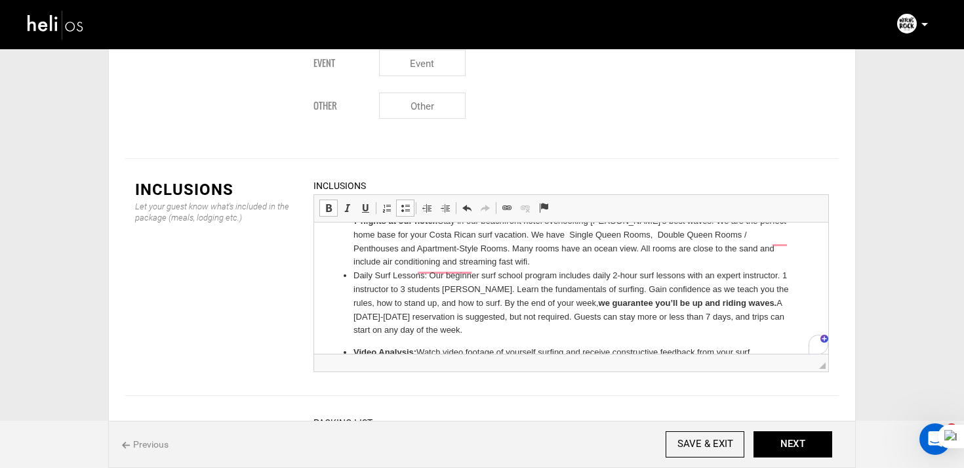
scroll to position [16, 0]
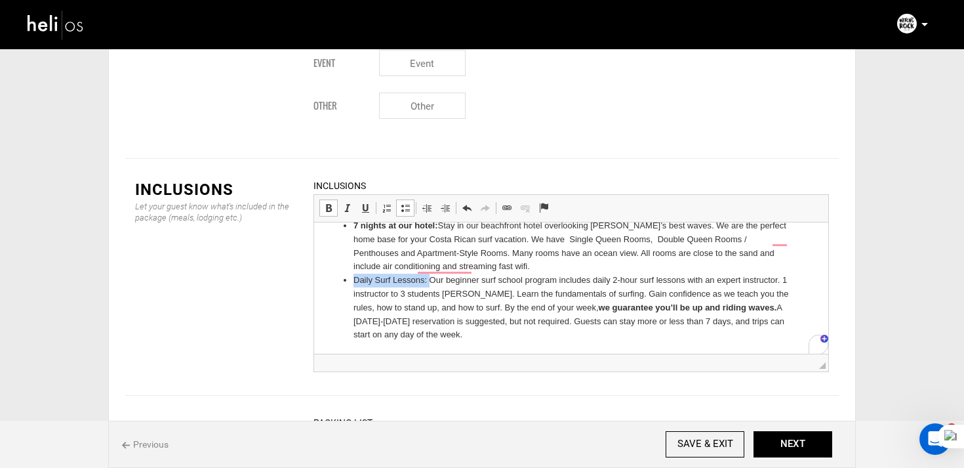
drag, startPoint x: 429, startPoint y: 283, endPoint x: 330, endPoint y: 284, distance: 99.1
click at [331, 283] on ul "7 nights at our hotel: Stay in our beachfront hotel overlooking Tamarindo’s bes…" at bounding box center [571, 424] width 488 height 411
click at [322, 199] on link "Bold Keyboard shortcut Command+B" at bounding box center [328, 207] width 18 height 17
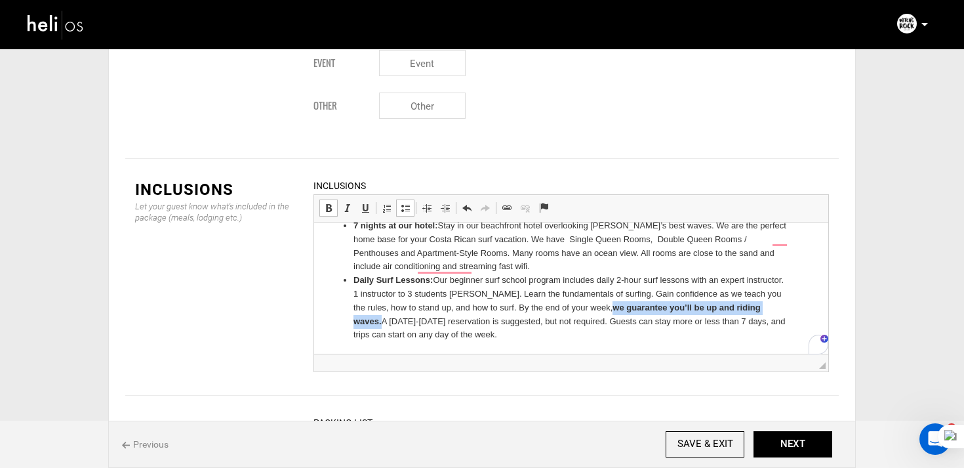
drag, startPoint x: 560, startPoint y: 309, endPoint x: 736, endPoint y: 310, distance: 176.5
click at [737, 310] on strong "we guarantee you’ll be up and riding waves." at bounding box center [557, 314] width 407 height 24
click at [329, 203] on span at bounding box center [328, 208] width 10 height 10
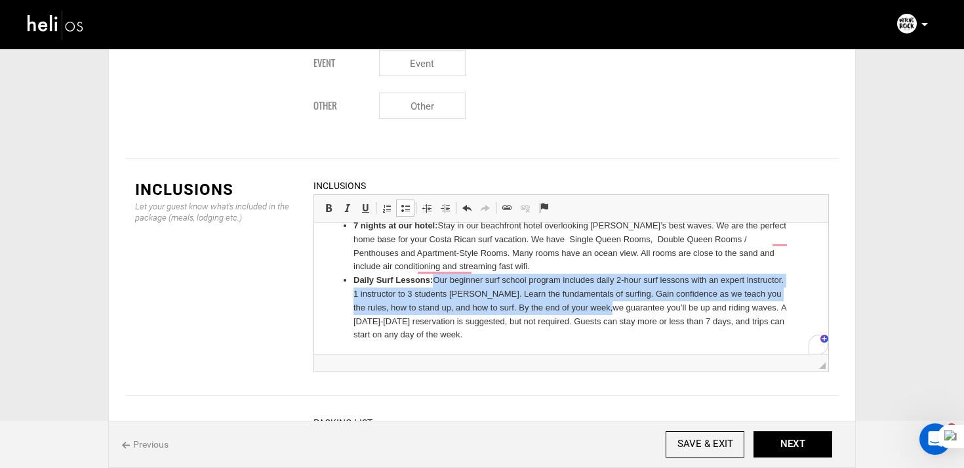
scroll to position [12, 0]
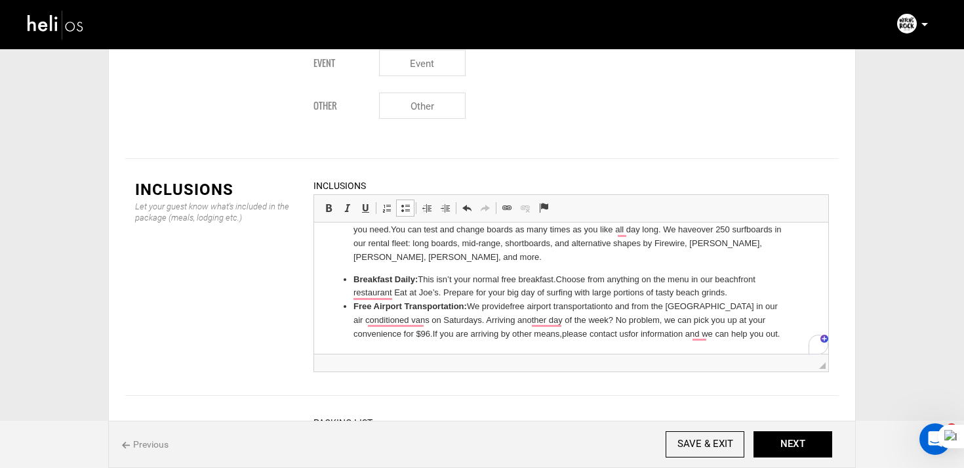
drag, startPoint x: 352, startPoint y: 238, endPoint x: 436, endPoint y: 422, distance: 202.0
click at [436, 354] on html "7 nights at our hotel: Stay in our beachfront hotel overlooking Tamarindo’s bes…" at bounding box center [571, 136] width 514 height 438
click at [329, 203] on span at bounding box center [328, 208] width 10 height 10
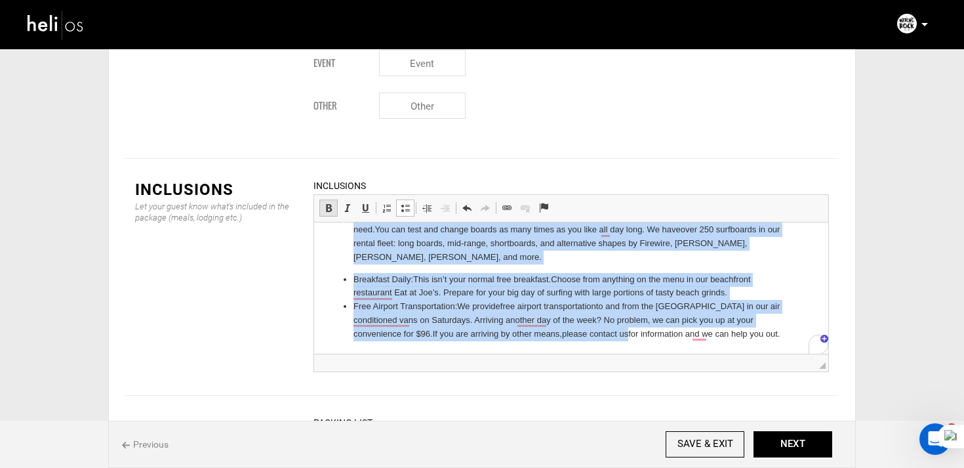
click at [329, 203] on span at bounding box center [328, 208] width 10 height 10
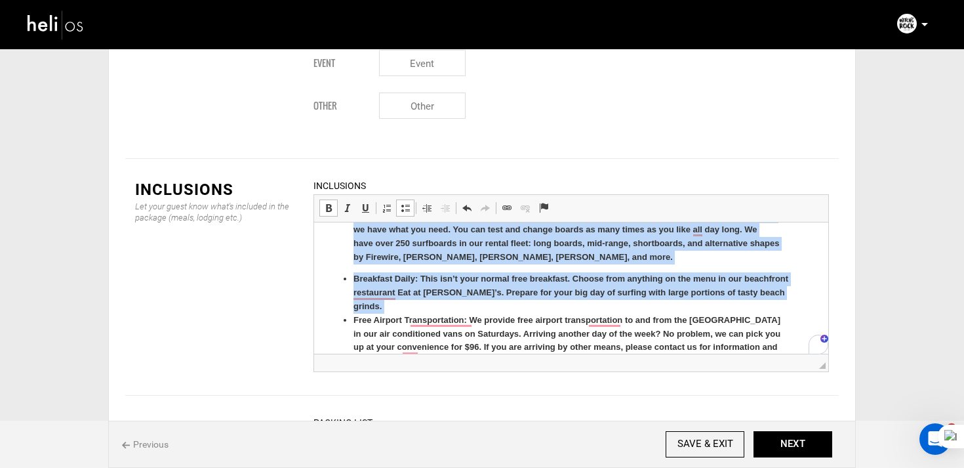
click at [329, 203] on span at bounding box center [328, 208] width 10 height 10
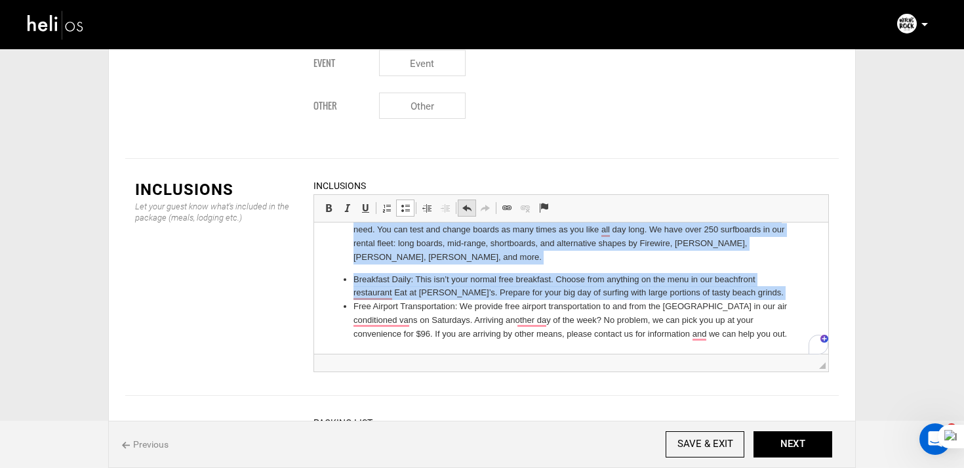
click at [466, 203] on span at bounding box center [467, 208] width 10 height 10
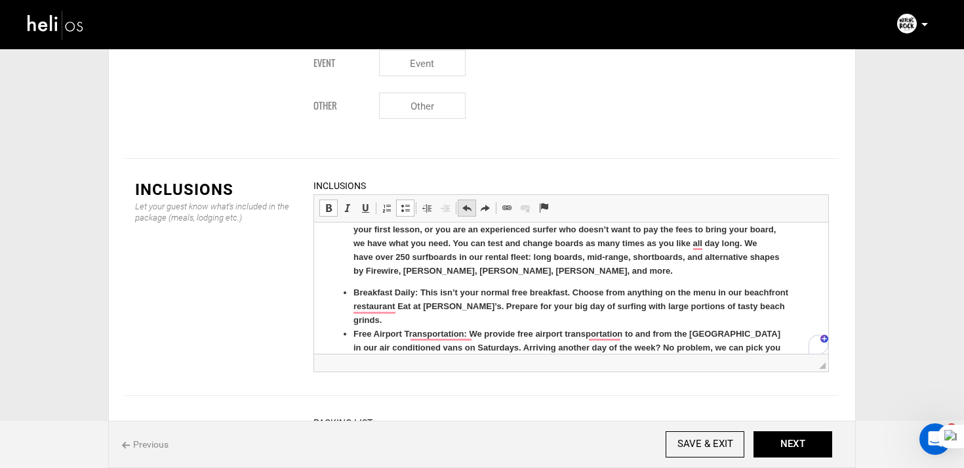
click at [466, 203] on span at bounding box center [467, 208] width 10 height 10
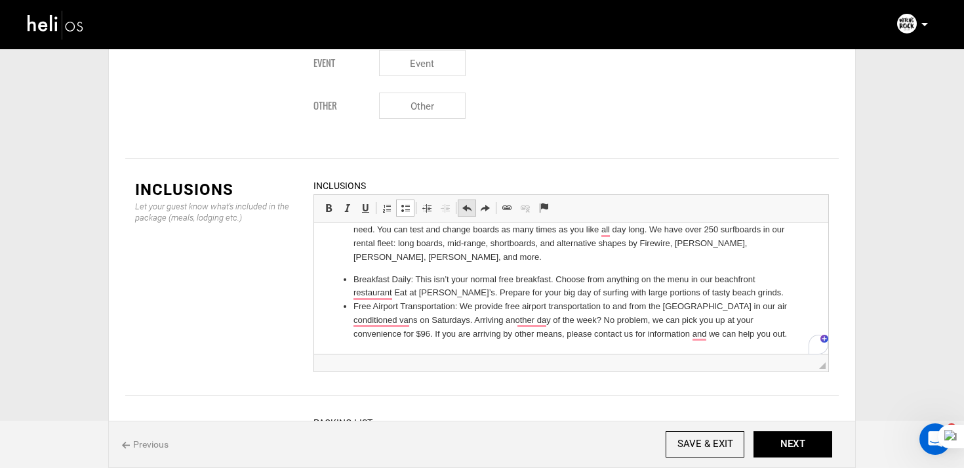
click at [466, 203] on span at bounding box center [467, 208] width 10 height 10
click at [400, 203] on span at bounding box center [405, 208] width 10 height 10
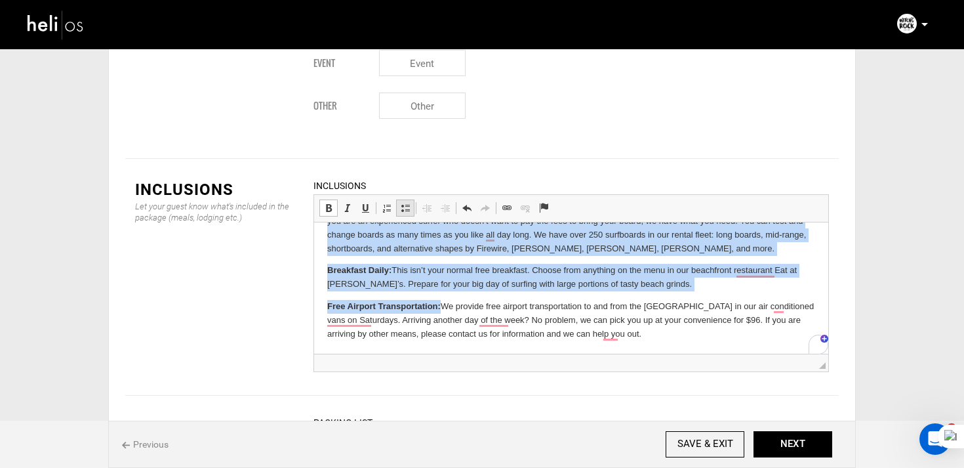
click at [400, 203] on span at bounding box center [405, 208] width 10 height 10
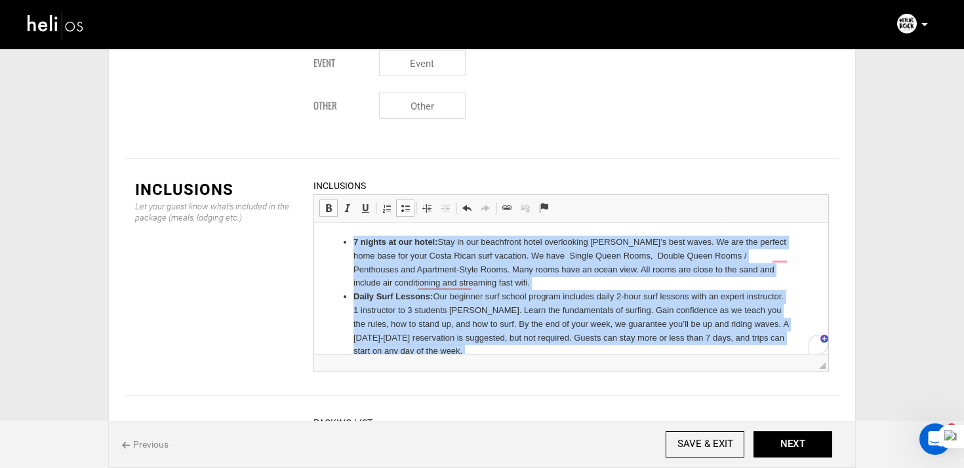
click at [327, 281] on ul "7 nights at our hotel: Stay in our beachfront hotel overlooking Tamarindo’s bes…" at bounding box center [571, 420] width 488 height 369
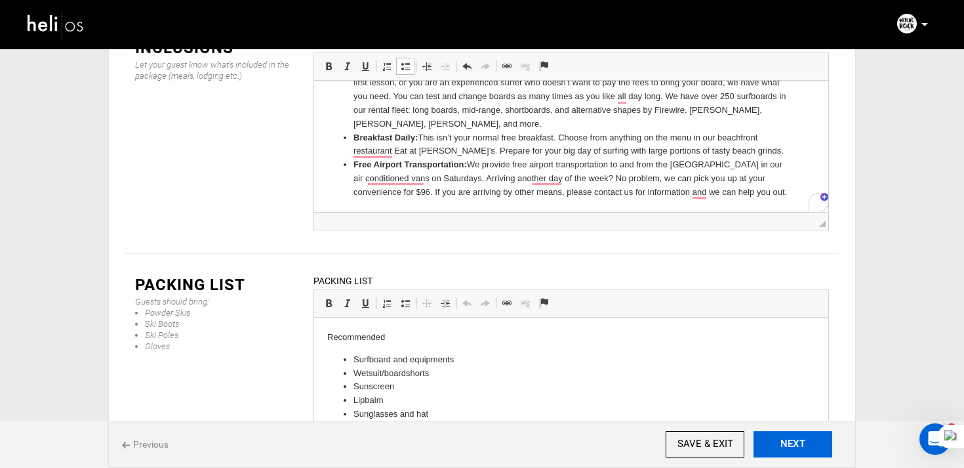
click at [780, 437] on button "NEXT" at bounding box center [793, 444] width 79 height 26
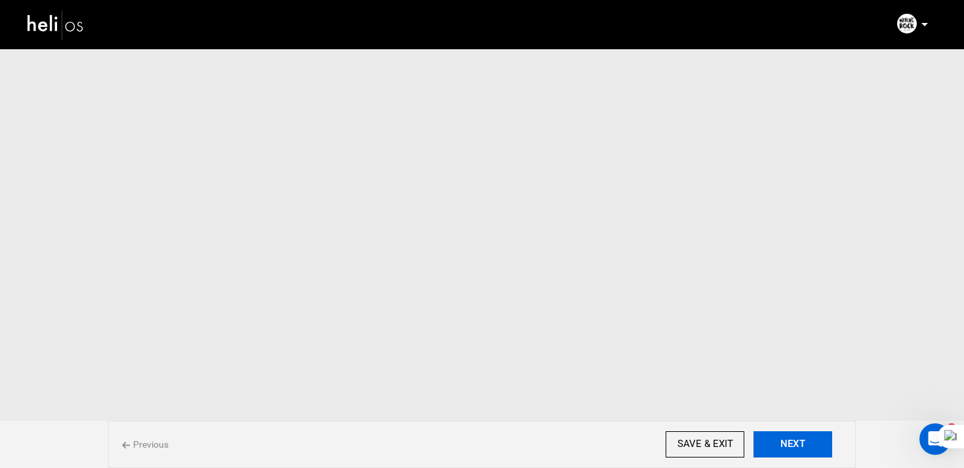
click at [780, 437] on button "NEXT" at bounding box center [793, 444] width 79 height 26
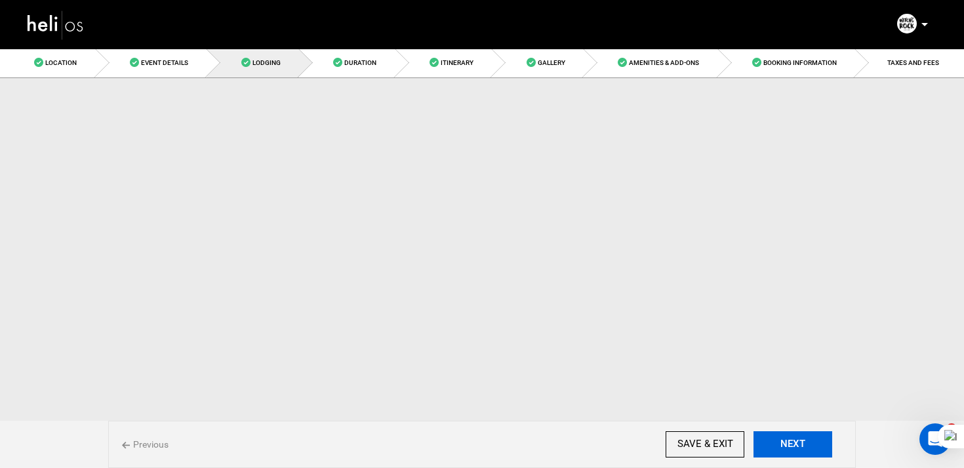
click at [780, 437] on button "NEXT" at bounding box center [793, 444] width 79 height 26
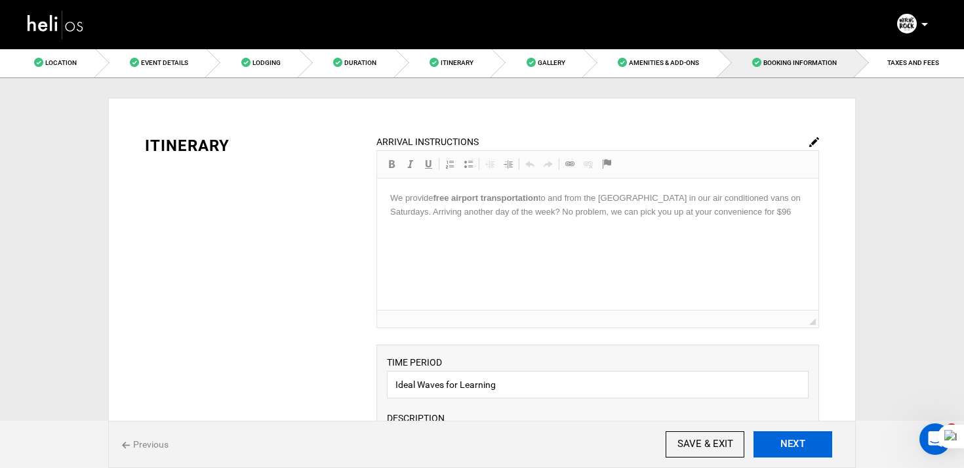
click at [780, 437] on button "NEXT" at bounding box center [793, 444] width 79 height 26
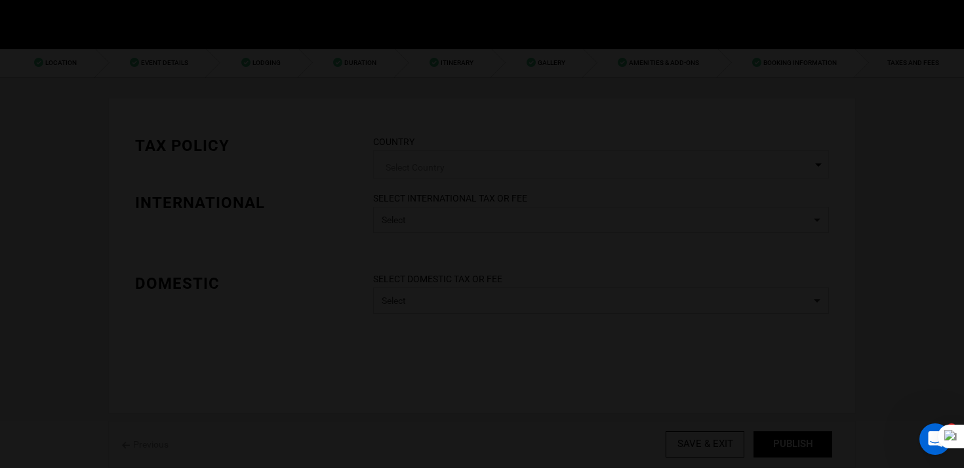
click at [780, 437] on div at bounding box center [482, 234] width 964 height 468
click at [0, 0] on div "Publish Date This package will automatically go live from these dates. From 08/…" at bounding box center [0, 0] width 0 height 0
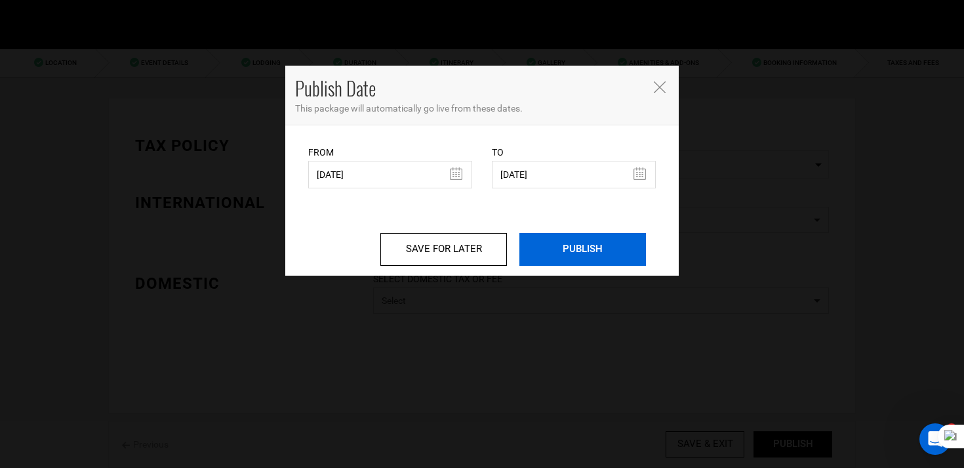
click at [565, 259] on input "PUBLISH" at bounding box center [583, 249] width 127 height 33
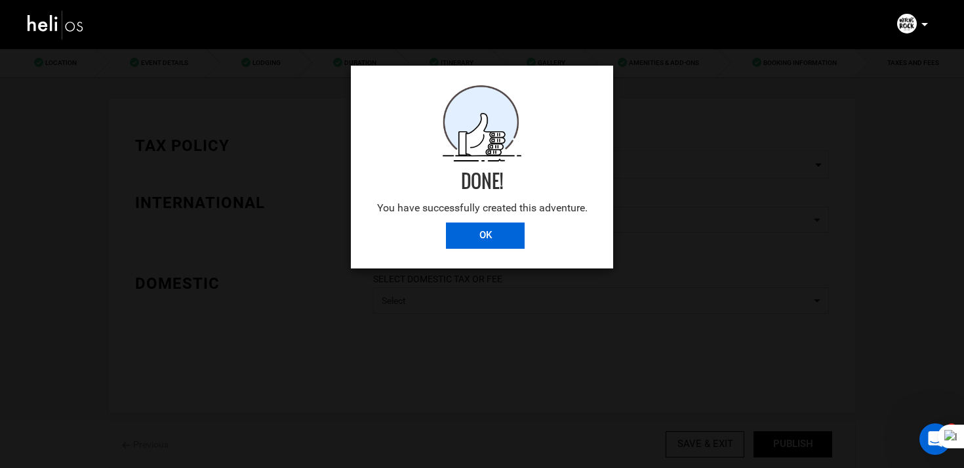
click at [506, 238] on input "OK" at bounding box center [485, 235] width 79 height 26
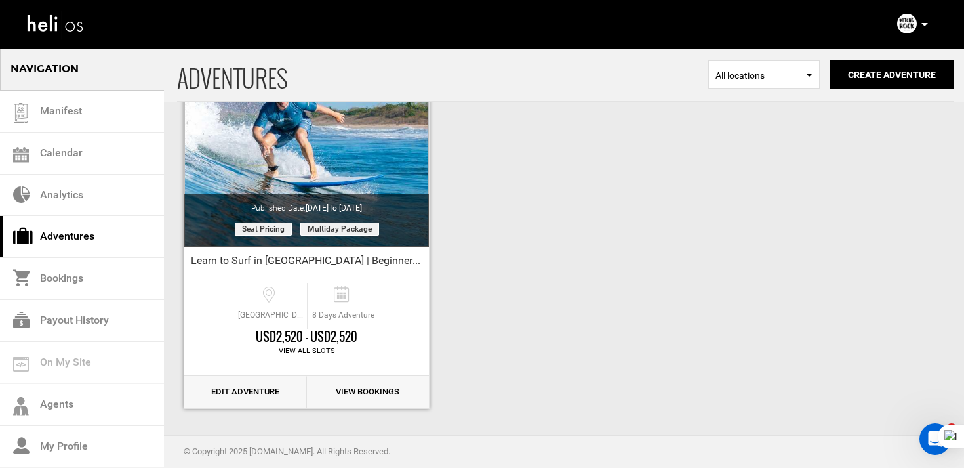
click at [273, 384] on link "Edit Adventure" at bounding box center [245, 392] width 123 height 32
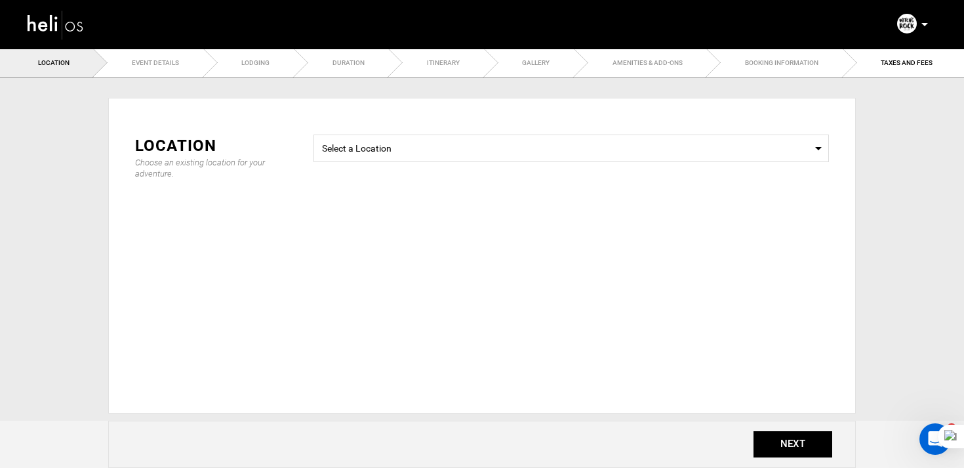
type input "Ideal Waves for Learning"
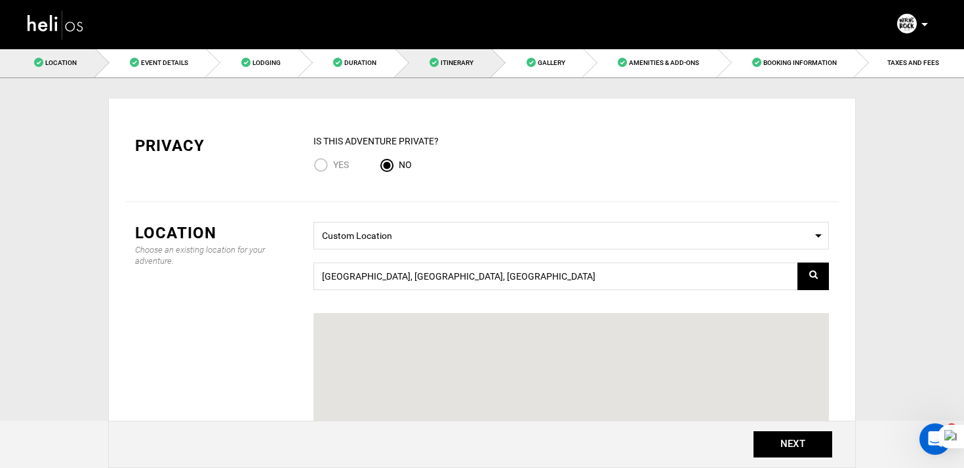
click at [445, 59] on span "Itinerary" at bounding box center [457, 62] width 33 height 7
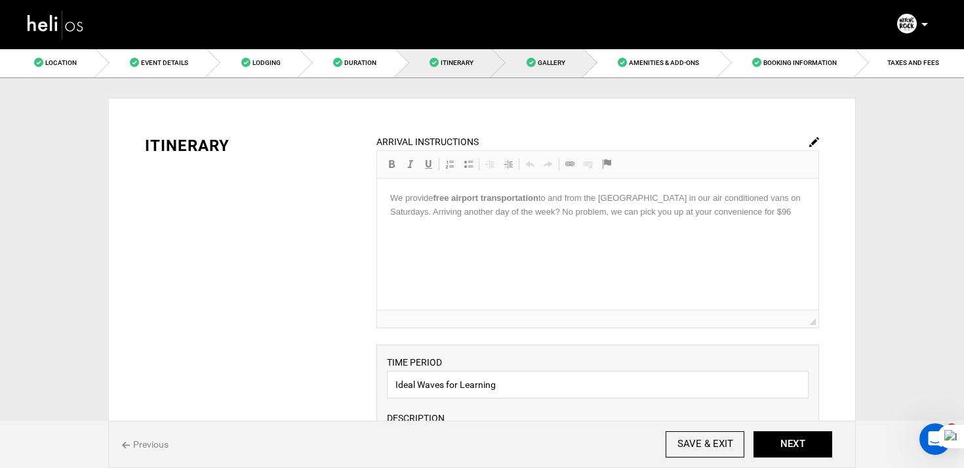
click at [567, 62] on link "Gallery" at bounding box center [538, 63] width 92 height 30
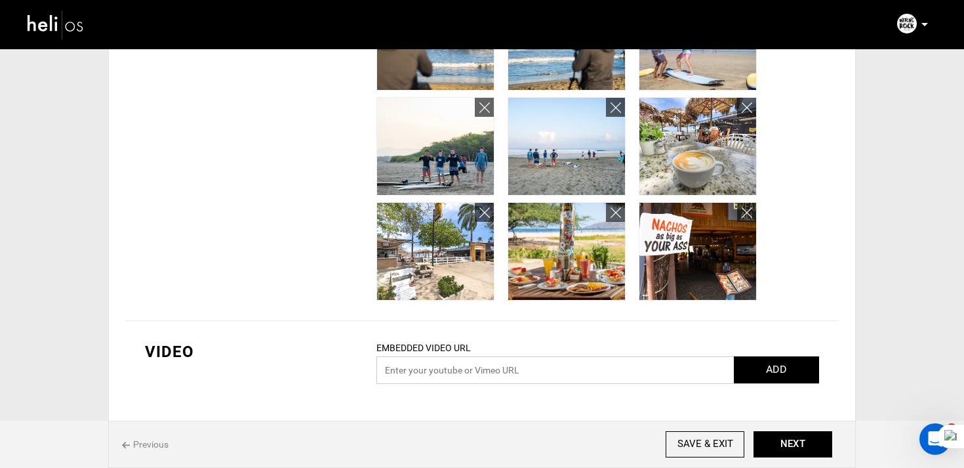
click at [406, 369] on input "text" at bounding box center [598, 370] width 443 height 28
paste input "https://www.youtube.com/watch?v=i7gjxQqPtbM"
type input "https://www.youtube.com/watch?v=i7gjxQqPtbM"
click at [769, 369] on button "ADD" at bounding box center [776, 369] width 85 height 27
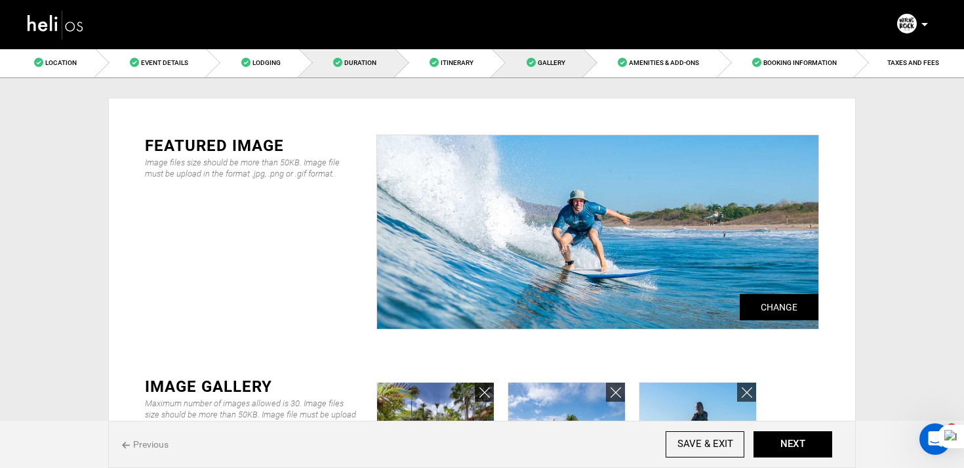
click at [367, 56] on link "Duration" at bounding box center [347, 63] width 96 height 30
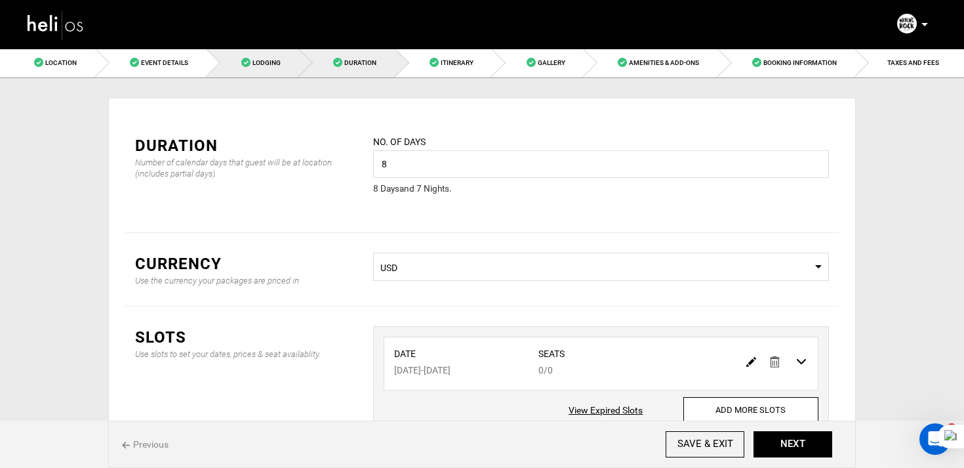
click at [270, 70] on link "Lodging" at bounding box center [253, 63] width 92 height 30
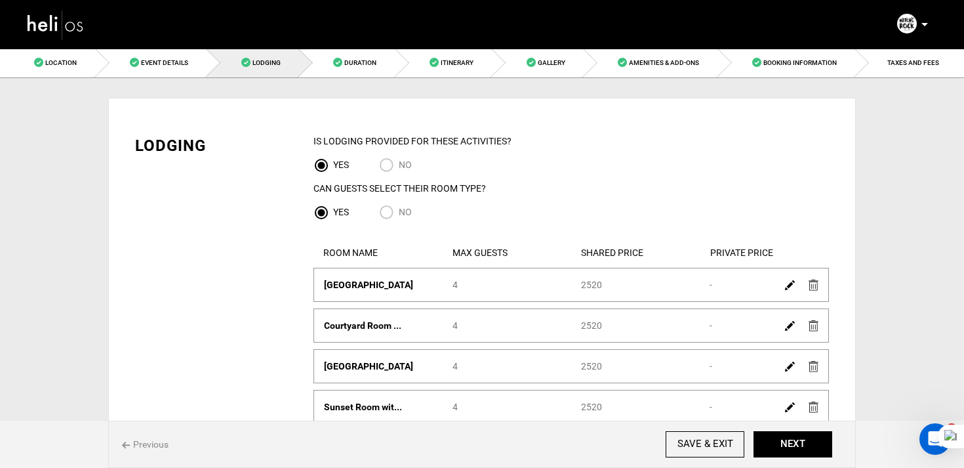
click at [789, 283] on img at bounding box center [790, 285] width 10 height 10
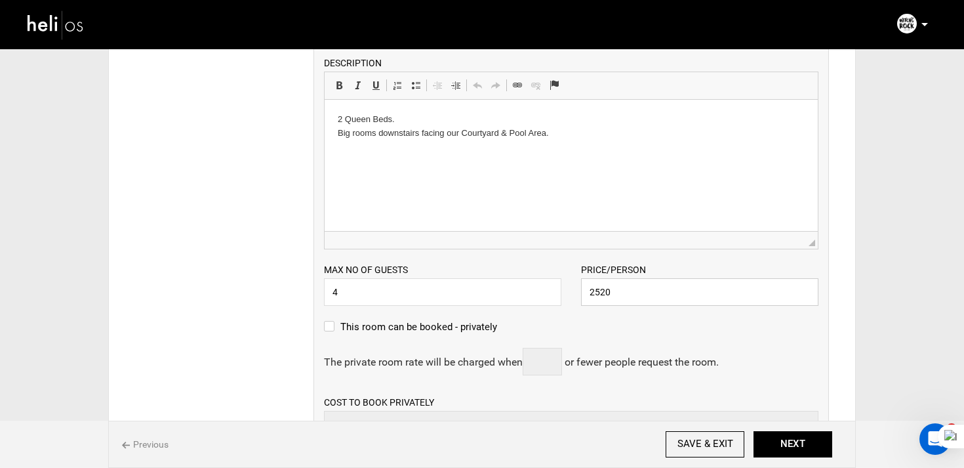
drag, startPoint x: 634, startPoint y: 299, endPoint x: 546, endPoint y: 298, distance: 87.3
click at [546, 298] on div "Max no of guests 4 Please enter a valid Guest no. Price/Person 2520 Please ente…" at bounding box center [571, 277] width 514 height 56
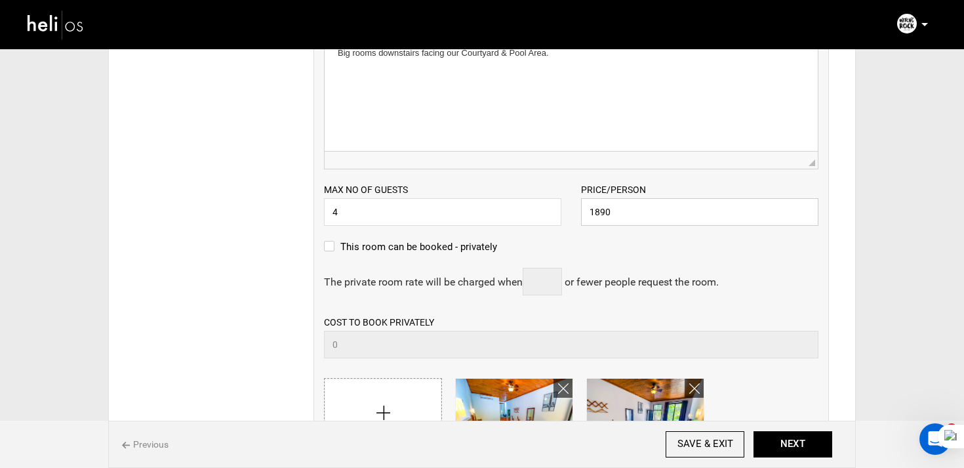
click at [640, 211] on input "1890" at bounding box center [699, 212] width 237 height 28
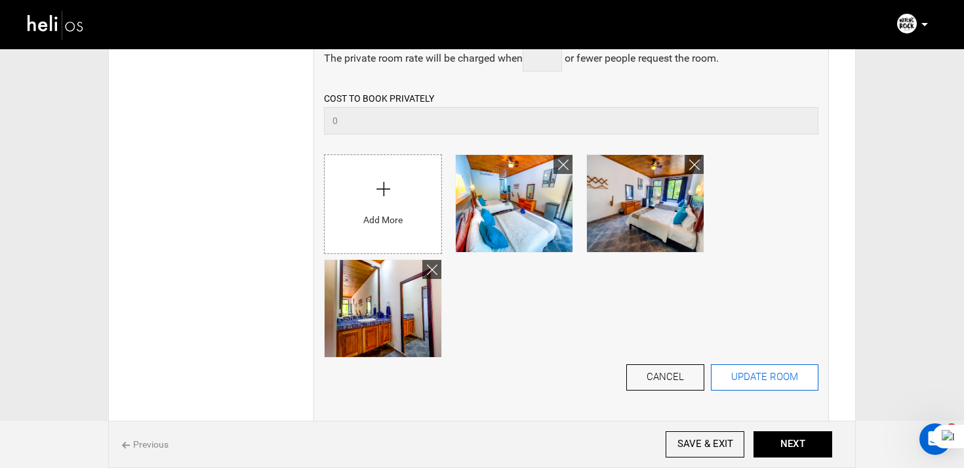
type input "1890"
click at [751, 385] on button "UPDATE ROOM" at bounding box center [765, 377] width 108 height 26
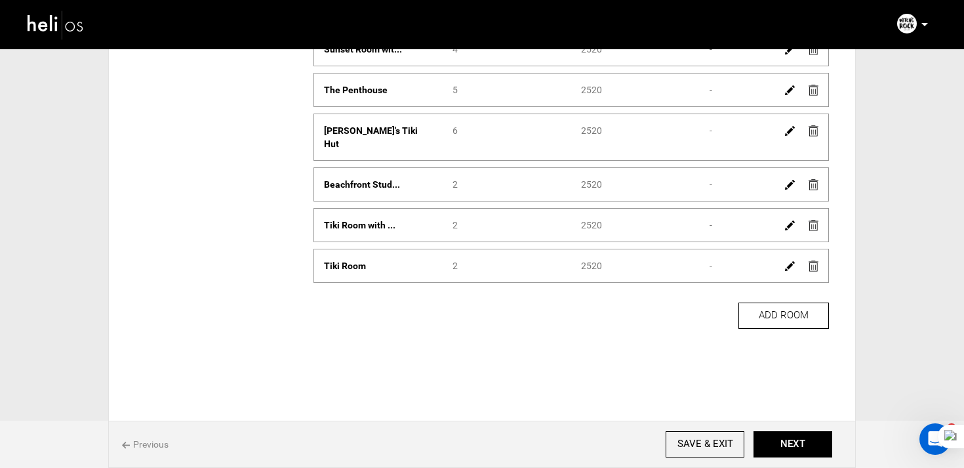
click at [789, 261] on img at bounding box center [790, 266] width 10 height 10
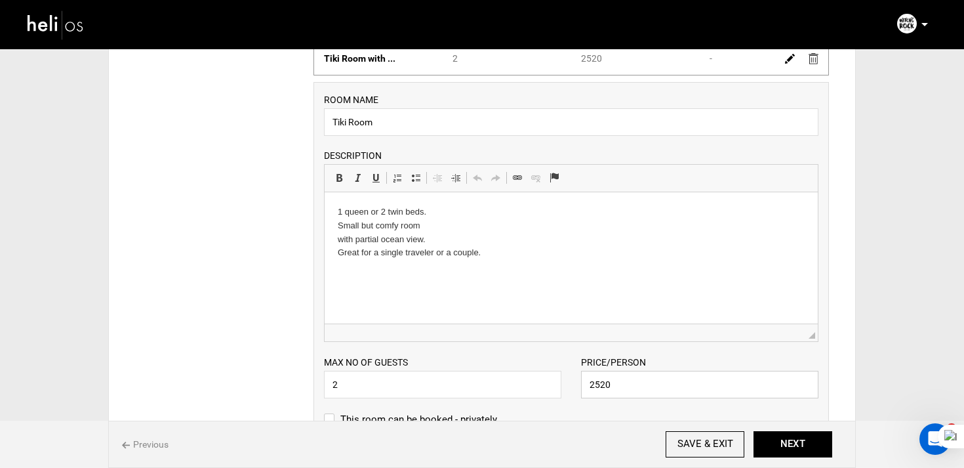
drag, startPoint x: 623, startPoint y: 371, endPoint x: 568, endPoint y: 369, distance: 55.1
click at [569, 370] on div "Max no of guests 2 Please enter a valid Guest no. Price/Person 2520 Please ente…" at bounding box center [571, 370] width 514 height 56
paste input "189"
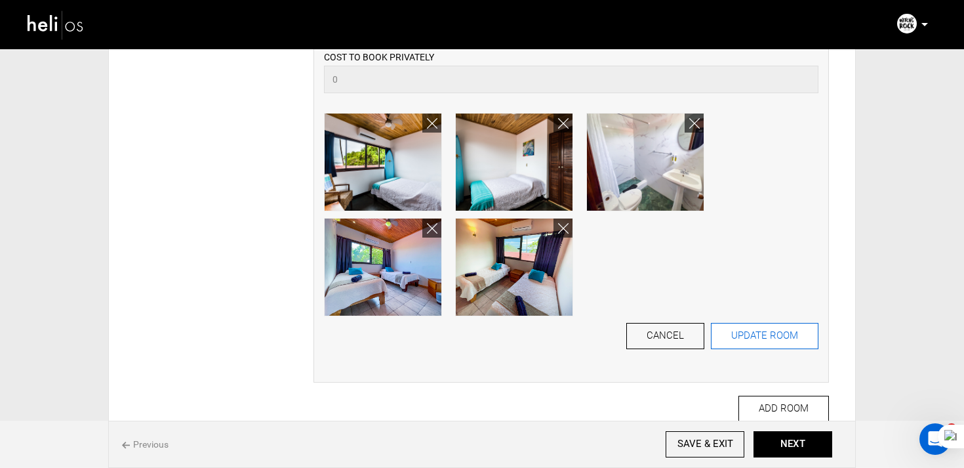
type input "1890"
click at [755, 329] on button "UPDATE ROOM" at bounding box center [765, 336] width 108 height 26
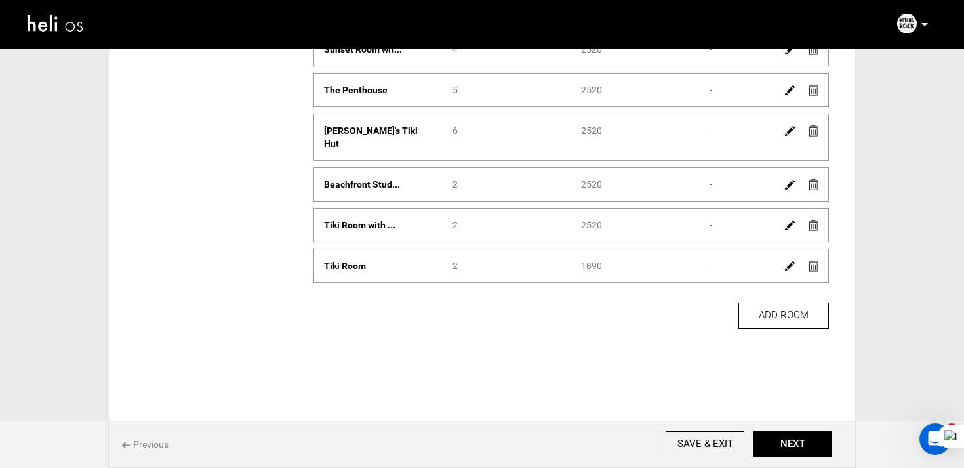
click at [787, 220] on img at bounding box center [790, 225] width 10 height 10
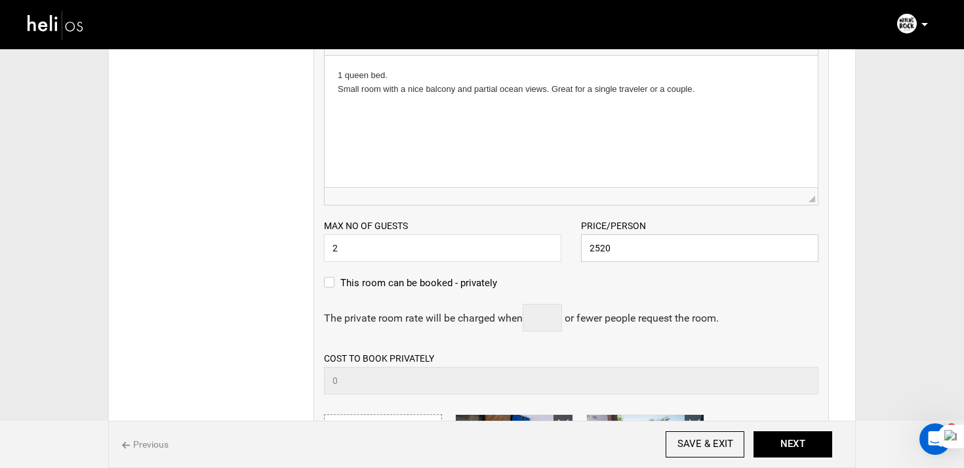
drag, startPoint x: 649, startPoint y: 239, endPoint x: 558, endPoint y: 239, distance: 91.2
click at [558, 239] on div "Max no of guests 2 Please enter a valid Guest no. Price/Person 2520 Please ente…" at bounding box center [571, 233] width 514 height 56
paste input "189"
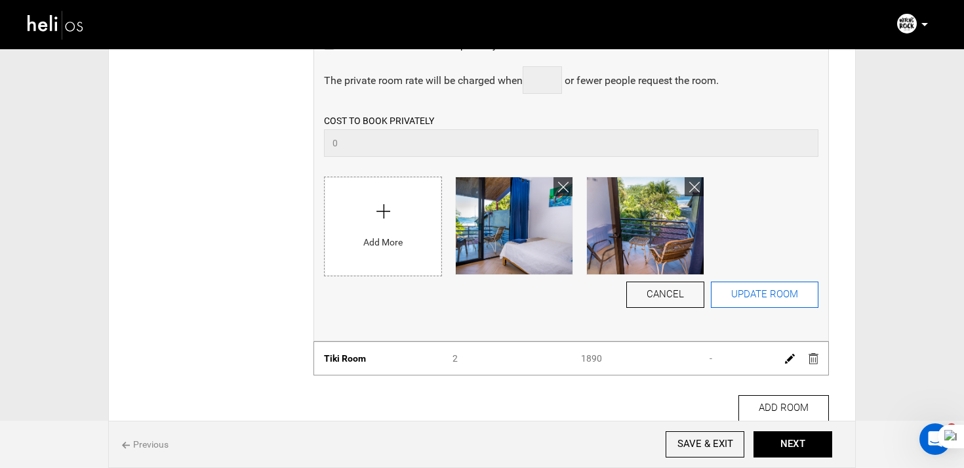
type input "1890"
click at [738, 281] on button "UPDATE ROOM" at bounding box center [765, 294] width 108 height 26
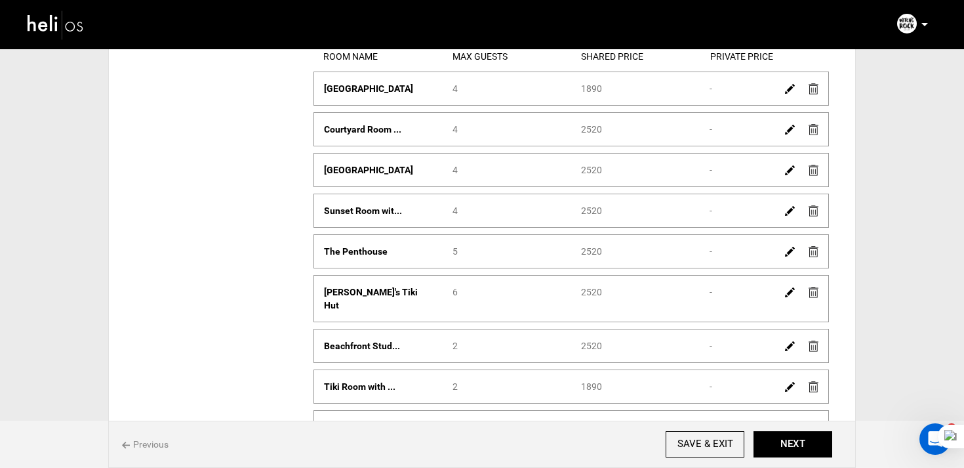
scroll to position [190, 0]
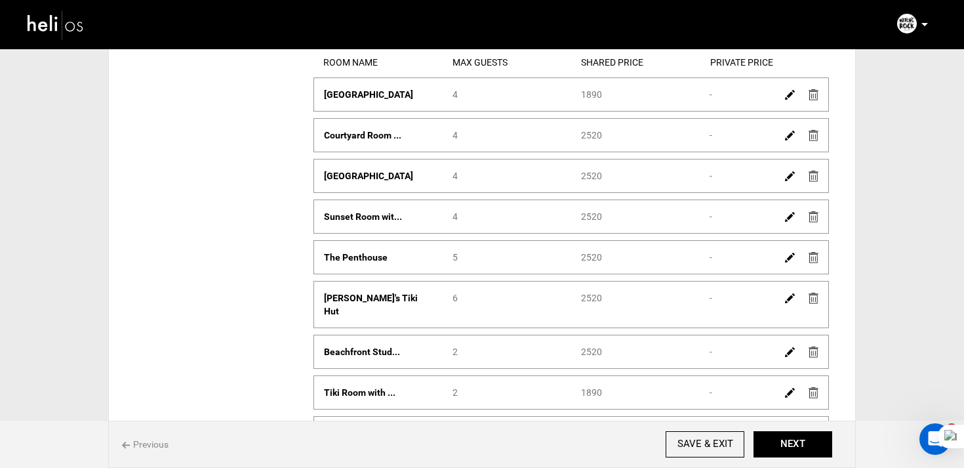
click at [788, 258] on img at bounding box center [790, 258] width 10 height 10
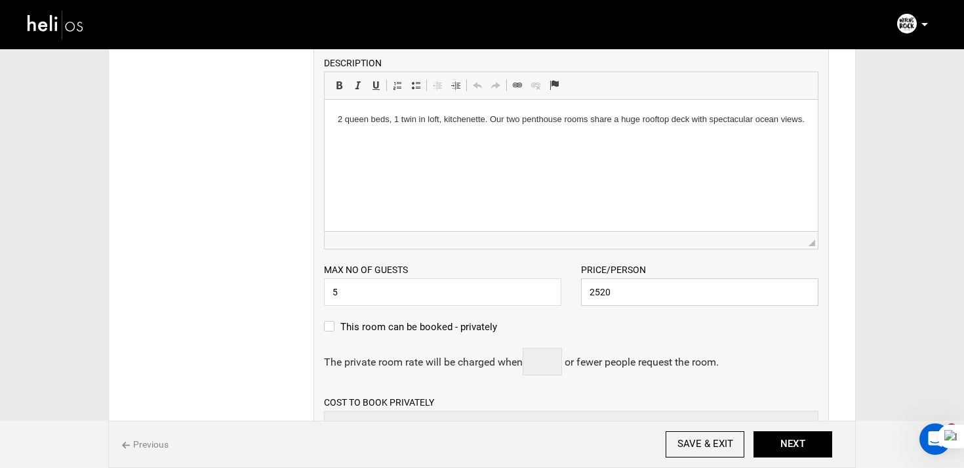
drag, startPoint x: 629, startPoint y: 300, endPoint x: 565, endPoint y: 296, distance: 63.8
click at [565, 296] on div "Max no of guests 5 Please enter a valid Guest no. Price/Person 2520 Please ente…" at bounding box center [571, 277] width 514 height 56
paste input "189"
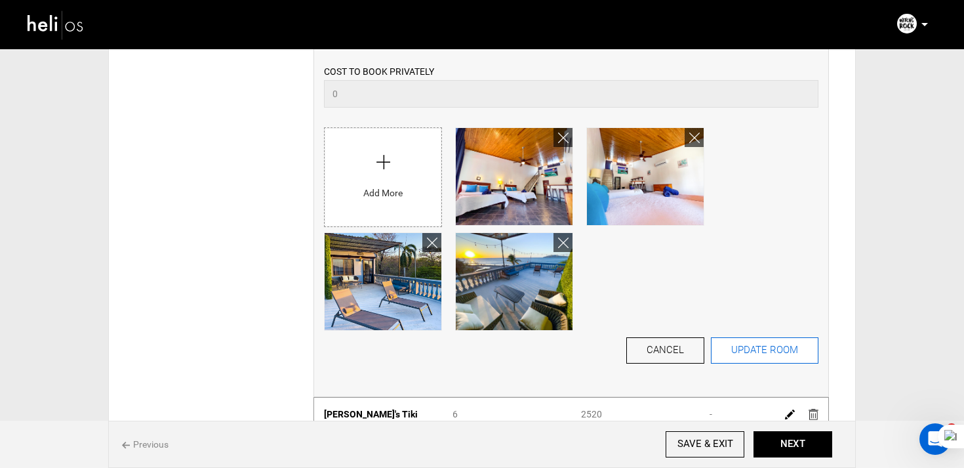
type input "1890"
click at [750, 355] on button "UPDATE ROOM" at bounding box center [765, 350] width 108 height 26
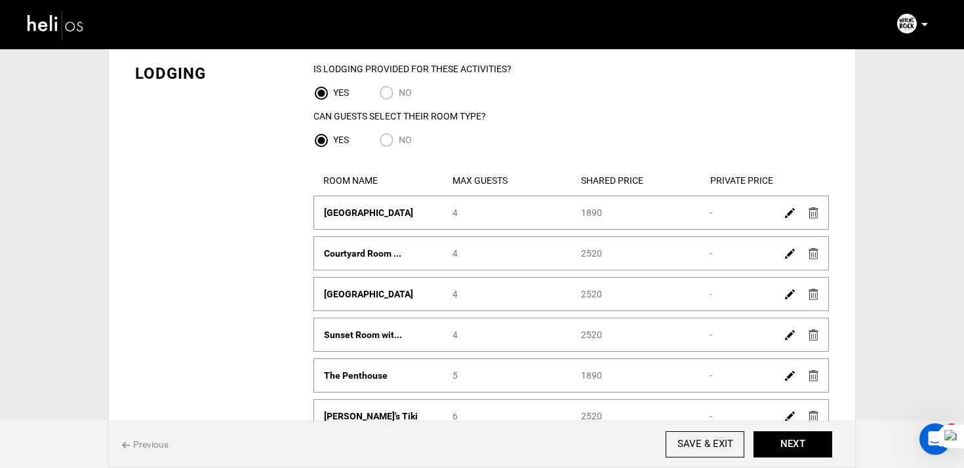
click at [790, 257] on img at bounding box center [790, 254] width 10 height 10
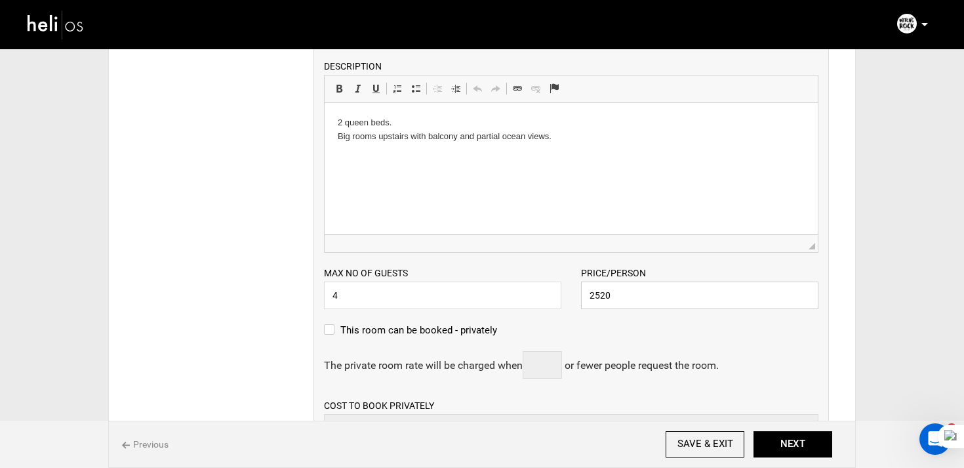
drag, startPoint x: 613, startPoint y: 297, endPoint x: 558, endPoint y: 290, distance: 55.5
click at [558, 290] on div "Max no of guests 4 Please enter a valid Guest no. Price/Person 2520 Please ente…" at bounding box center [571, 281] width 514 height 56
paste input "189"
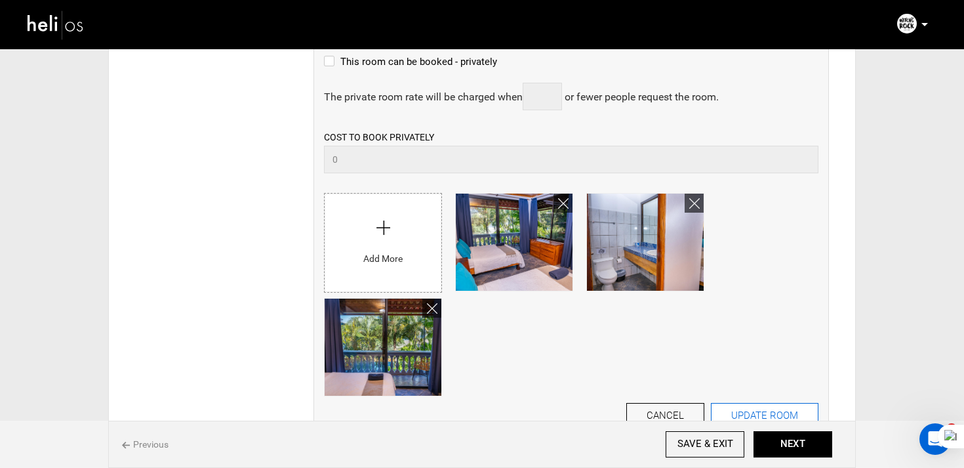
type input "1890"
click at [751, 409] on button "UPDATE ROOM" at bounding box center [765, 416] width 108 height 26
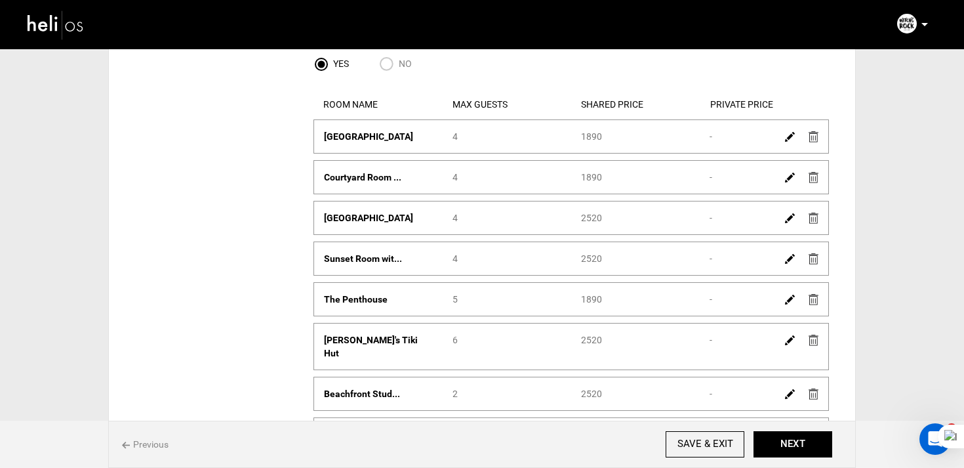
click at [790, 222] on img at bounding box center [790, 218] width 10 height 10
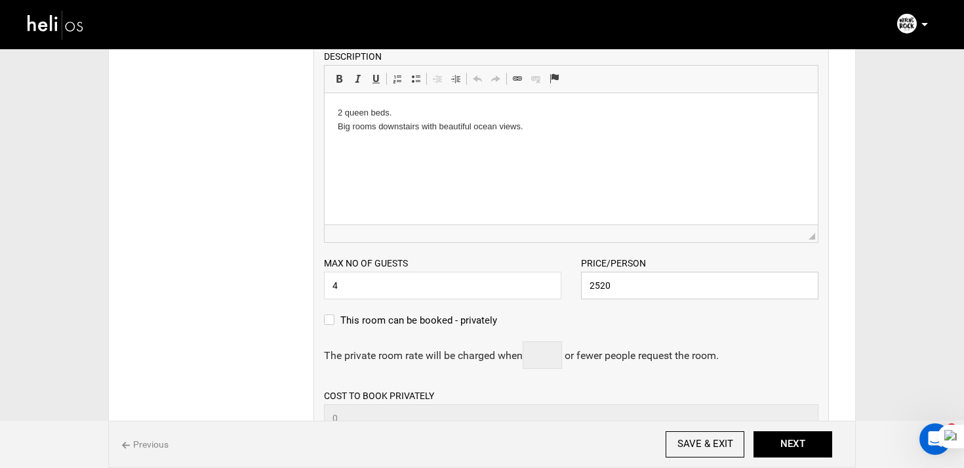
drag, startPoint x: 644, startPoint y: 288, endPoint x: 555, endPoint y: 288, distance: 88.6
click at [555, 288] on div "Max no of guests 4 Please enter a valid Guest no. Price/Person 2520 Please ente…" at bounding box center [571, 271] width 514 height 56
paste input "189"
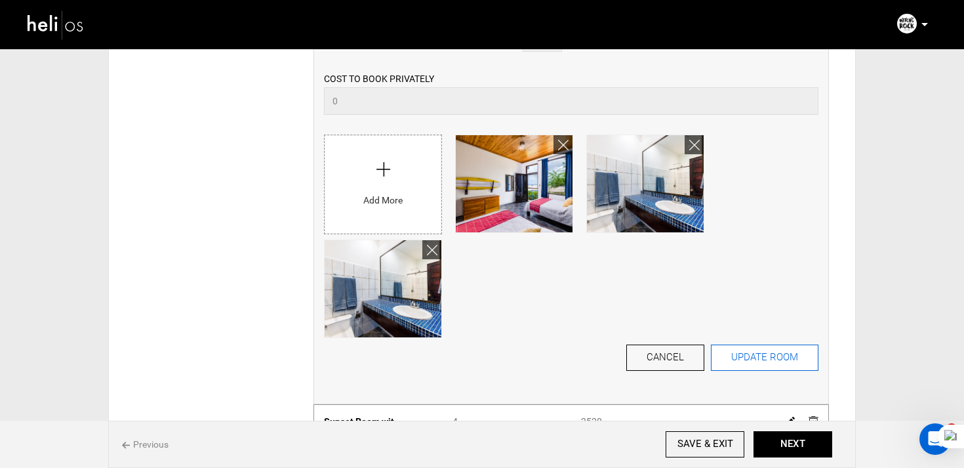
type input "1890"
click at [777, 369] on button "UPDATE ROOM" at bounding box center [765, 357] width 108 height 26
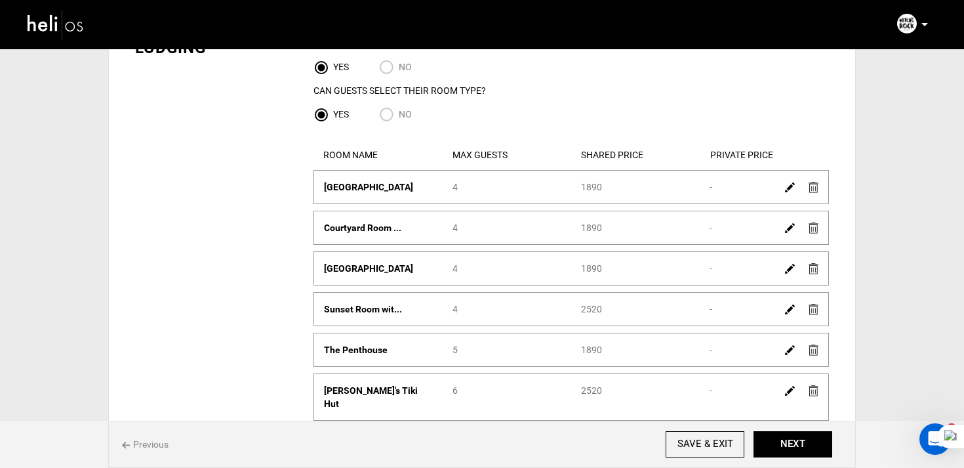
click at [788, 308] on img at bounding box center [790, 309] width 10 height 10
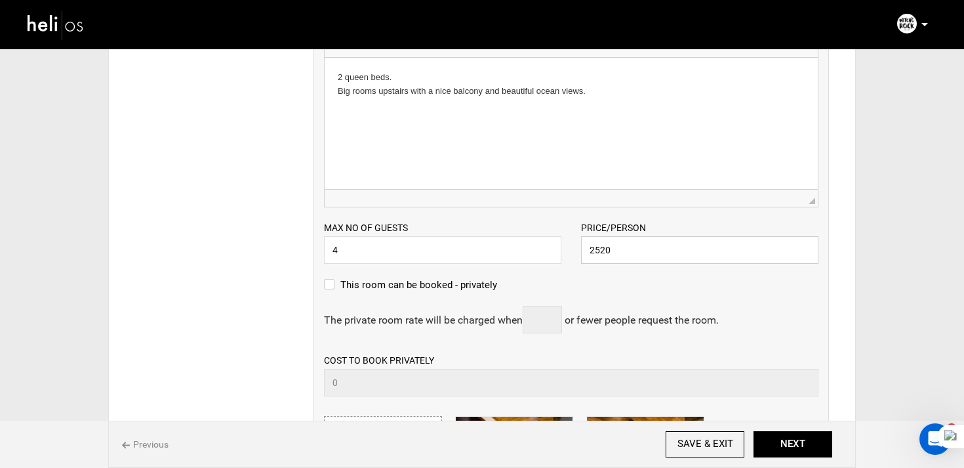
drag, startPoint x: 660, startPoint y: 251, endPoint x: 551, endPoint y: 251, distance: 108.9
click at [551, 251] on div "Max no of guests 4 Please enter a valid Guest no. Price/Person 2520 Please ente…" at bounding box center [571, 235] width 514 height 56
paste input "189"
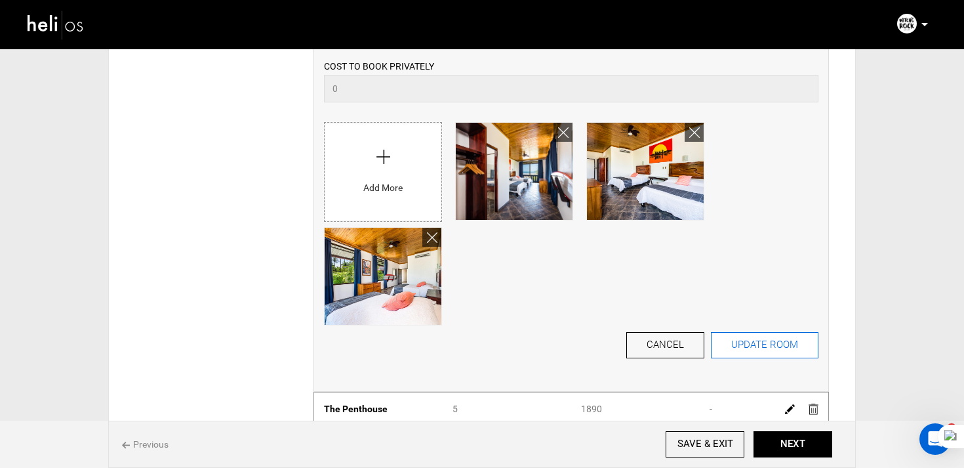
type input "1890"
click at [737, 351] on button "UPDATE ROOM" at bounding box center [765, 345] width 108 height 26
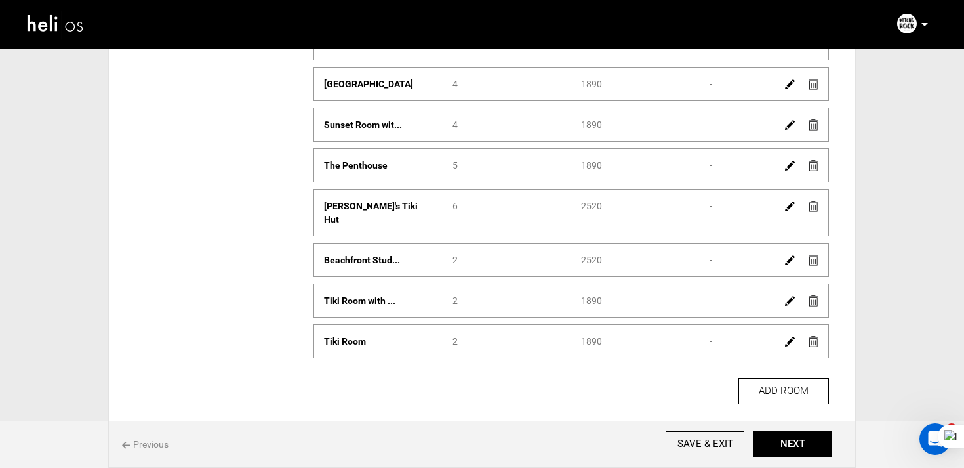
click at [791, 207] on img at bounding box center [790, 206] width 10 height 10
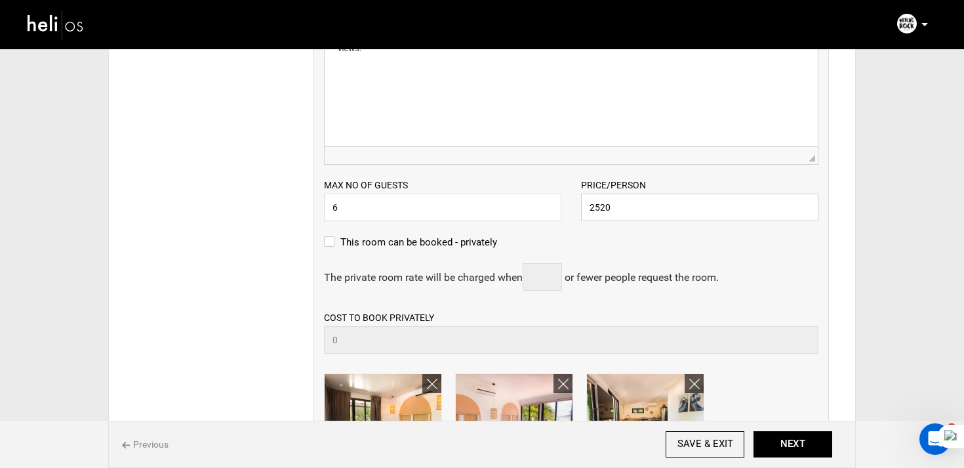
drag, startPoint x: 653, startPoint y: 219, endPoint x: 560, endPoint y: 202, distance: 94.7
click at [560, 202] on div "Max no of guests 6 Please enter a valid Guest no. Price/Person 2520 Please ente…" at bounding box center [571, 193] width 514 height 56
paste input "189"
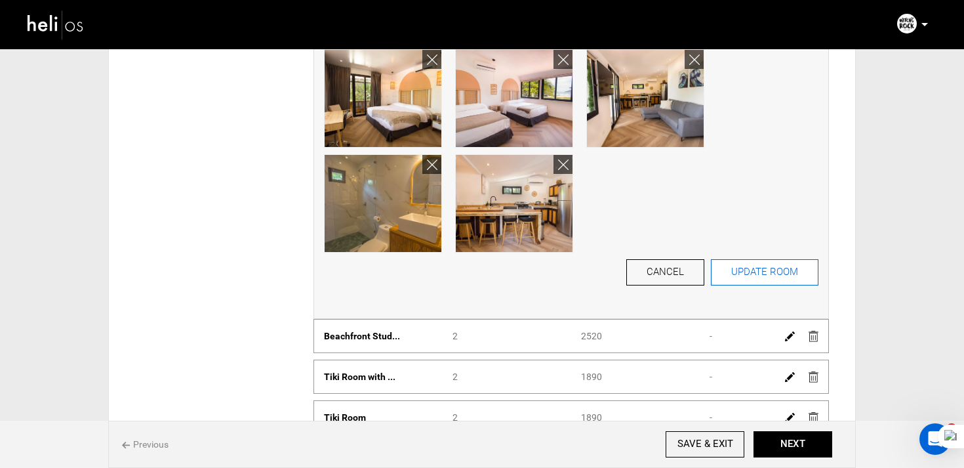
type input "1890"
click at [742, 266] on button "UPDATE ROOM" at bounding box center [765, 272] width 108 height 26
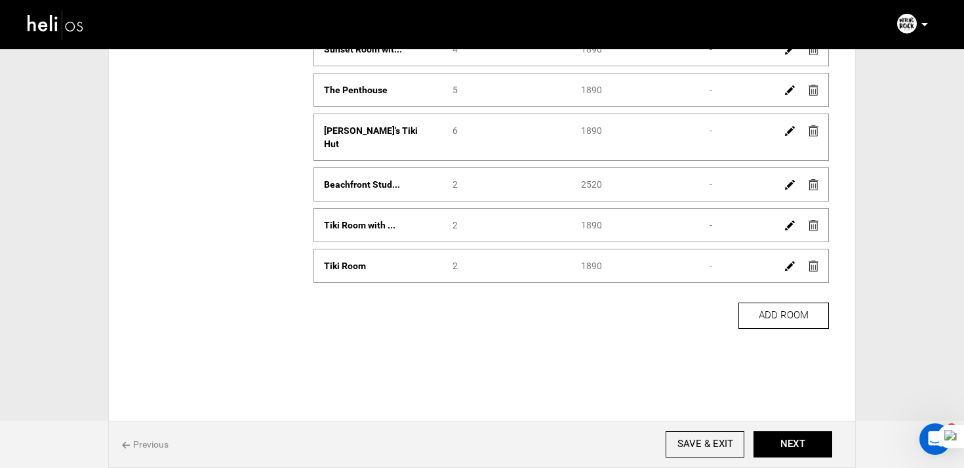
click at [787, 180] on img at bounding box center [790, 185] width 10 height 10
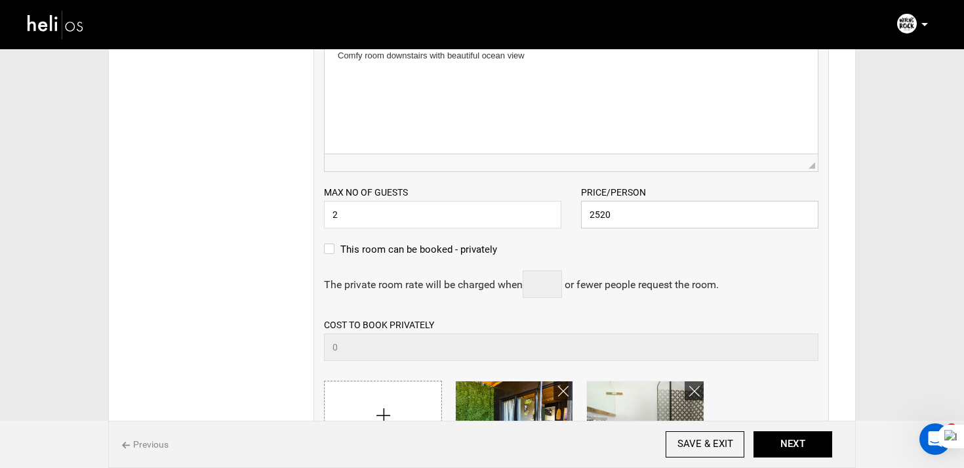
drag, startPoint x: 657, startPoint y: 206, endPoint x: 526, endPoint y: 190, distance: 132.2
click at [527, 190] on div "Max no of guests 2 Please enter a valid Guest no. Price/Person 2520 Please ente…" at bounding box center [571, 200] width 514 height 56
paste input "189"
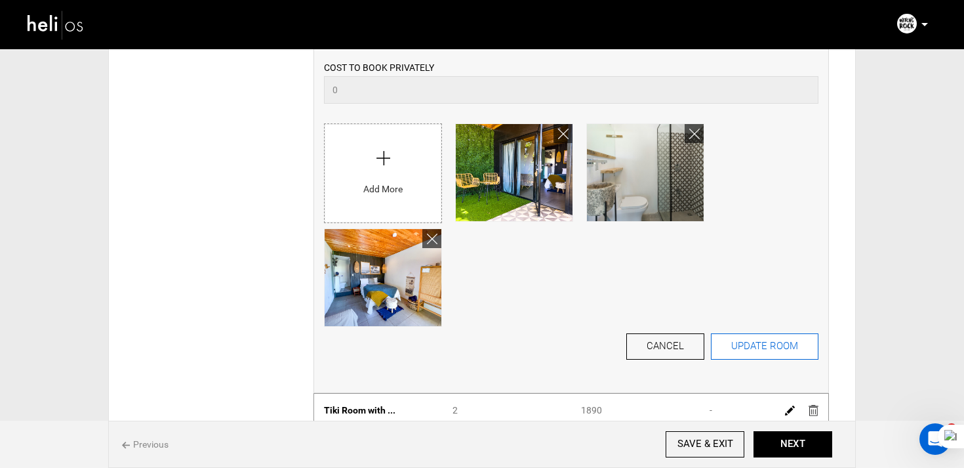
type input "1890"
click at [750, 339] on button "UPDATE ROOM" at bounding box center [765, 346] width 108 height 26
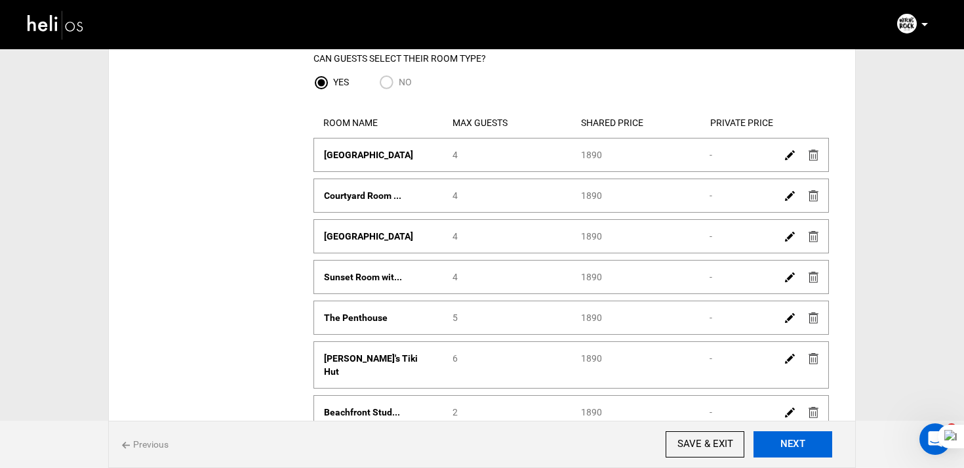
click at [798, 446] on button "NEXT" at bounding box center [793, 444] width 79 height 26
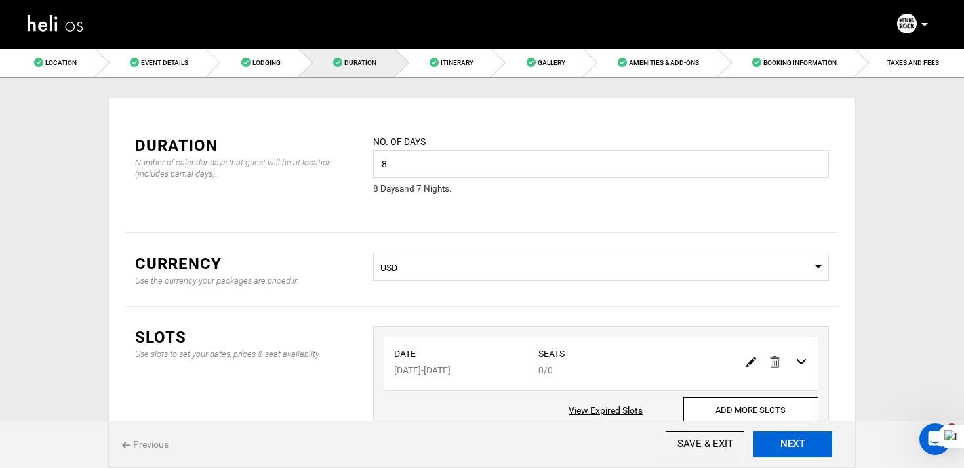
click at [798, 446] on button "NEXT" at bounding box center [793, 444] width 79 height 26
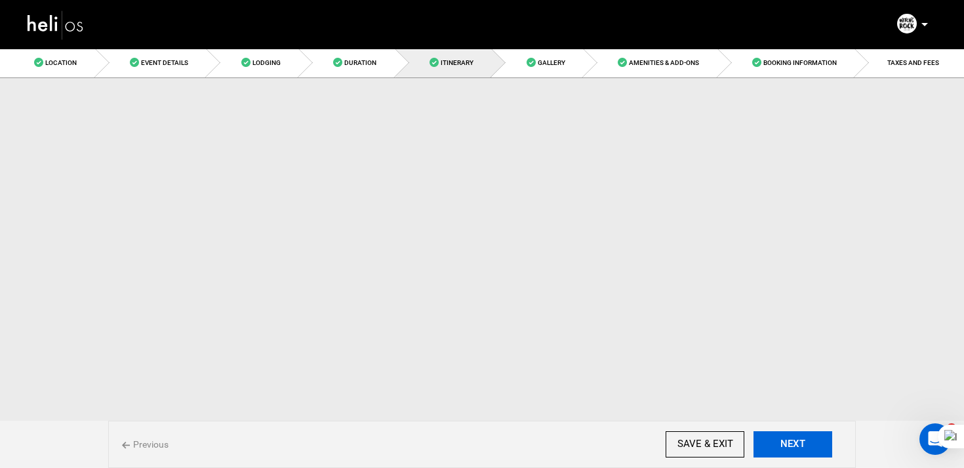
click at [798, 446] on button "NEXT" at bounding box center [793, 444] width 79 height 26
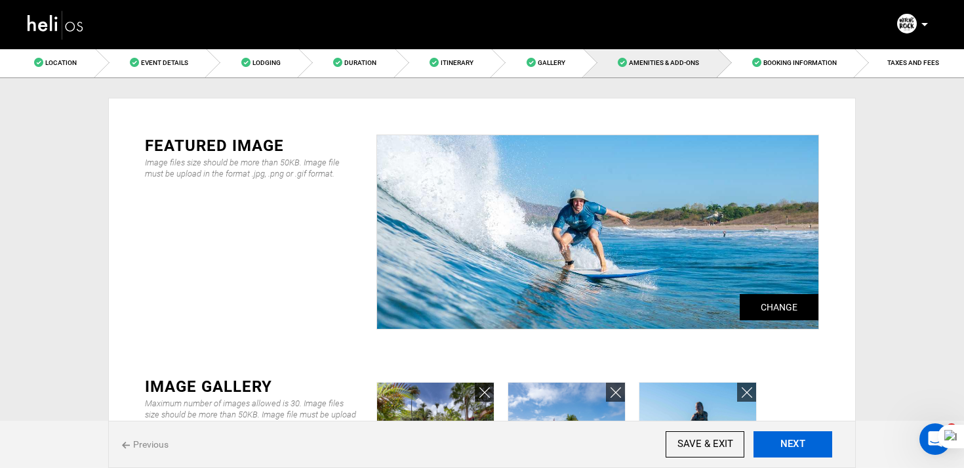
click at [798, 446] on button "NEXT" at bounding box center [793, 444] width 79 height 26
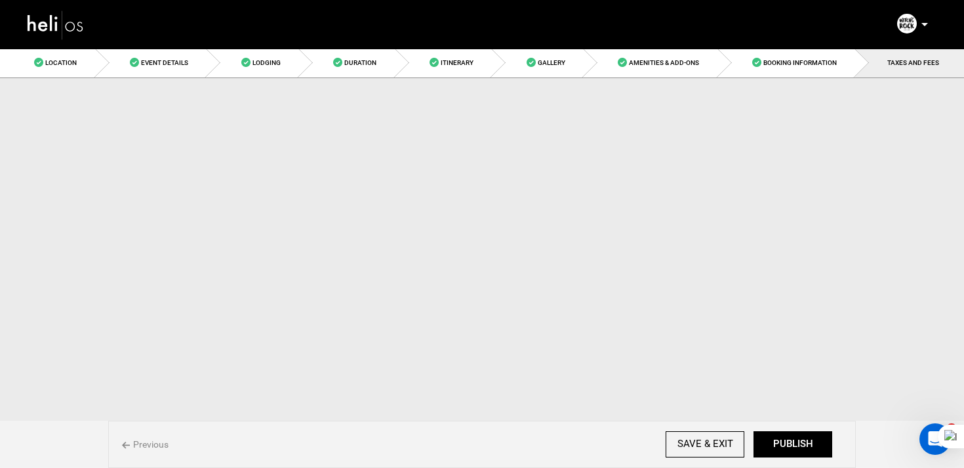
click at [798, 446] on button "PUBLISH" at bounding box center [793, 444] width 79 height 26
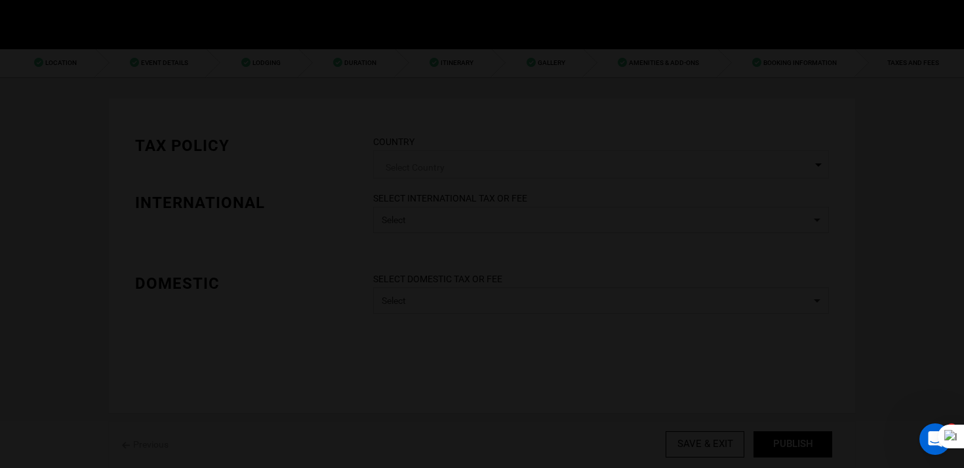
click at [798, 446] on div at bounding box center [482, 234] width 964 height 468
click at [0, 0] on div "Publish Date This package will automatically go live from these dates. From 08/…" at bounding box center [0, 0] width 0 height 0
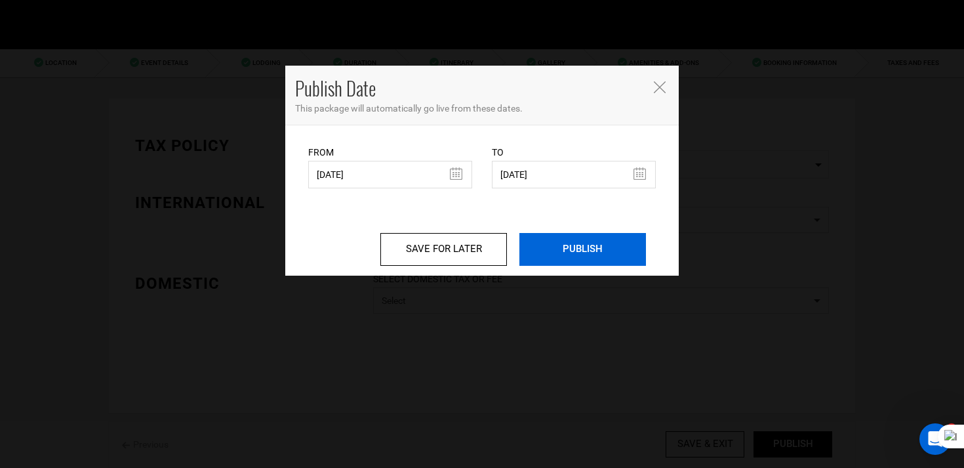
click at [557, 260] on input "PUBLISH" at bounding box center [583, 249] width 127 height 33
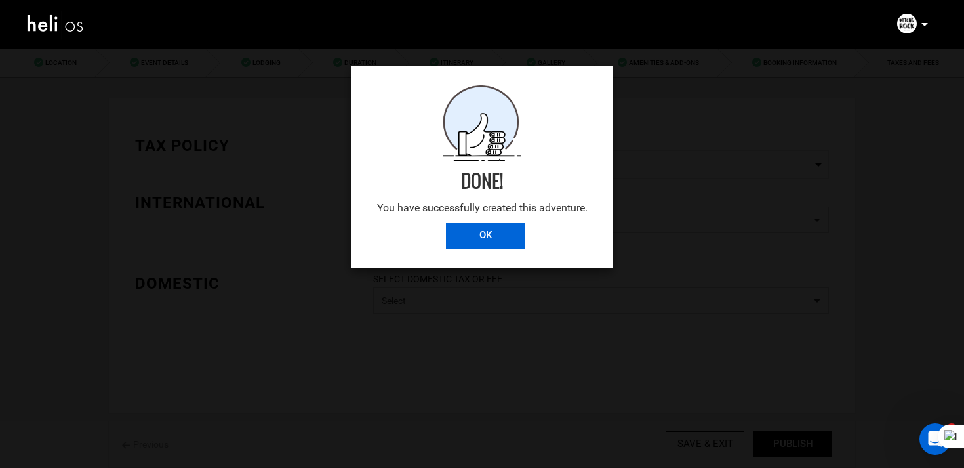
click at [483, 232] on input "OK" at bounding box center [485, 235] width 79 height 26
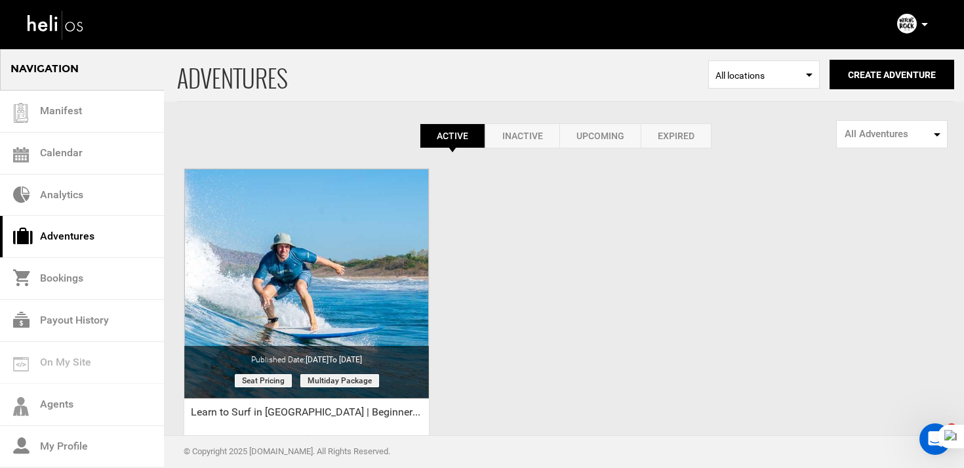
click at [520, 132] on link "Inactive" at bounding box center [522, 135] width 74 height 25
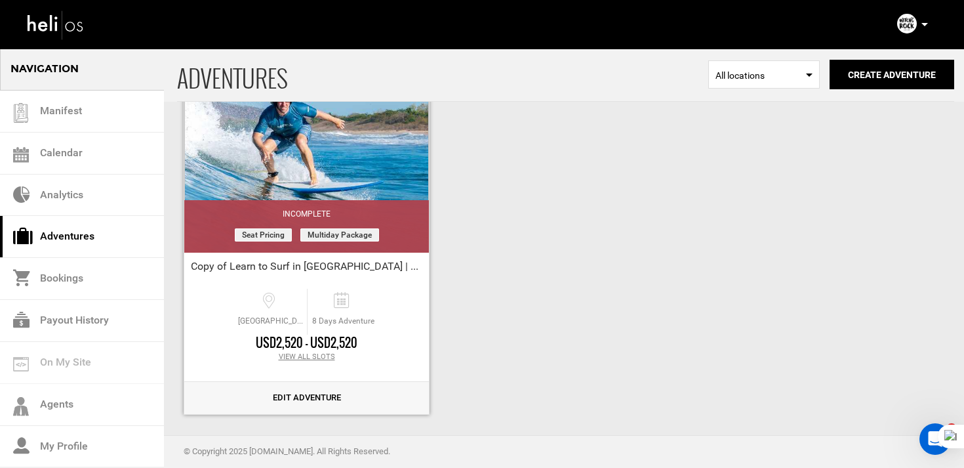
click at [283, 403] on link "Edit Adventure" at bounding box center [306, 398] width 245 height 32
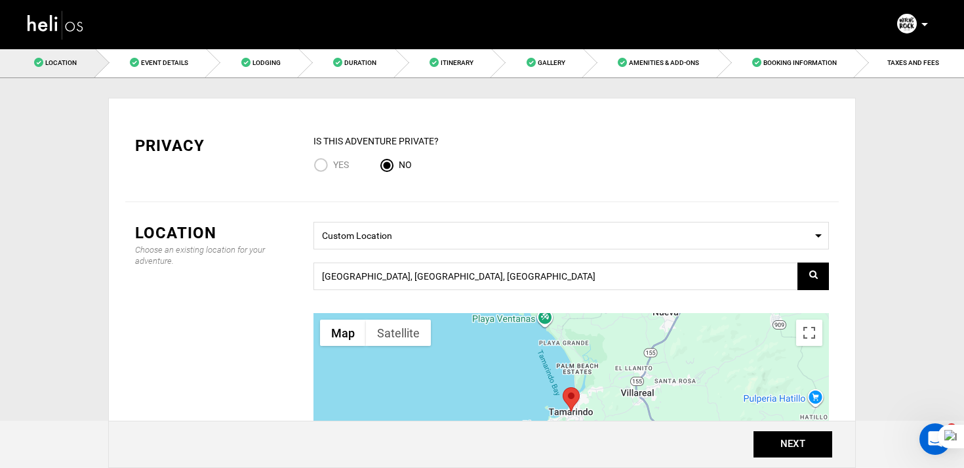
click at [73, 12] on img at bounding box center [55, 24] width 59 height 35
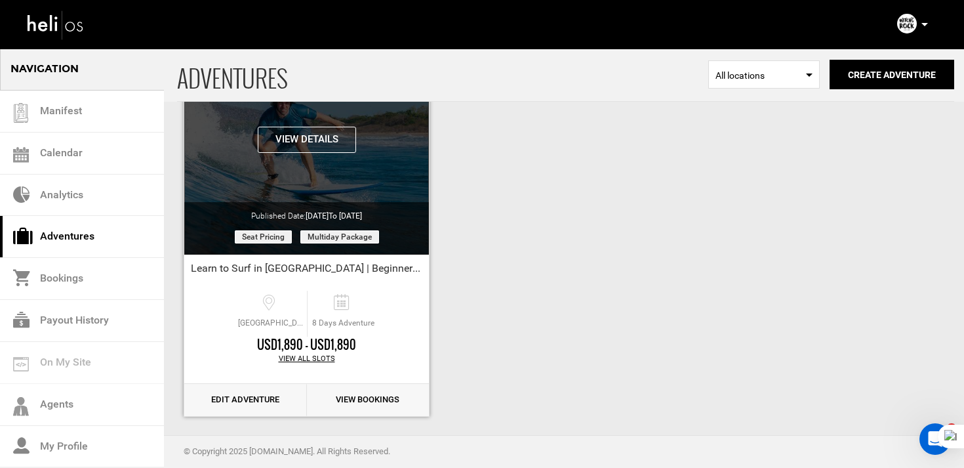
scroll to position [152, 0]
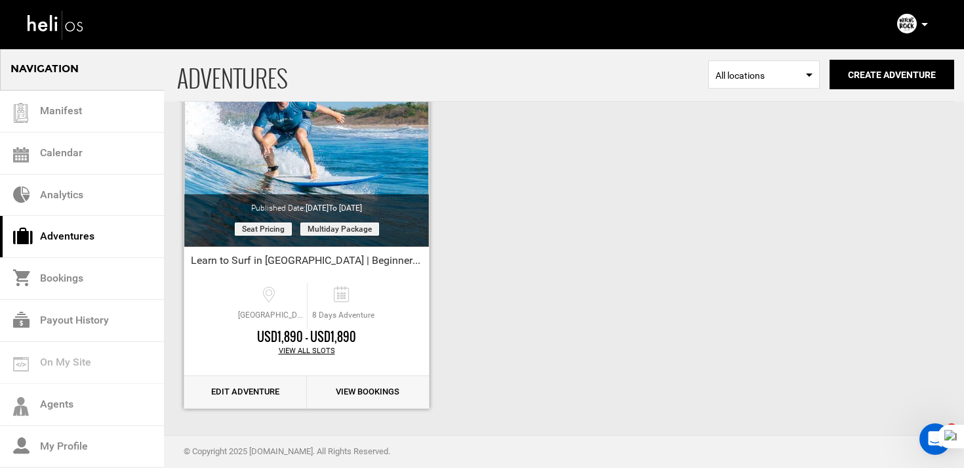
click at [277, 384] on link "Edit Adventure" at bounding box center [245, 392] width 123 height 32
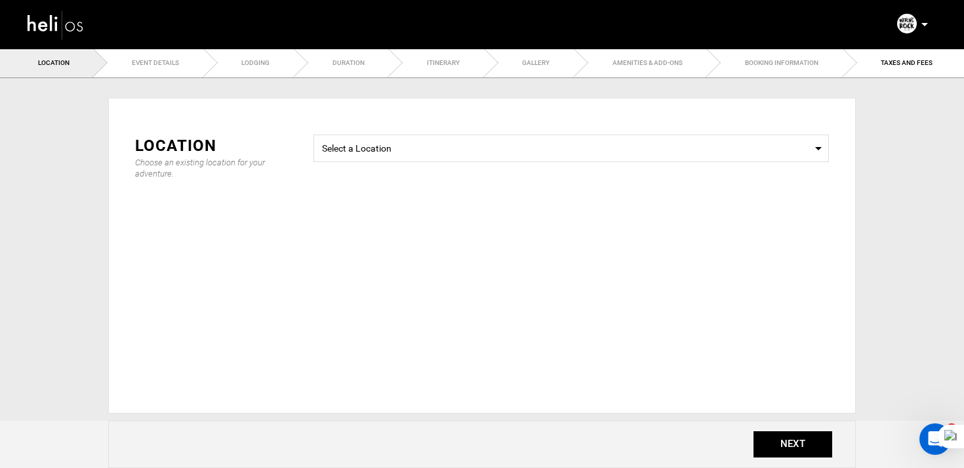
type input "Learn to Surf in Costa Rica | Beginner Surf School"
checkbox input "true"
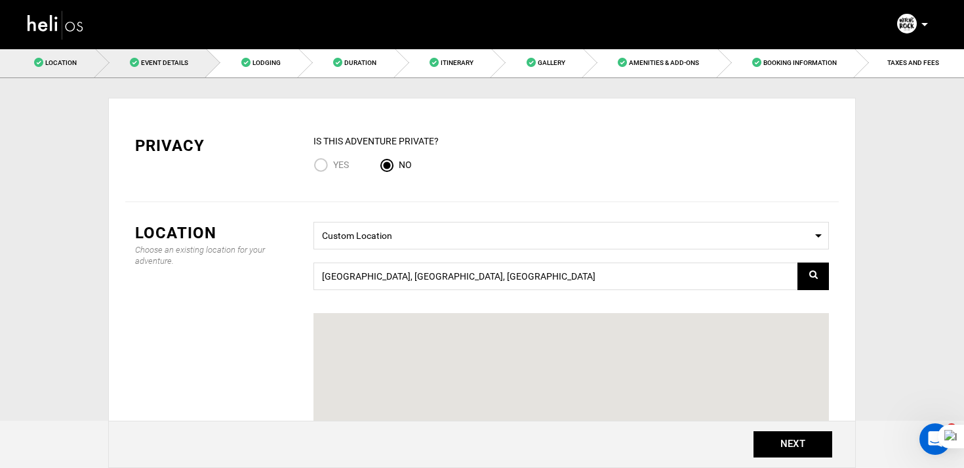
click at [152, 64] on span "Event Details" at bounding box center [164, 62] width 47 height 7
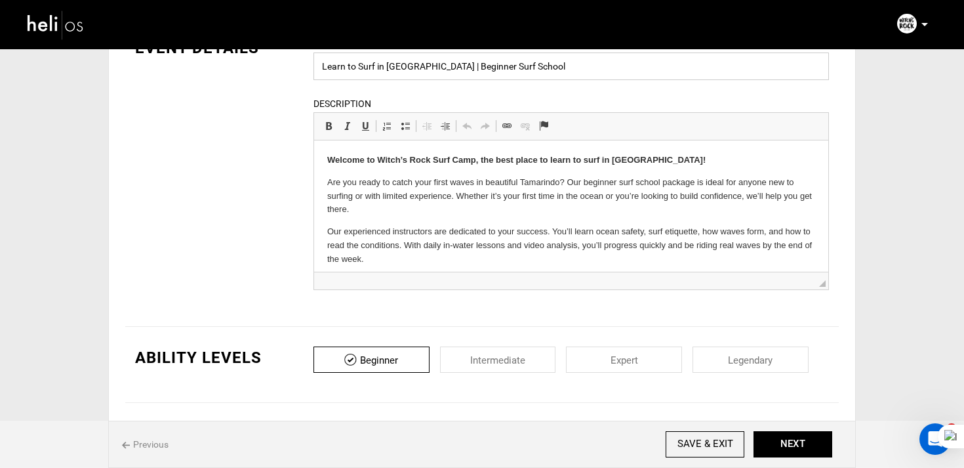
drag, startPoint x: 388, startPoint y: 70, endPoint x: 429, endPoint y: 70, distance: 41.3
click at [429, 70] on input "Learn to Surf in Costa Rica | Beginner Surf School" at bounding box center [572, 66] width 516 height 28
click at [598, 74] on input "Learn to Surf in Costa Rica | Beginner Surf School" at bounding box center [572, 66] width 516 height 28
paste input "[GEOGRAPHIC_DATA]"
drag, startPoint x: 438, startPoint y: 69, endPoint x: 234, endPoint y: 49, distance: 205.7
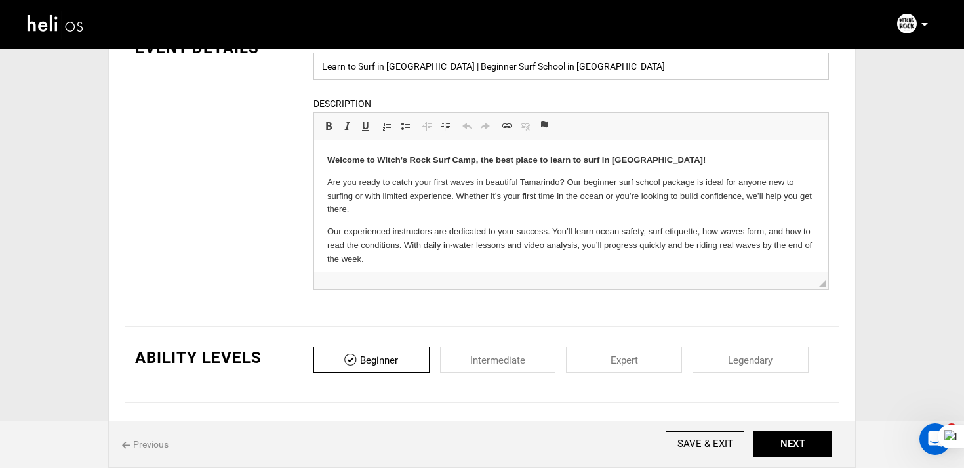
type input "Beginner Surf School in [GEOGRAPHIC_DATA]"
click at [695, 434] on input "SAVE & EXIT" at bounding box center [705, 444] width 79 height 26
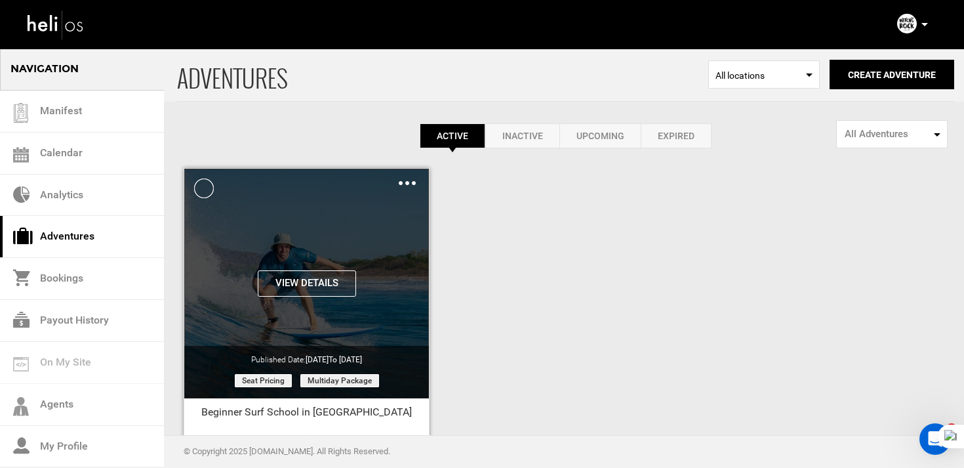
scroll to position [1, 0]
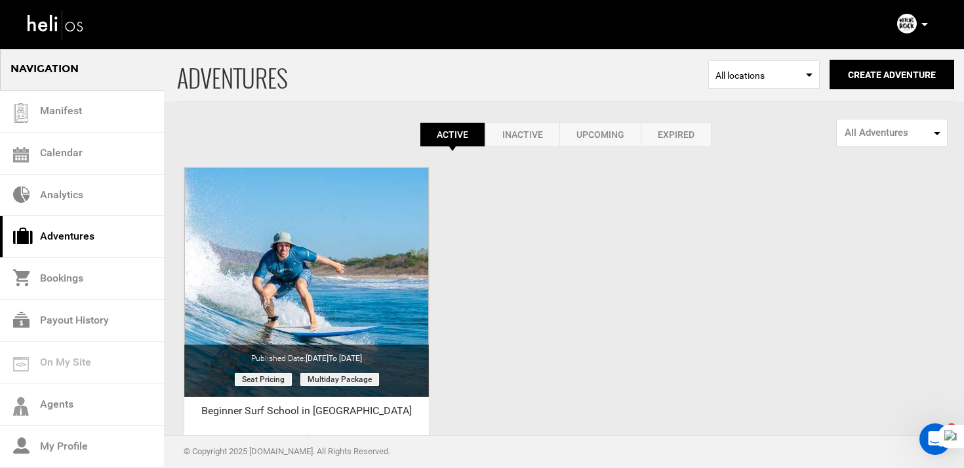
click at [527, 138] on link "Inactive" at bounding box center [522, 134] width 74 height 25
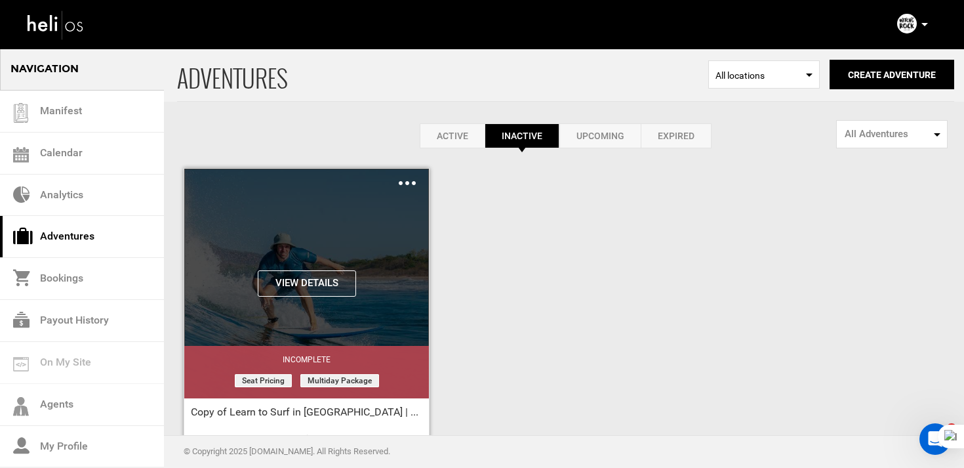
scroll to position [152, 0]
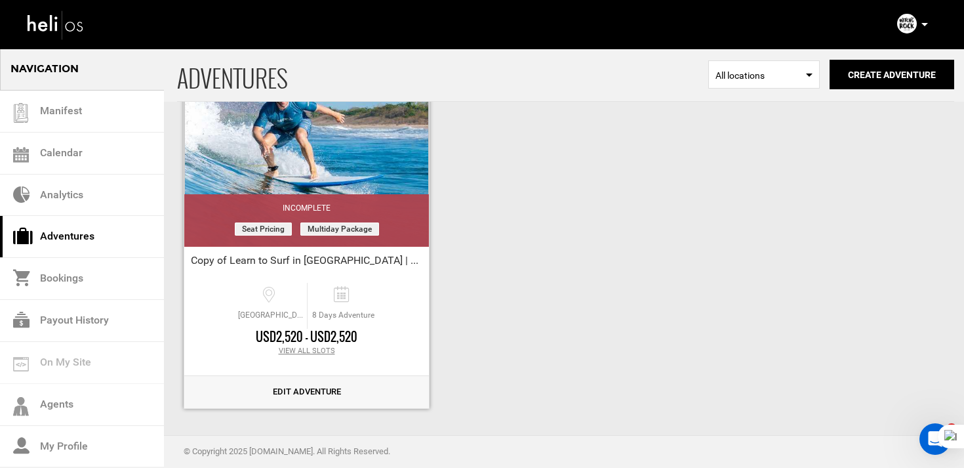
click at [269, 388] on link "Edit Adventure" at bounding box center [306, 392] width 245 height 32
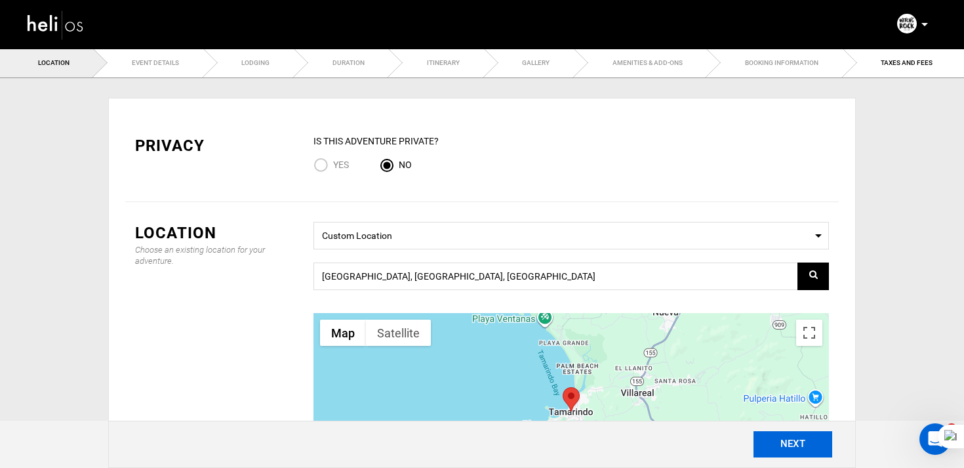
click at [800, 441] on button "NEXT" at bounding box center [793, 444] width 79 height 26
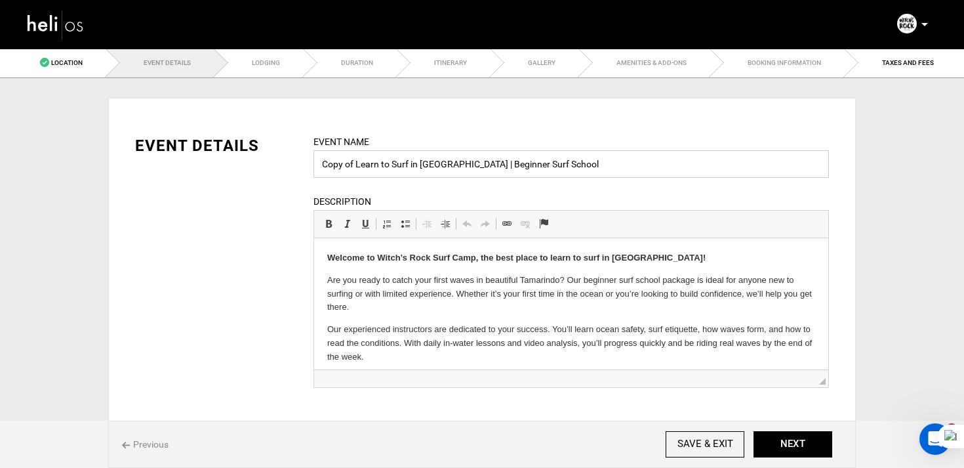
click at [449, 170] on input "Copy of Learn to Surf in Costa Rica | Beginner Surf School" at bounding box center [572, 164] width 516 height 28
drag, startPoint x: 598, startPoint y: 167, endPoint x: 190, endPoint y: 167, distance: 408.0
click at [190, 167] on div "EVENT DETAILS Event Name Copy of Learn to Surf in Costa Rica | Beginner Surf Sc…" at bounding box center [482, 269] width 714 height 270
click at [464, 180] on div "Event Name Copy of Learn to Surf in Costa Rica | Beginner Surf School Event nam…" at bounding box center [571, 269] width 535 height 270
drag, startPoint x: 464, startPoint y: 166, endPoint x: 612, endPoint y: 166, distance: 147.6
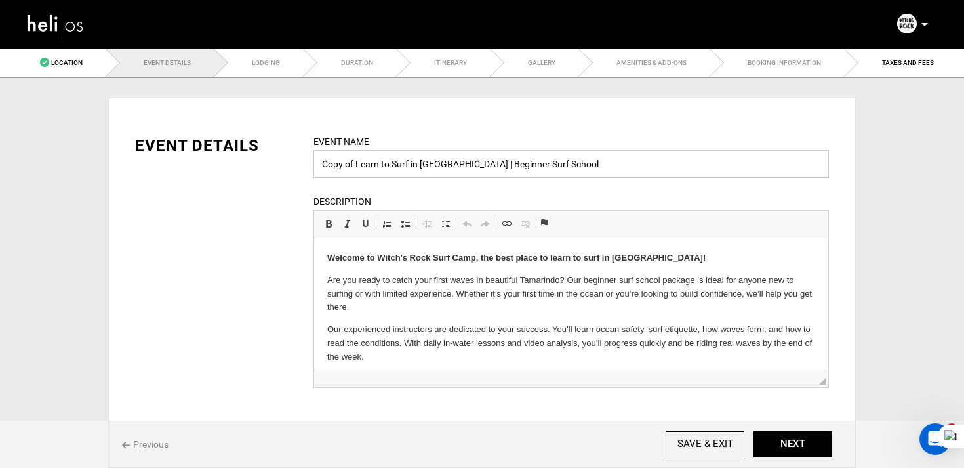
click at [612, 166] on input "Copy of Learn to Surf in Costa Rica | Beginner Surf School" at bounding box center [572, 164] width 516 height 28
drag, startPoint x: 408, startPoint y: 167, endPoint x: 236, endPoint y: 168, distance: 171.9
click at [236, 168] on div "EVENT DETAILS Event Name Copy of Learn to Surf in Costa Rica Event name can not…" at bounding box center [482, 269] width 714 height 270
paste input "sta Rica"
drag, startPoint x: 365, startPoint y: 167, endPoint x: 259, endPoint y: 167, distance: 106.3
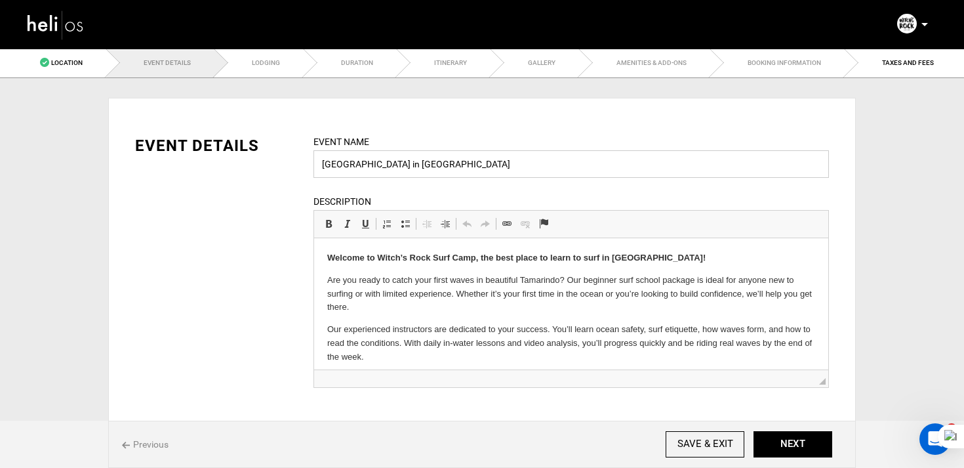
click at [259, 167] on div "EVENT DETAILS Event Name Costa Rica in Costa Rica Event name can not be less th…" at bounding box center [482, 269] width 714 height 270
paste input "Intermediate Coaching and Surf Tours in"
drag, startPoint x: 375, startPoint y: 166, endPoint x: 534, endPoint y: 165, distance: 159.4
click at [534, 165] on input "Intermediate Coaching and Surf Tours in Costa Rica in Costa Rica" at bounding box center [572, 164] width 516 height 28
type input "Intermediate Surf Program in [GEOGRAPHIC_DATA]"
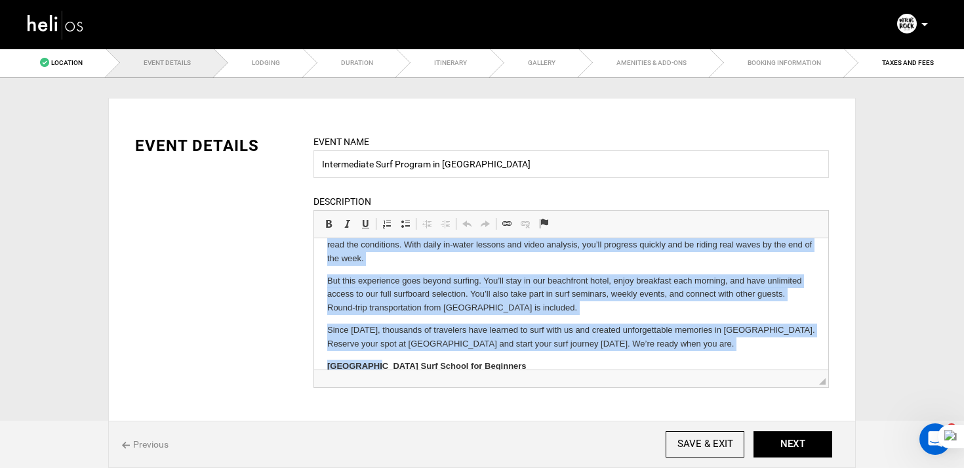
scroll to position [107, 0]
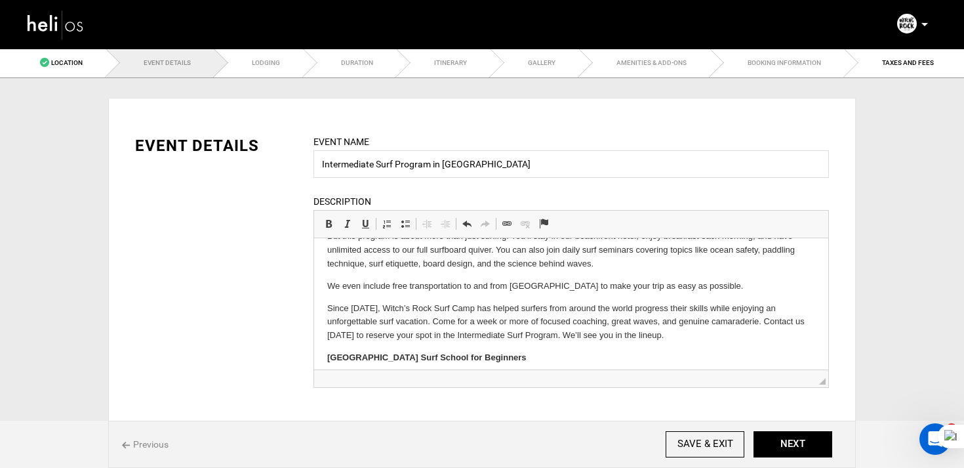
drag, startPoint x: 327, startPoint y: 279, endPoint x: 684, endPoint y: 335, distance: 361.2
click at [684, 335] on html "Welcome to Witch’s Rock Surf Camp, the best place to learn to surf in Costa Ric…" at bounding box center [571, 314] width 514 height 483
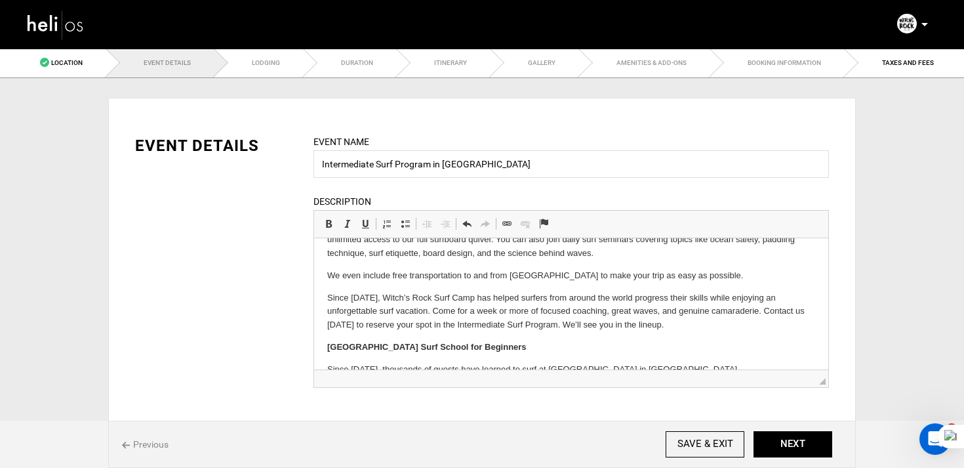
scroll to position [223, 0]
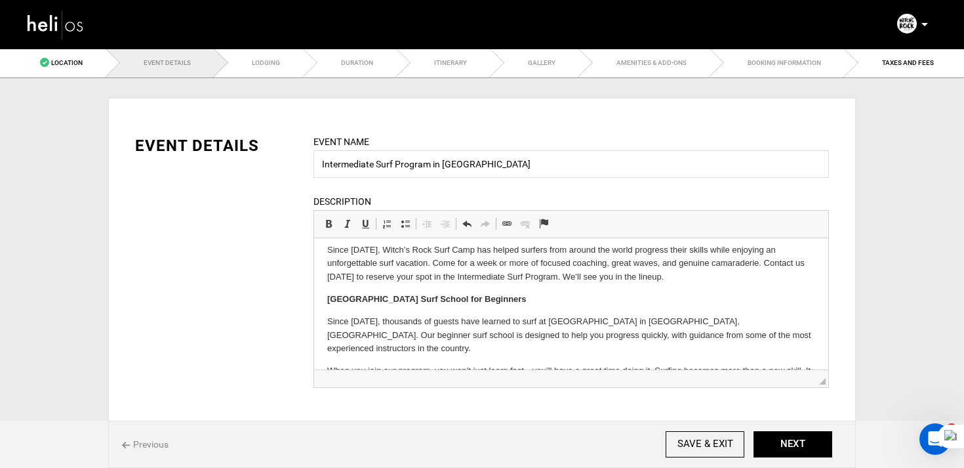
click at [384, 313] on body "Welcome to Witch’s Rock Surf Camp, the best place to learn to surf in Costa Ric…" at bounding box center [571, 256] width 488 height 457
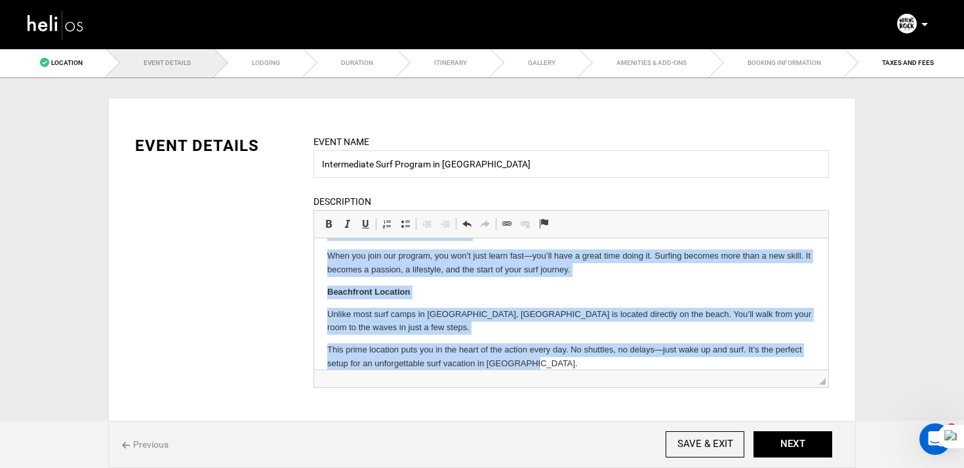
scroll to position [338, 0]
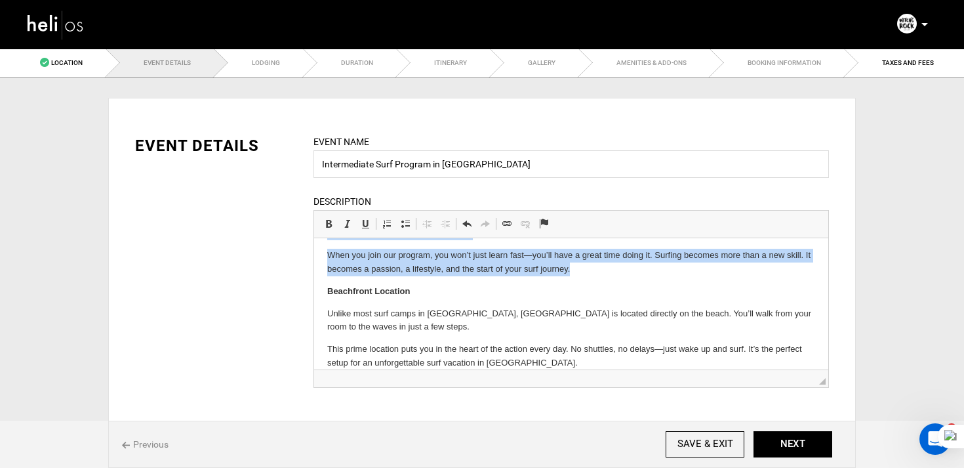
drag, startPoint x: 328, startPoint y: 295, endPoint x: 592, endPoint y: 260, distance: 266.6
click at [592, 260] on body "Welcome to Witch’s Rock Surf Camp, the best place to learn to surf in Costa Ric…" at bounding box center [571, 141] width 488 height 457
paste body
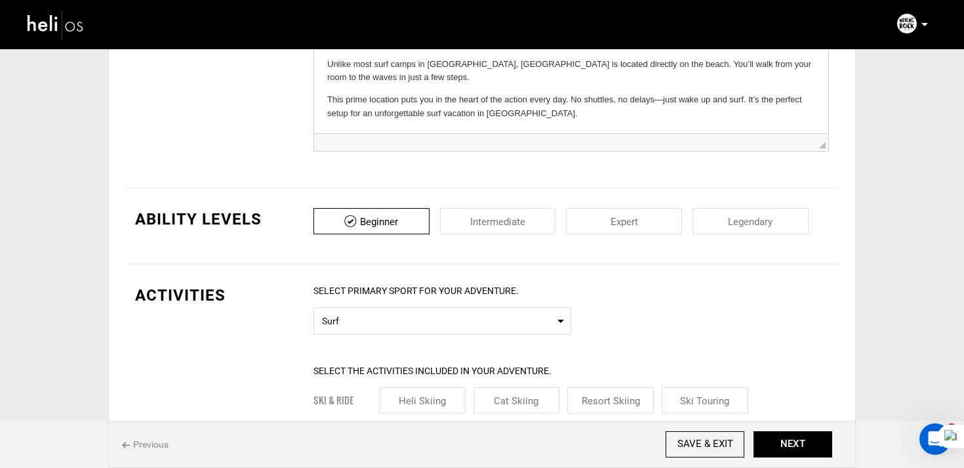
scroll to position [234, 0]
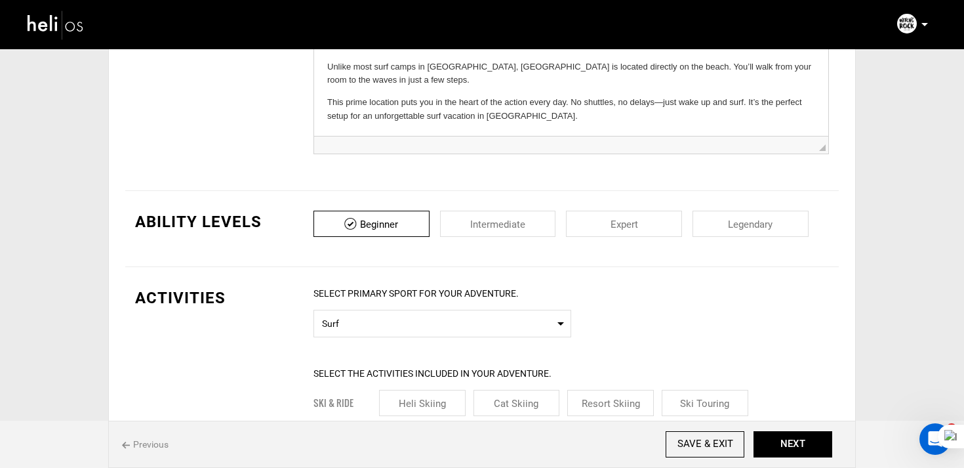
click at [493, 241] on div "Beginner Intermediate Expert Legendary" at bounding box center [572, 229] width 516 height 36
click at [503, 231] on input "checkbox" at bounding box center [498, 224] width 116 height 26
checkbox input "true"
click at [404, 226] on input "checkbox" at bounding box center [372, 224] width 116 height 26
checkbox input "false"
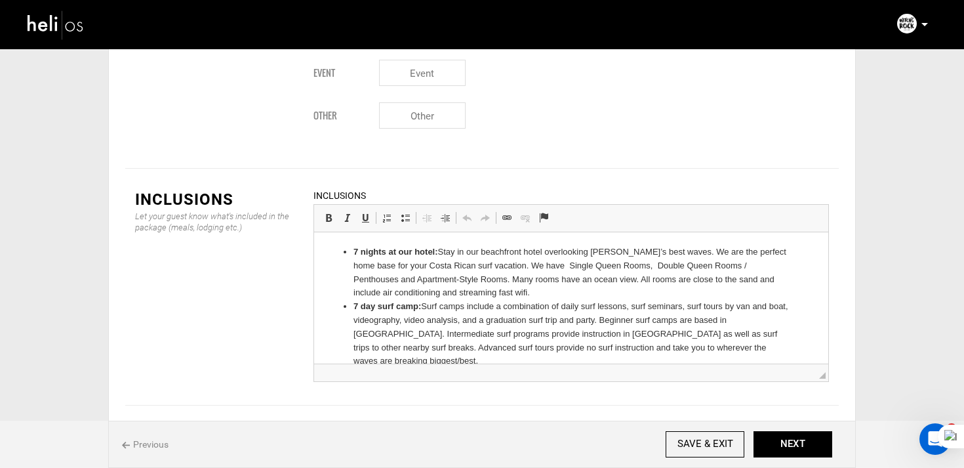
scroll to position [1578, 0]
click at [353, 306] on ul "7 nights at our hotel: Stay in our beachfront hotel overlooking Tamarindo’s bes…" at bounding box center [571, 380] width 488 height 273
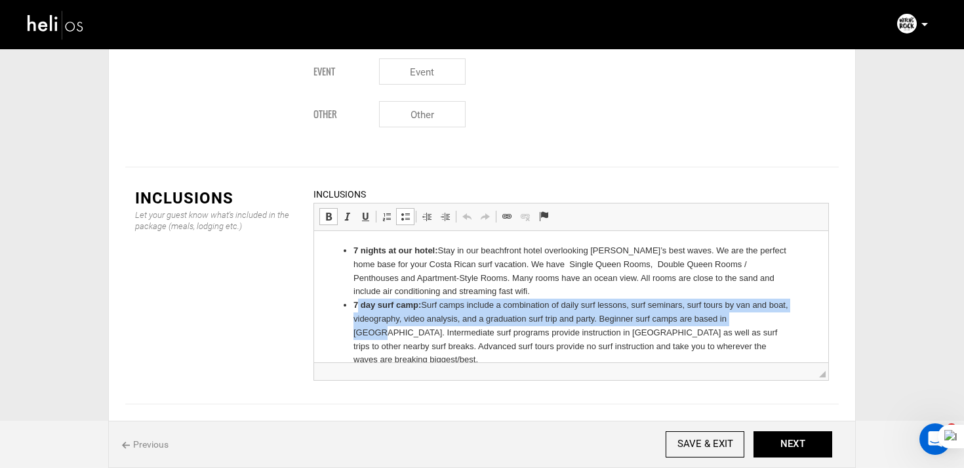
drag, startPoint x: 356, startPoint y: 308, endPoint x: 381, endPoint y: 327, distance: 31.8
click at [381, 327] on li "7 day surf camp: Surf camps include a combination of daily surf lessons, surf s…" at bounding box center [572, 332] width 436 height 68
click at [365, 312] on li "7 day surf camp: Surf camps include a combination of daily surf lessons, surf s…" at bounding box center [572, 332] width 436 height 68
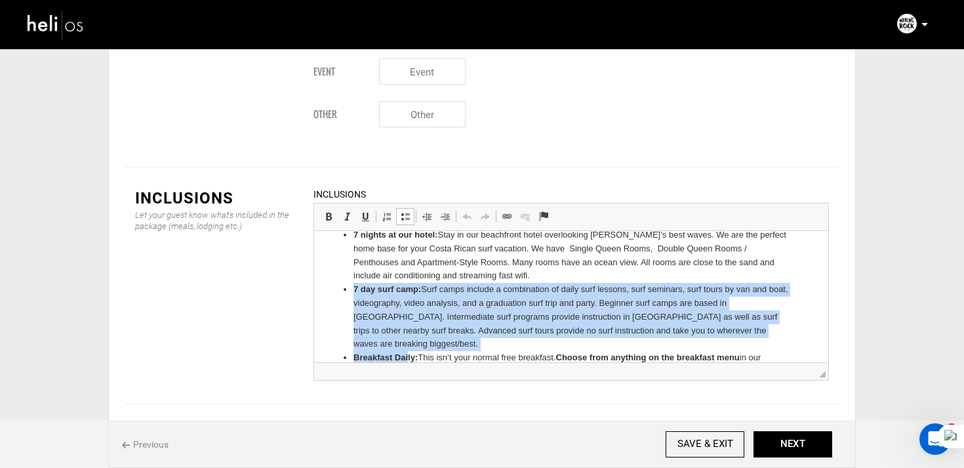
scroll to position [22, 0]
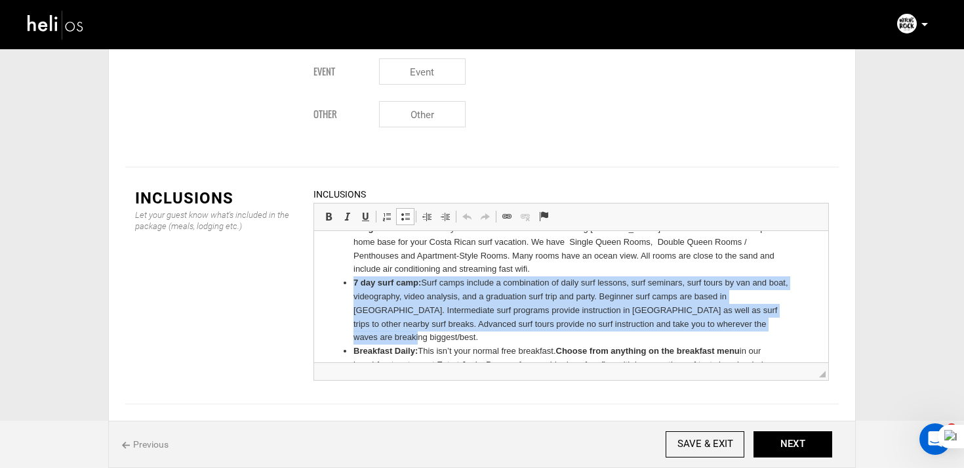
drag, startPoint x: 352, startPoint y: 303, endPoint x: 407, endPoint y: 342, distance: 67.2
click at [407, 342] on ul "7 nights at our hotel: Stay in our beachfront hotel overlooking Tamarindo’s bes…" at bounding box center [571, 358] width 488 height 273
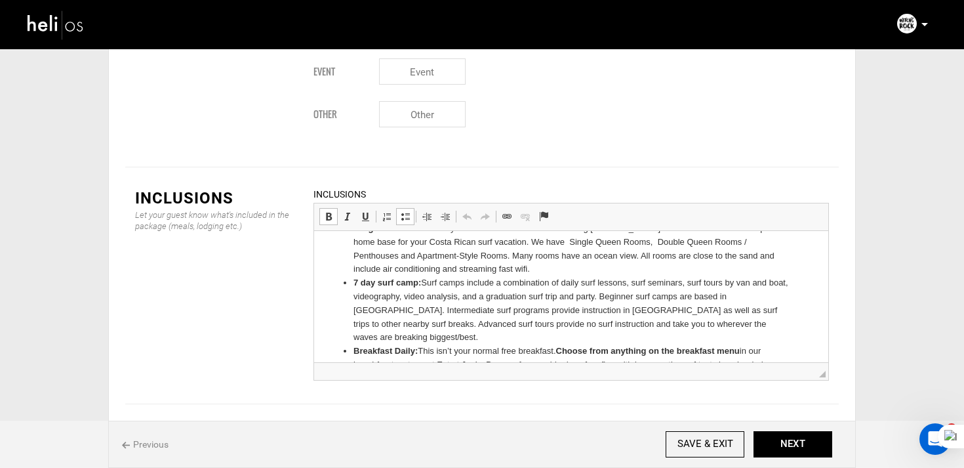
scroll to position [14, 0]
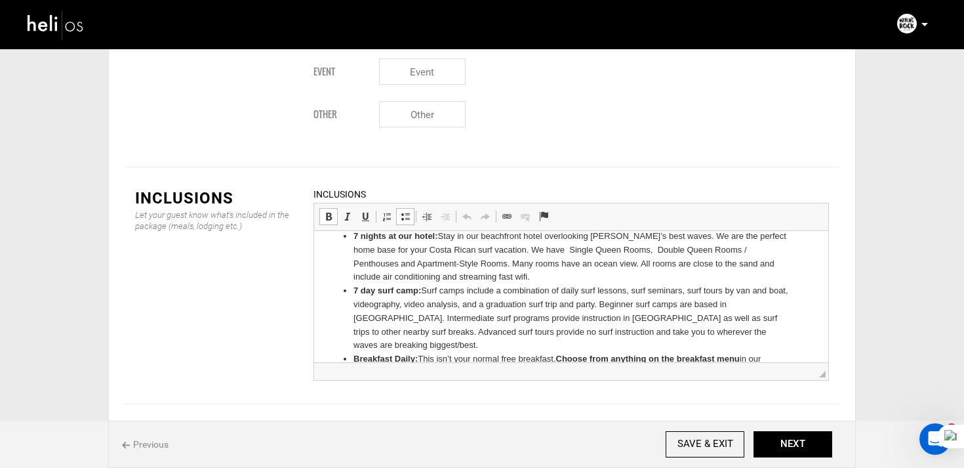
click at [356, 293] on strong "7 day surf camp:" at bounding box center [388, 290] width 68 height 10
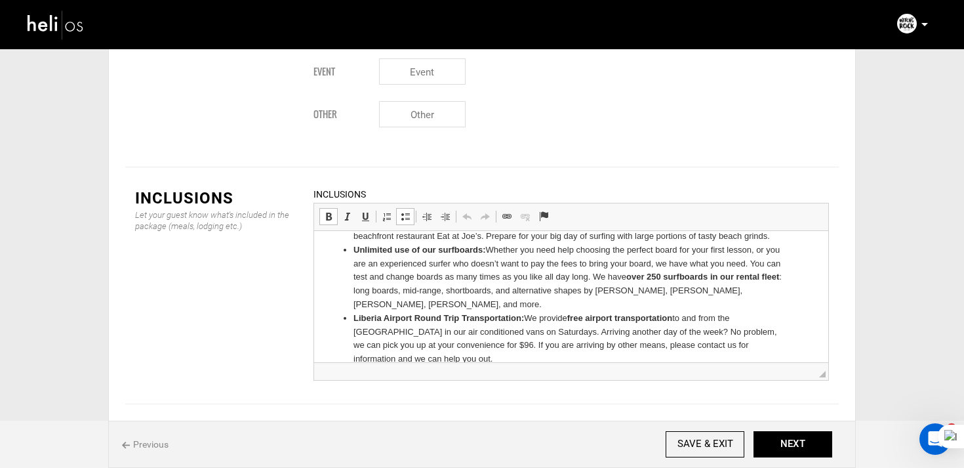
scroll to position [168, 0]
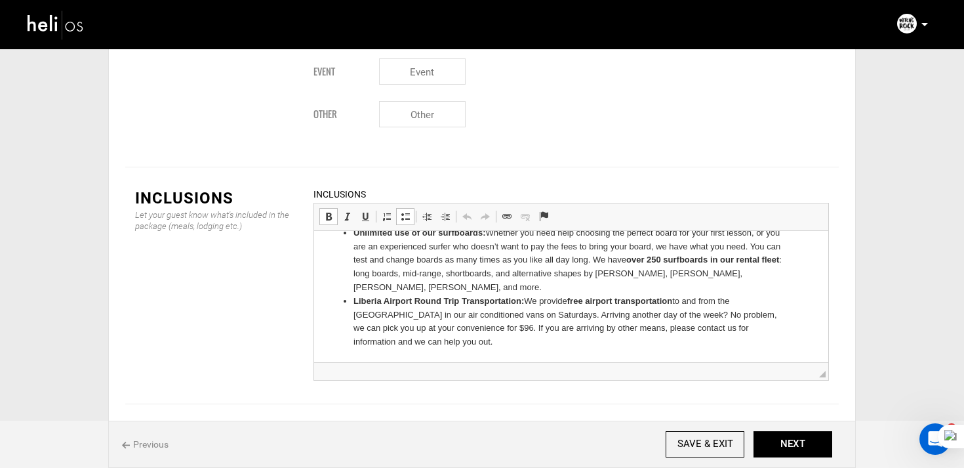
drag, startPoint x: 354, startPoint y: 293, endPoint x: 455, endPoint y: 399, distance: 147.1
click at [455, 362] on html "7 nights at our hotel: Stay in our beachfront hotel overlooking Tamarindo’s bes…" at bounding box center [571, 212] width 514 height 299
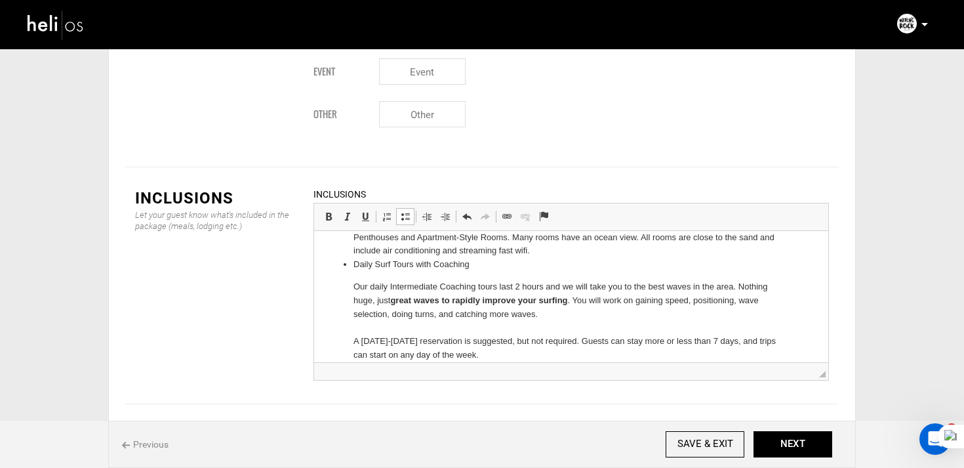
click at [351, 287] on ul "7 nights at our hotel: Stay in our beachfront hotel overlooking Tamarindo’s bes…" at bounding box center [571, 282] width 488 height 159
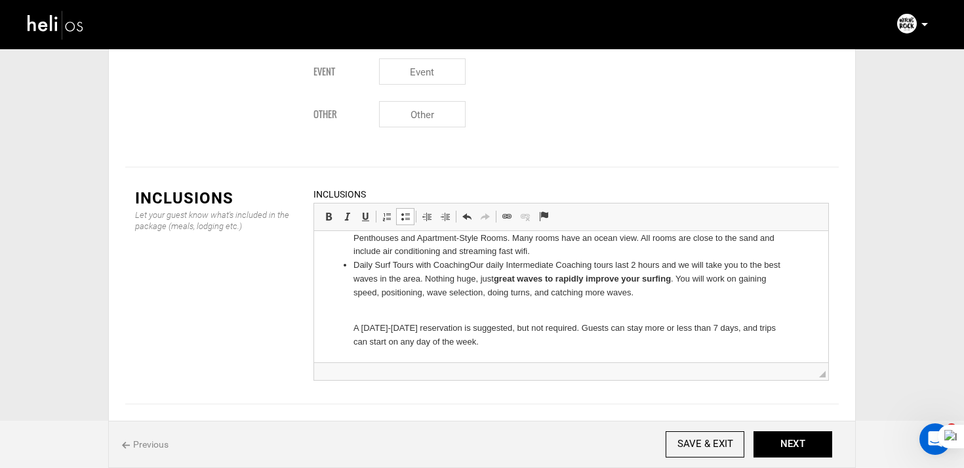
scroll to position [40, 0]
click at [346, 298] on ul "7 nights at our hotel: Stay in our beachfront hotel overlooking Tamarindo’s bes…" at bounding box center [571, 276] width 488 height 145
click at [347, 319] on ul "7 nights at our hotel: Stay in our beachfront hotel overlooking Tamarindo’s bes…" at bounding box center [571, 276] width 488 height 145
click at [347, 333] on ul "7 nights at our hotel: Stay in our beachfront hotel overlooking Tamarindo’s bes…" at bounding box center [571, 276] width 488 height 145
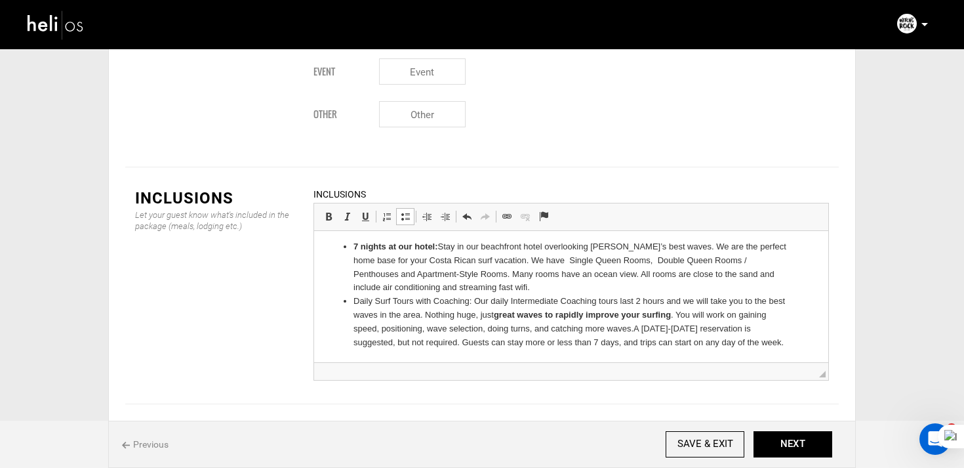
scroll to position [0, 0]
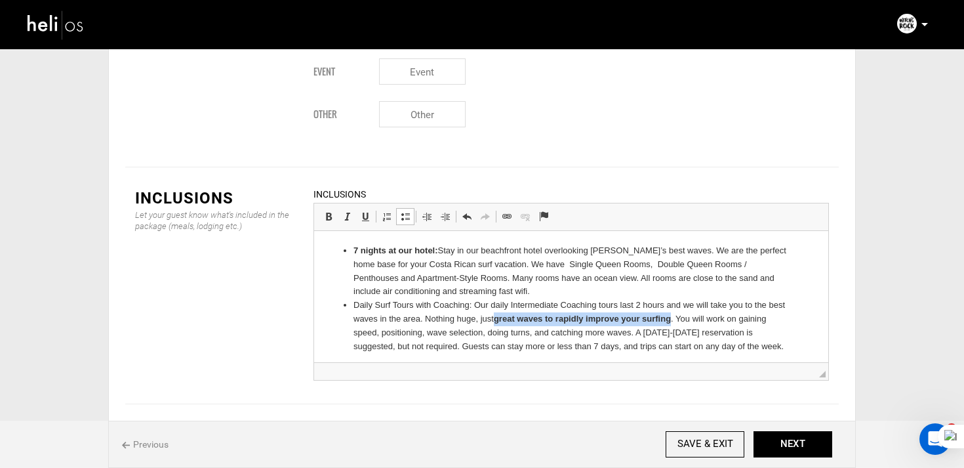
drag, startPoint x: 498, startPoint y: 320, endPoint x: 674, endPoint y: 317, distance: 176.5
click at [674, 317] on li "Daily Surf Tours with Coaching: Our daily Intermediate Coaching tours last 2 ho…" at bounding box center [572, 325] width 436 height 54
click at [331, 211] on span at bounding box center [328, 216] width 10 height 10
click at [546, 340] on li "Daily Surf Tours with Coaching: Our daily Intermediate Coaching tours last 2 ho…" at bounding box center [572, 325] width 436 height 54
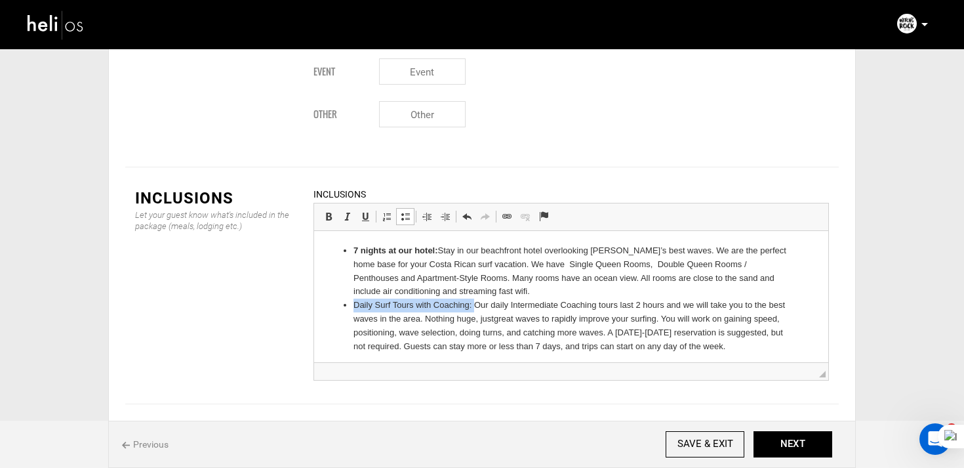
drag, startPoint x: 474, startPoint y: 303, endPoint x: 341, endPoint y: 302, distance: 132.5
click at [341, 302] on ul "7 nights at our hotel: Stay in our beachfront hotel overlooking Tamarindo’s bes…" at bounding box center [571, 298] width 488 height 109
click at [327, 211] on span at bounding box center [328, 216] width 10 height 10
click at [792, 348] on ul "7 nights at our hotel: Stay in our beachfront hotel overlooking Tamarindo’s bes…" at bounding box center [571, 298] width 488 height 109
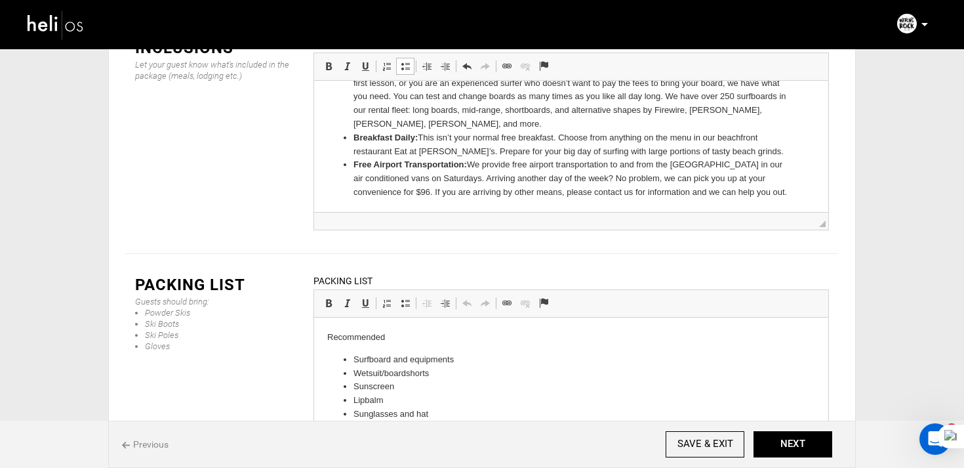
scroll to position [125, 0]
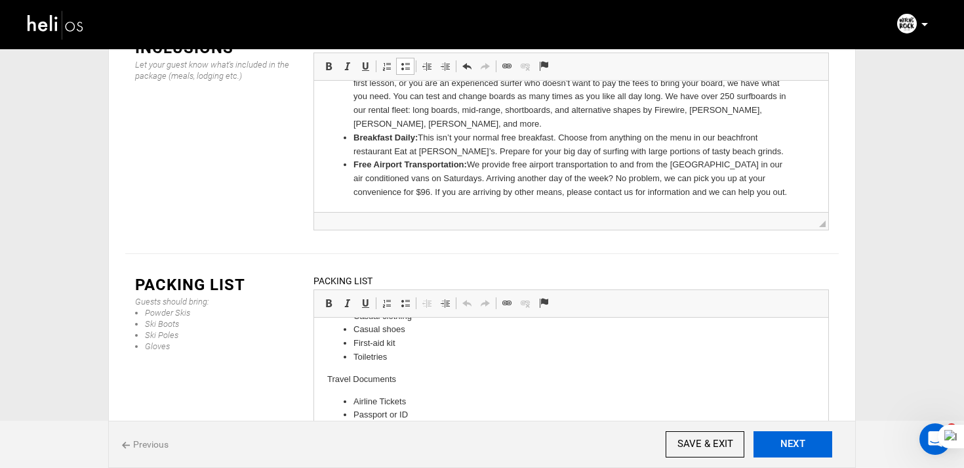
click at [774, 442] on button "NEXT" at bounding box center [793, 444] width 79 height 26
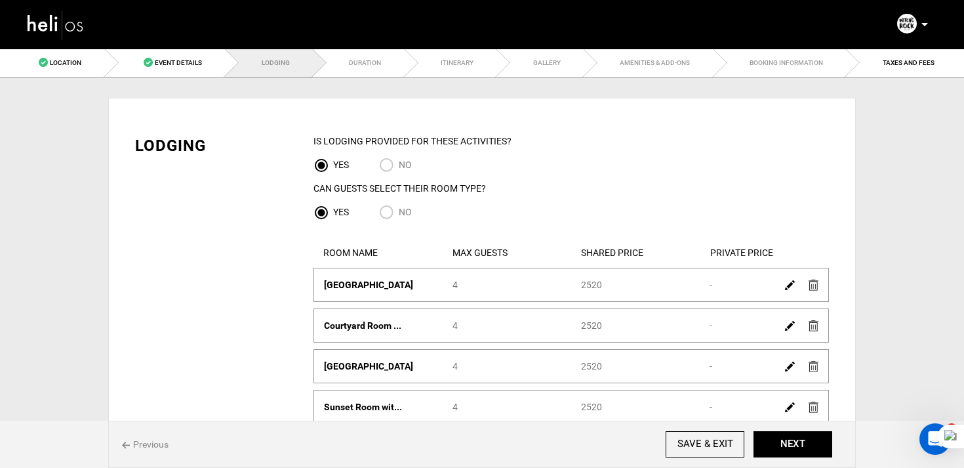
click at [789, 288] on img at bounding box center [790, 285] width 10 height 10
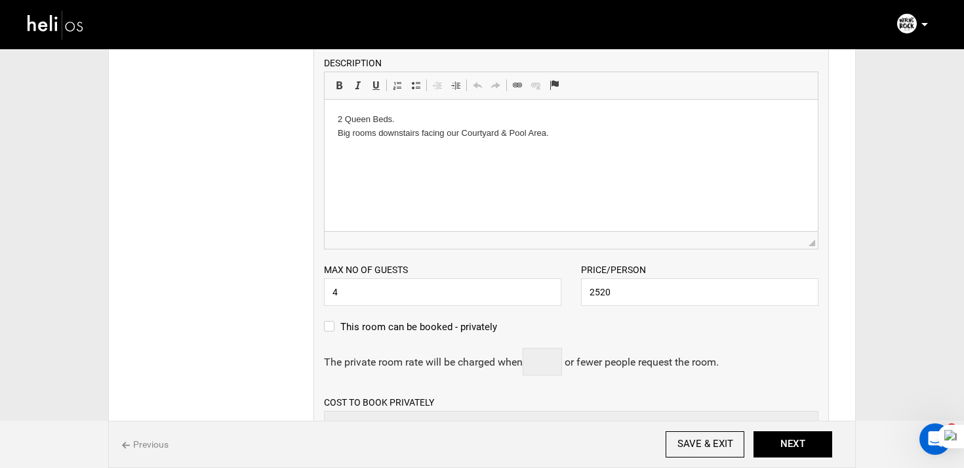
scroll to position [291, 0]
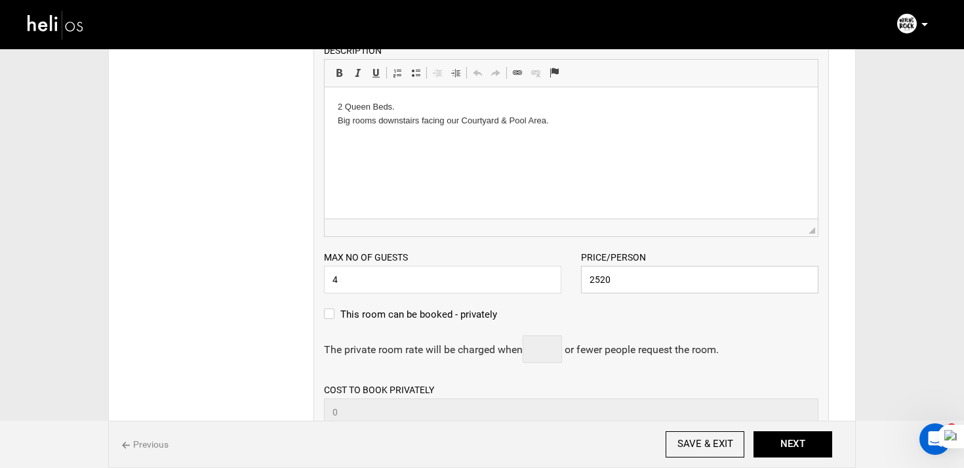
drag, startPoint x: 648, startPoint y: 279, endPoint x: 548, endPoint y: 279, distance: 100.4
click at [548, 279] on div "Max no of guests 4 Please enter a valid Guest no. Price/Person 2520 Please ente…" at bounding box center [571, 265] width 514 height 56
type input "1890"
click at [731, 345] on div "The private room rate will be charged when or fewer people request the room. Pl…" at bounding box center [571, 349] width 495 height 28
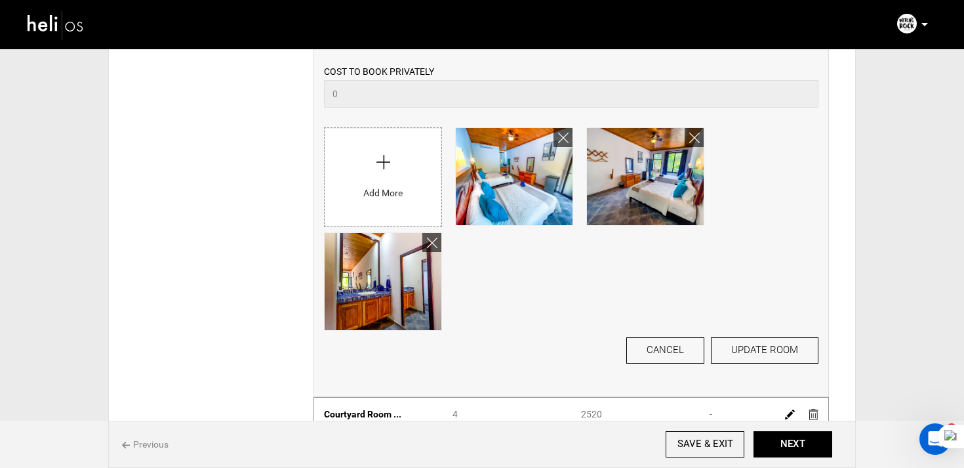
scroll to position [617, 0]
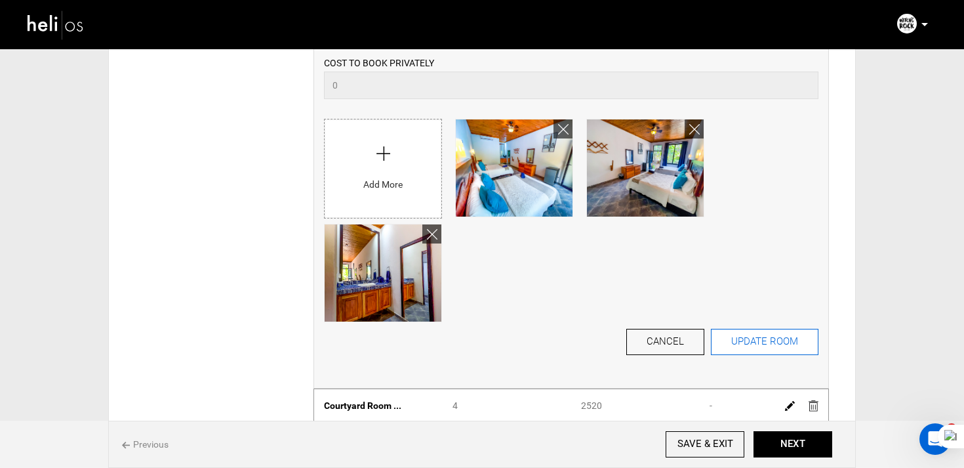
click at [752, 345] on button "UPDATE ROOM" at bounding box center [765, 342] width 108 height 26
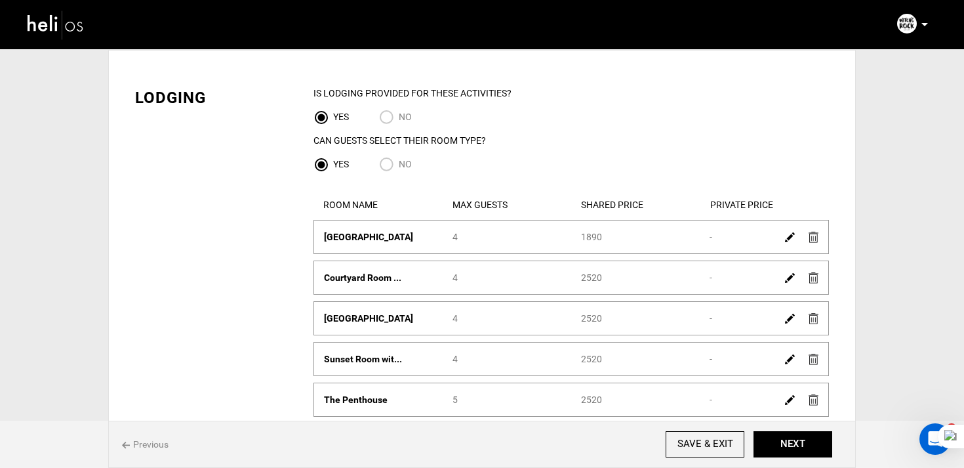
scroll to position [51, 0]
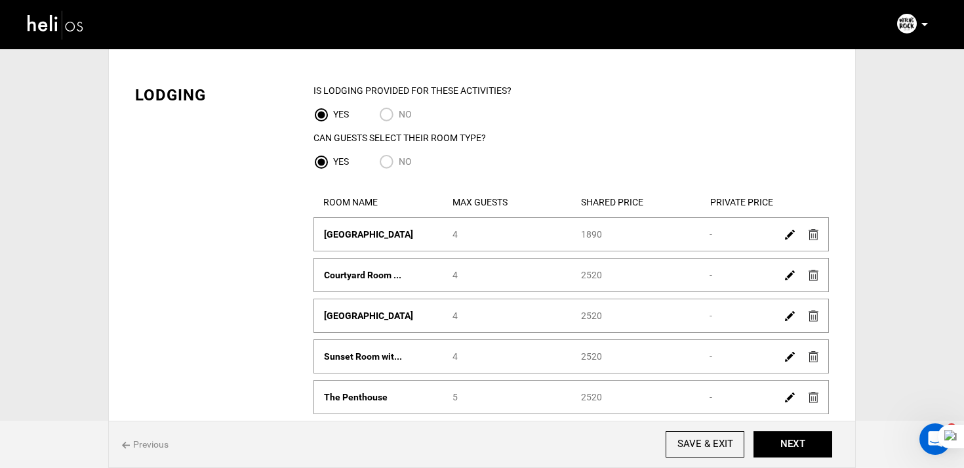
click at [791, 275] on img at bounding box center [790, 275] width 10 height 10
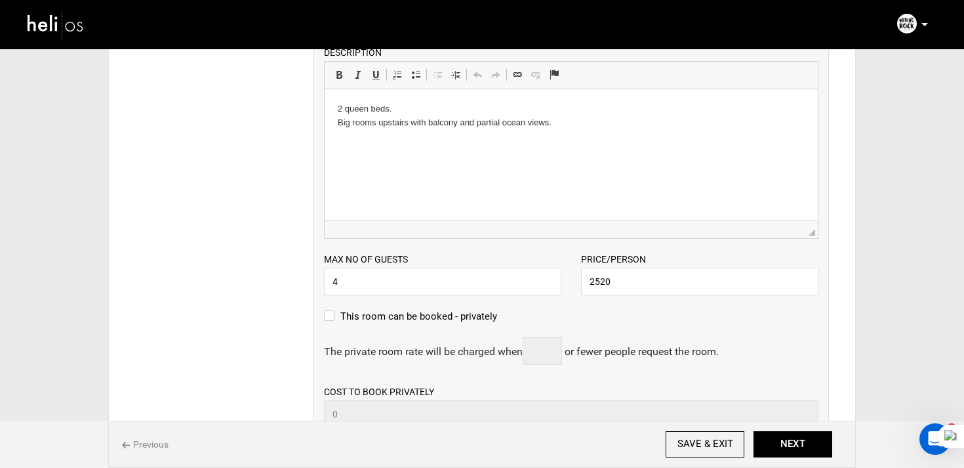
scroll to position [329, 0]
drag, startPoint x: 642, startPoint y: 282, endPoint x: 539, endPoint y: 282, distance: 103.0
click at [539, 282] on div "Max no of guests 4 Please enter a valid Guest no. Price/Person 2520 Please ente…" at bounding box center [571, 267] width 514 height 56
paste input "189"
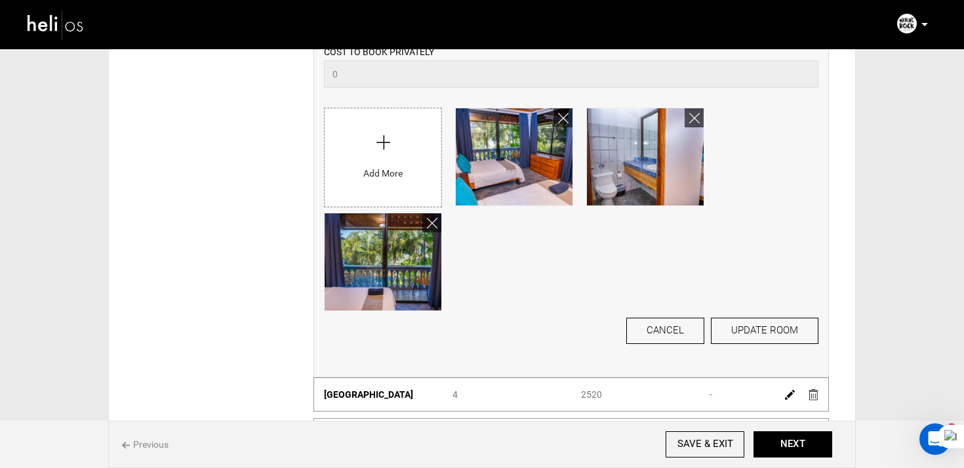
scroll to position [678, 0]
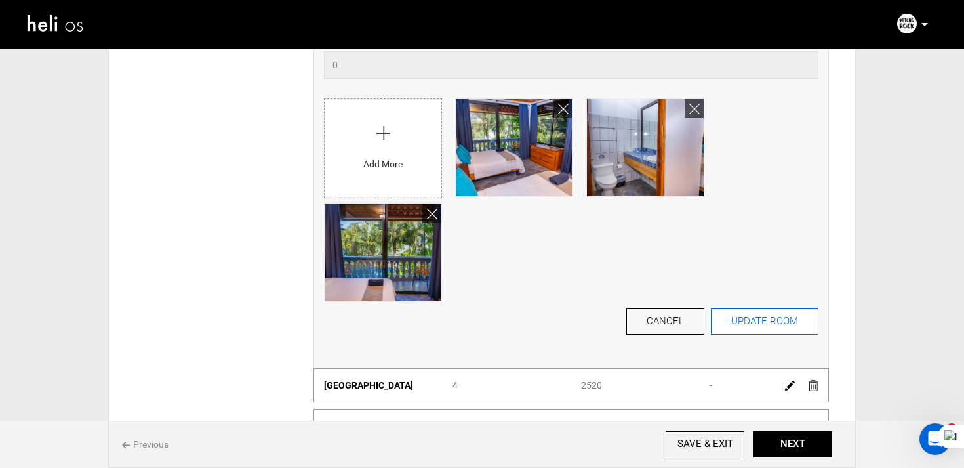
type input "1890"
click at [727, 327] on button "UPDATE ROOM" at bounding box center [765, 321] width 108 height 26
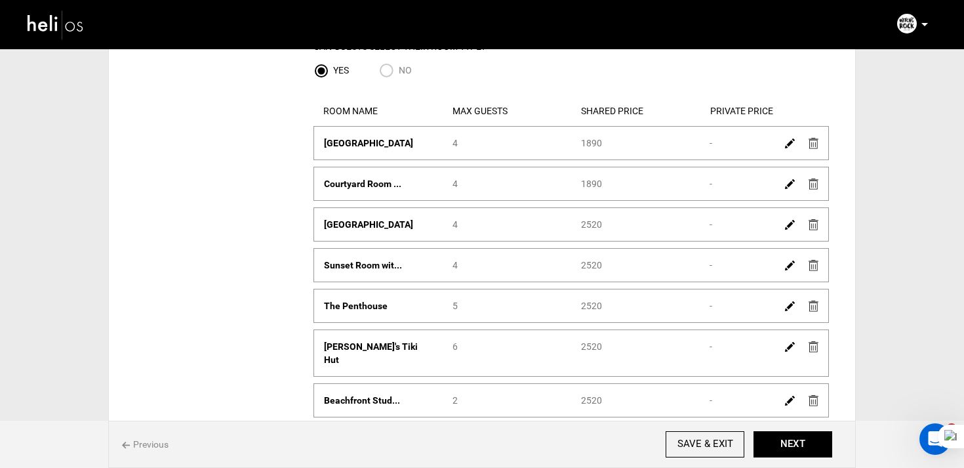
scroll to position [200, 0]
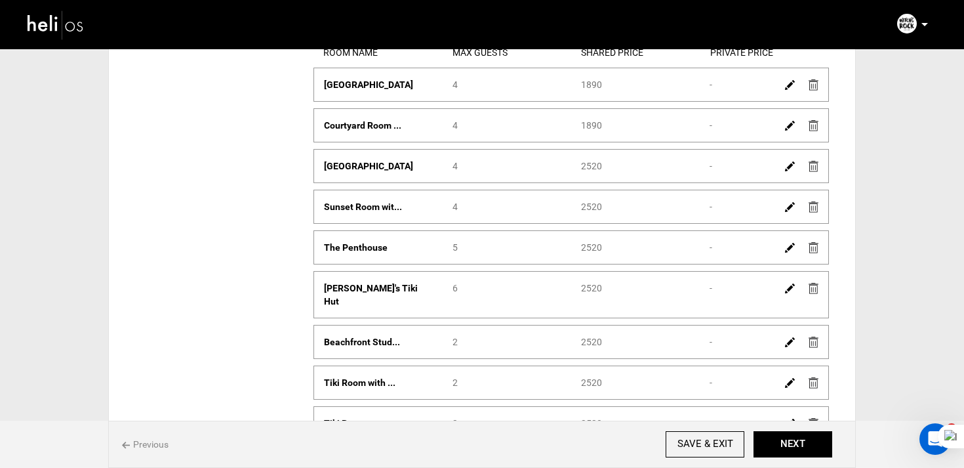
click at [794, 378] on img at bounding box center [790, 383] width 10 height 10
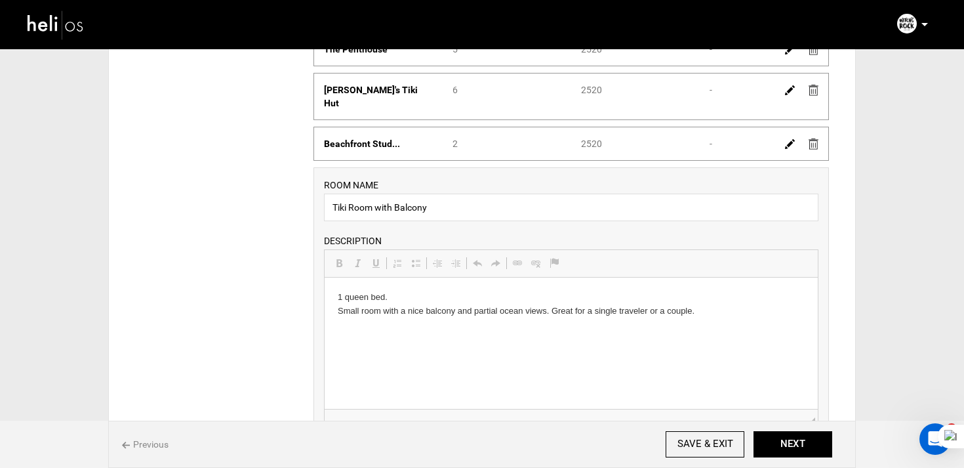
scroll to position [461, 0]
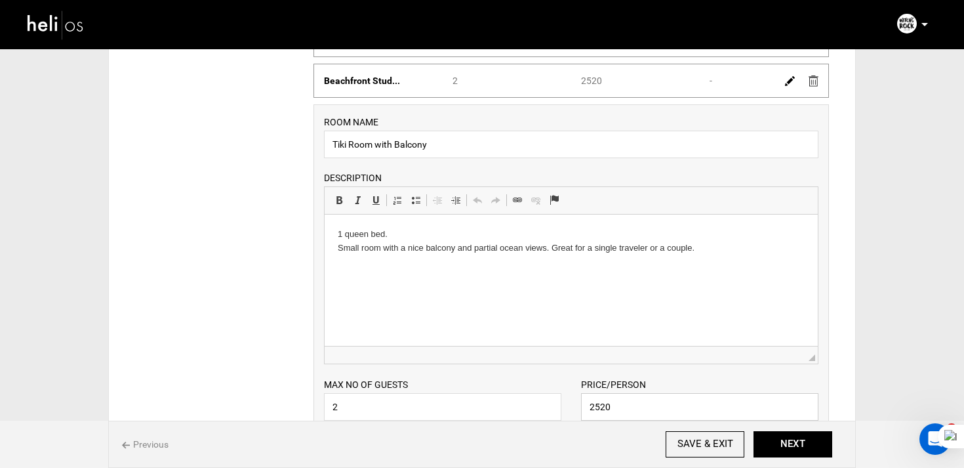
drag, startPoint x: 649, startPoint y: 399, endPoint x: 551, endPoint y: 399, distance: 97.7
click at [551, 399] on div "Max no of guests 2 Please enter a valid Guest no. Price/Person 2520 Please ente…" at bounding box center [571, 392] width 514 height 56
paste input "189"
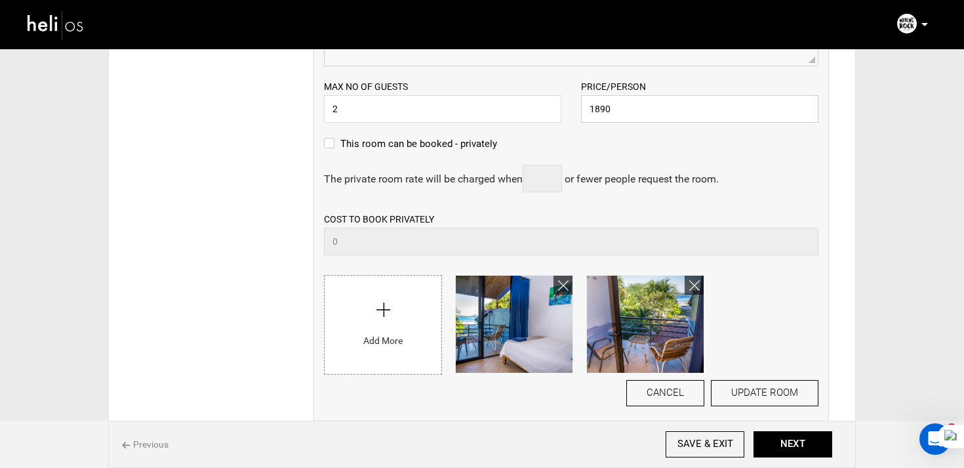
scroll to position [762, 0]
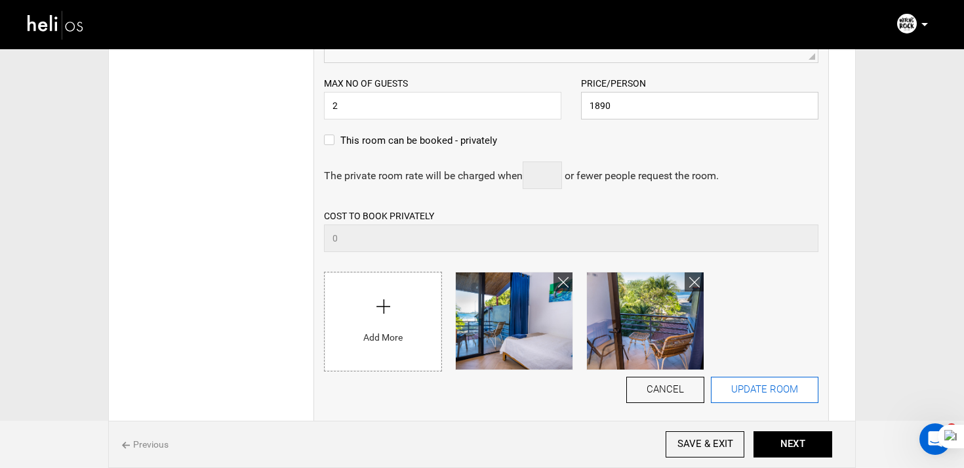
type input "1890"
click at [766, 384] on button "UPDATE ROOM" at bounding box center [765, 390] width 108 height 26
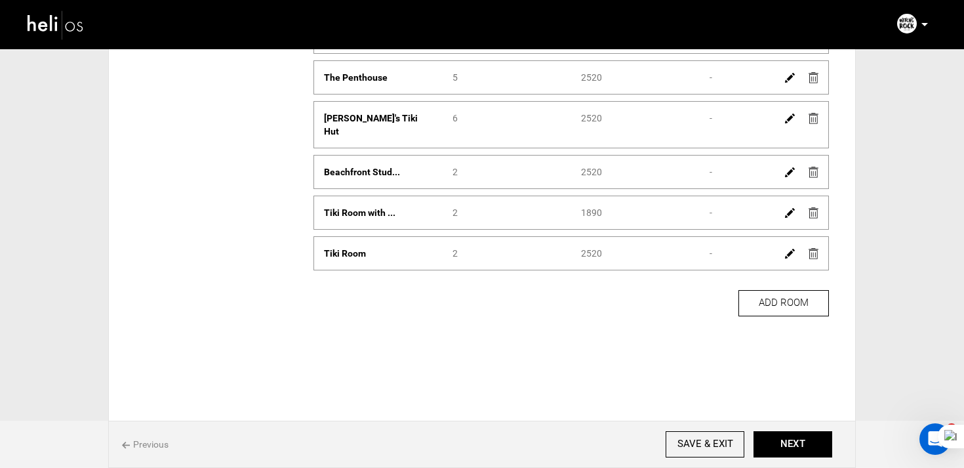
scroll to position [358, 0]
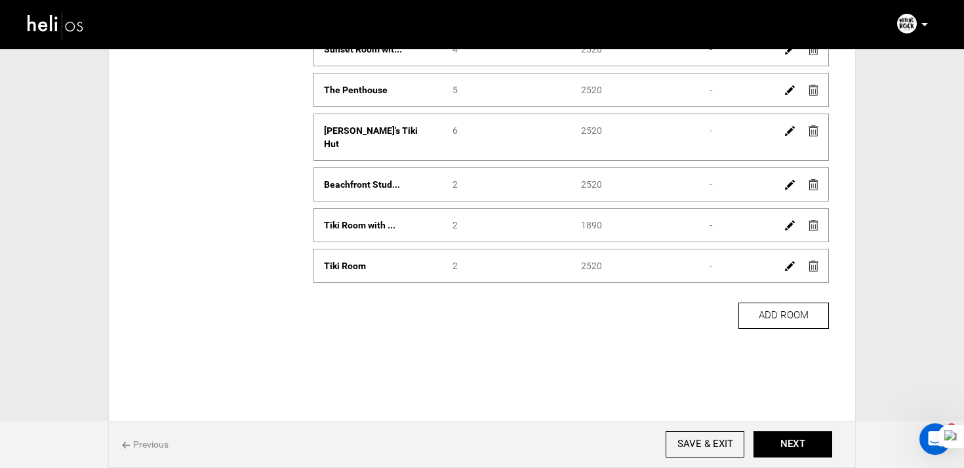
click at [792, 261] on img at bounding box center [790, 266] width 10 height 10
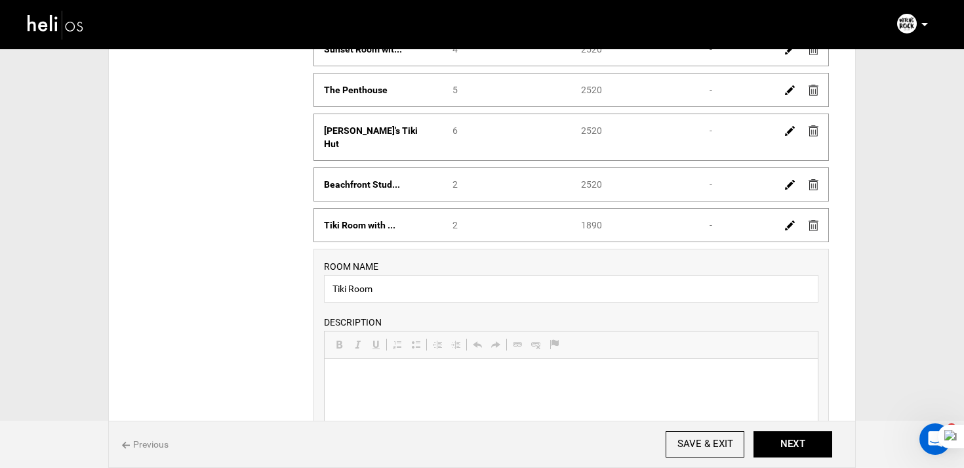
scroll to position [674, 0]
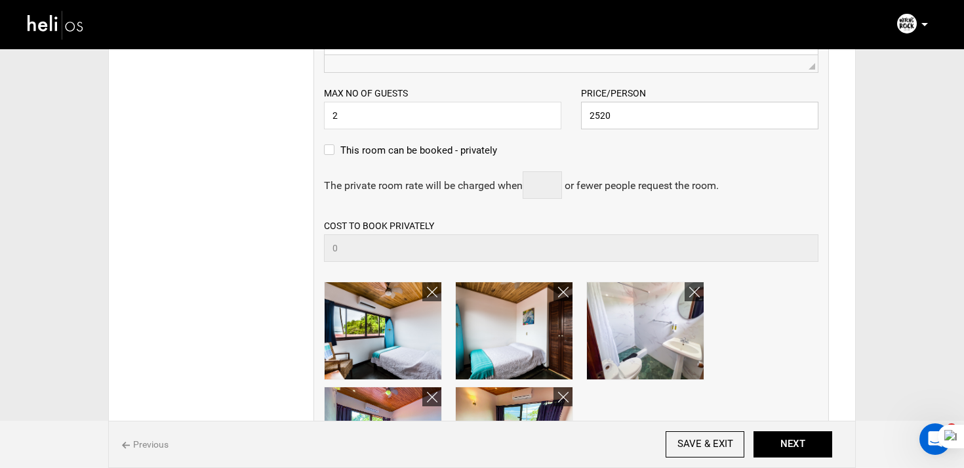
drag, startPoint x: 630, startPoint y: 104, endPoint x: 536, endPoint y: 104, distance: 93.8
click at [536, 104] on div "Max no of guests 2 Please enter a valid Guest no. Price/Person 2520 Please ente…" at bounding box center [571, 101] width 514 height 56
paste input "189"
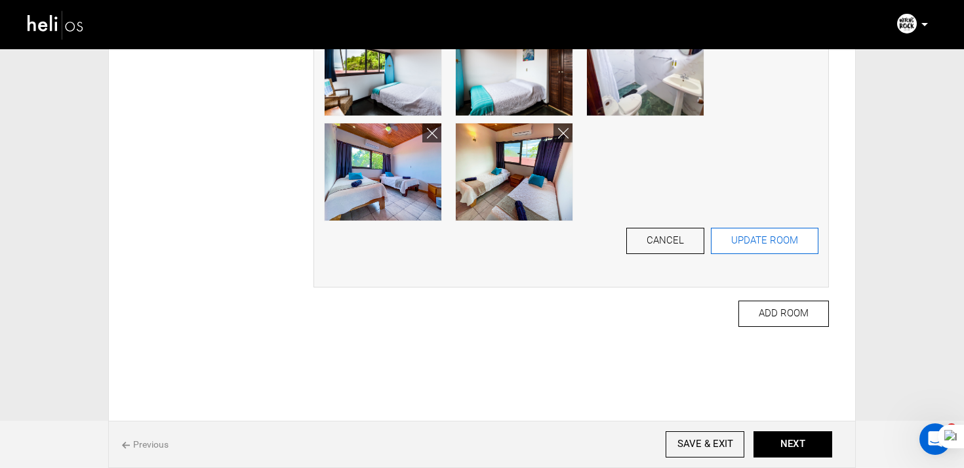
type input "1890"
click at [777, 239] on button "UPDATE ROOM" at bounding box center [765, 241] width 108 height 26
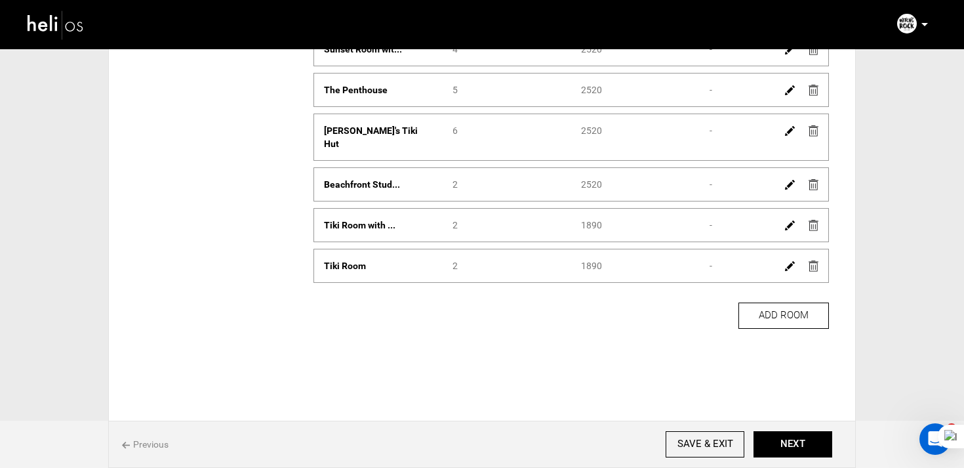
click at [792, 180] on img at bounding box center [790, 185] width 10 height 10
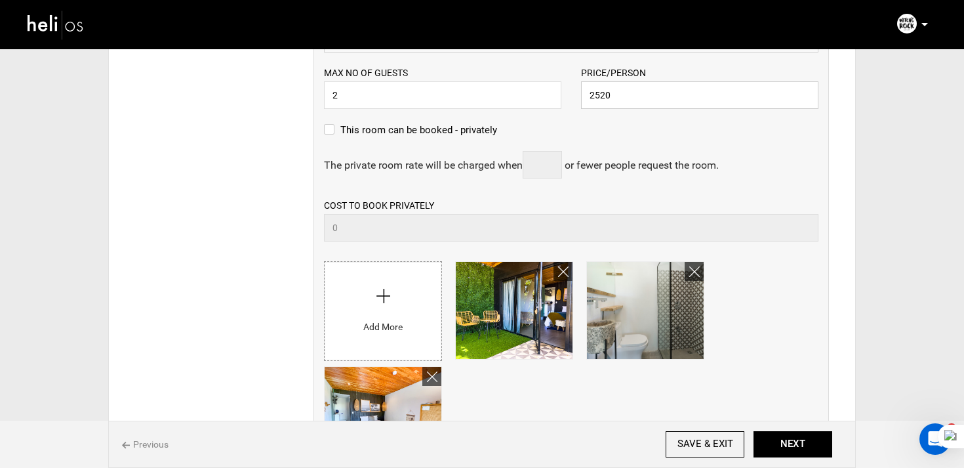
drag, startPoint x: 632, startPoint y: 93, endPoint x: 560, endPoint y: 85, distance: 72.6
click at [560, 85] on div "Max no of guests 2 Please enter a valid Guest no. Price/Person 2520 Please ente…" at bounding box center [571, 80] width 514 height 56
paste input "189"
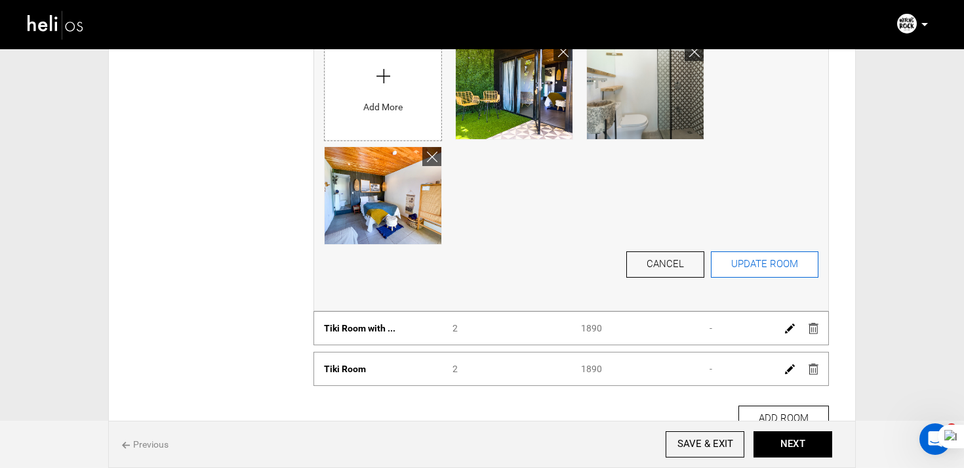
type input "1890"
click at [733, 262] on button "UPDATE ROOM" at bounding box center [765, 264] width 108 height 26
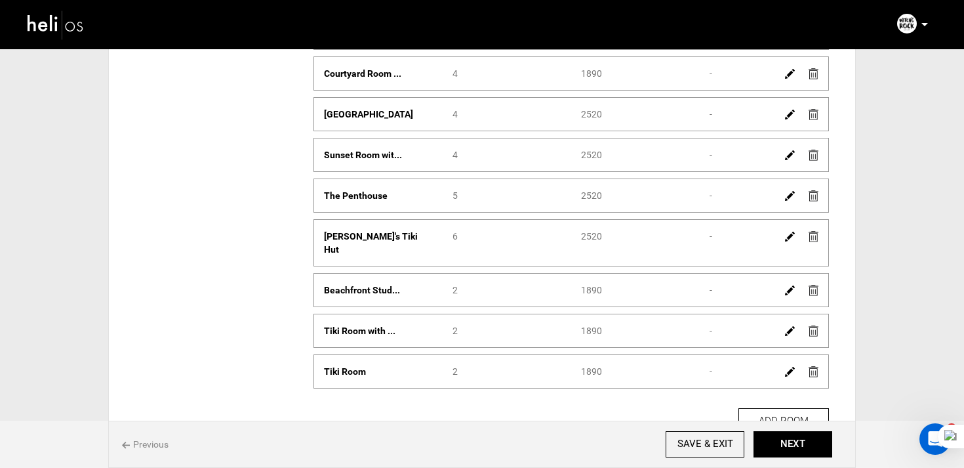
click at [788, 238] on img at bounding box center [790, 237] width 10 height 10
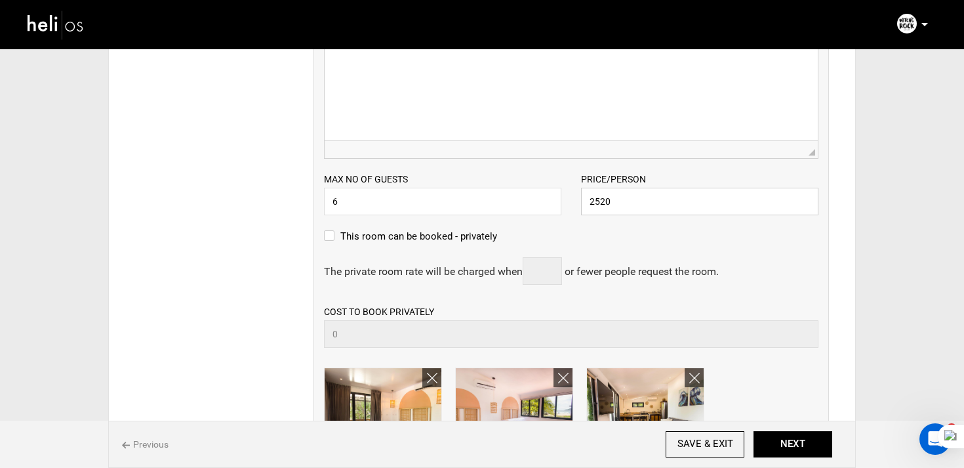
paste input "189"
drag, startPoint x: 643, startPoint y: 210, endPoint x: 565, endPoint y: 190, distance: 80.7
click at [565, 190] on div "Max no of guests 6 Please enter a valid Guest no. Price/Person 1890 Please ente…" at bounding box center [571, 187] width 514 height 56
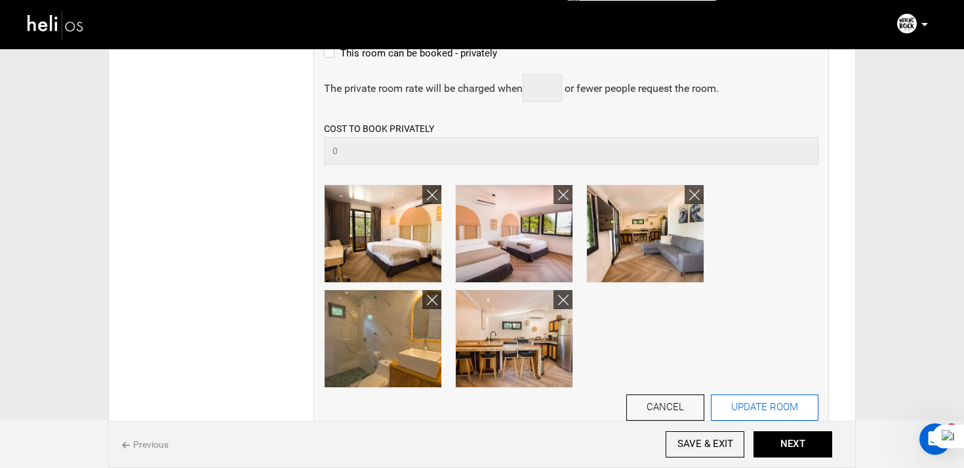
type input "1890"
click at [756, 405] on button "UPDATE ROOM" at bounding box center [765, 407] width 108 height 26
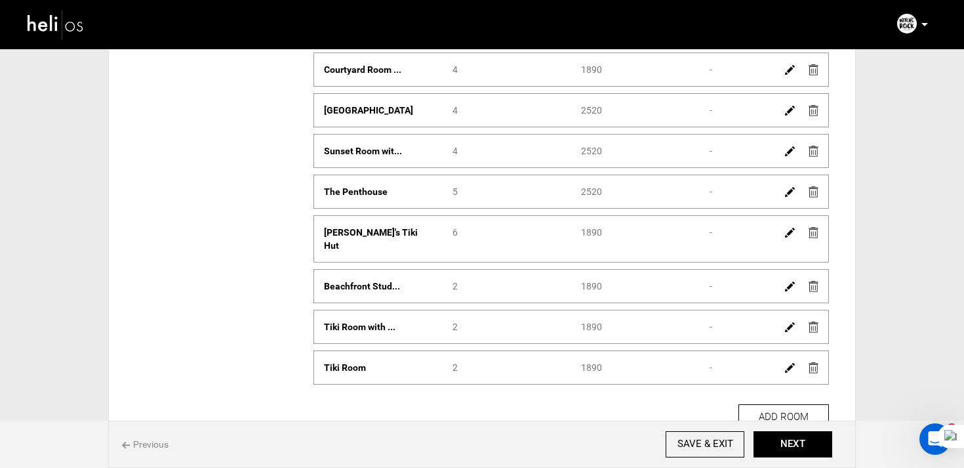
click at [789, 192] on img at bounding box center [790, 192] width 10 height 10
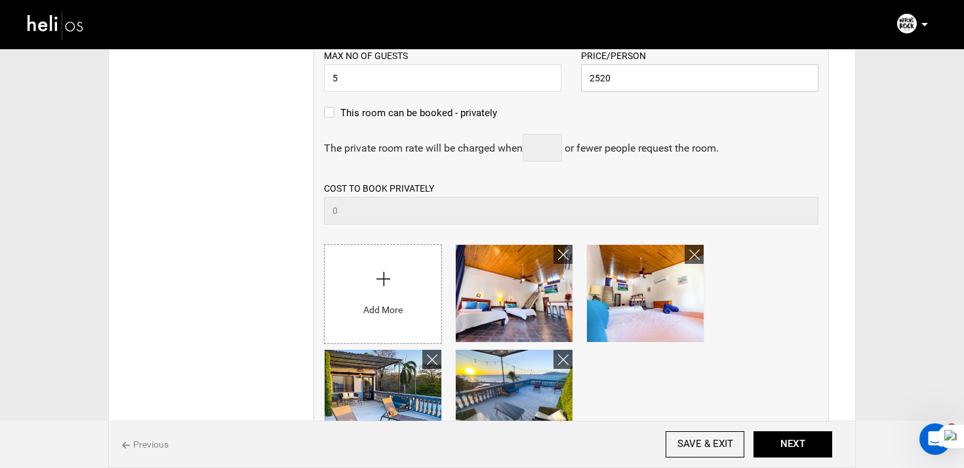
click at [654, 75] on input "2520" at bounding box center [699, 78] width 237 height 28
paste input "189"
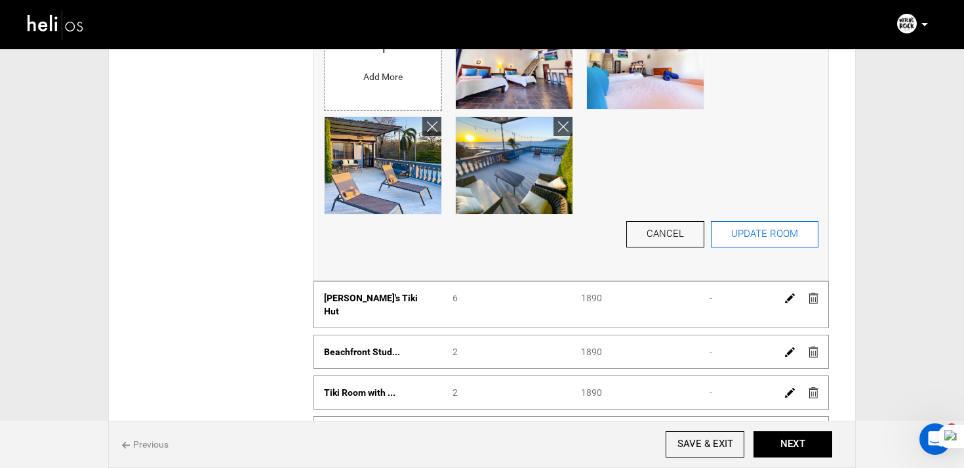
type input "1890"
click at [751, 244] on button "UPDATE ROOM" at bounding box center [765, 234] width 108 height 26
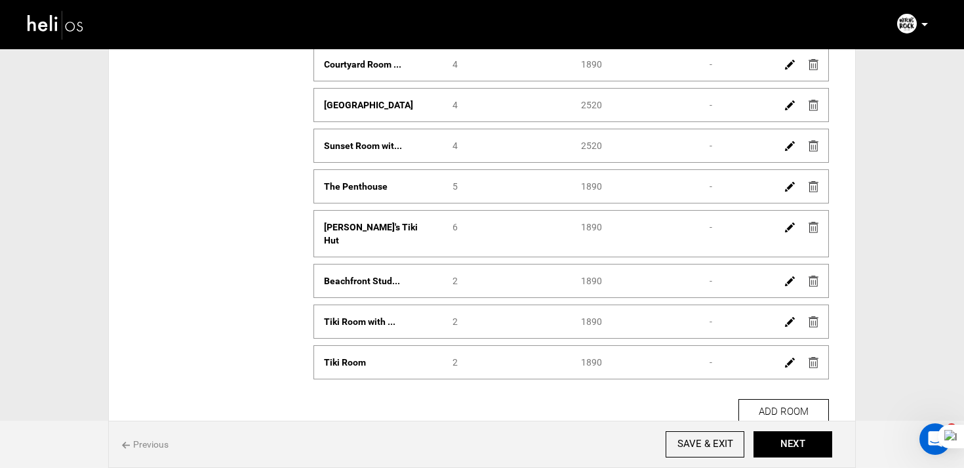
click at [788, 142] on img at bounding box center [790, 146] width 10 height 10
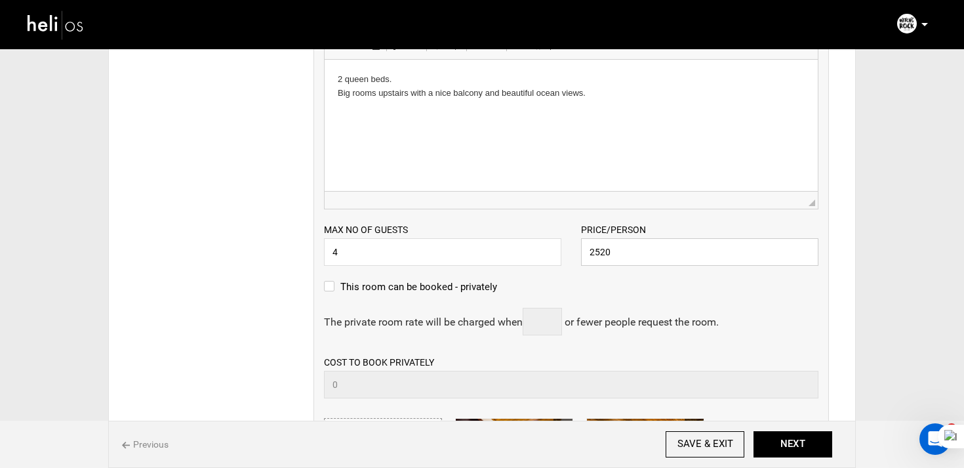
drag, startPoint x: 634, startPoint y: 252, endPoint x: 554, endPoint y: 251, distance: 79.4
click at [554, 251] on div "Max no of guests 4 Please enter a valid Guest no. Price/Person 2520 Please ente…" at bounding box center [571, 237] width 514 height 56
paste input "189"
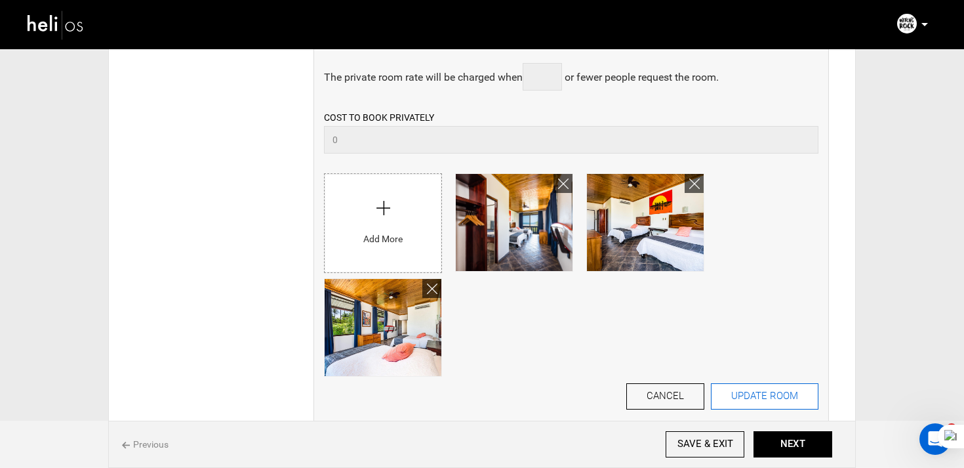
type input "1890"
click at [737, 389] on button "UPDATE ROOM" at bounding box center [765, 396] width 108 height 26
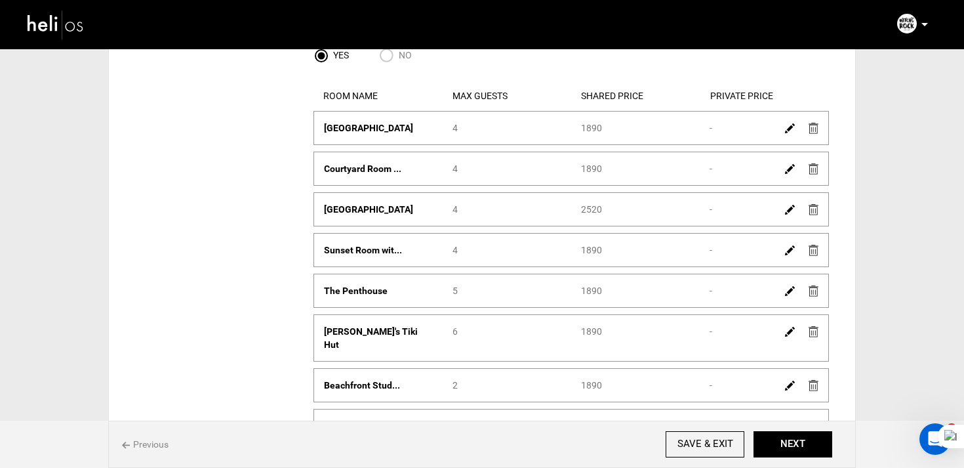
click at [794, 210] on img at bounding box center [790, 210] width 10 height 10
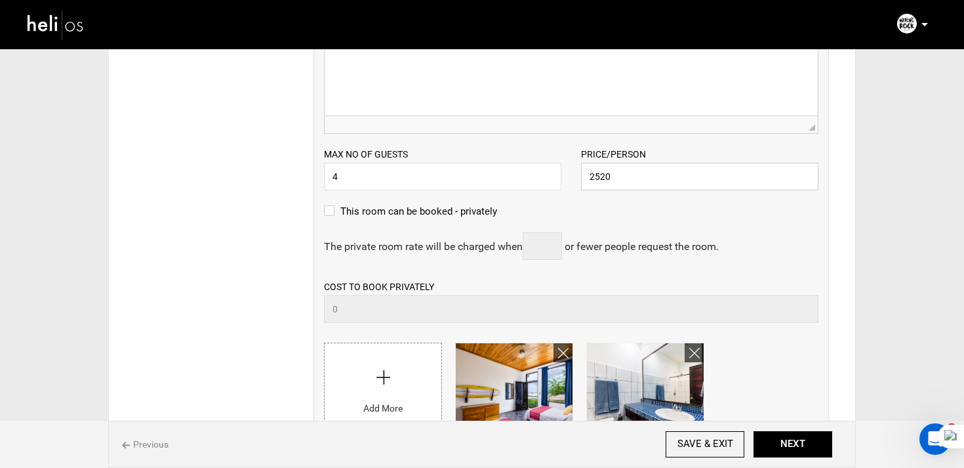
drag, startPoint x: 659, startPoint y: 184, endPoint x: 561, endPoint y: 182, distance: 98.4
click at [561, 182] on div "Max no of guests 4 Please enter a valid Guest no. Price/Person 2520 Please ente…" at bounding box center [571, 162] width 514 height 56
paste input "189"
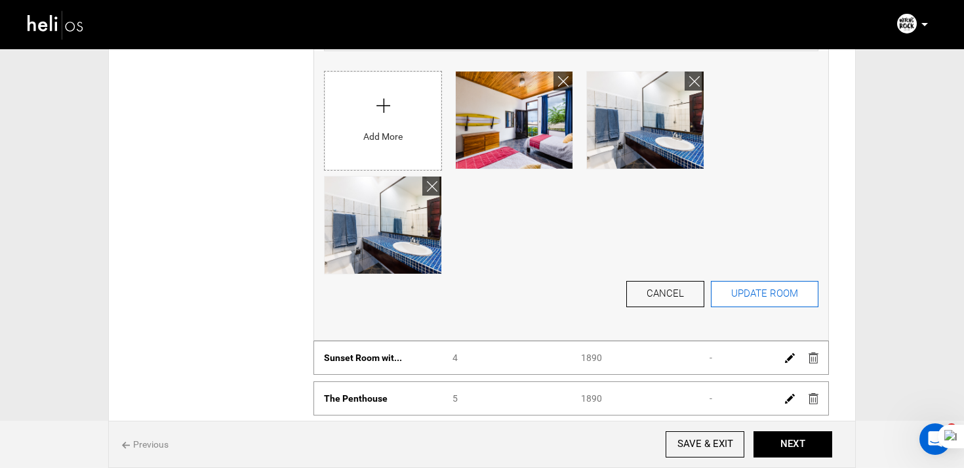
type input "1890"
click at [749, 293] on button "UPDATE ROOM" at bounding box center [765, 294] width 108 height 26
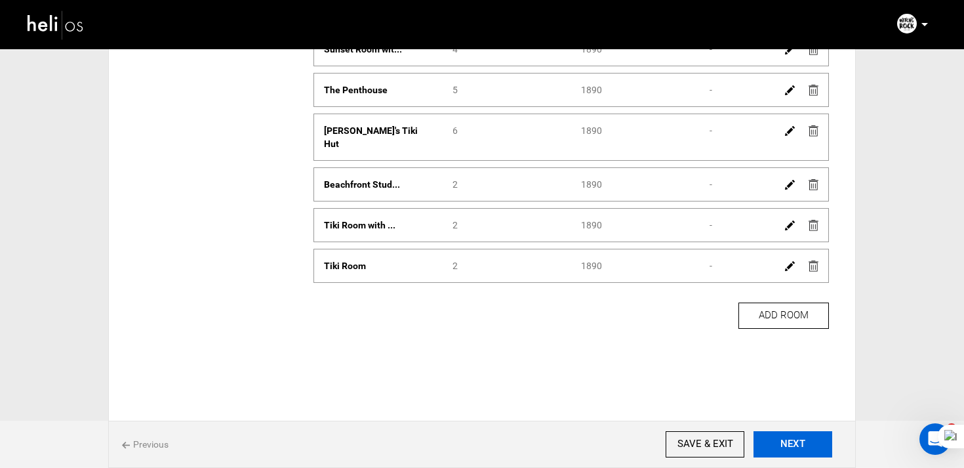
click at [802, 444] on button "NEXT" at bounding box center [793, 444] width 79 height 26
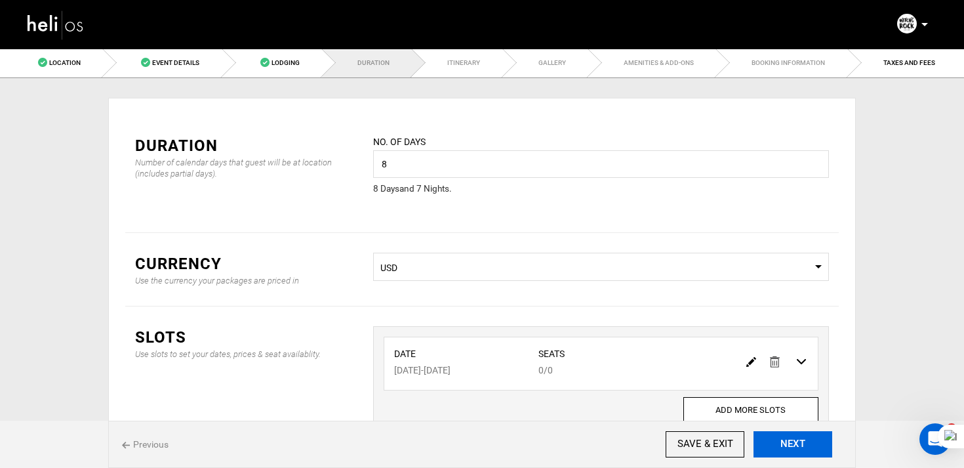
click at [785, 451] on button "NEXT" at bounding box center [793, 444] width 79 height 26
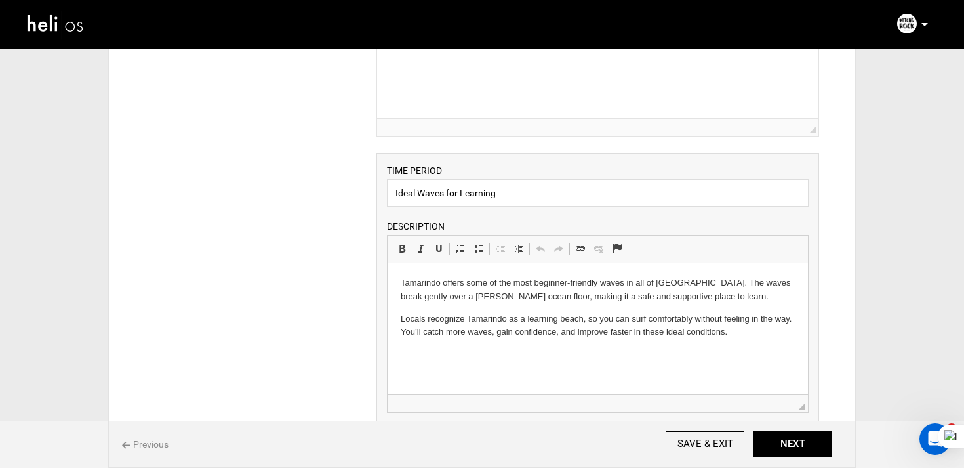
click at [502, 324] on p "Locals recognize Tamarindo as a learning beach, so you can surf comfortably wit…" at bounding box center [597, 326] width 394 height 28
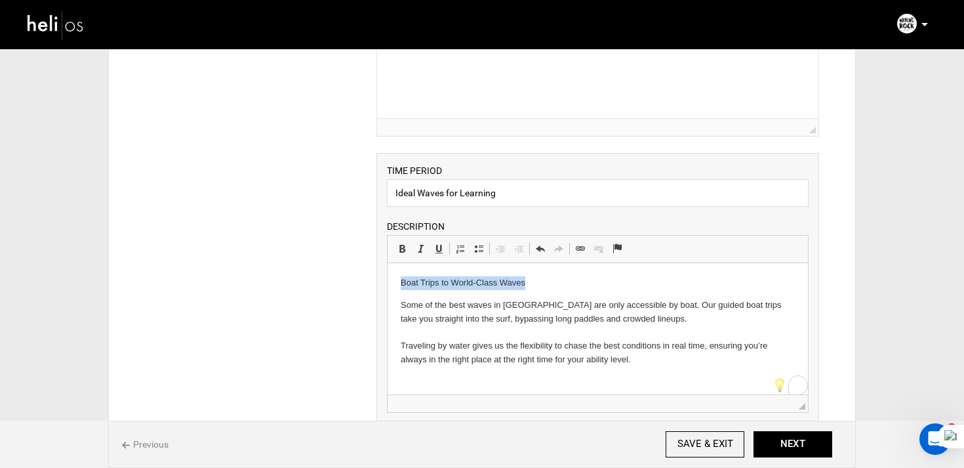
copy p "Boat Trips to World-Class Waves"
drag, startPoint x: 396, startPoint y: 282, endPoint x: 586, endPoint y: 283, distance: 190.2
click at [586, 283] on html "Boat Trips to World-Class Waves Some of the best waves in Costa Rica are only a…" at bounding box center [597, 321] width 420 height 117
click at [399, 302] on html "Some of the best waves in Costa Rica are only accessible by boat. Our guided bo…" at bounding box center [597, 321] width 420 height 117
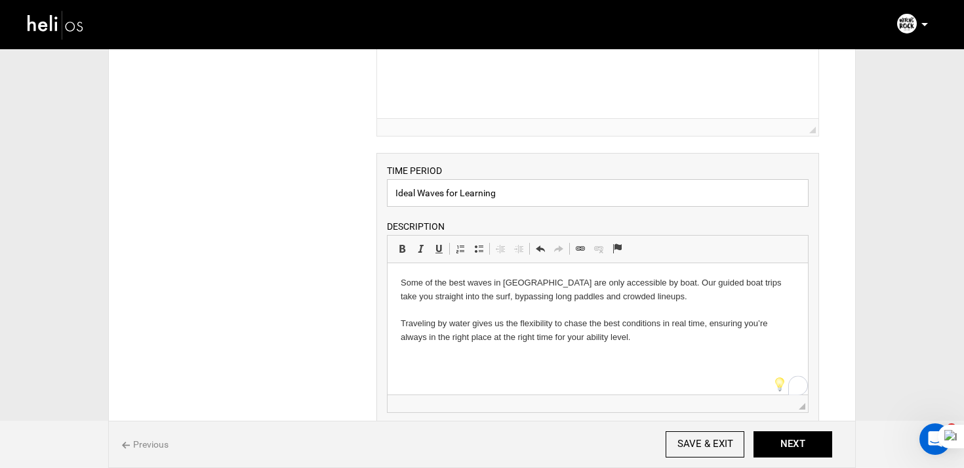
drag, startPoint x: 532, startPoint y: 193, endPoint x: 293, endPoint y: 187, distance: 239.5
type input "Boat Trips to World-Class Waves"
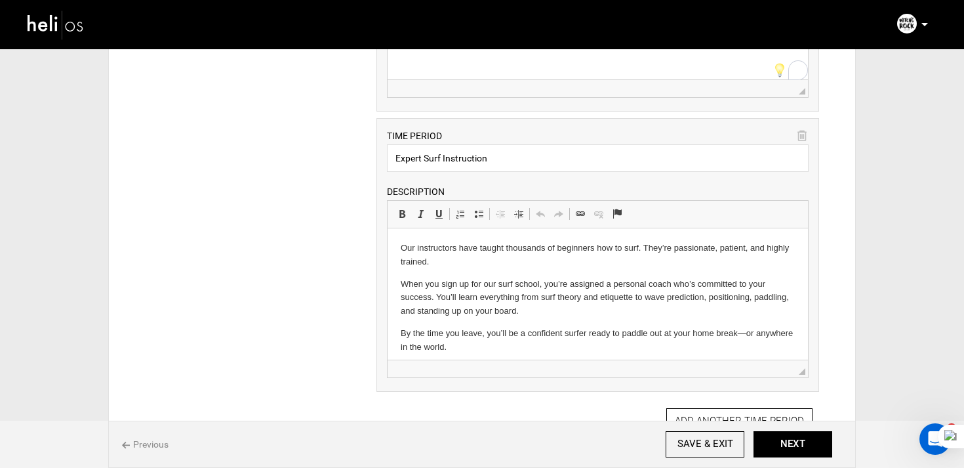
scroll to position [511, 0]
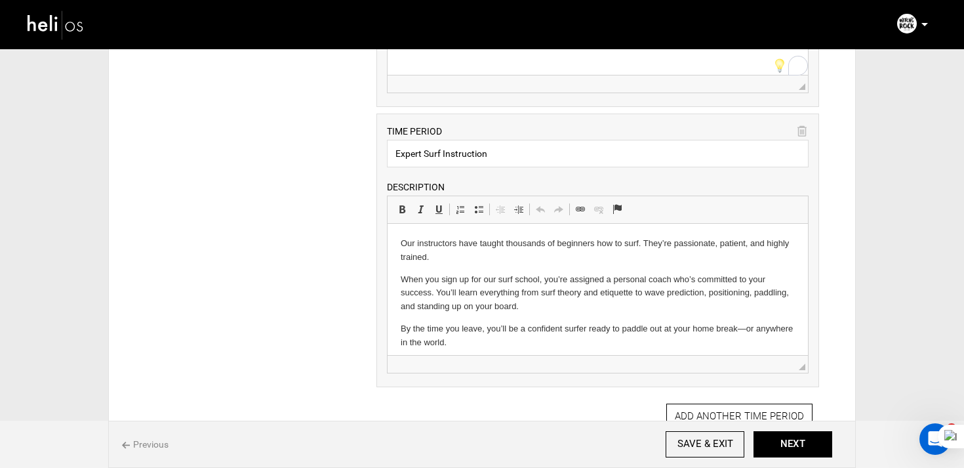
click at [453, 321] on body "Our instructors have taught thousands of beginners how to surf. They’re passion…" at bounding box center [597, 293] width 394 height 113
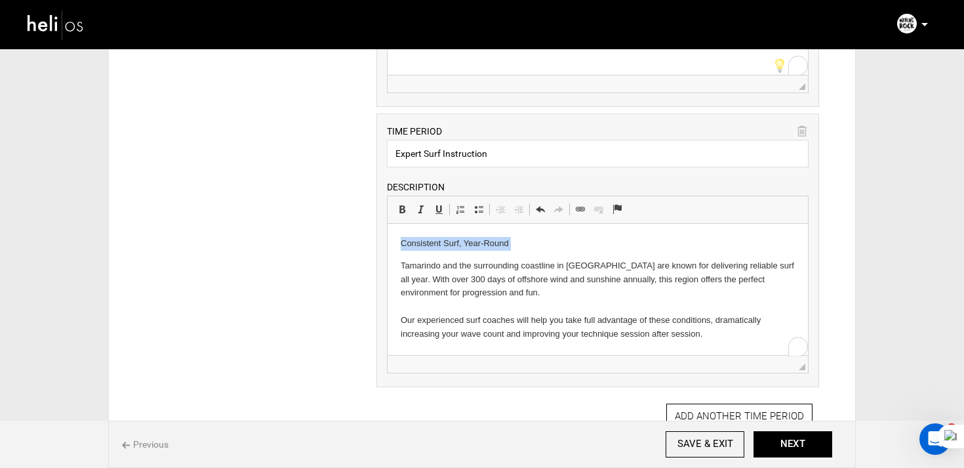
drag, startPoint x: 399, startPoint y: 265, endPoint x: 390, endPoint y: 230, distance: 36.6
click at [390, 230] on html "Consistent Surf, Year-Round Tamarindo and the surrounding coastline in Northwes…" at bounding box center [597, 289] width 420 height 131
copy p "Consistent Surf, Year-Round"
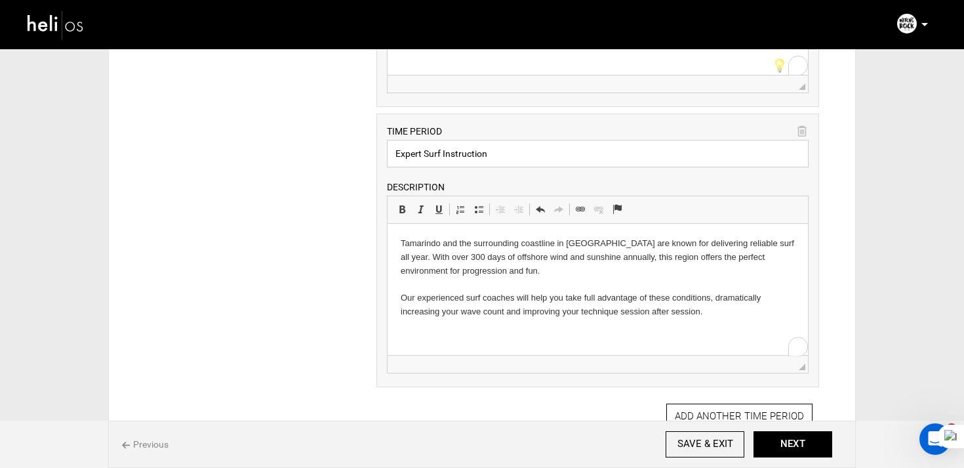
drag, startPoint x: 508, startPoint y: 155, endPoint x: 308, endPoint y: 155, distance: 200.7
click at [308, 155] on div "ITINERARY ARRIVAL INSTRUCTIONS Rich Text Editor, editor103 Editor toolbars Basi…" at bounding box center [482, 164] width 714 height 1121
type input "Consistent Surf, Year-Round"
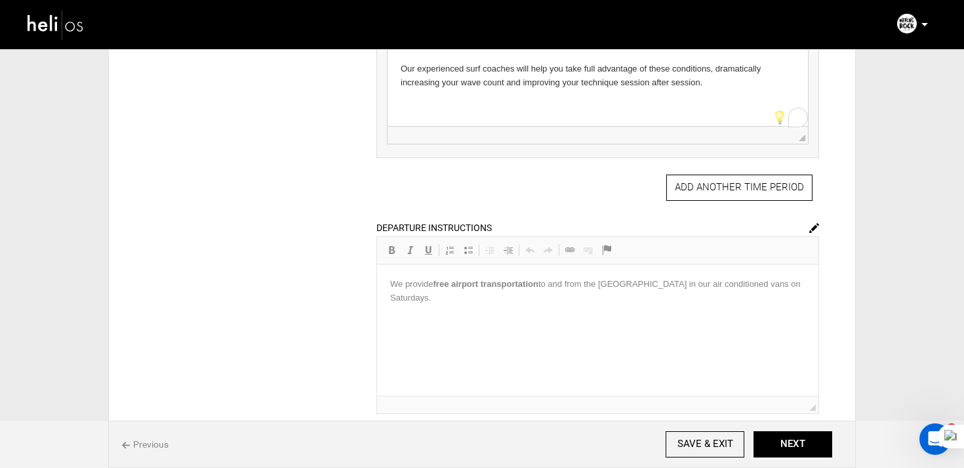
scroll to position [766, 0]
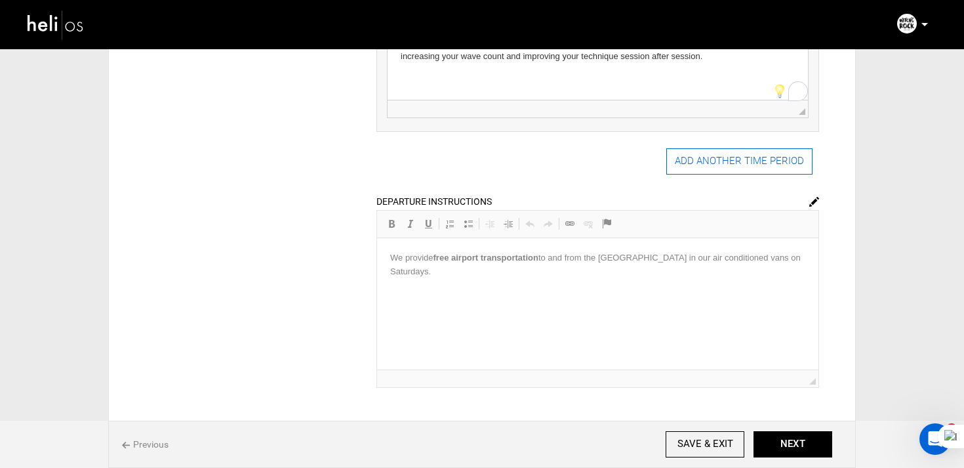
click at [730, 169] on button "ADD ANOTHER TIME PERIOD" at bounding box center [739, 161] width 146 height 26
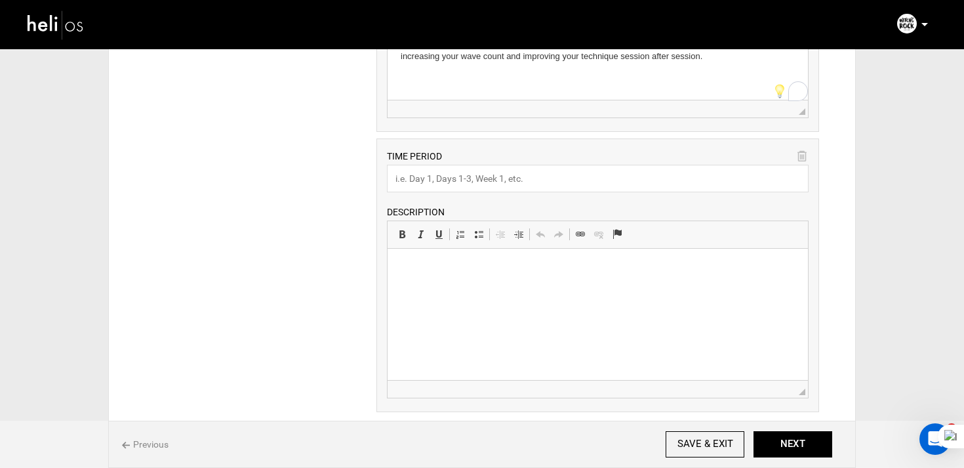
scroll to position [0, 0]
click at [434, 287] on html at bounding box center [597, 269] width 420 height 40
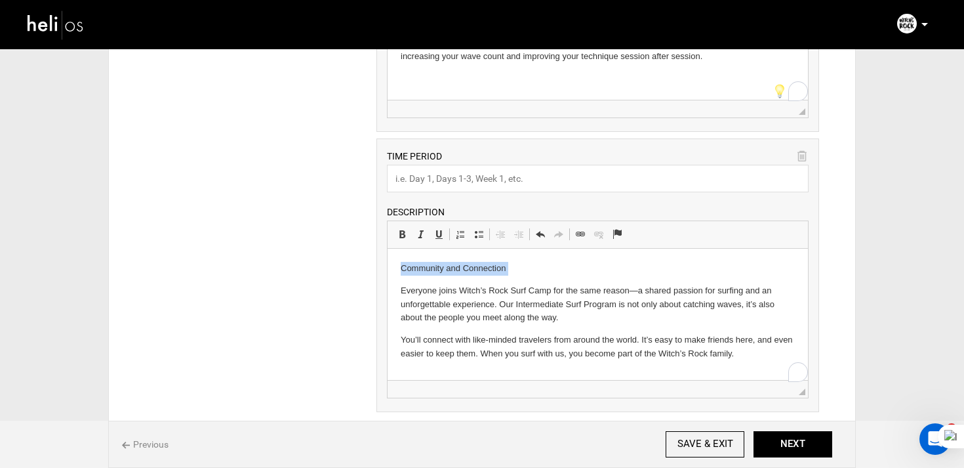
drag, startPoint x: 398, startPoint y: 290, endPoint x: 396, endPoint y: 249, distance: 41.4
click at [396, 249] on html "Community and Connection Everyone joins Witch’s Rock Surf Camp for the same rea…" at bounding box center [597, 311] width 420 height 125
copy p "Community and Connection"
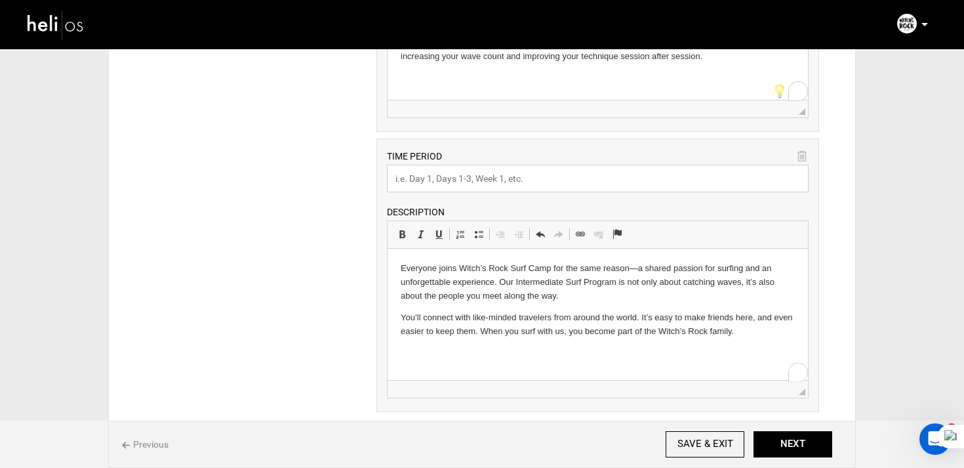
click at [426, 189] on input "text" at bounding box center [598, 179] width 422 height 28
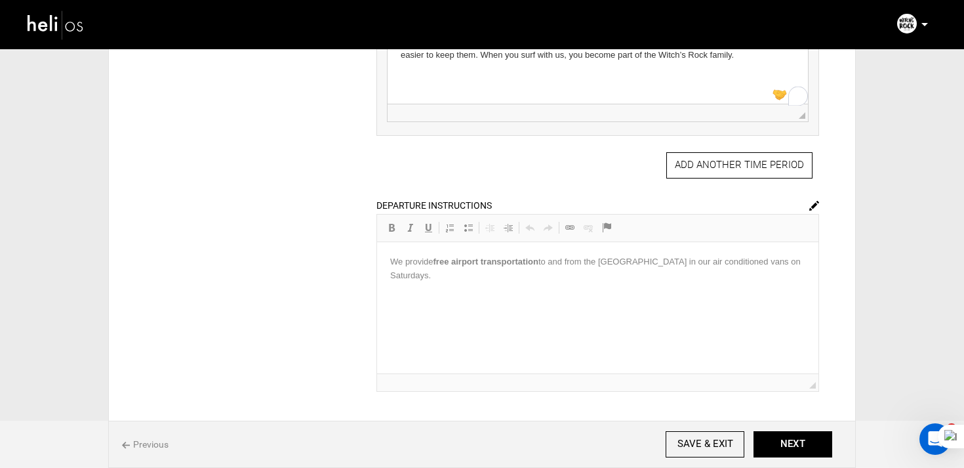
scroll to position [1050, 0]
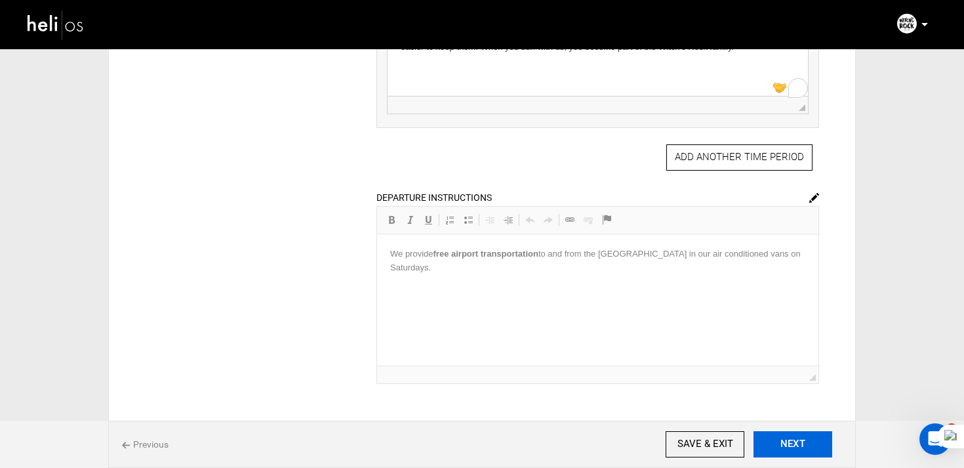
type input "Community and Connection"
click at [776, 441] on button "NEXT" at bounding box center [793, 444] width 79 height 26
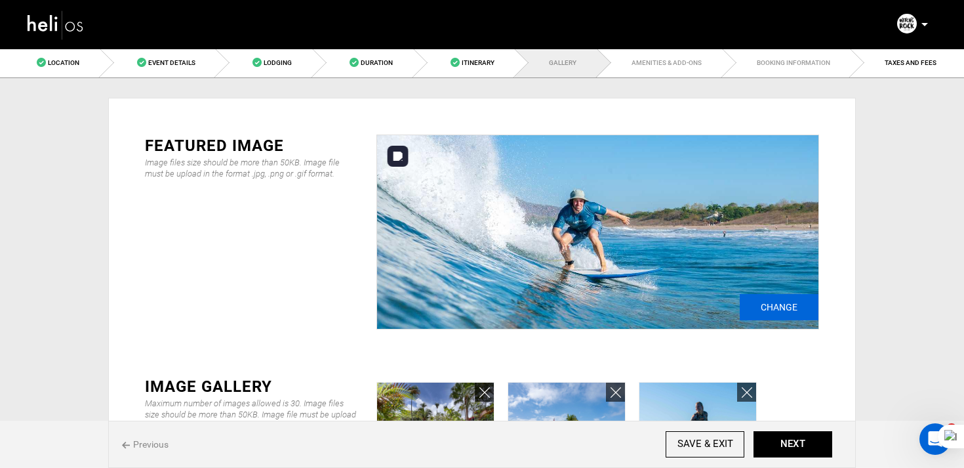
click at [758, 308] on input "Change" at bounding box center [779, 307] width 79 height 26
type input "C:\fakepath\d16ae675-c469-4a59-80a7-3d5021be31ac_9090_f68b2463ed3a513ecccb8426b…"
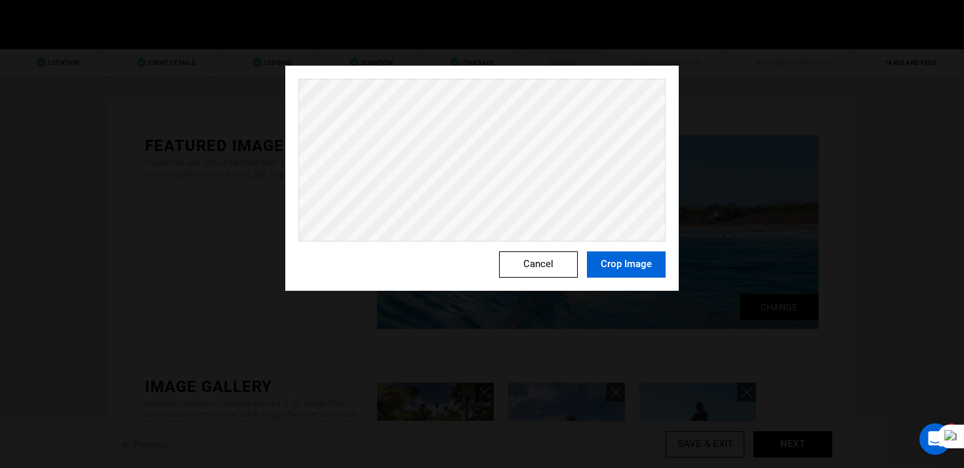
click at [611, 264] on button "Crop Image" at bounding box center [626, 264] width 79 height 26
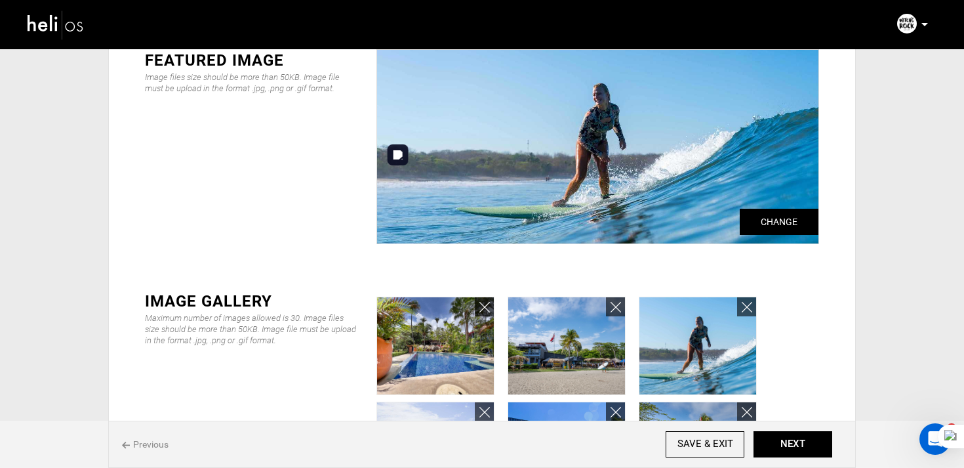
scroll to position [93, 0]
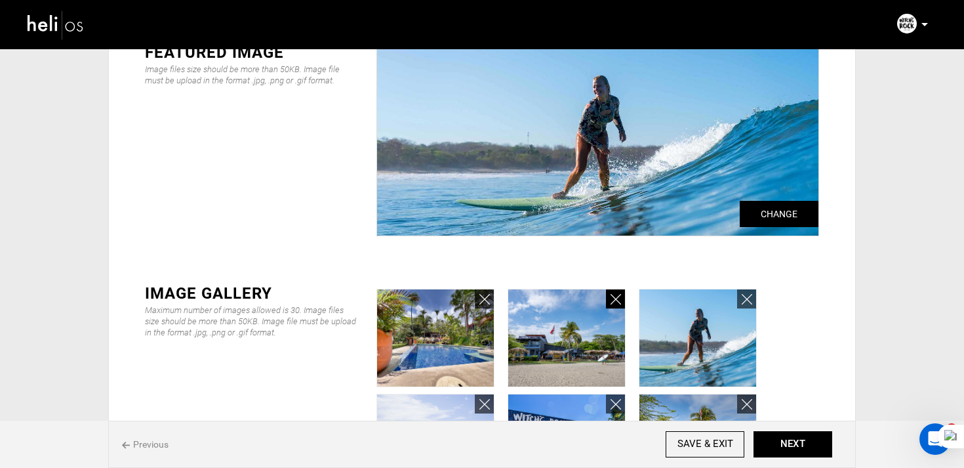
click at [619, 302] on icon at bounding box center [616, 299] width 10 height 15
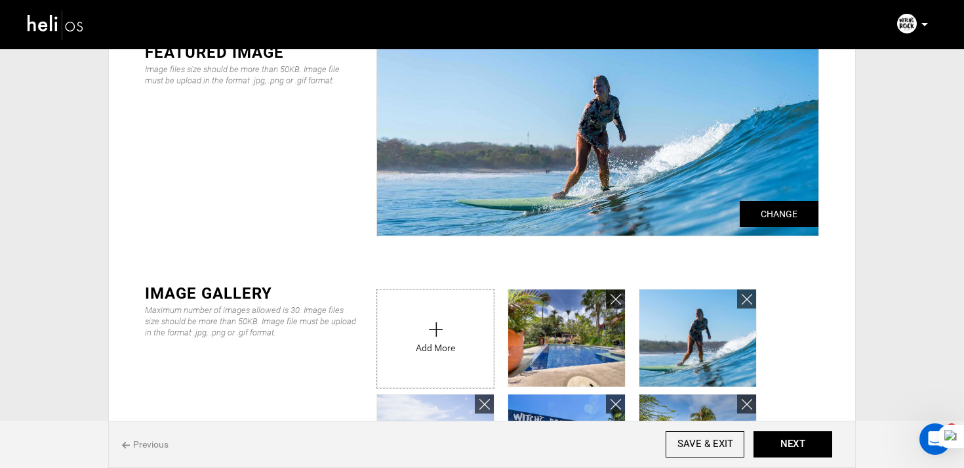
click at [628, 308] on li at bounding box center [566, 331] width 131 height 98
click at [621, 303] on link at bounding box center [615, 298] width 19 height 19
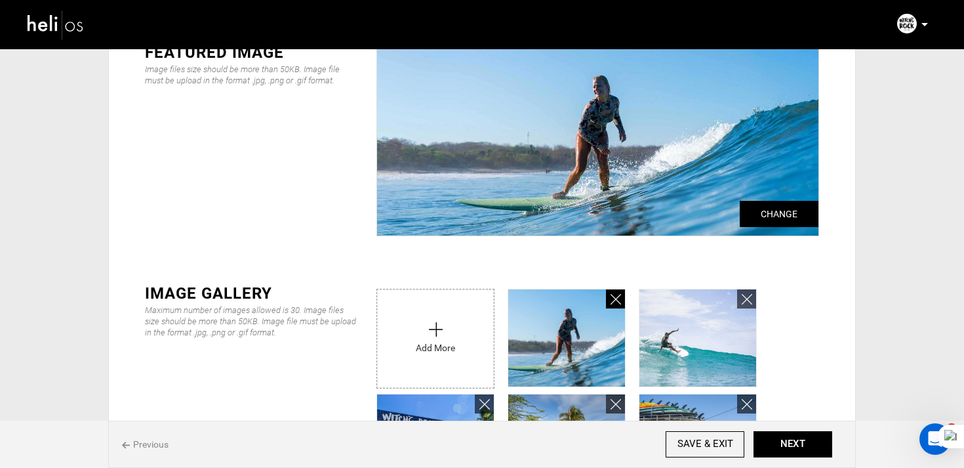
click at [621, 303] on link at bounding box center [615, 298] width 19 height 19
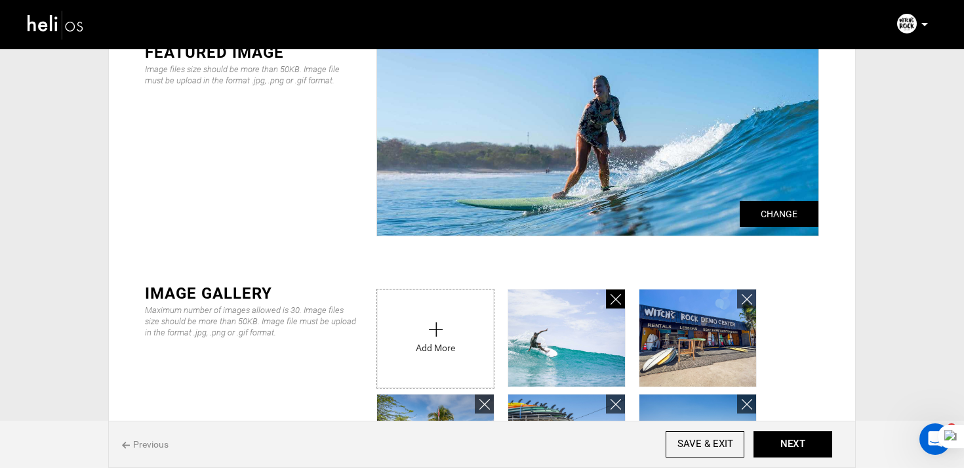
click at [621, 303] on link at bounding box center [615, 298] width 19 height 19
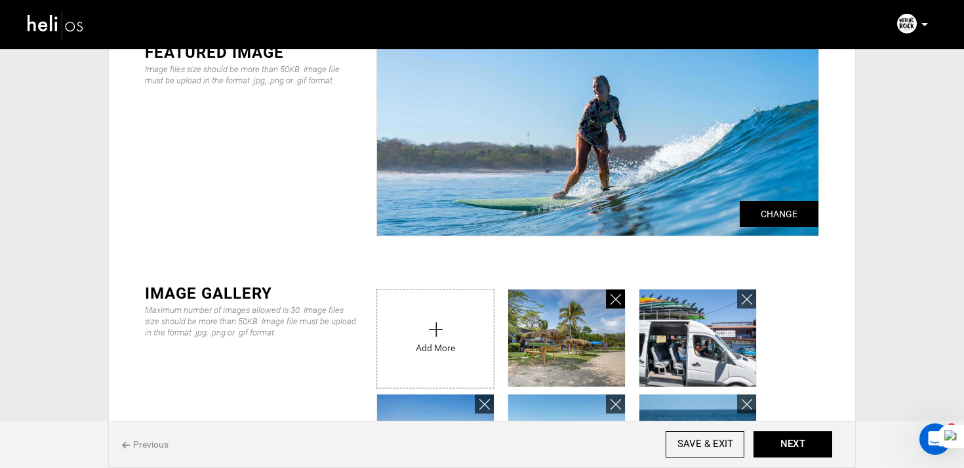
click at [621, 303] on link at bounding box center [615, 298] width 19 height 19
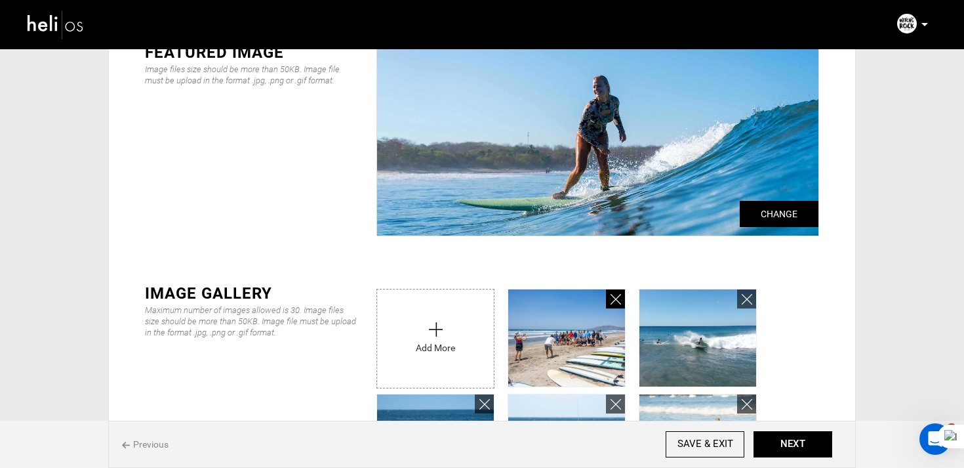
click at [621, 303] on link at bounding box center [615, 298] width 19 height 19
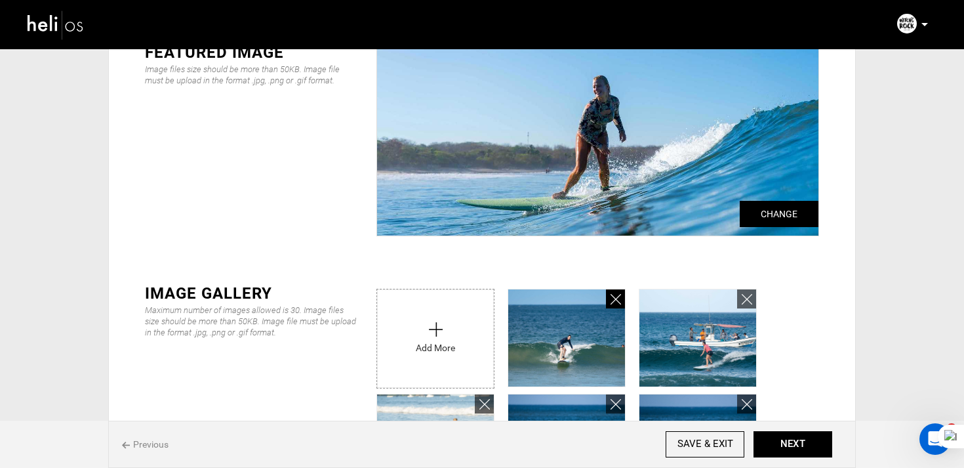
click at [621, 303] on link at bounding box center [615, 298] width 19 height 19
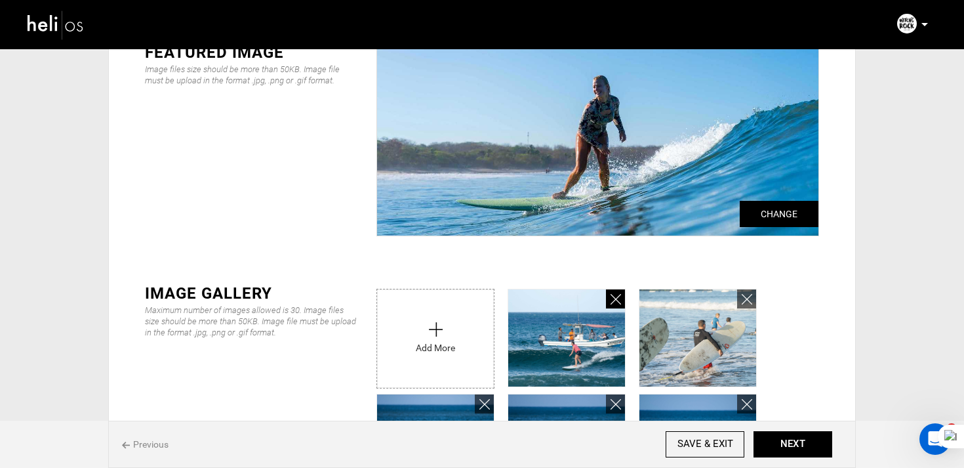
click at [621, 303] on link at bounding box center [615, 298] width 19 height 19
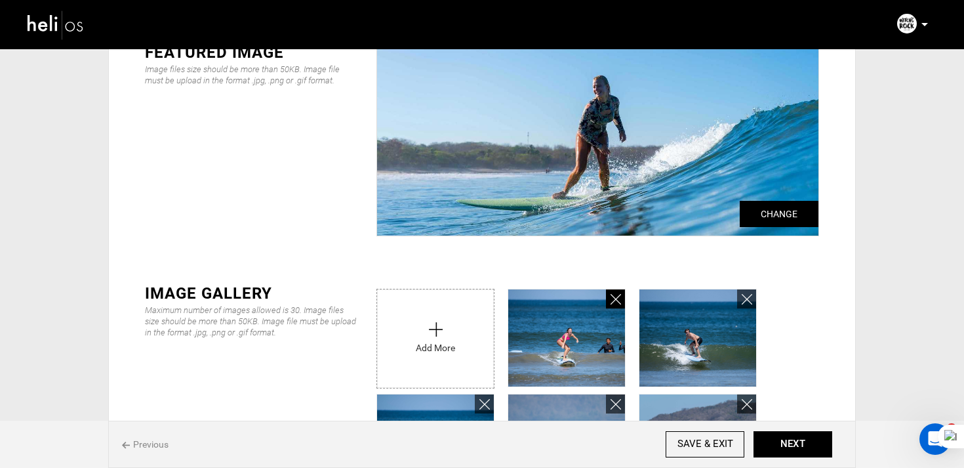
click at [621, 303] on link at bounding box center [615, 298] width 19 height 19
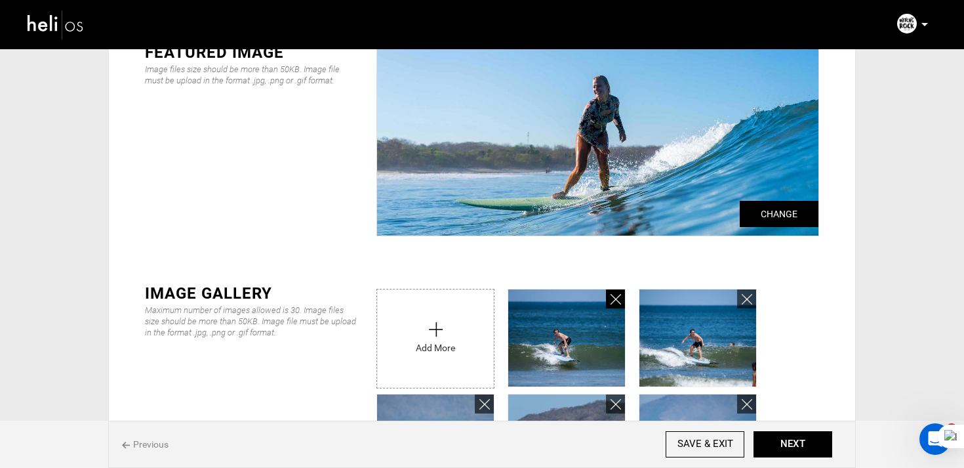
click at [621, 303] on link at bounding box center [615, 298] width 19 height 19
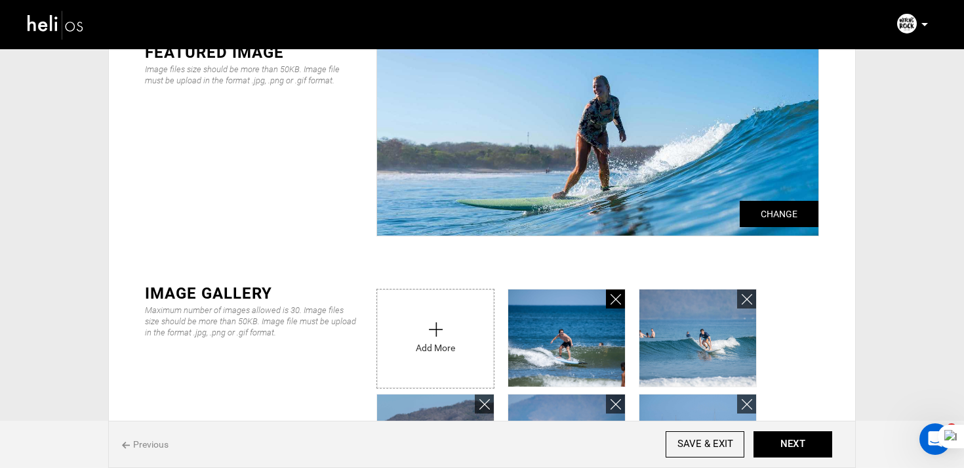
click at [621, 303] on link at bounding box center [615, 298] width 19 height 19
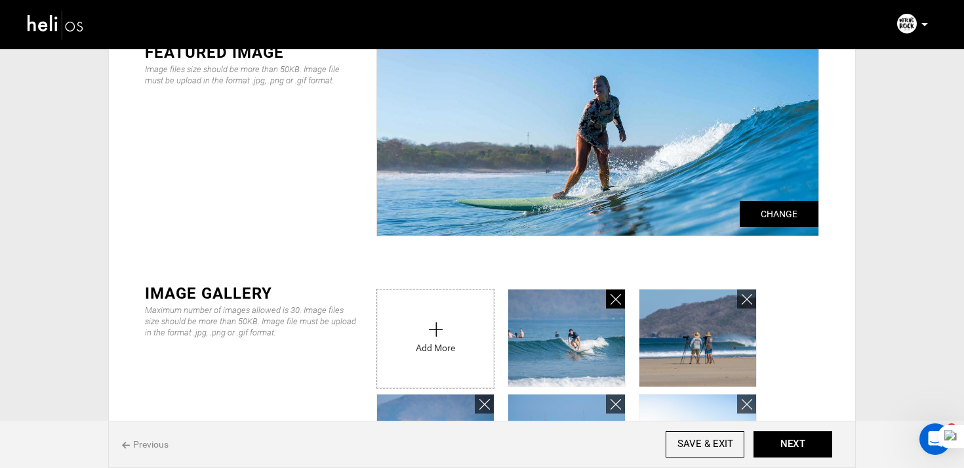
click at [621, 303] on link at bounding box center [615, 298] width 19 height 19
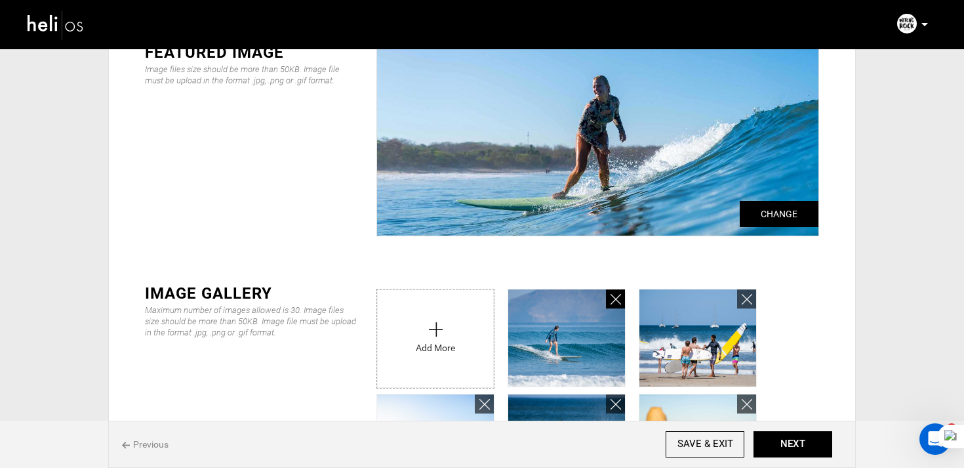
click at [621, 303] on link at bounding box center [615, 298] width 19 height 19
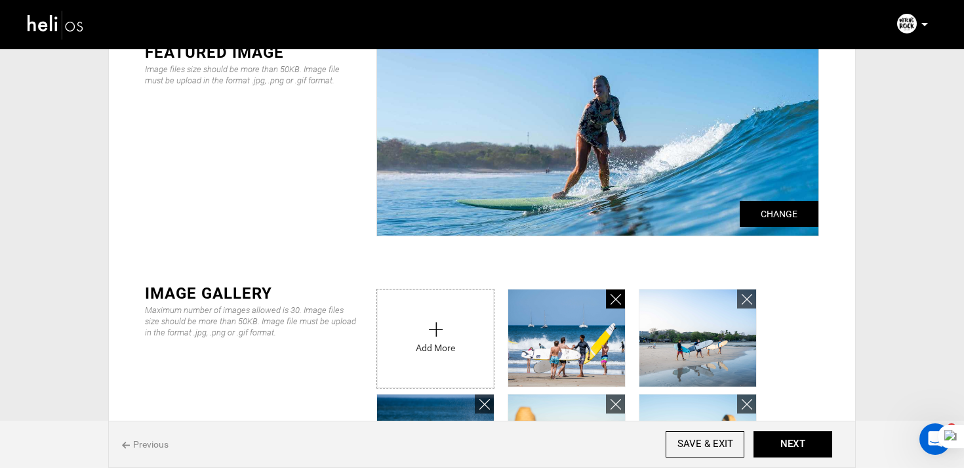
click at [621, 303] on link at bounding box center [615, 298] width 19 height 19
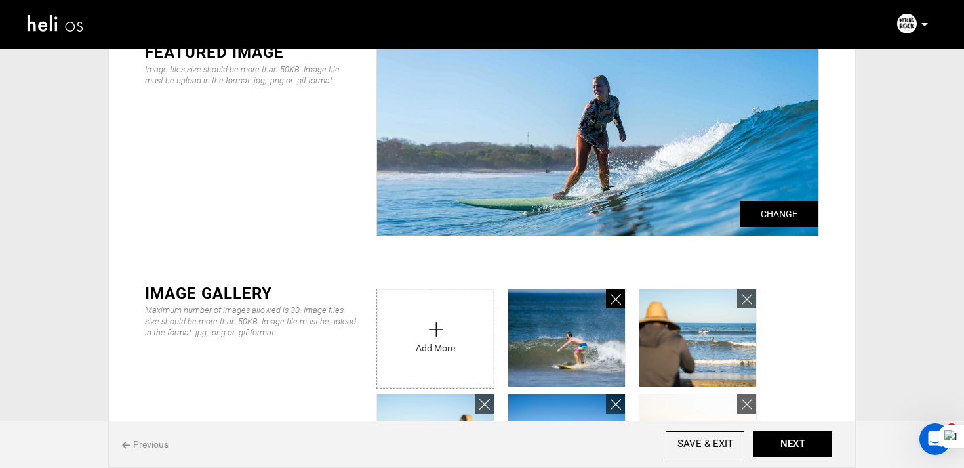
click at [621, 303] on link at bounding box center [615, 298] width 19 height 19
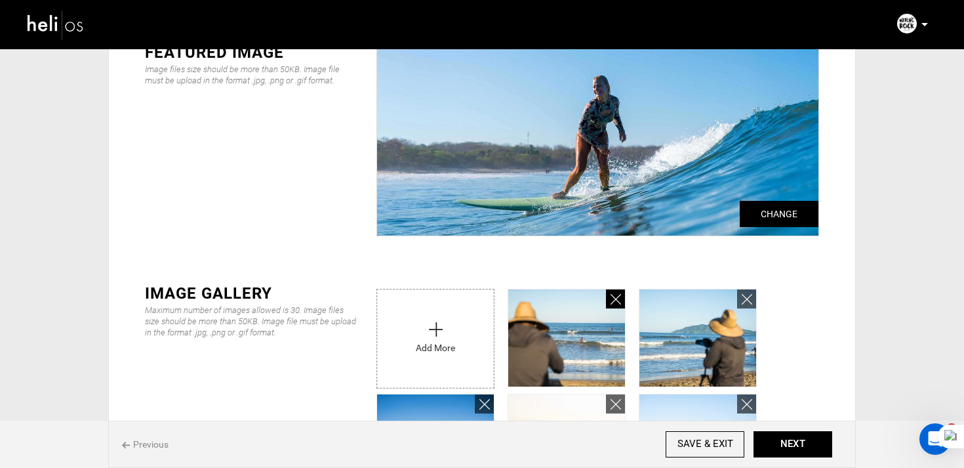
click at [621, 303] on link at bounding box center [615, 298] width 19 height 19
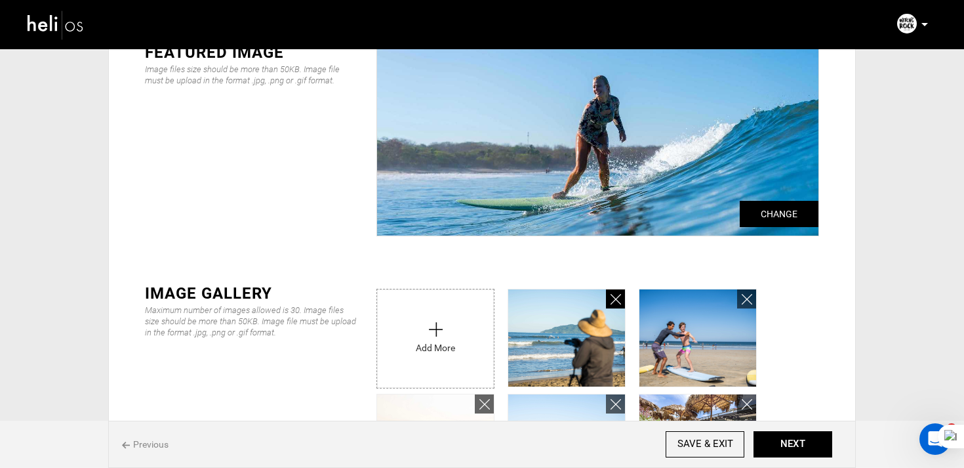
click at [621, 303] on link at bounding box center [615, 298] width 19 height 19
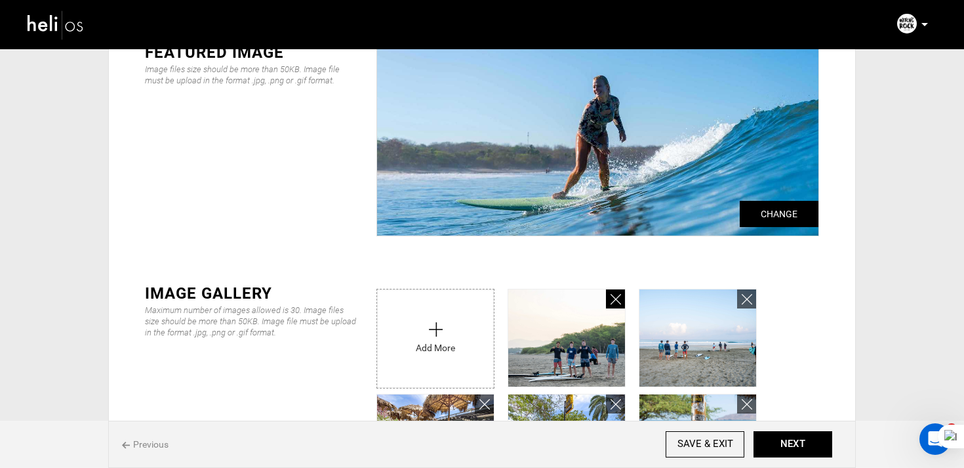
click at [621, 303] on link at bounding box center [615, 298] width 19 height 19
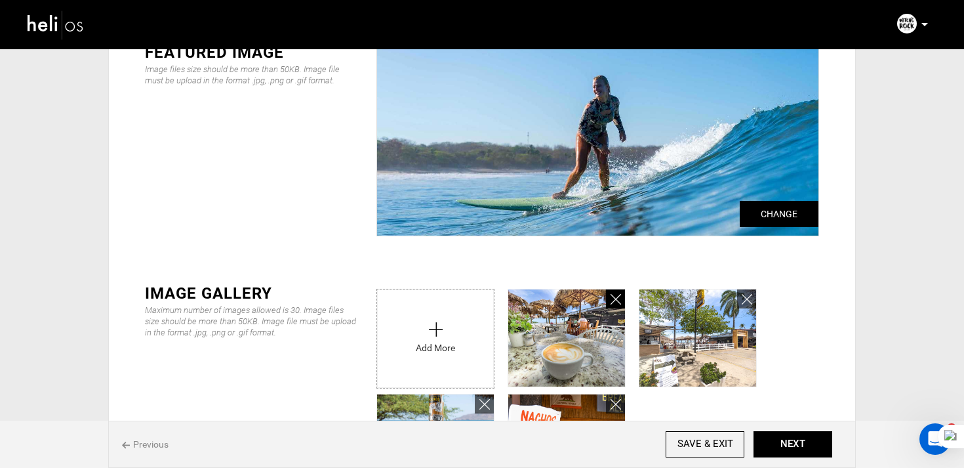
click at [621, 303] on link at bounding box center [615, 298] width 19 height 19
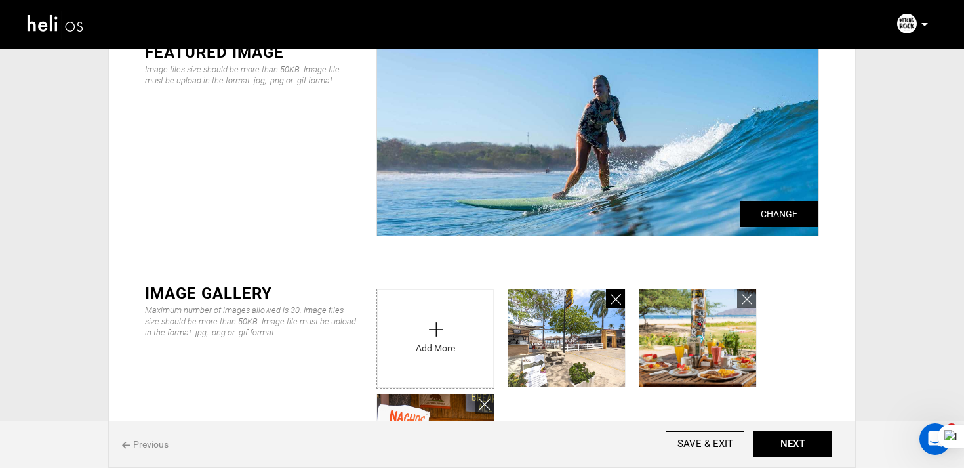
click at [621, 303] on link at bounding box center [615, 298] width 19 height 19
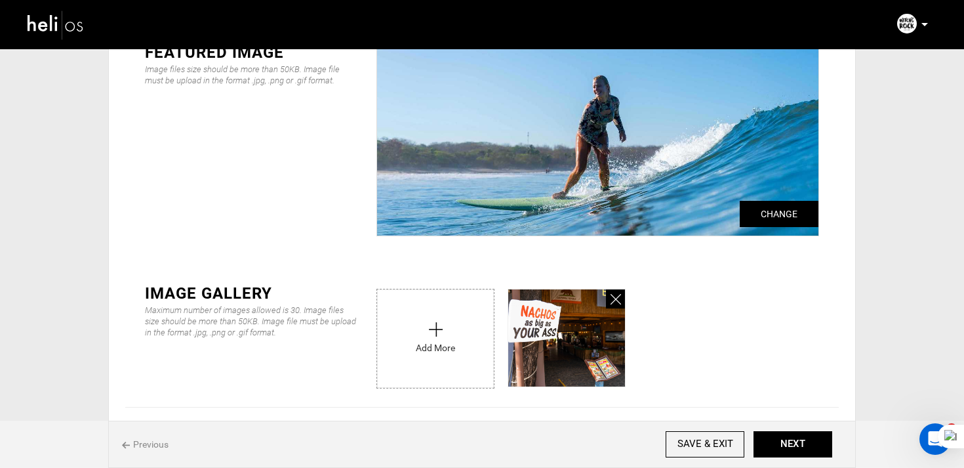
click at [621, 303] on link at bounding box center [615, 298] width 19 height 19
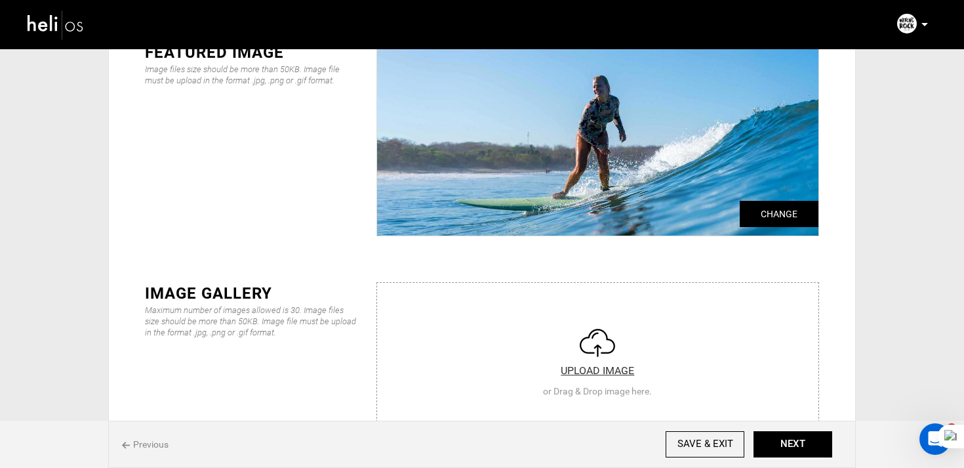
click at [621, 303] on input "file" at bounding box center [597, 361] width 441 height 157
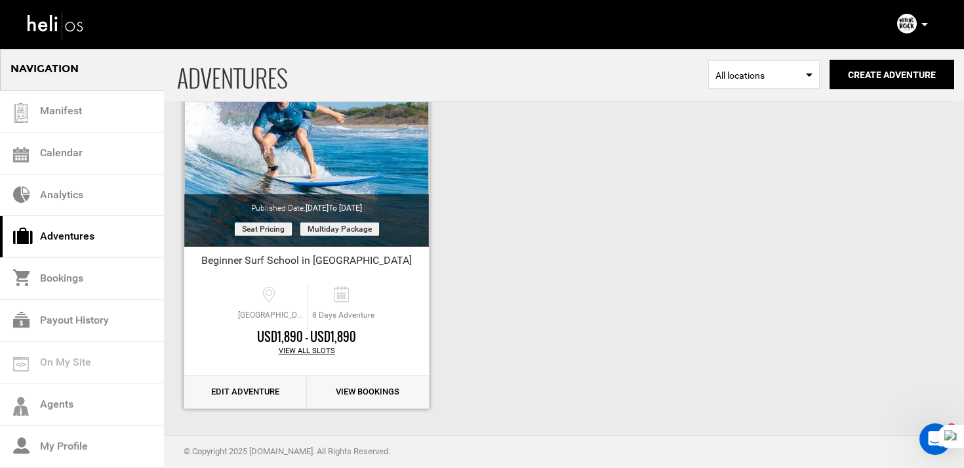
click at [270, 401] on link "Edit Adventure" at bounding box center [245, 392] width 123 height 32
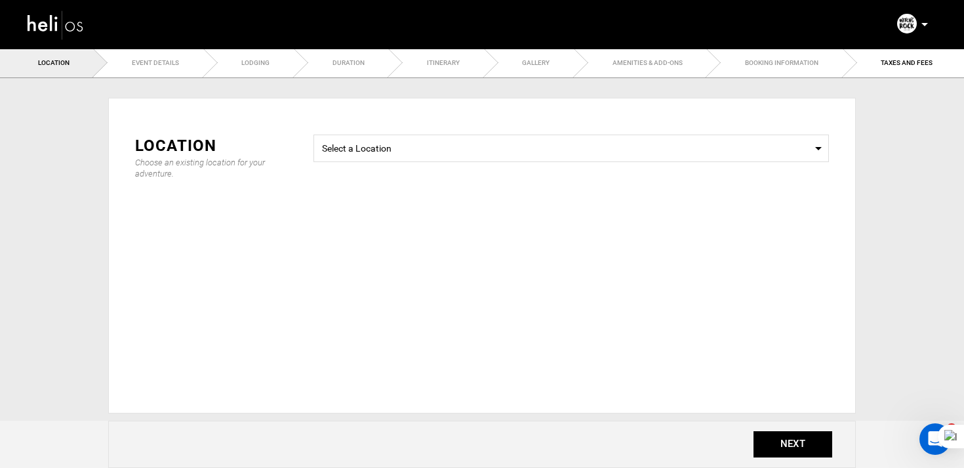
type input "Beginner Surf School in [GEOGRAPHIC_DATA]"
checkbox input "true"
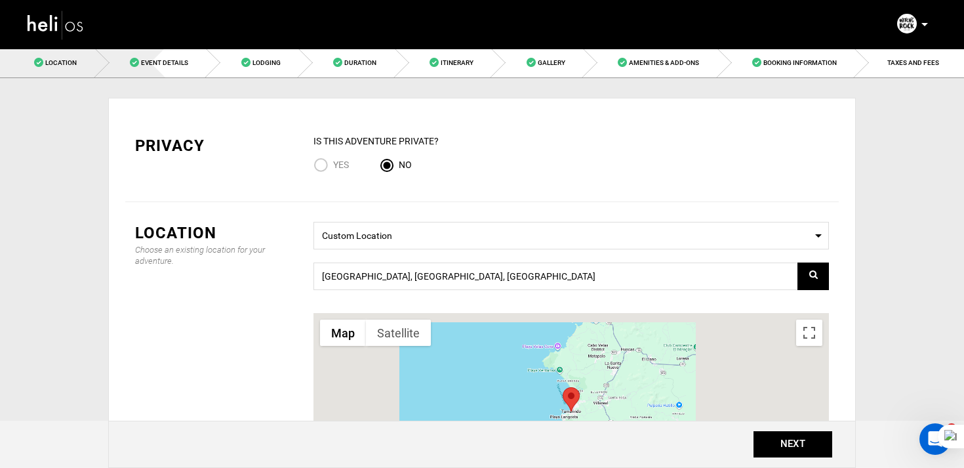
click at [176, 59] on span "Event Details" at bounding box center [164, 62] width 47 height 7
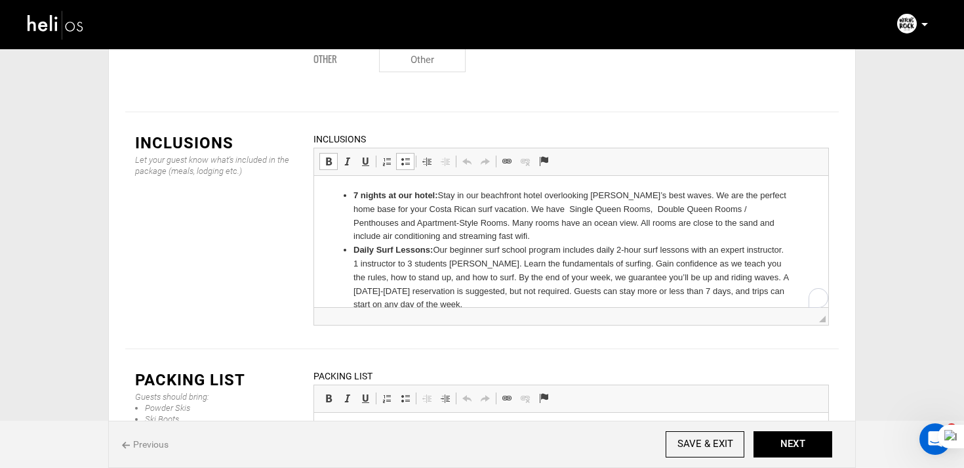
drag, startPoint x: 352, startPoint y: 240, endPoint x: 382, endPoint y: 254, distance: 32.6
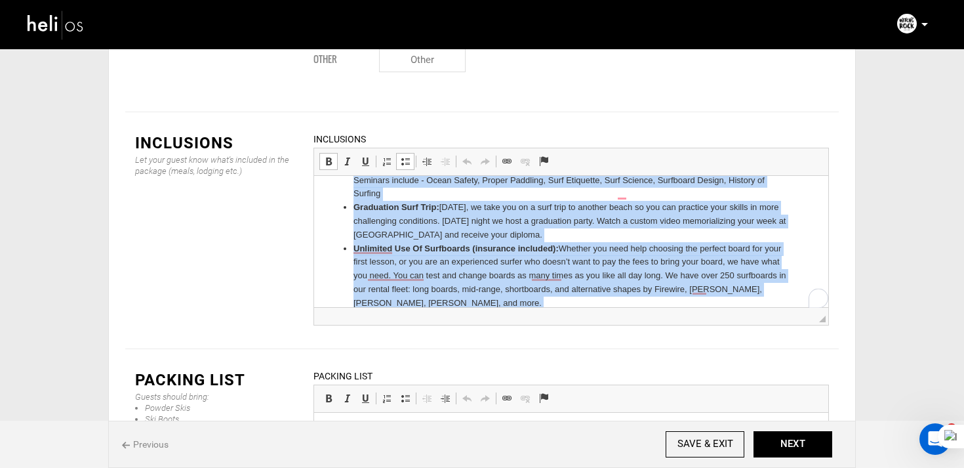
scroll to position [263, 0]
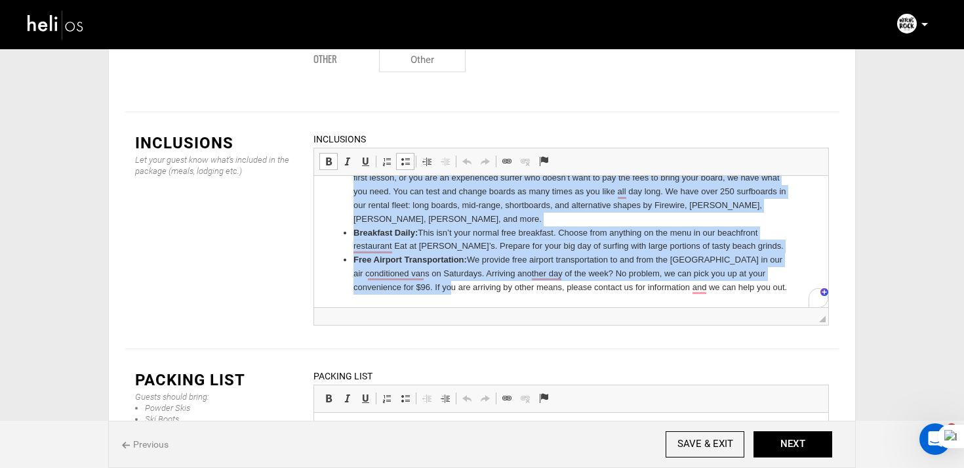
drag, startPoint x: 354, startPoint y: 226, endPoint x: 411, endPoint y: 317, distance: 107.2
click at [411, 308] on html "7 nights at our hotel: Stay in our beachfront hotel overlooking Tamarindo’s bes…" at bounding box center [571, 110] width 514 height 395
copy ul "Video Analysis: Watch video footage of yourself surfing and receive constructiv…"
click at [396, 250] on li "Breakfast Daily: This isn’t your normal free breakfast. Choose from anything on…" at bounding box center [572, 240] width 436 height 28
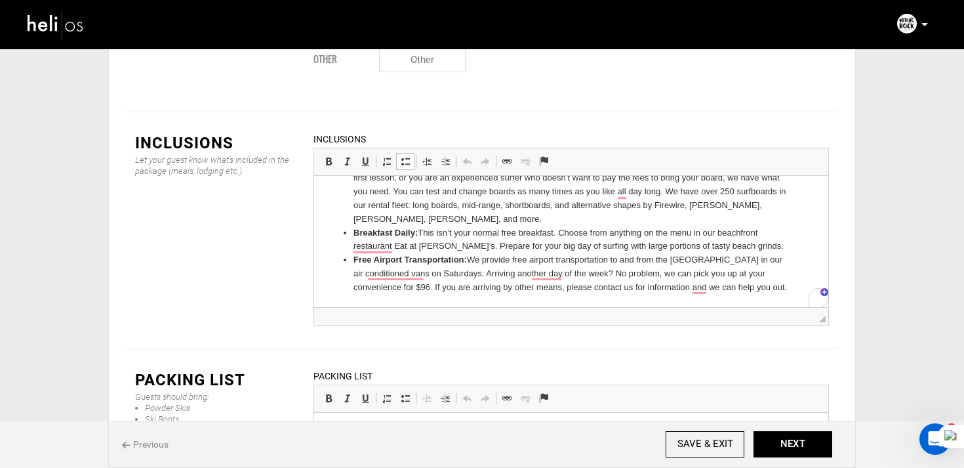
click at [72, 28] on img at bounding box center [55, 24] width 59 height 35
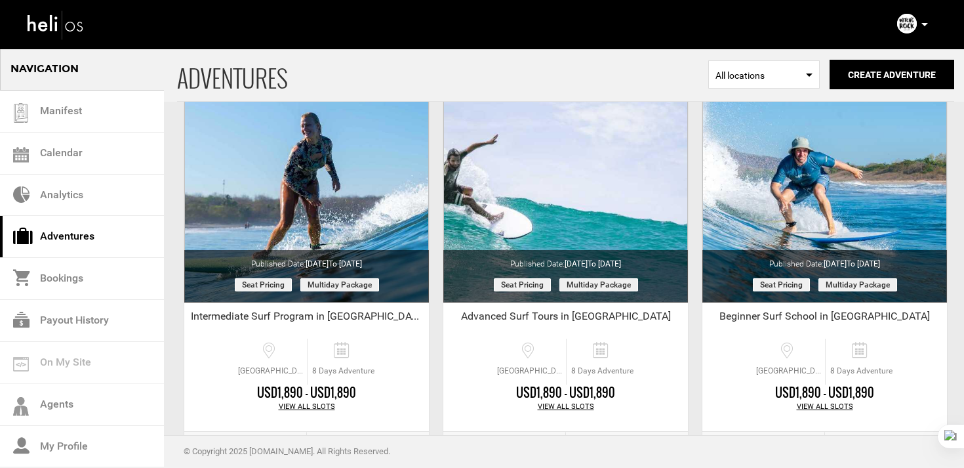
scroll to position [152, 0]
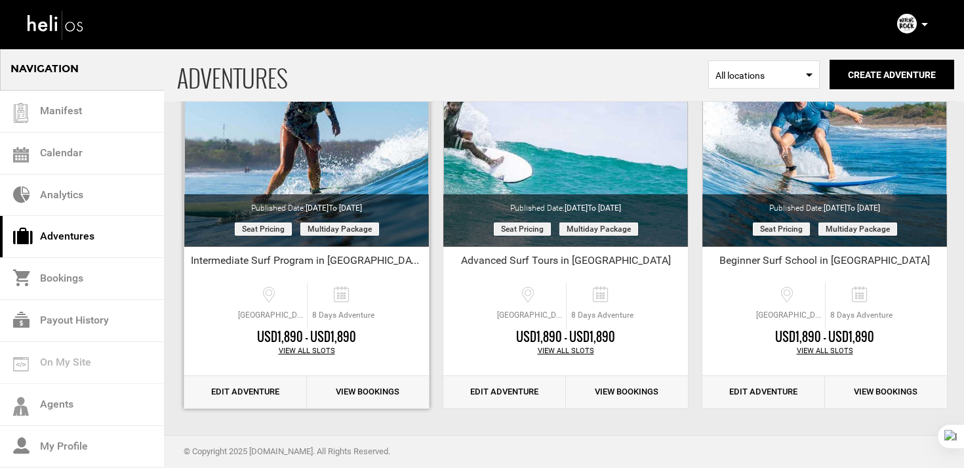
click at [260, 390] on link "Edit Adventure" at bounding box center [245, 392] width 123 height 32
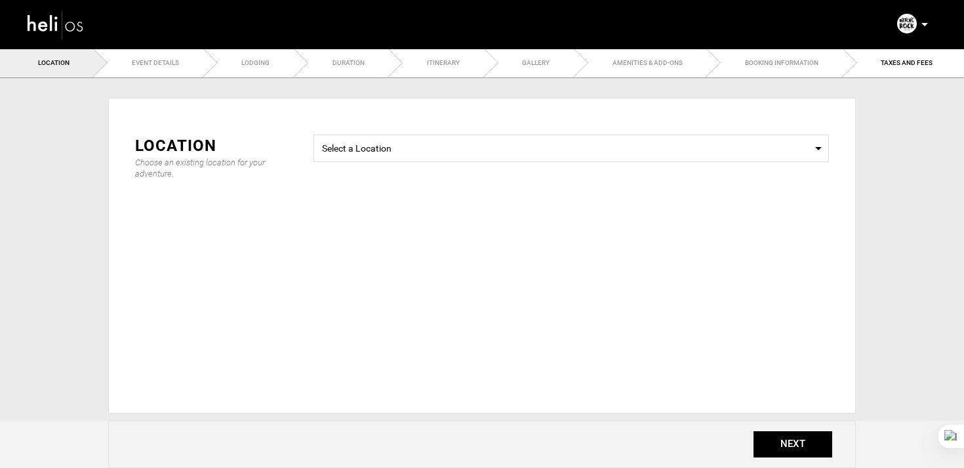
type input "Advanced Surf Tours in [GEOGRAPHIC_DATA]"
checkbox input "true"
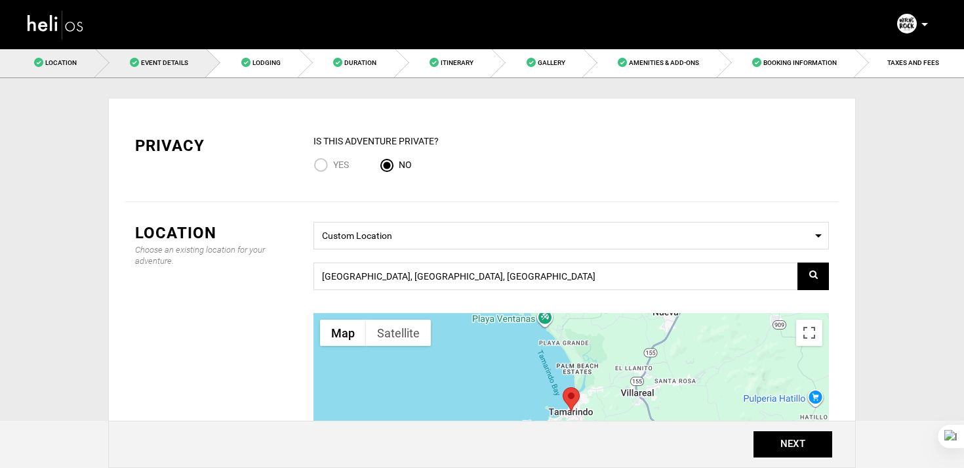
click at [170, 54] on link "Event Details" at bounding box center [152, 63] width 112 height 30
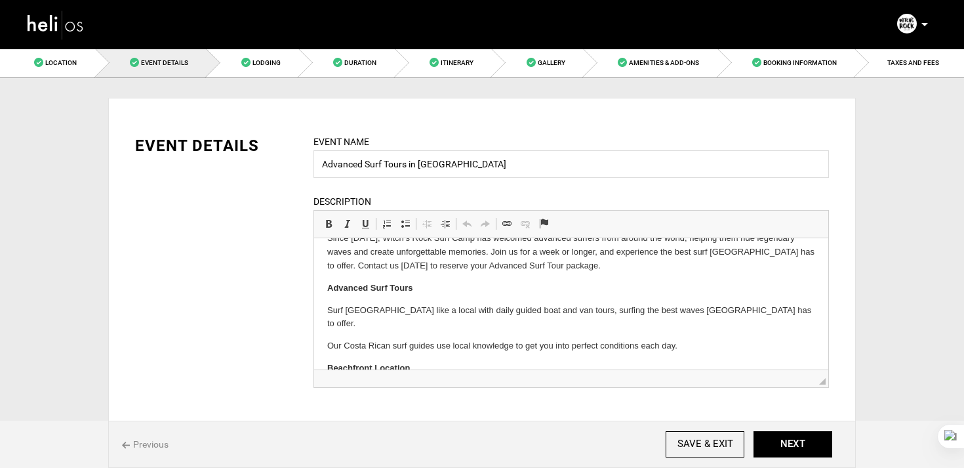
scroll to position [302, 0]
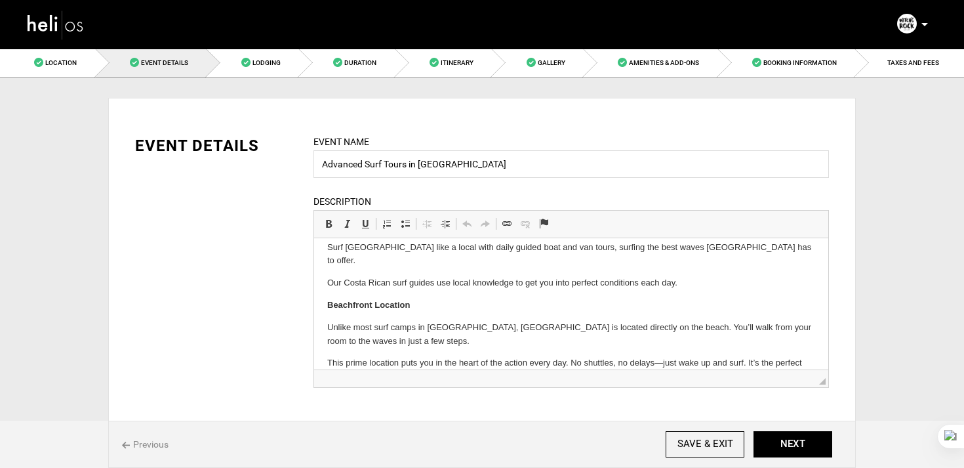
click at [88, 28] on link at bounding box center [55, 23] width 79 height 47
click at [73, 25] on img at bounding box center [55, 24] width 59 height 35
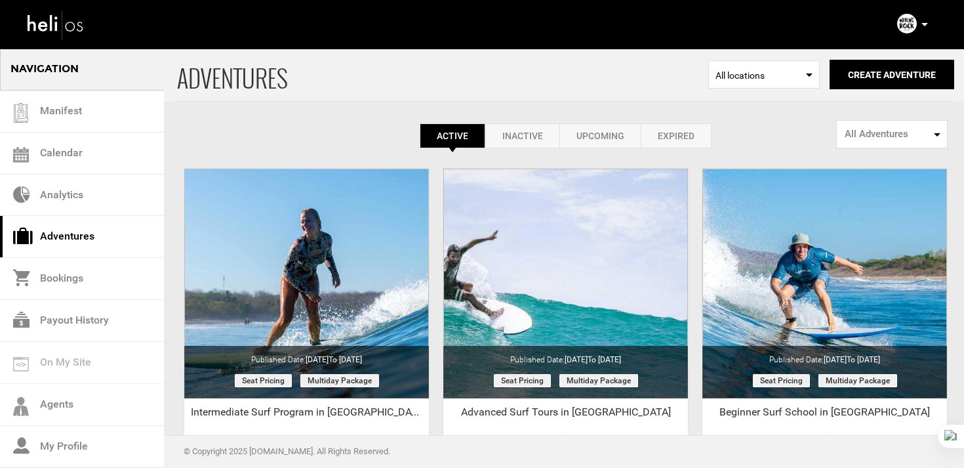
click at [684, 136] on link "Expired" at bounding box center [676, 135] width 71 height 25
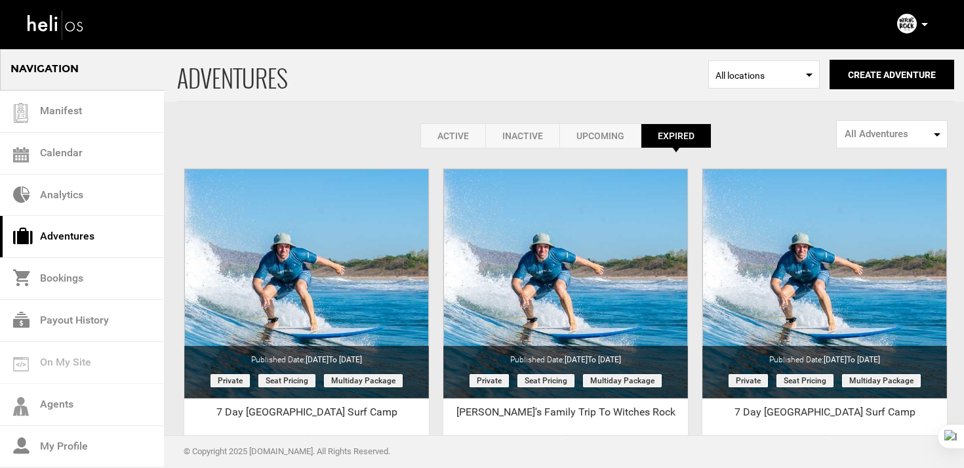
click at [451, 142] on link "Active" at bounding box center [452, 135] width 65 height 25
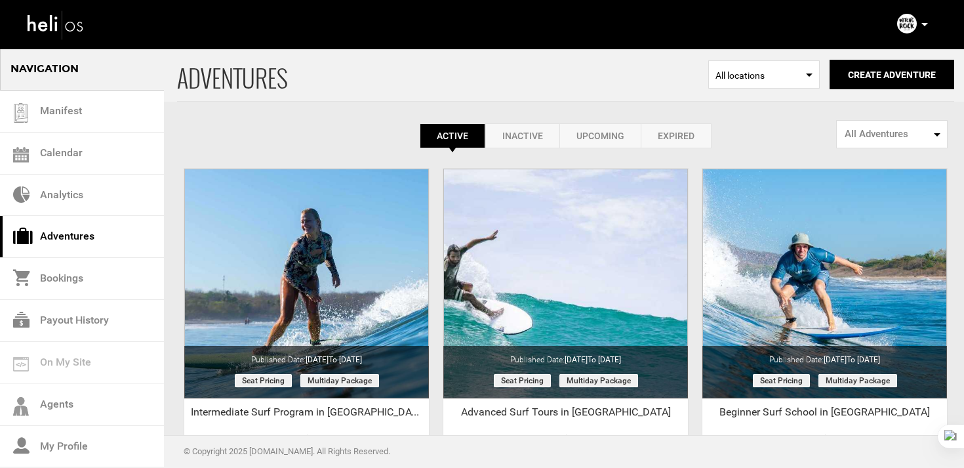
click at [909, 29] on img at bounding box center [907, 24] width 20 height 20
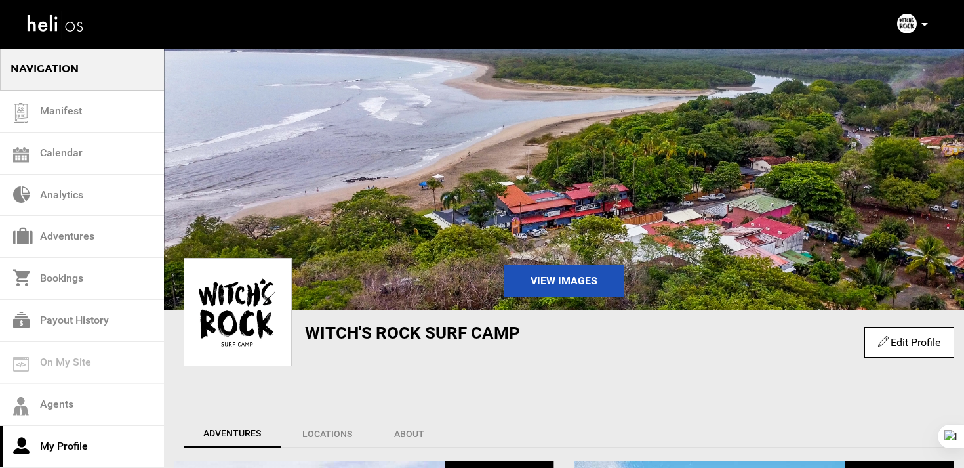
click at [80, 32] on img at bounding box center [55, 24] width 59 height 35
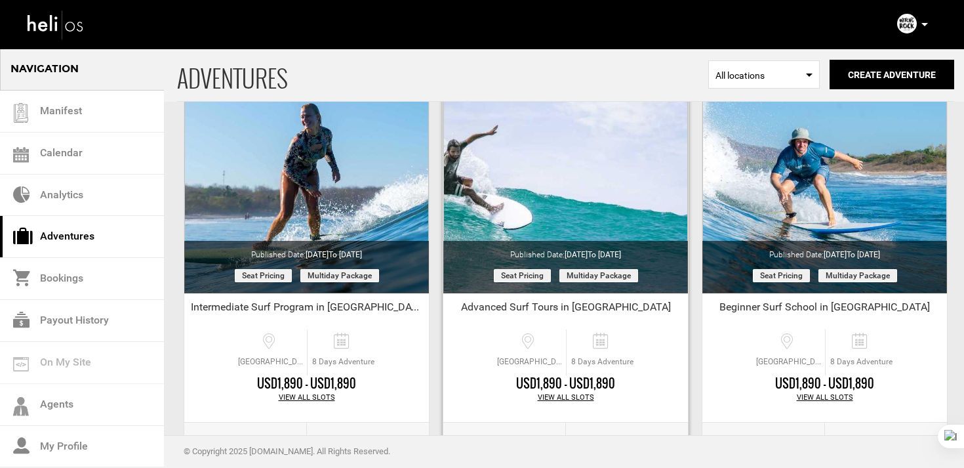
scroll to position [152, 0]
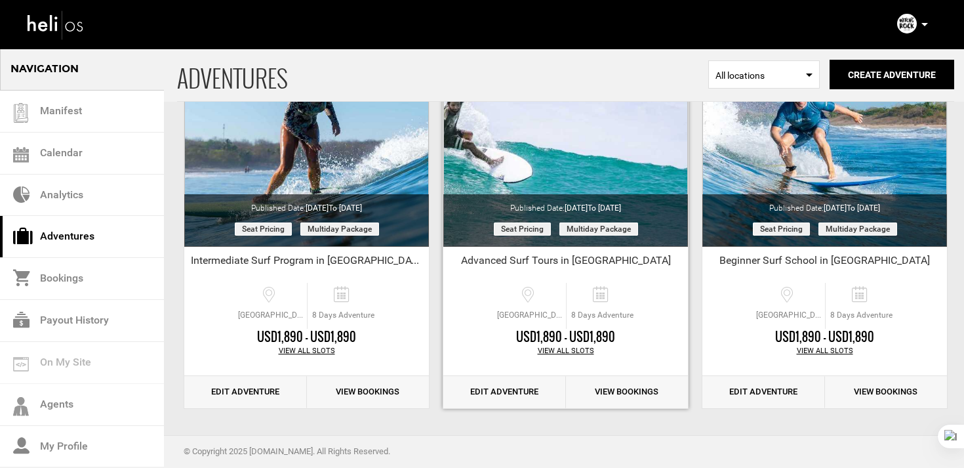
click at [510, 392] on link "Edit Adventure" at bounding box center [504, 392] width 123 height 32
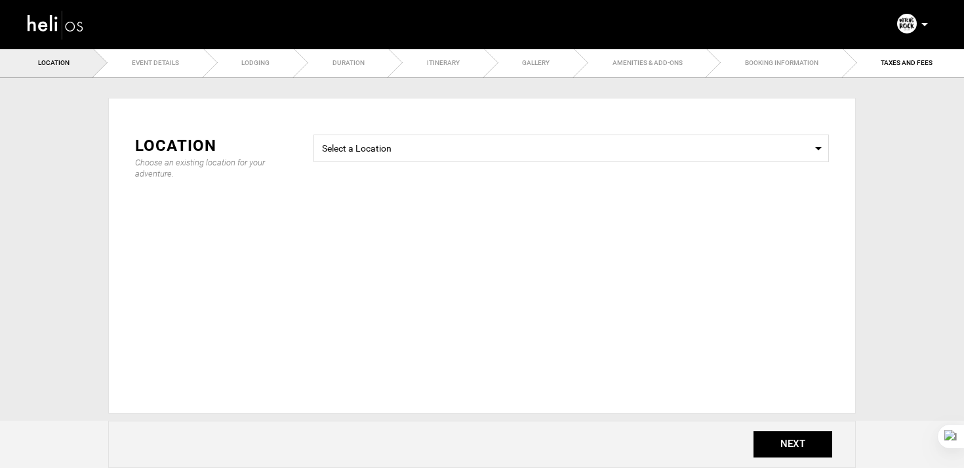
type input "Advanced Surf Tours in [GEOGRAPHIC_DATA]"
checkbox input "true"
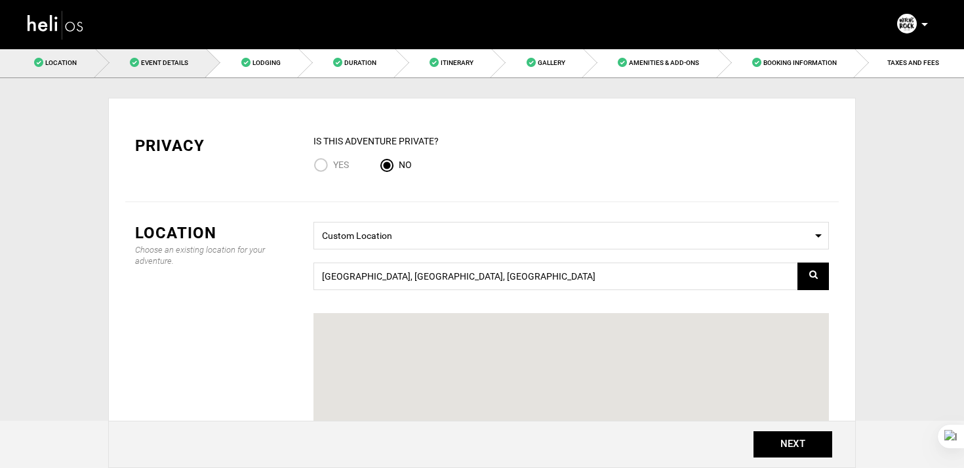
click at [181, 68] on link "Event Details" at bounding box center [152, 63] width 112 height 30
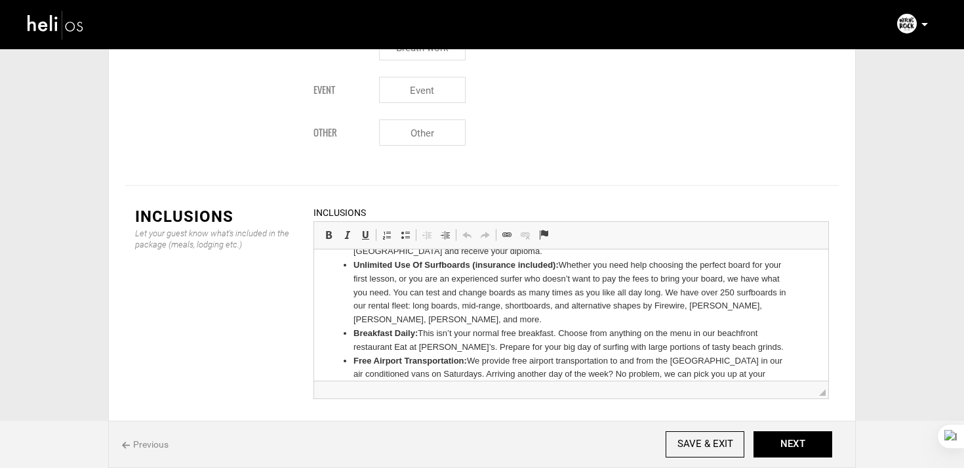
click at [81, 24] on img at bounding box center [55, 24] width 59 height 35
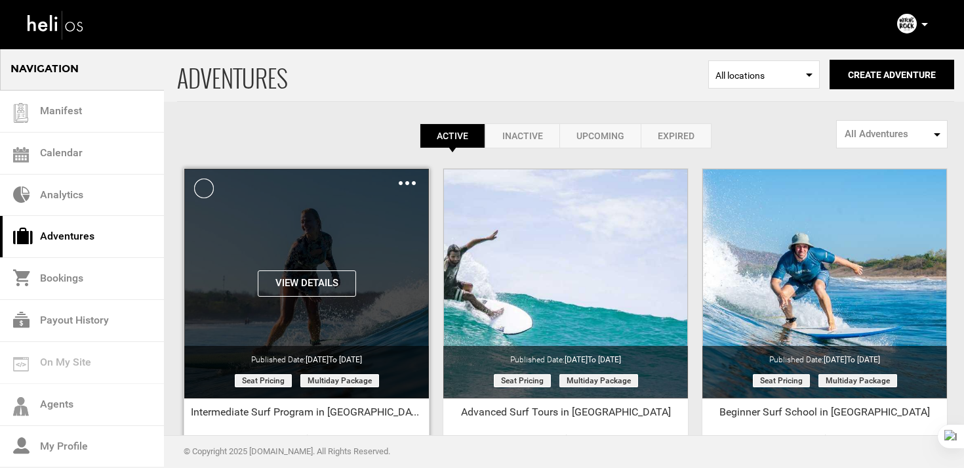
click at [406, 184] on img at bounding box center [407, 183] width 17 height 4
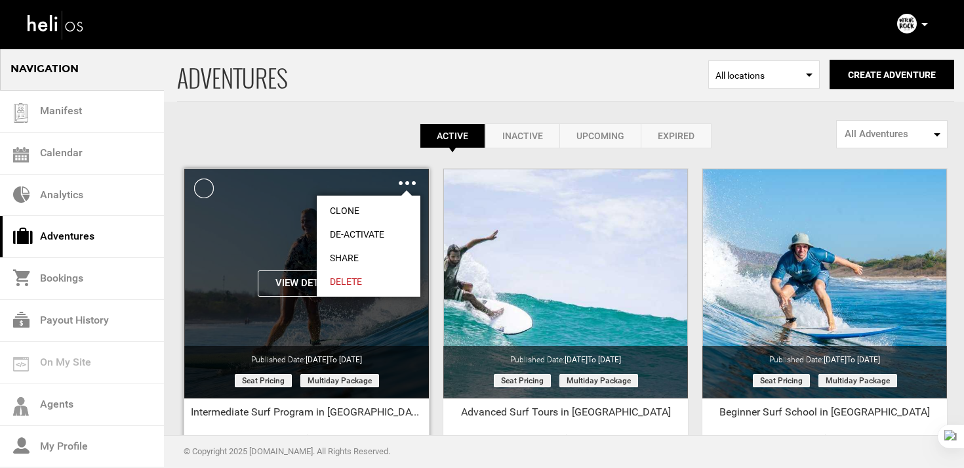
click at [297, 398] on div "Seat Pricing Multiday package" at bounding box center [306, 385] width 245 height 26
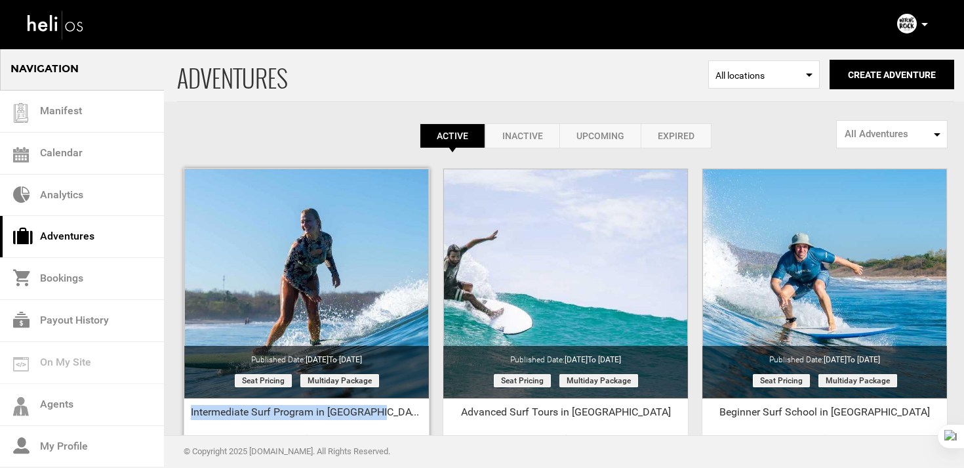
drag, startPoint x: 203, startPoint y: 411, endPoint x: 412, endPoint y: 415, distance: 209.3
click at [412, 415] on div "Intermediate Surf Program in [GEOGRAPHIC_DATA]" at bounding box center [306, 415] width 245 height 20
copy div "Intermediate Surf Program in [GEOGRAPHIC_DATA]"
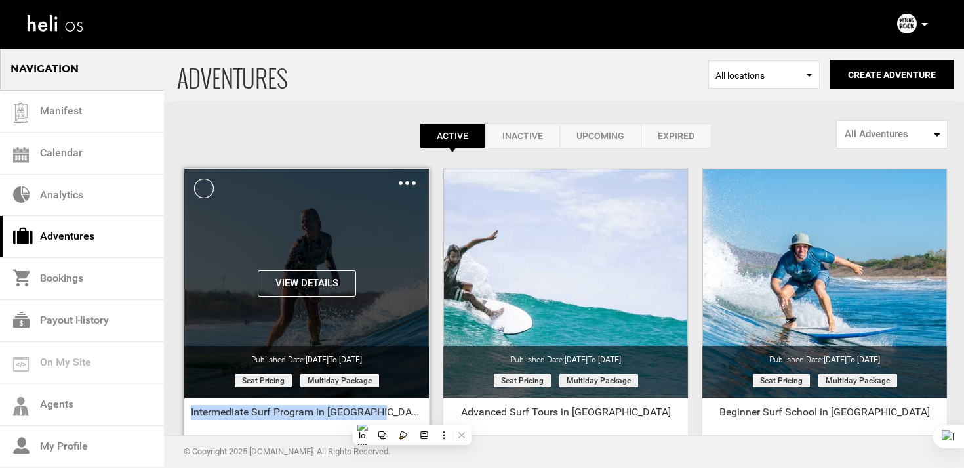
click at [410, 183] on img at bounding box center [407, 183] width 17 height 4
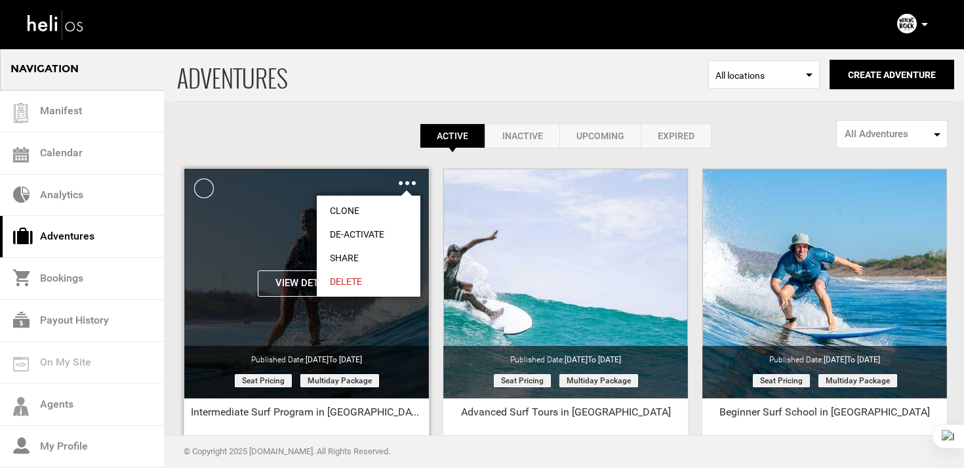
click at [373, 201] on link "Clone" at bounding box center [369, 211] width 104 height 24
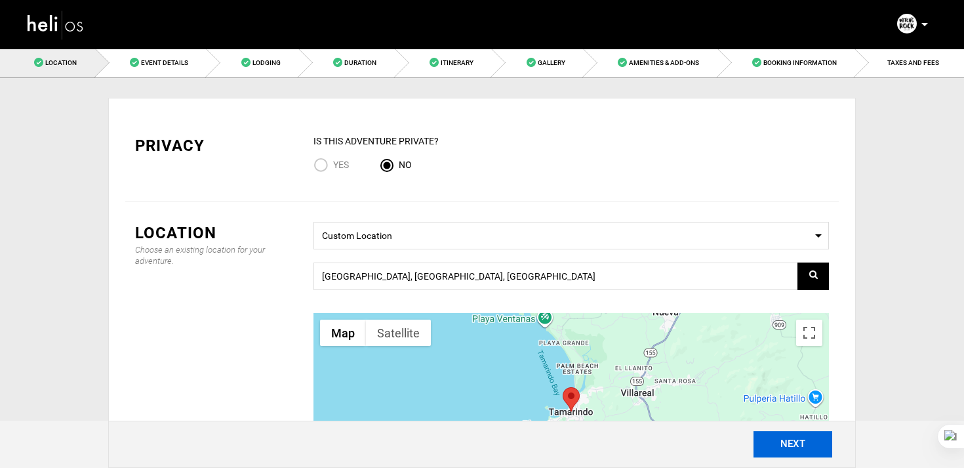
click at [794, 440] on button "NEXT" at bounding box center [793, 444] width 79 height 26
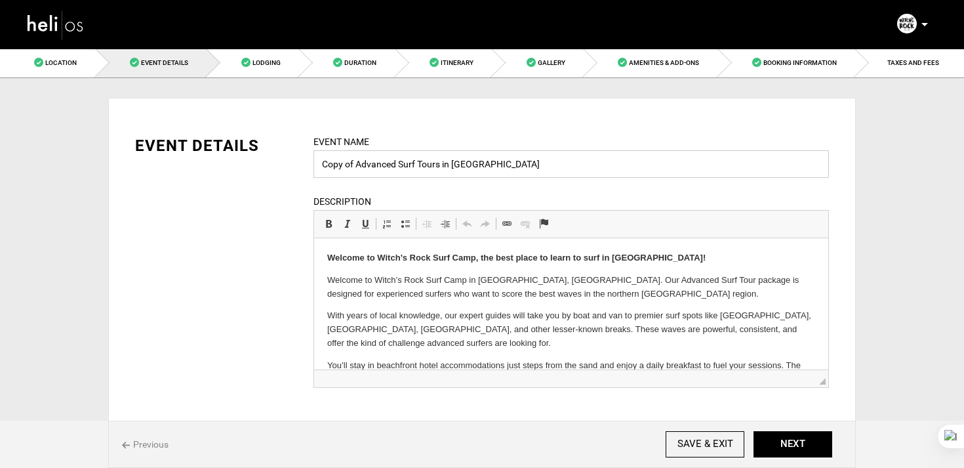
click at [481, 170] on input "Copy of Advanced Surf Tours in Costa Rica" at bounding box center [572, 164] width 516 height 28
drag, startPoint x: 520, startPoint y: 170, endPoint x: 274, endPoint y: 165, distance: 245.4
click at [274, 165] on div "EVENT DETAILS Event Name Copy of Advanced Surf Tours in Costa Rica Event name c…" at bounding box center [482, 269] width 714 height 270
paste input "Intermediate Surf Program"
type input "Intermediate Surf Program in [GEOGRAPHIC_DATA]"
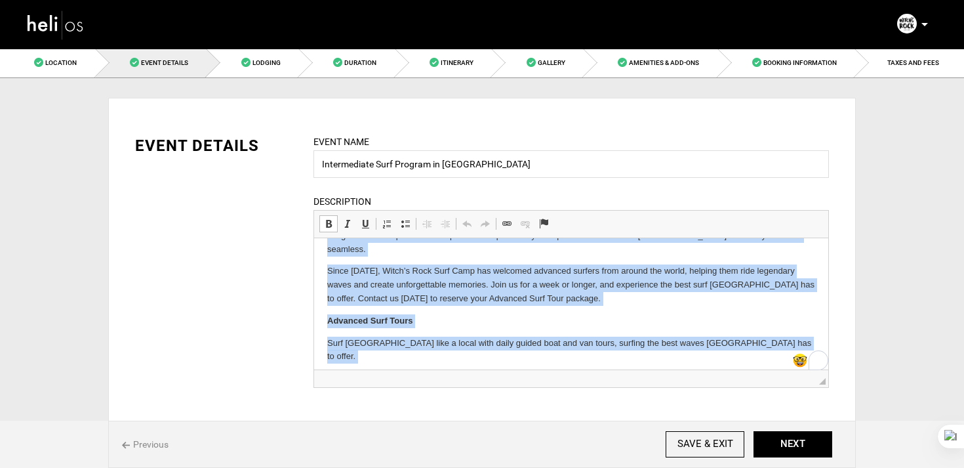
scroll to position [211, 0]
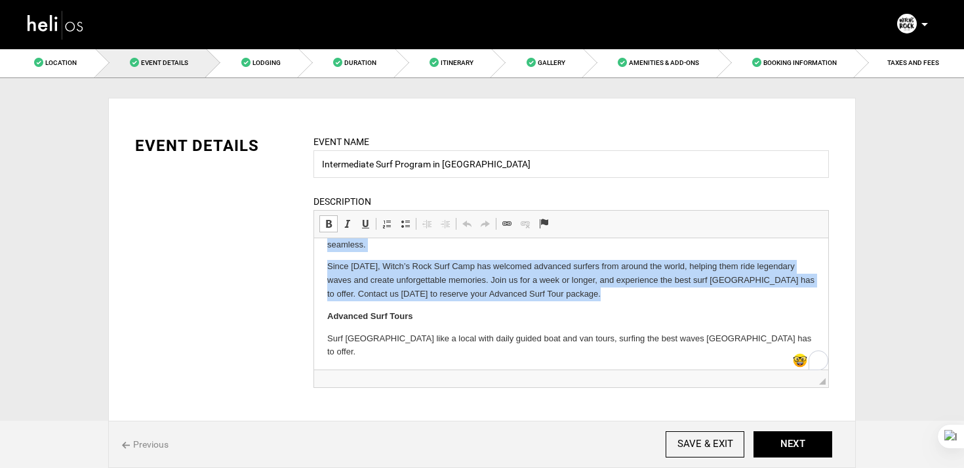
drag, startPoint x: 329, startPoint y: 279, endPoint x: 548, endPoint y: 289, distance: 220.0
click at [548, 289] on body "Welcome to Witch’s Rock Surf Camp, the best place to learn to surf in Costa Ric…" at bounding box center [571, 257] width 488 height 435
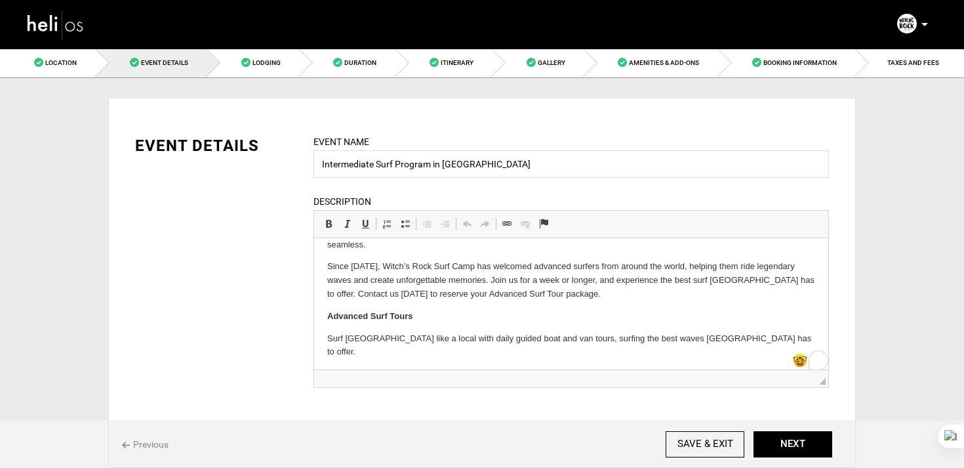
scroll to position [220, 0]
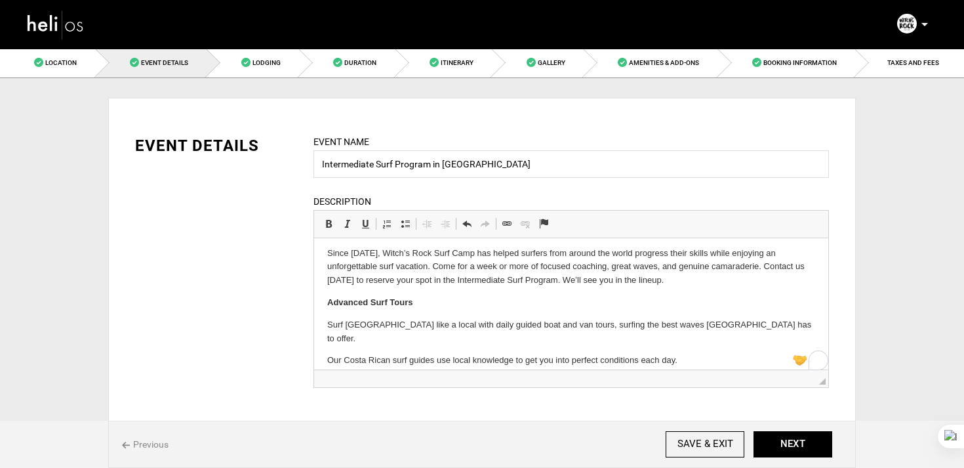
click at [392, 318] on p "Surf Costa Rica like a local with daily guided boat and van tours, surfing the …" at bounding box center [571, 332] width 488 height 28
drag, startPoint x: 327, startPoint y: 303, endPoint x: 686, endPoint y: 344, distance: 361.2
click at [686, 344] on html "Welcome to Witch’s Rock Surf Camp, the best place to learn to surf in Costa Ric…" at bounding box center [571, 246] width 514 height 456
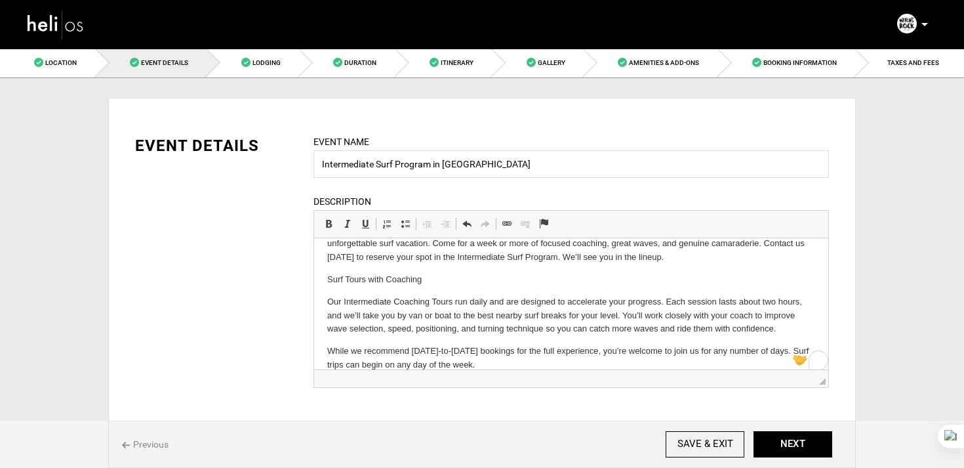
scroll to position [243, 0]
drag, startPoint x: 451, startPoint y: 281, endPoint x: 285, endPoint y: 271, distance: 166.3
click at [314, 271] on html "Welcome to Witch’s Rock Surf Camp, the best place to learn to surf in Costa Ric…" at bounding box center [571, 236] width 514 height 483
click at [327, 224] on span at bounding box center [328, 223] width 10 height 10
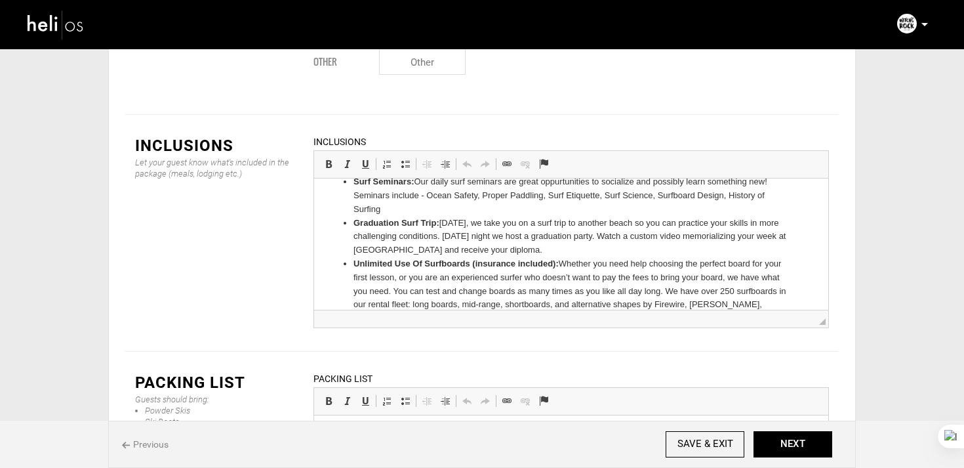
scroll to position [222, 0]
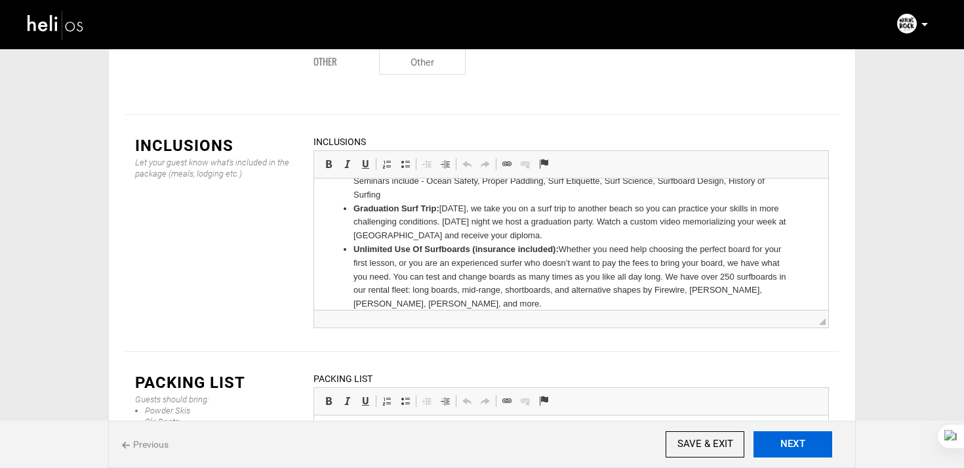
click at [781, 439] on button "NEXT" at bounding box center [793, 444] width 79 height 26
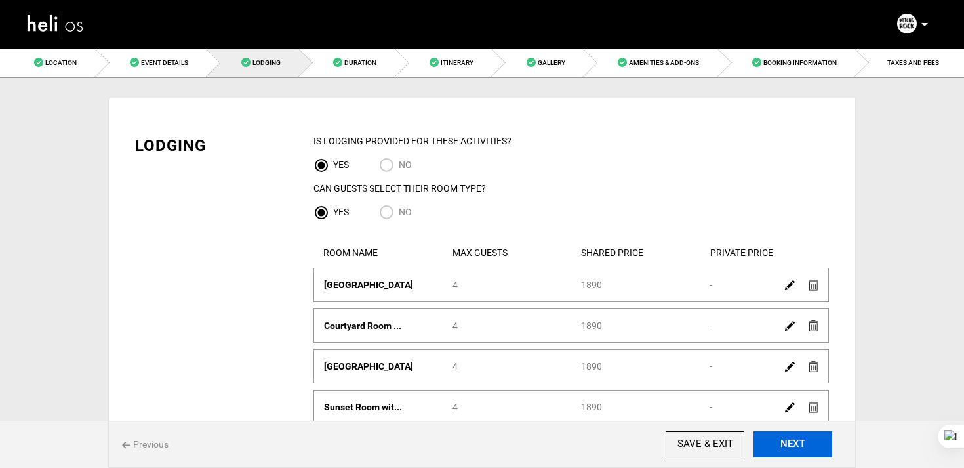
click at [781, 439] on button "NEXT" at bounding box center [793, 444] width 79 height 26
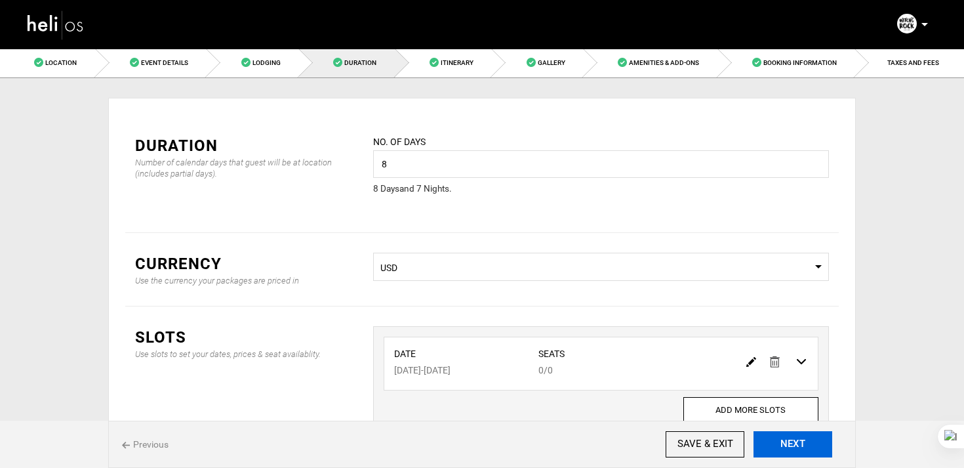
click at [781, 439] on button "NEXT" at bounding box center [793, 444] width 79 height 26
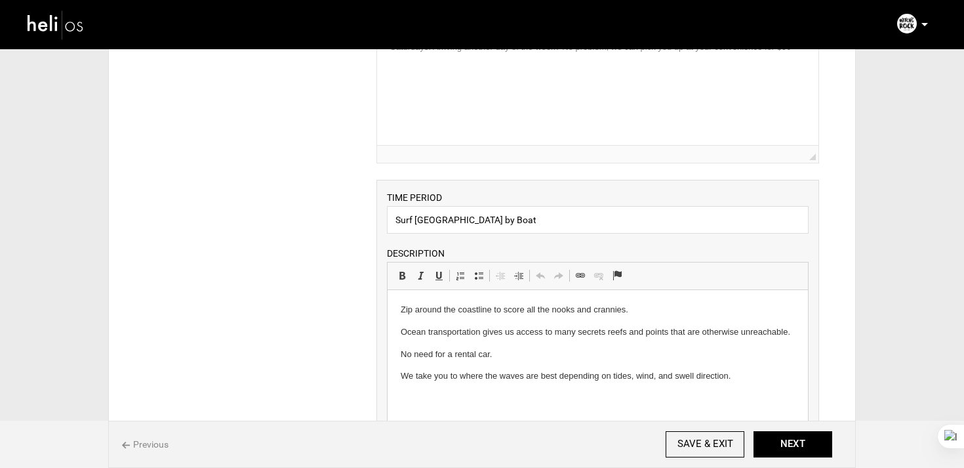
scroll to position [183, 0]
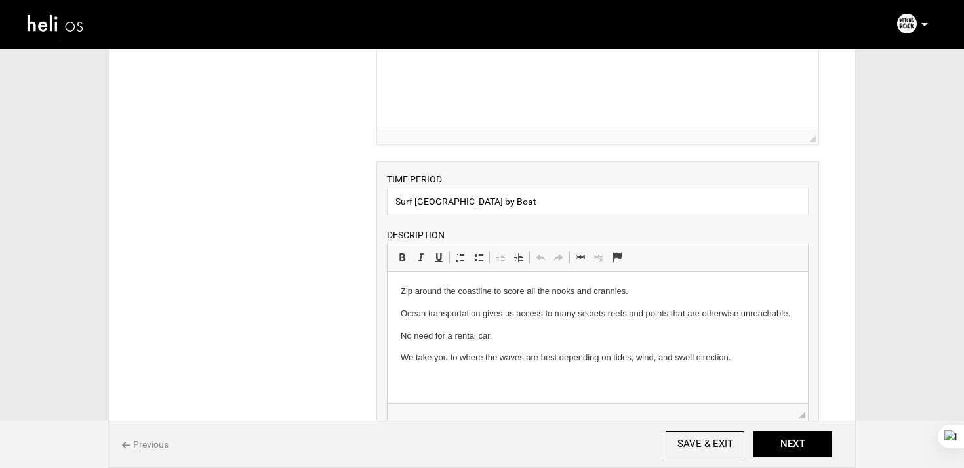
click at [459, 317] on p "Ocean transportation gives us access to many secrets reefs and points that are …" at bounding box center [597, 314] width 394 height 14
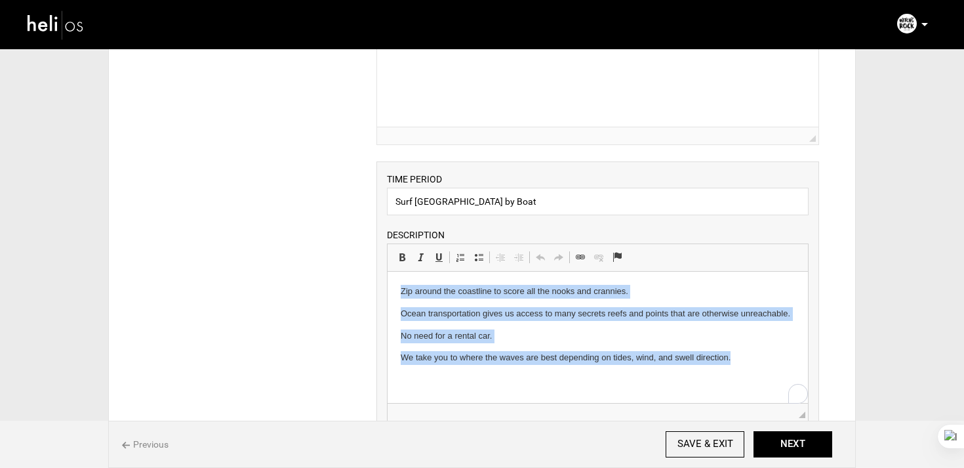
paste body "To enrich screen reader interactions, please activate Accessibility in Grammarl…"
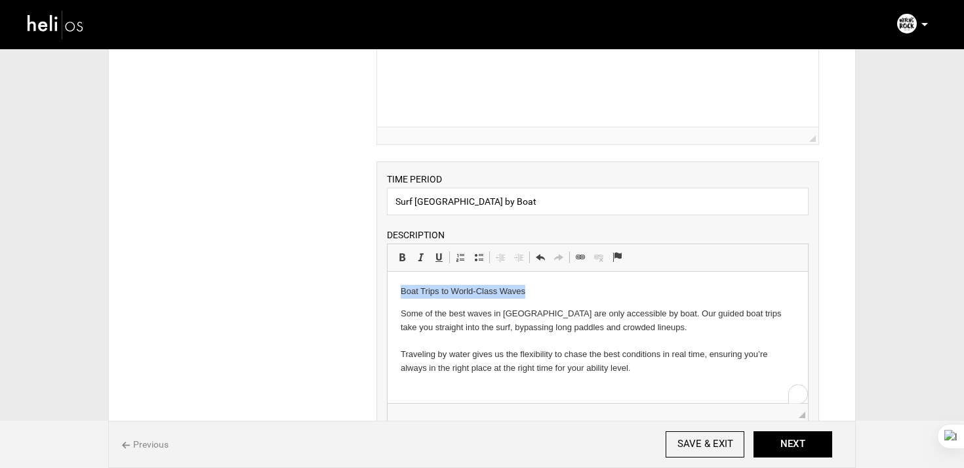
drag, startPoint x: 560, startPoint y: 289, endPoint x: 356, endPoint y: 291, distance: 204.0
click at [387, 291] on html "Boat Trips to World-Class Waves Some of the best waves in Costa Rica are only a…" at bounding box center [597, 330] width 420 height 117
copy p "Boat Trips to World-Class Waves"
click at [395, 308] on html "Some of the best waves in Costa Rica are only accessible by boat. Our guided bo…" at bounding box center [597, 330] width 420 height 117
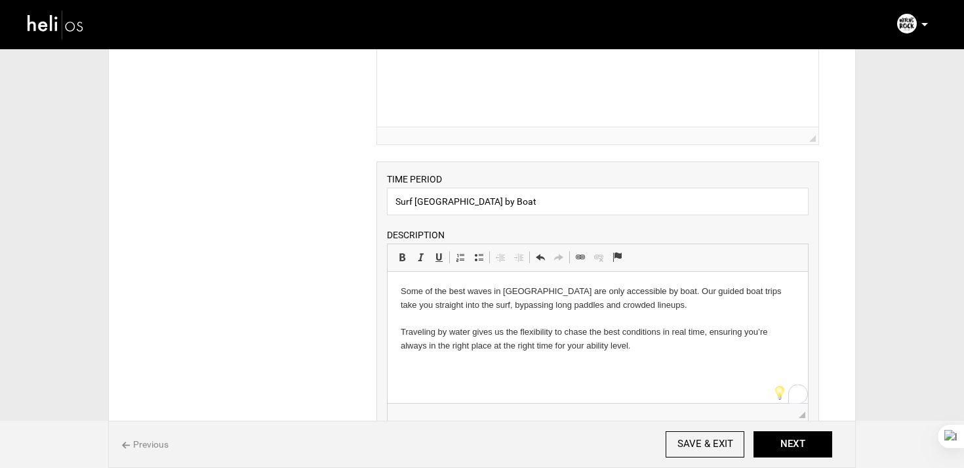
drag, startPoint x: 537, startPoint y: 197, endPoint x: 291, endPoint y: 197, distance: 245.3
drag, startPoint x: 502, startPoint y: 207, endPoint x: 274, endPoint y: 197, distance: 228.5
type input "Boat Trips to World-Class Waves"
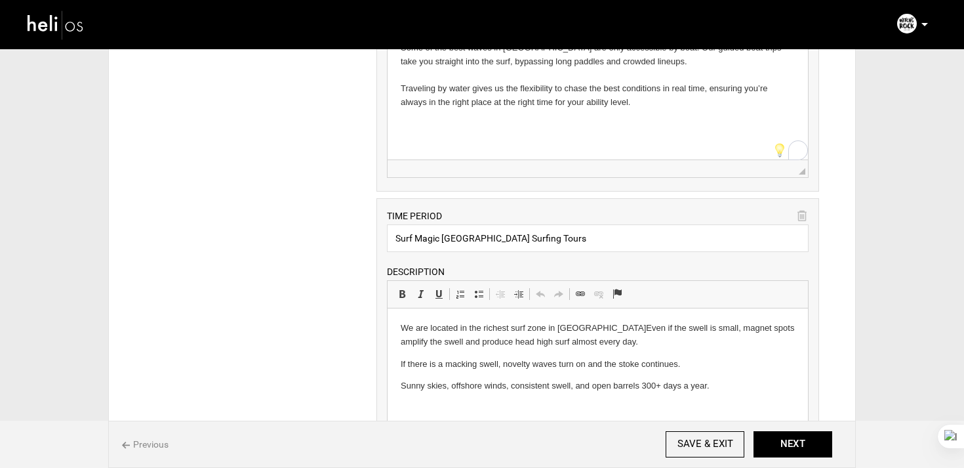
scroll to position [440, 0]
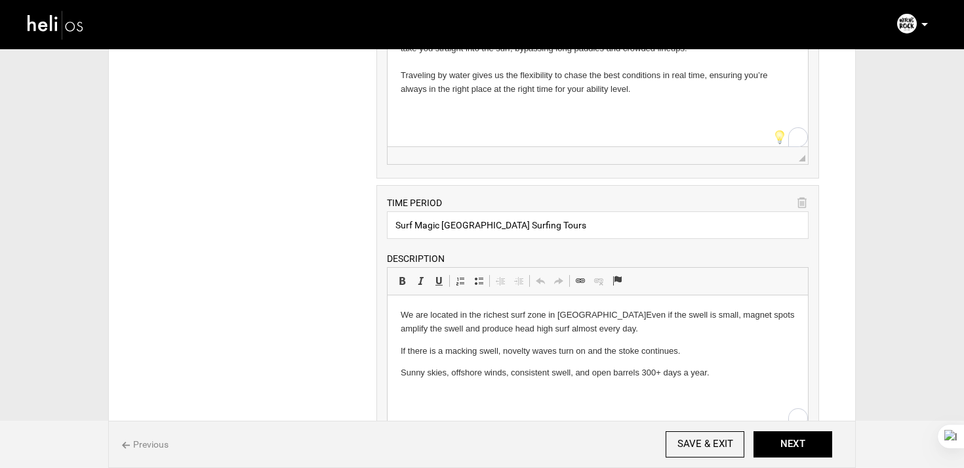
click at [514, 360] on body "We are located in the richest surf zone in Costa Rica.Even if the swell is smal…" at bounding box center [597, 344] width 394 height 72
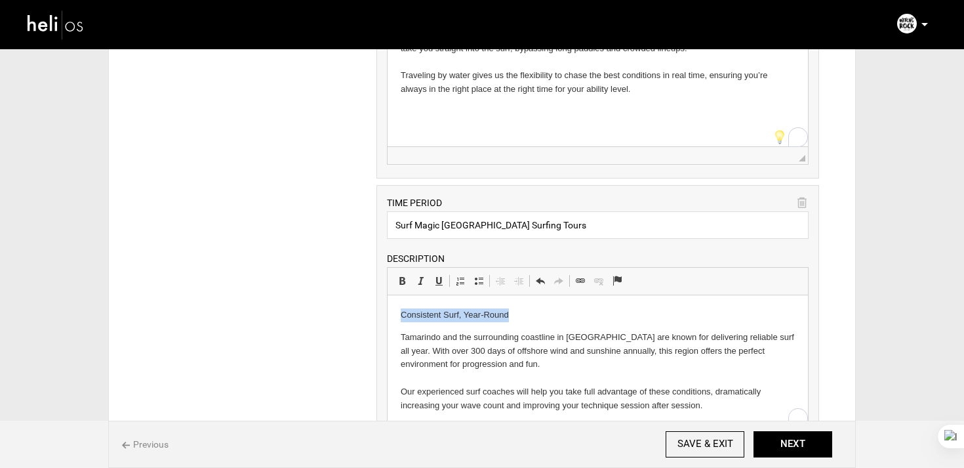
drag, startPoint x: 530, startPoint y: 315, endPoint x: 340, endPoint y: 316, distance: 189.6
click at [387, 316] on html "Consistent Surf, Year-Round Tamarindo and the surrounding coastline in Northwes…" at bounding box center [597, 360] width 420 height 131
copy p "Consistent Surf, Year-Round"
click at [394, 331] on html "Tamarindo and the surrounding coastline in Northwest Costa Rica are known for d…" at bounding box center [597, 360] width 420 height 131
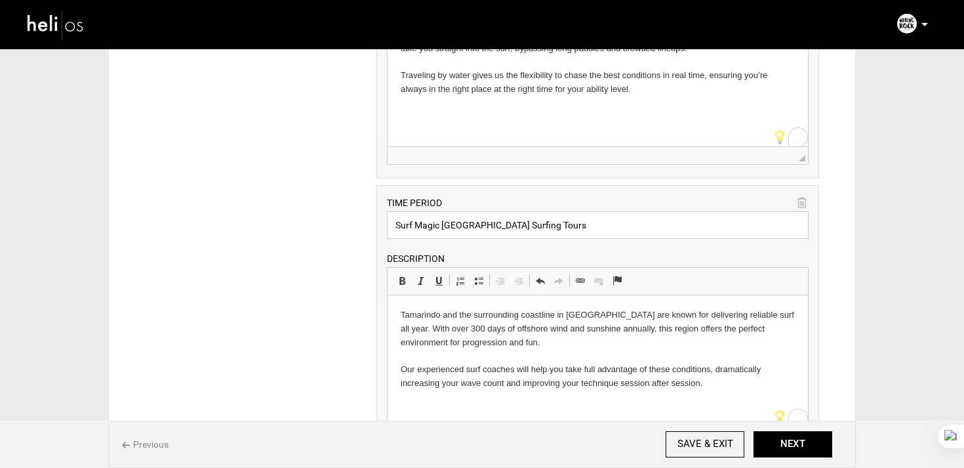
drag, startPoint x: 577, startPoint y: 229, endPoint x: 317, endPoint y: 228, distance: 259.1
click at [317, 228] on div "ITINERARY ARRIVAL INSTRUCTIONS Rich Text Editor, editor49 Editor toolbars Basic…" at bounding box center [482, 235] width 714 height 1121
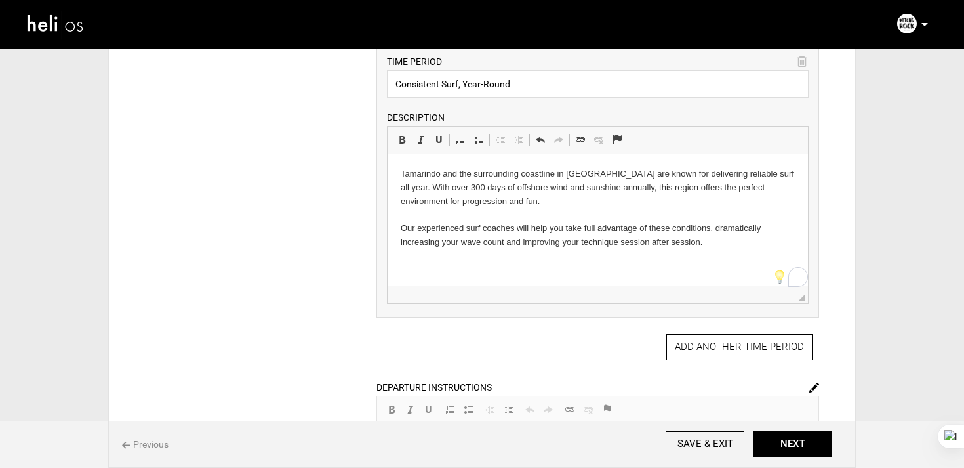
click at [485, 262] on html "Tamarindo and the surrounding coastline in Northwest Costa Rica are known for d…" at bounding box center [597, 208] width 420 height 108
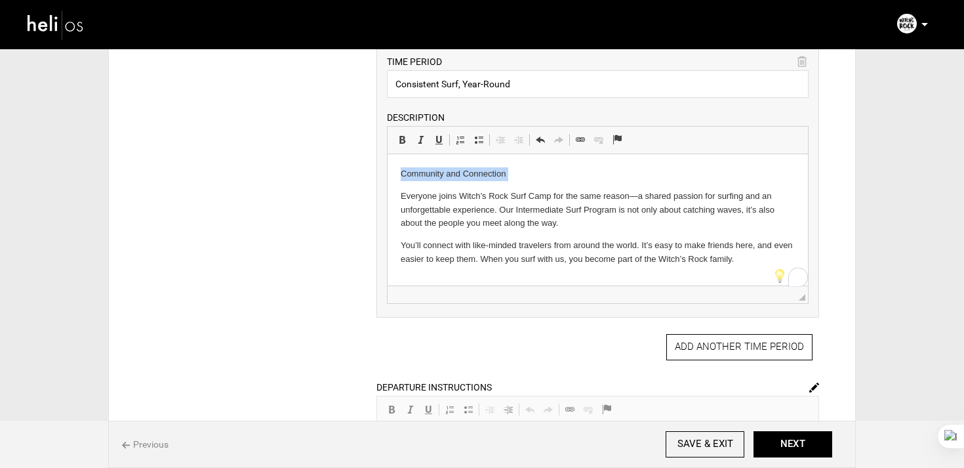
drag, startPoint x: 398, startPoint y: 197, endPoint x: 396, endPoint y: 167, distance: 30.2
click at [396, 167] on html "Community and Connection Everyone joins Witch’s Rock Surf Camp for the same rea…" at bounding box center [597, 216] width 420 height 125
copy p "Community and Connection"
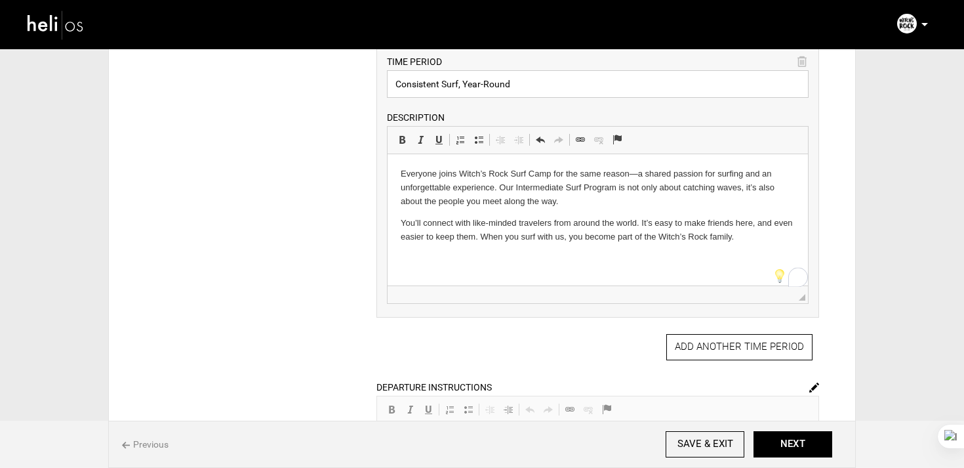
drag, startPoint x: 554, startPoint y: 92, endPoint x: 366, endPoint y: 83, distance: 188.5
click at [367, 83] on div "ARRIVAL INSTRUCTIONS Rich Text Editor, editor49 Editor toolbars Basic Styles Bo…" at bounding box center [598, 72] width 462 height 1036
paste input "mmunity and Connection"
type input "Community and Connection"
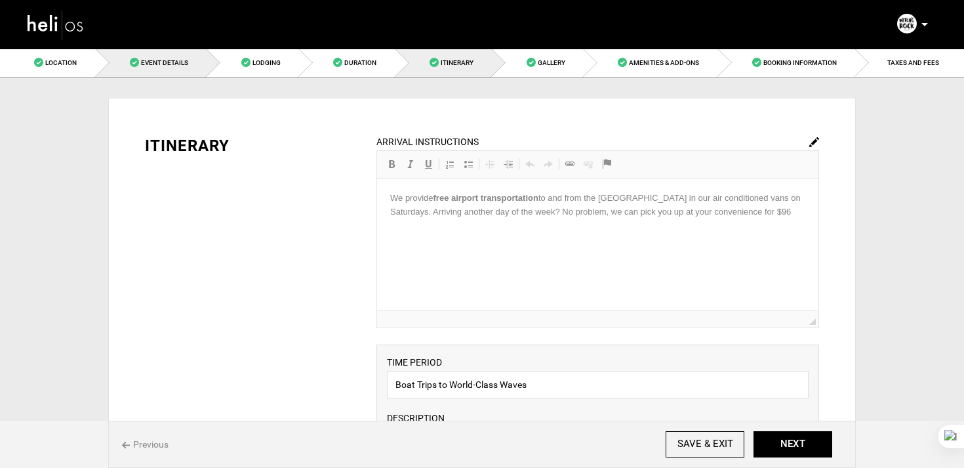
click at [165, 57] on link "Event Details" at bounding box center [152, 63] width 112 height 30
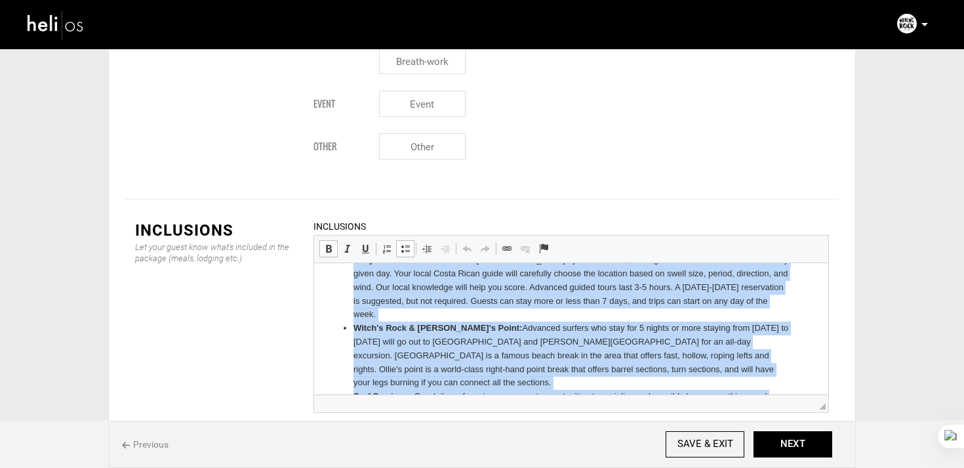
scroll to position [82, 0]
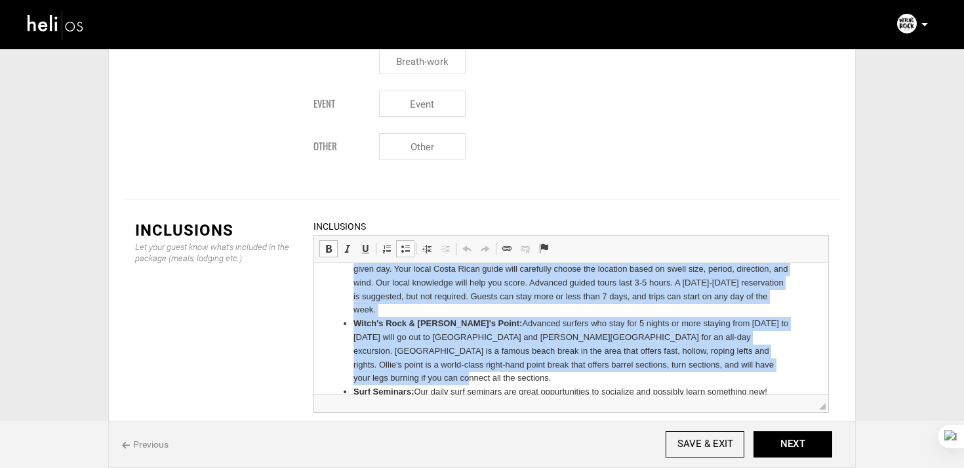
drag, startPoint x: 354, startPoint y: 338, endPoint x: 773, endPoint y: 345, distance: 418.6
click at [773, 345] on ul "7 nights at our hotel: Stay in our beachfront hotel overlooking Tamarindo’s bes…" at bounding box center [571, 398] width 488 height 409
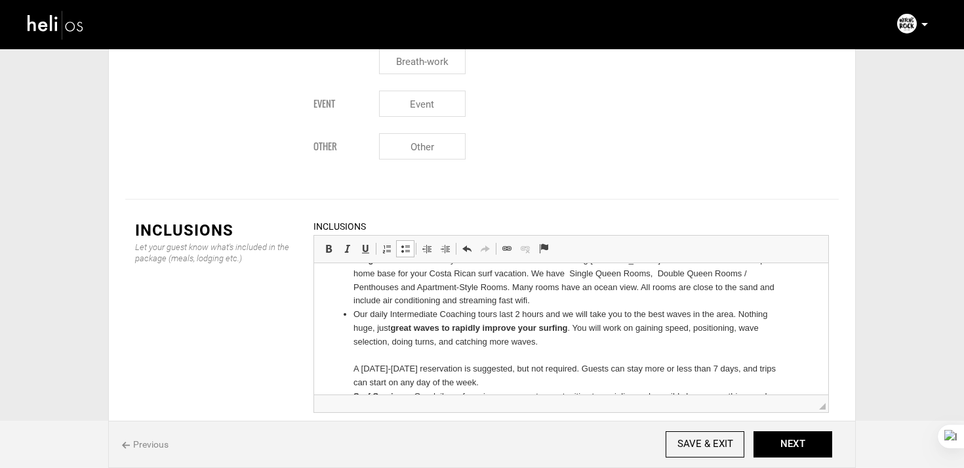
scroll to position [12, 0]
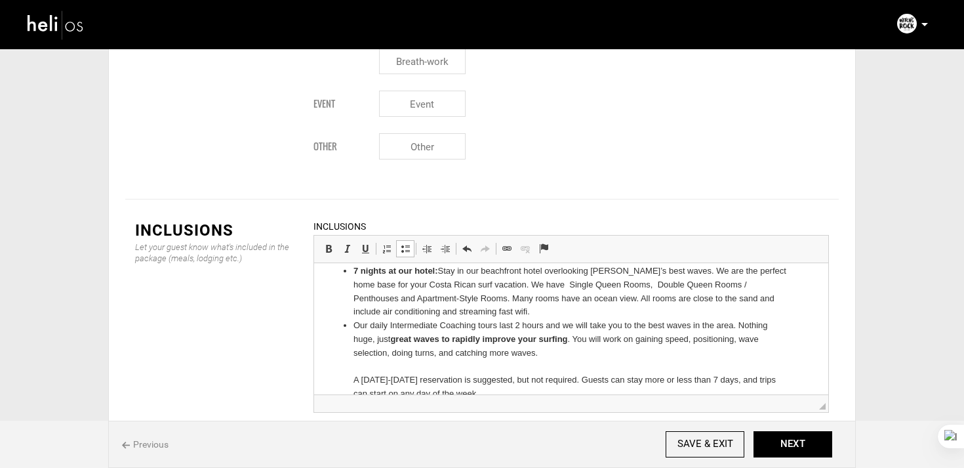
click at [352, 331] on ul "7 nights at our hotel: Stay in our beachfront hotel overlooking Tamarindo’s bes…" at bounding box center [571, 441] width 488 height 355
paste body
click at [346, 377] on ul "7 nights at our hotel: Stay in our beachfront hotel overlooking Tamarindo’s bes…" at bounding box center [571, 441] width 488 height 355
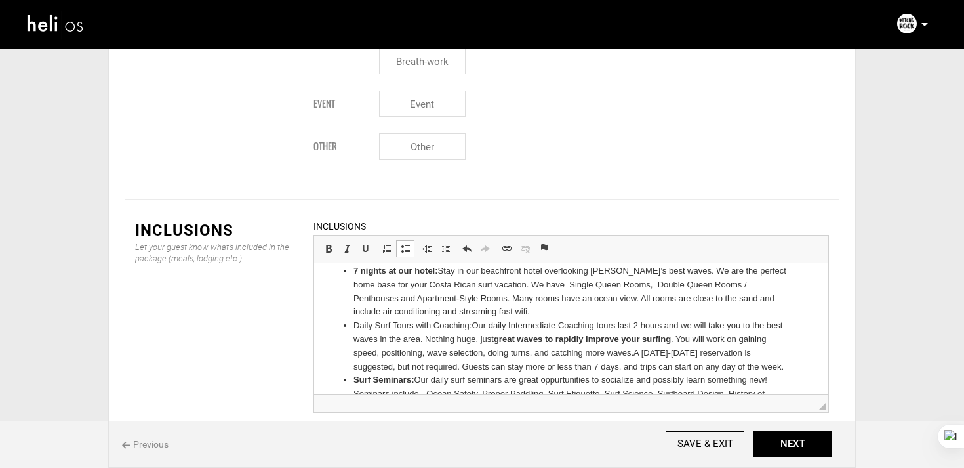
drag, startPoint x: 475, startPoint y: 326, endPoint x: 332, endPoint y: 318, distance: 143.2
click at [332, 318] on ul "7 nights at our hotel: Stay in our beachfront hotel overlooking Tamarindo’s bes…" at bounding box center [571, 427] width 488 height 327
click at [376, 339] on li "Daily Surf Tours with Coaching: Our daily Intermediate Coaching tours last 2 ho…" at bounding box center [572, 346] width 436 height 54
drag, startPoint x: 472, startPoint y: 322, endPoint x: 341, endPoint y: 319, distance: 130.6
click at [341, 319] on ul "7 nights at our hotel: Stay in our beachfront hotel overlooking Tamarindo’s bes…" at bounding box center [571, 427] width 488 height 327
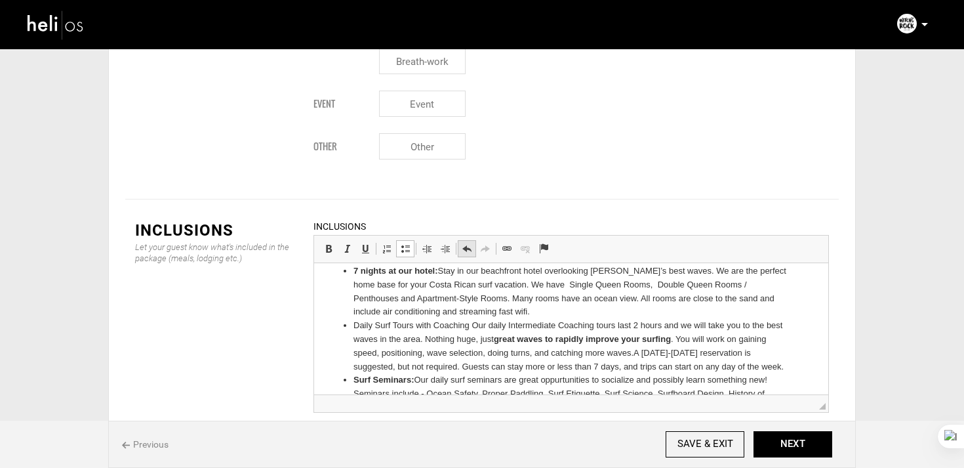
click at [471, 243] on span at bounding box center [467, 248] width 10 height 10
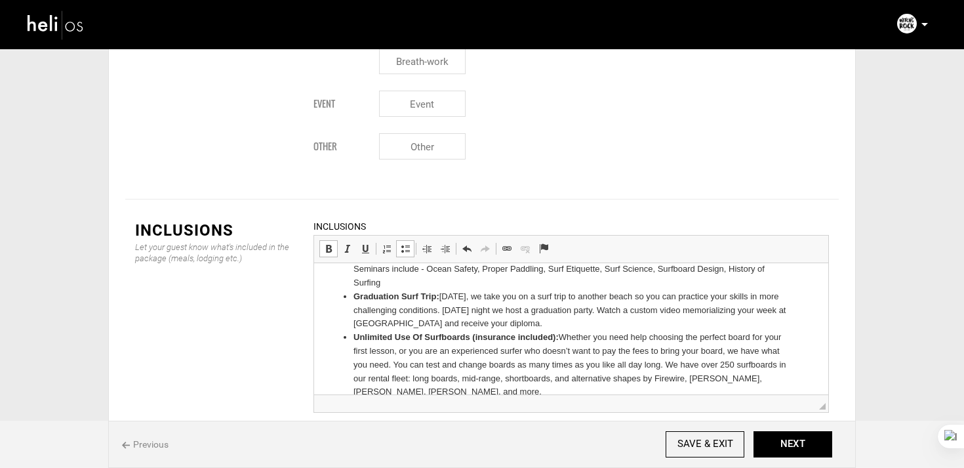
scroll to position [222, 0]
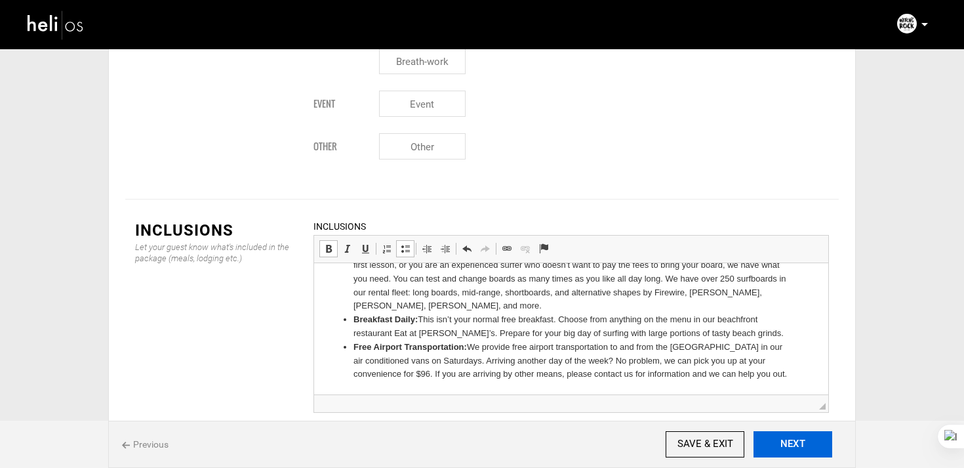
click at [790, 444] on button "NEXT" at bounding box center [793, 444] width 79 height 26
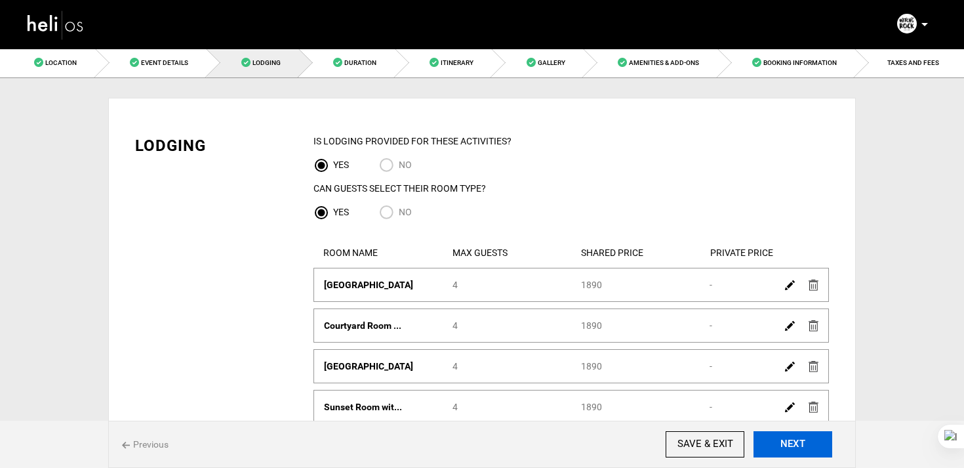
click at [790, 444] on button "NEXT" at bounding box center [793, 444] width 79 height 26
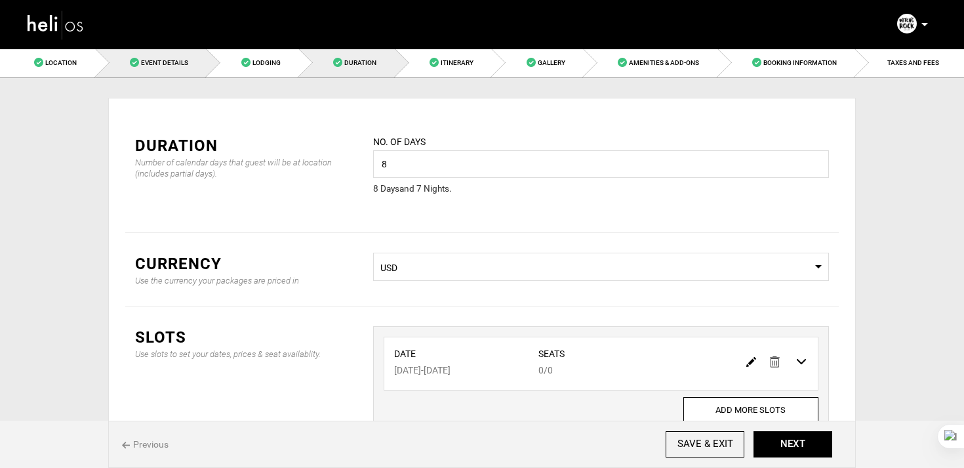
click at [151, 52] on link "Event Details" at bounding box center [152, 63] width 112 height 30
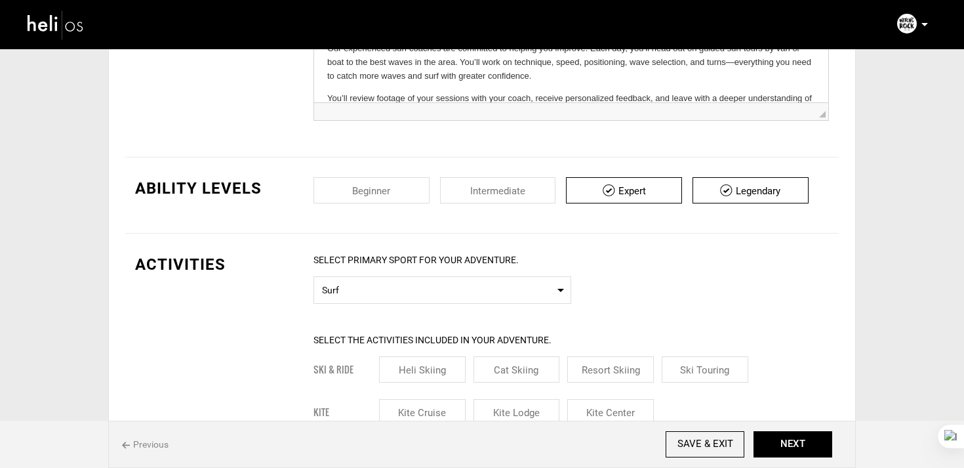
scroll to position [284, 0]
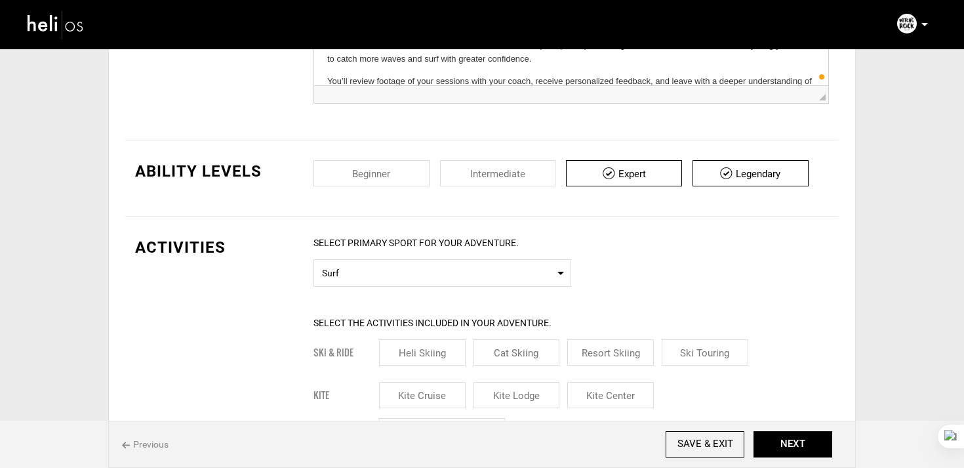
click at [502, 175] on input "checkbox" at bounding box center [498, 173] width 116 height 26
checkbox input "true"
click at [644, 185] on input "checkbox" at bounding box center [624, 173] width 116 height 26
checkbox input "false"
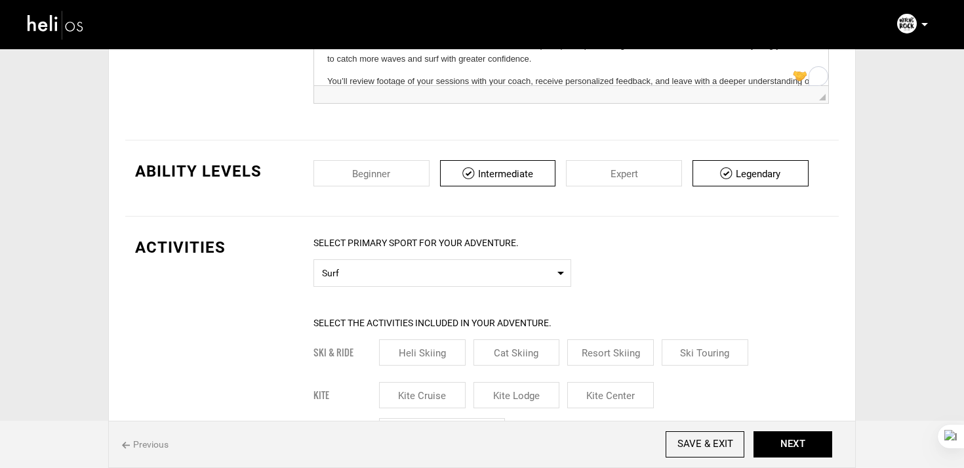
click at [768, 186] on input "checkbox" at bounding box center [751, 173] width 116 height 26
checkbox input "false"
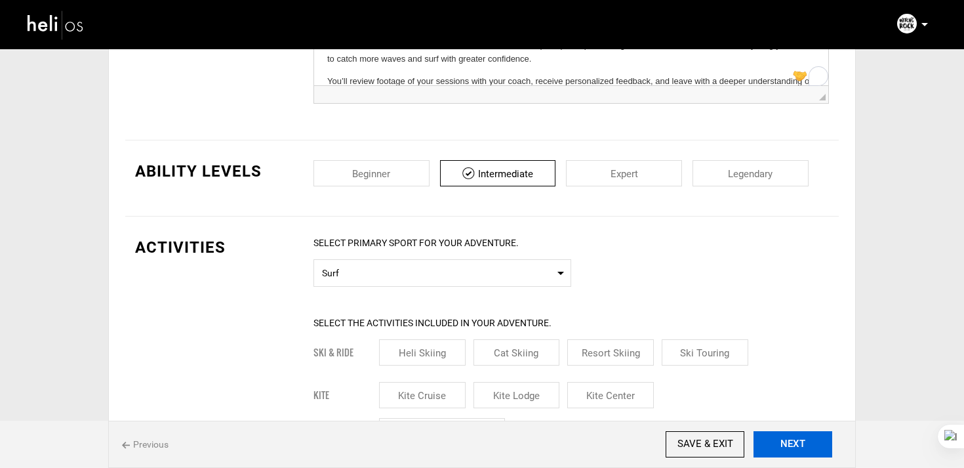
click at [783, 434] on button "NEXT" at bounding box center [793, 444] width 79 height 26
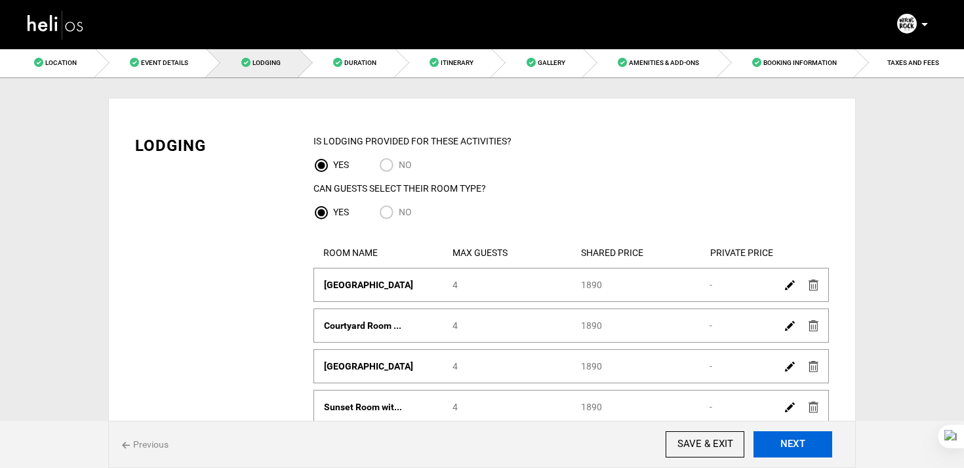
click at [792, 456] on button "NEXT" at bounding box center [793, 444] width 79 height 26
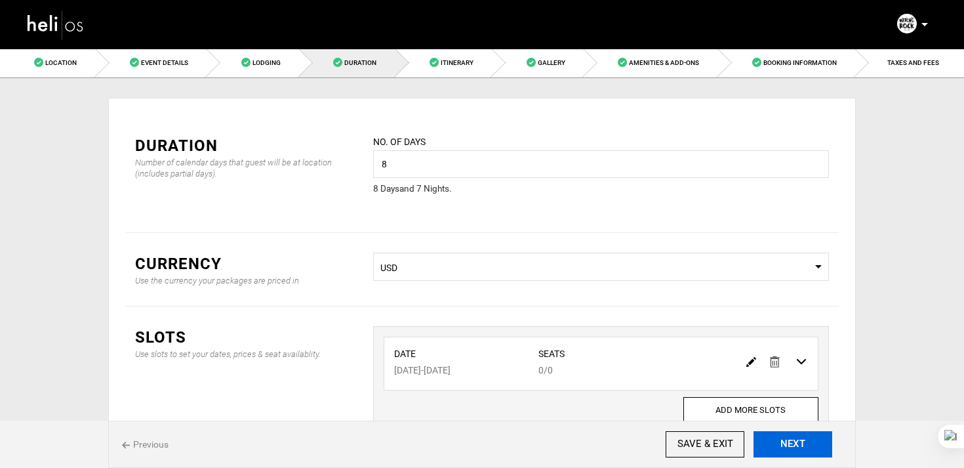
click at [792, 456] on button "NEXT" at bounding box center [793, 444] width 79 height 26
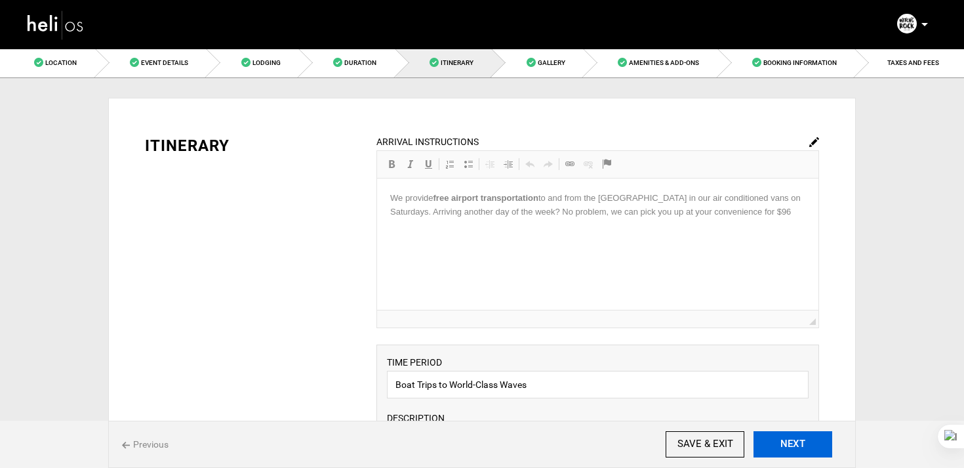
click at [792, 456] on button "NEXT" at bounding box center [793, 444] width 79 height 26
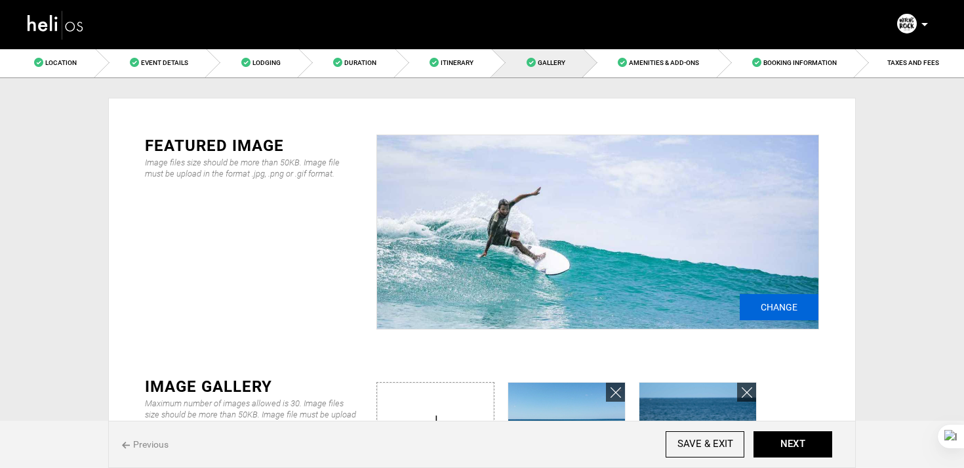
click at [754, 316] on input "Change" at bounding box center [779, 307] width 79 height 26
type input "C:\fakepath\d16ae675-c469-4a59-80a7-3d5021be31ac_9090_f68b2463ed3a513ecccb8426b…"
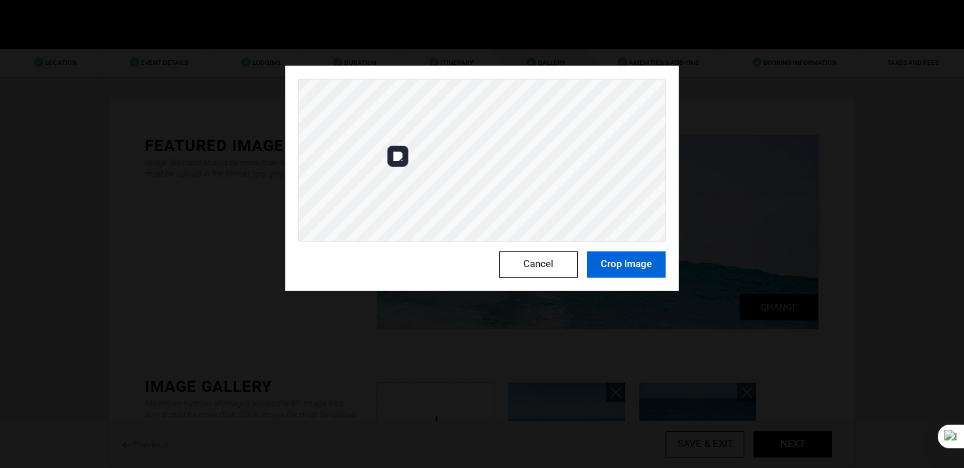
click at [621, 266] on button "Crop Image" at bounding box center [626, 264] width 79 height 26
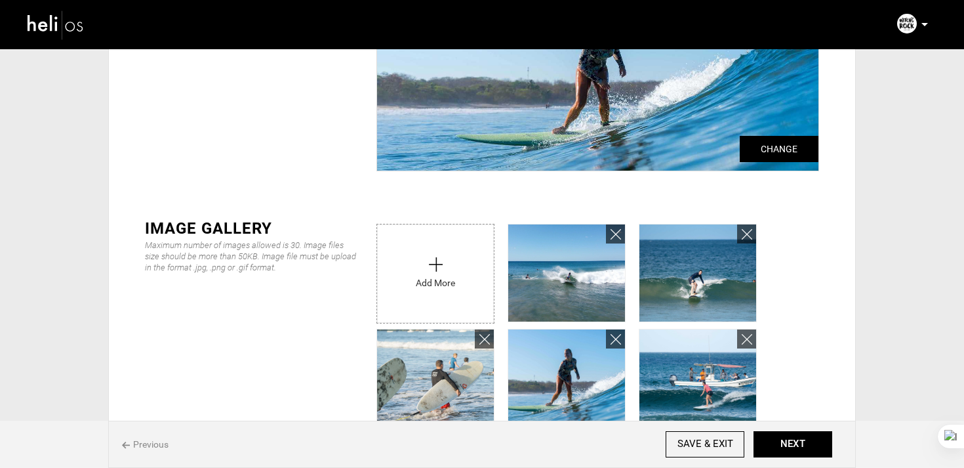
scroll to position [157, 0]
click at [621, 243] on link at bounding box center [615, 234] width 19 height 19
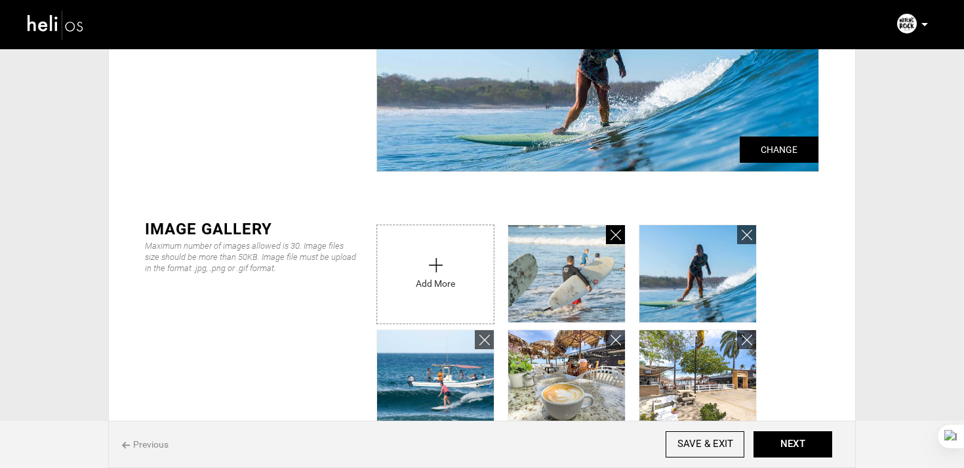
click at [621, 243] on link at bounding box center [615, 234] width 19 height 19
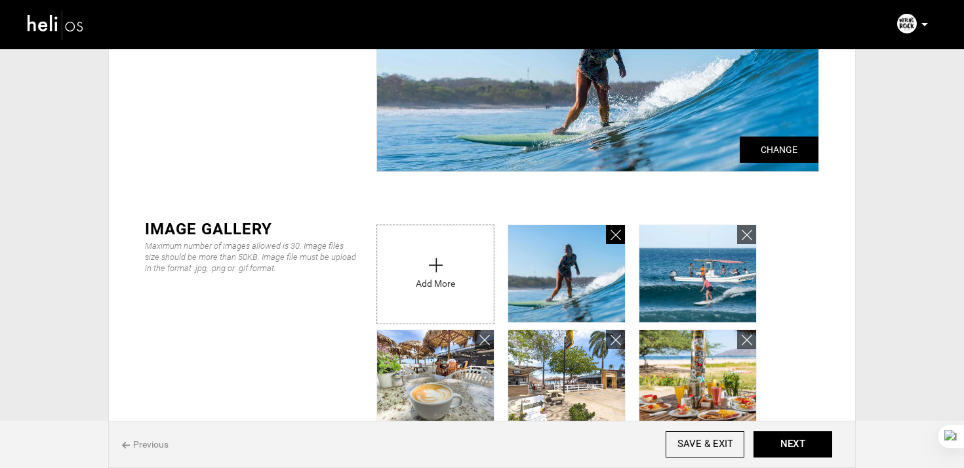
click at [621, 243] on link at bounding box center [615, 234] width 19 height 19
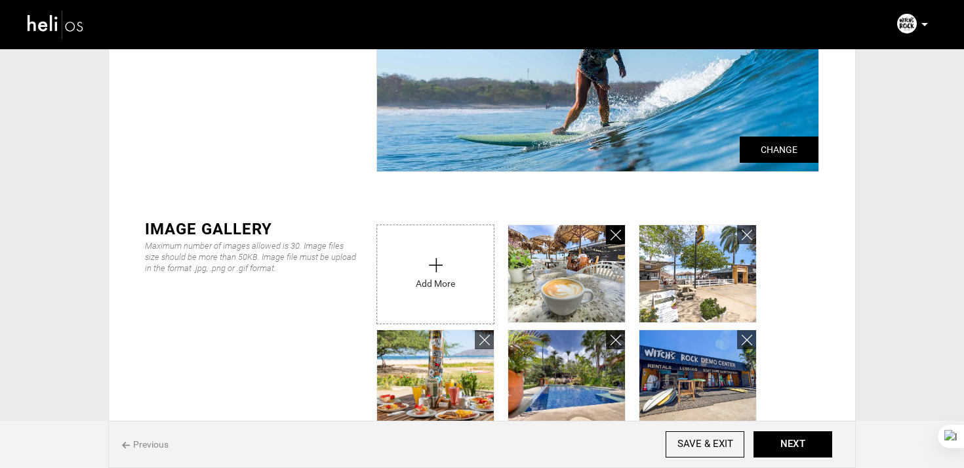
click at [621, 243] on link at bounding box center [615, 234] width 19 height 19
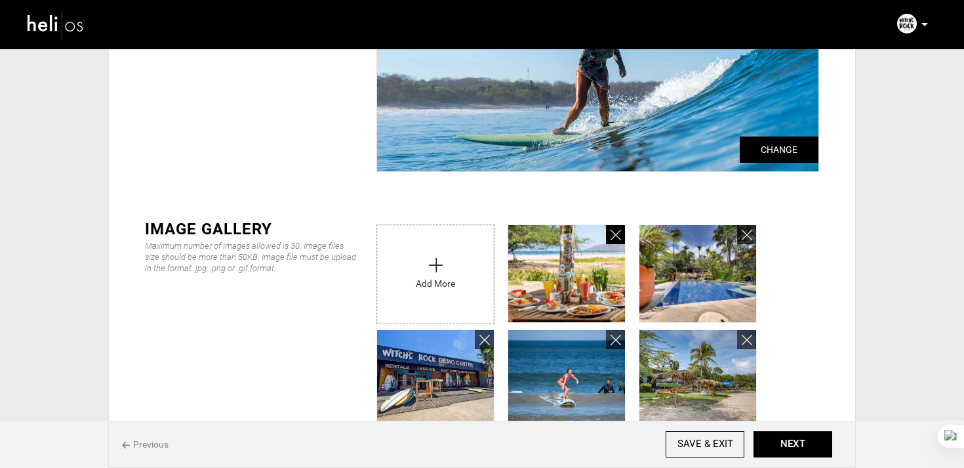
click at [621, 243] on link at bounding box center [615, 234] width 19 height 19
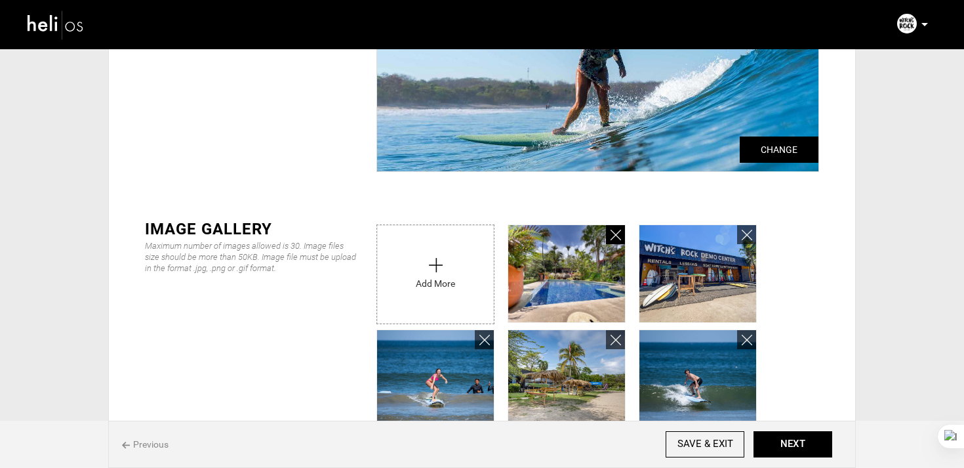
click at [621, 243] on link at bounding box center [615, 234] width 19 height 19
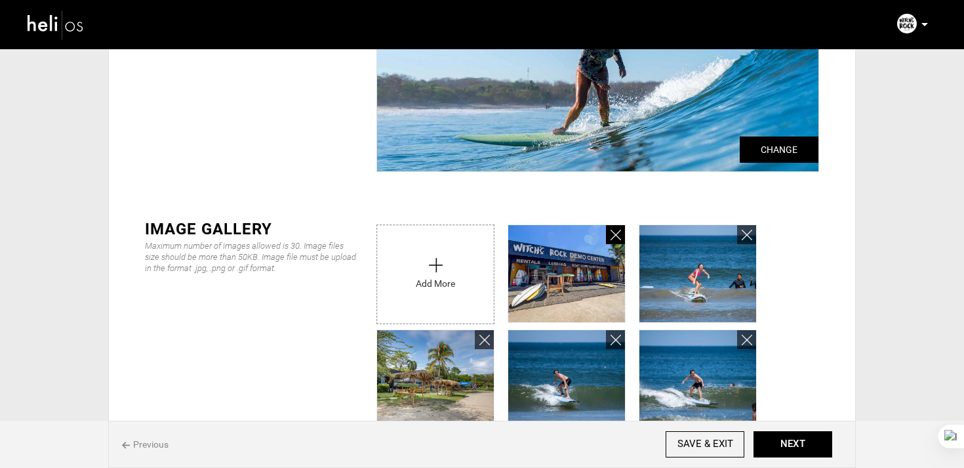
click at [621, 243] on link at bounding box center [615, 234] width 19 height 19
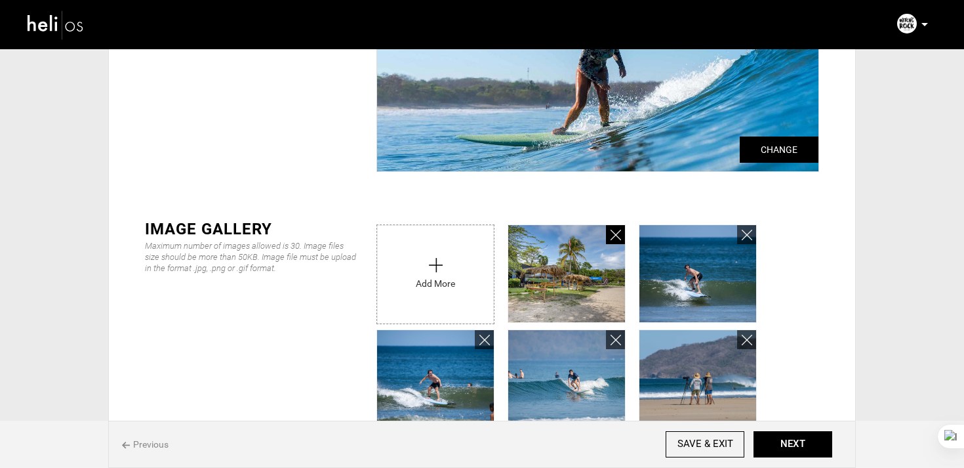
click at [621, 243] on link at bounding box center [615, 234] width 19 height 19
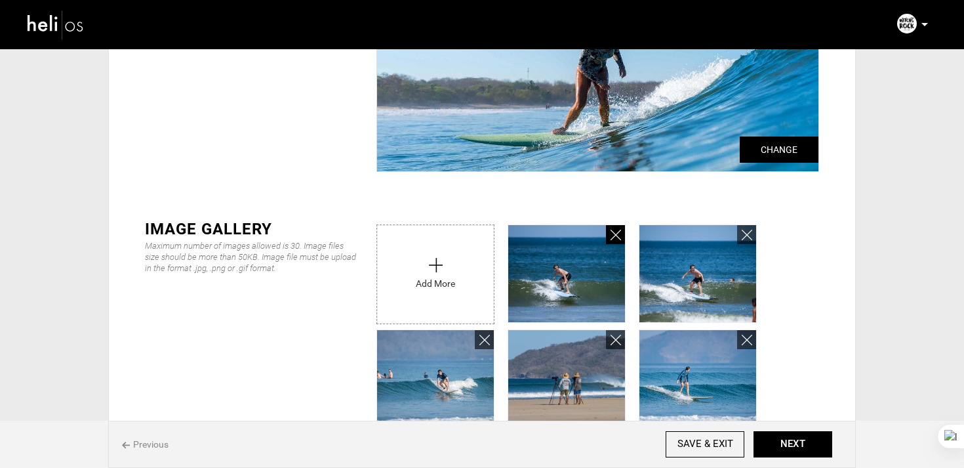
click at [621, 243] on link at bounding box center [615, 234] width 19 height 19
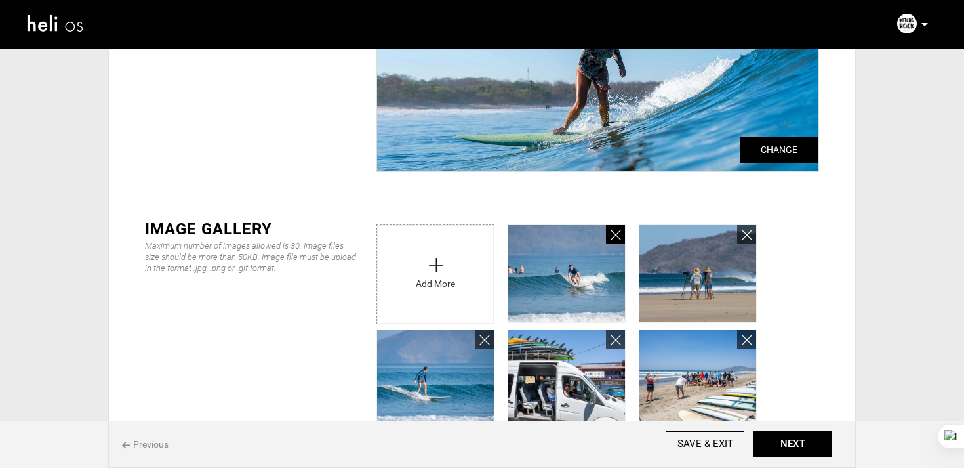
click at [621, 243] on link at bounding box center [615, 234] width 19 height 19
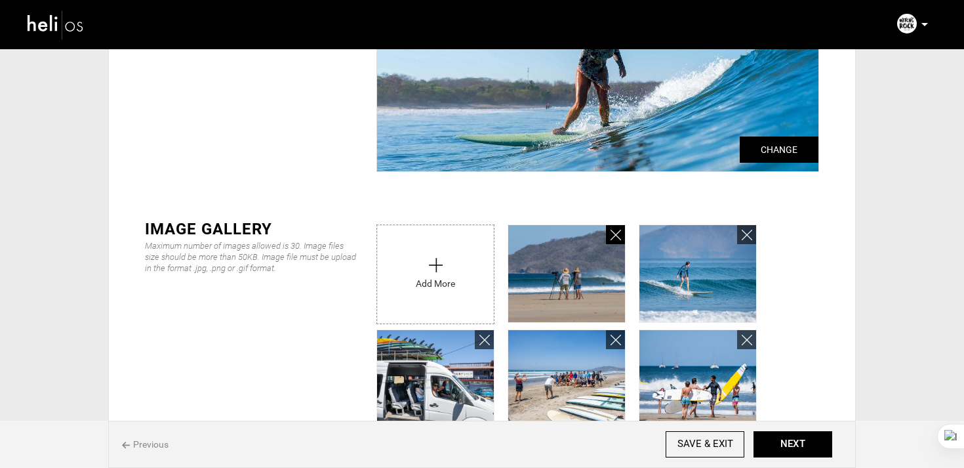
click at [621, 243] on link at bounding box center [615, 234] width 19 height 19
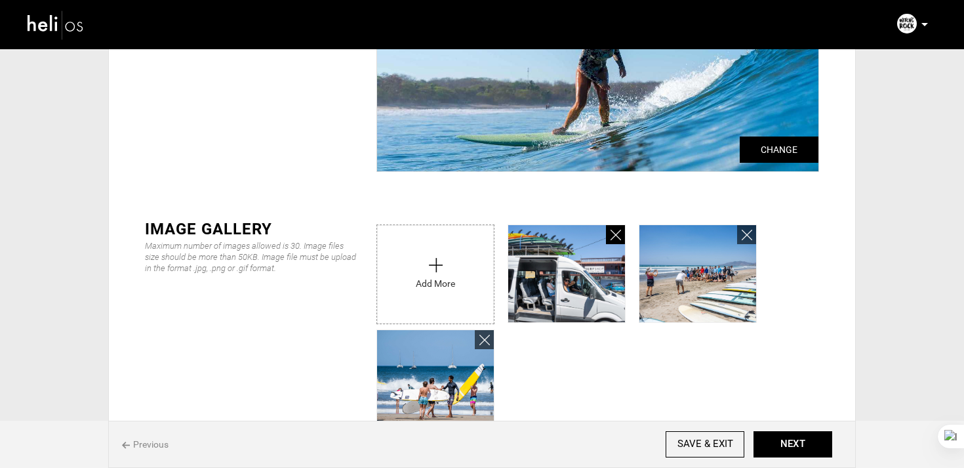
click at [621, 243] on link at bounding box center [615, 234] width 19 height 19
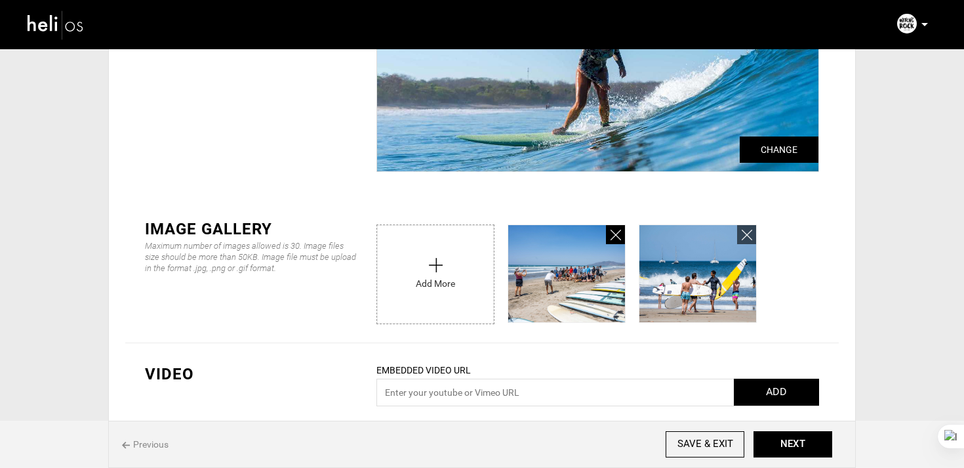
click at [621, 243] on link at bounding box center [615, 234] width 19 height 19
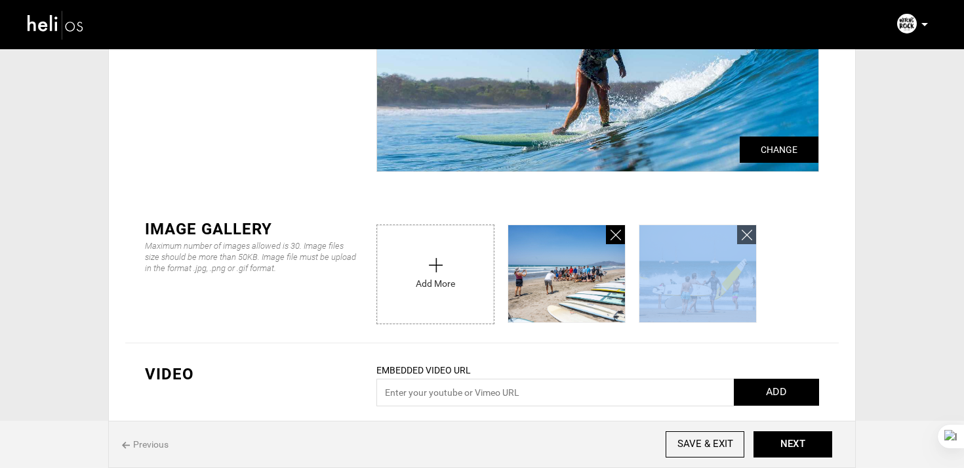
click at [621, 243] on link at bounding box center [615, 234] width 19 height 19
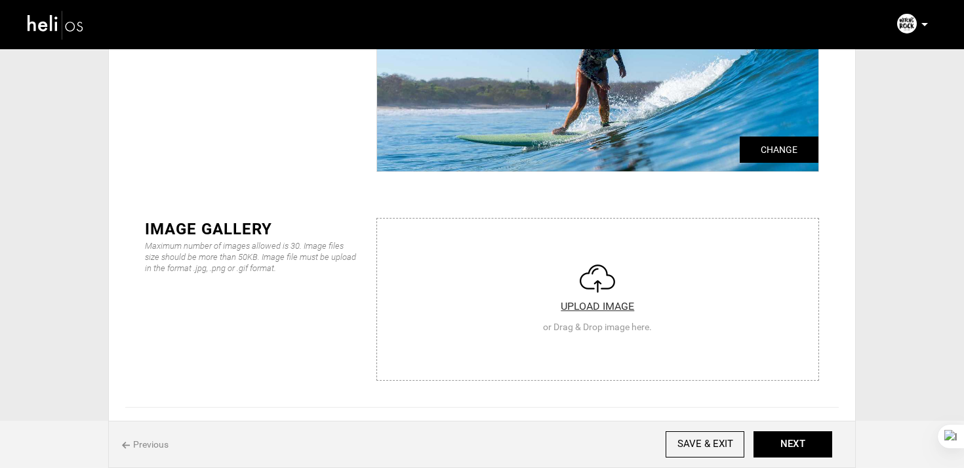
click at [621, 243] on input "file" at bounding box center [597, 296] width 441 height 157
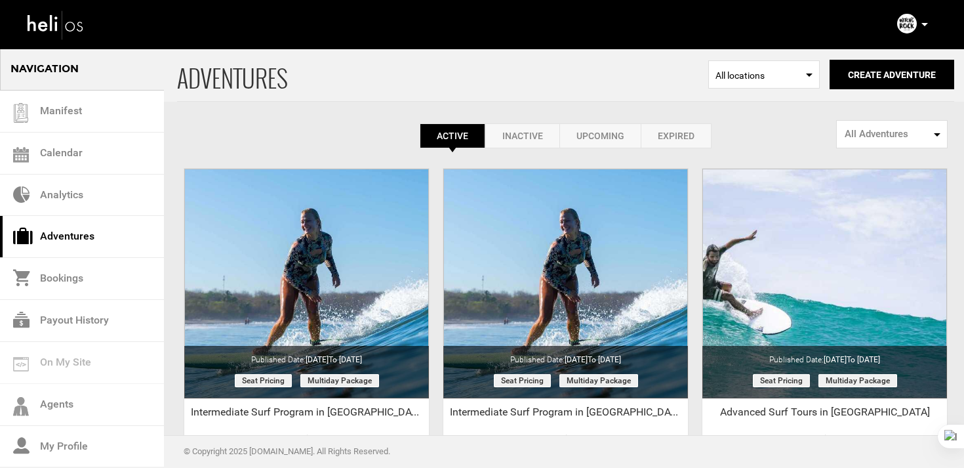
click at [906, 27] on img at bounding box center [907, 24] width 20 height 20
